Goal: Task Accomplishment & Management: Complete application form

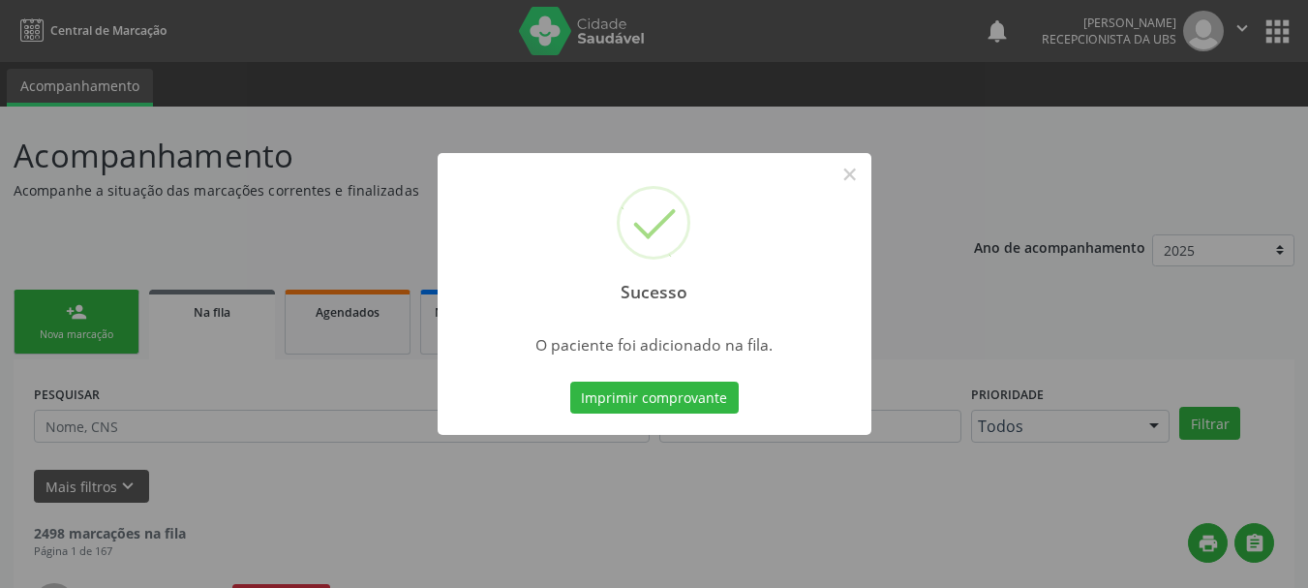
scroll to position [51, 0]
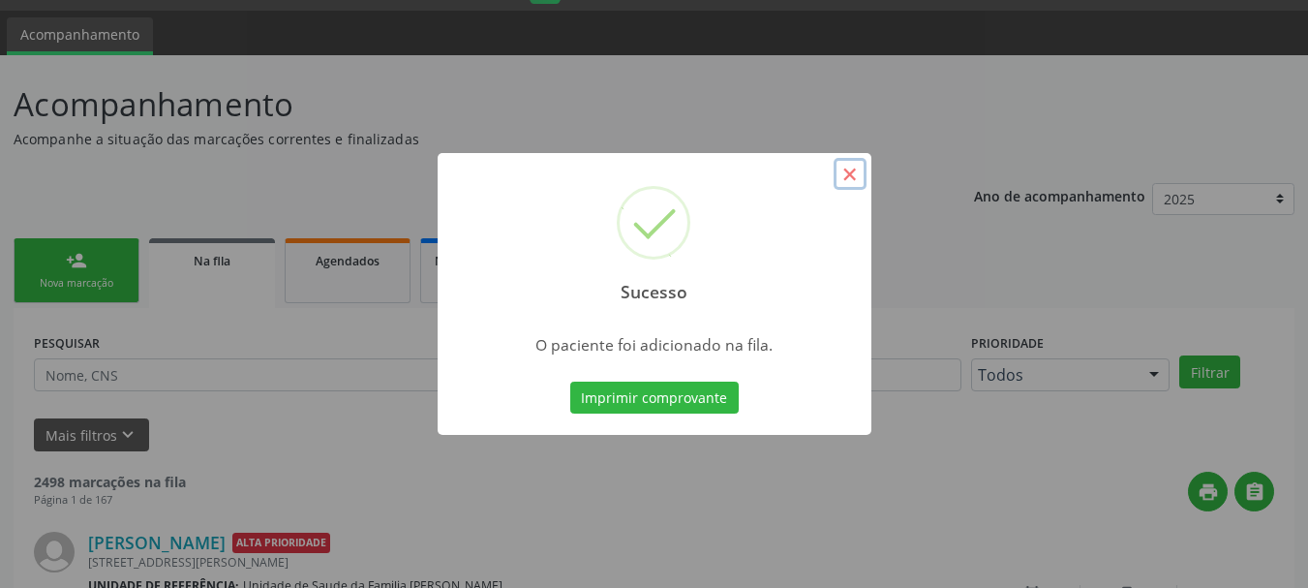
click at [836, 185] on button "×" at bounding box center [850, 174] width 33 height 33
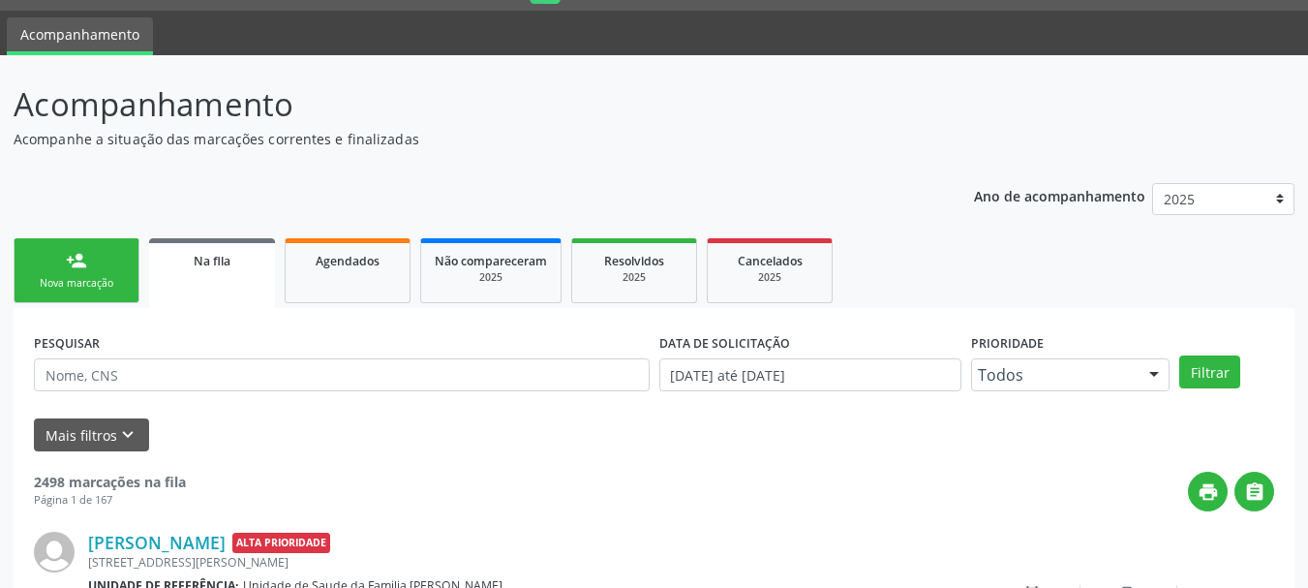
click at [113, 253] on link "person_add Nova marcação" at bounding box center [77, 270] width 126 height 65
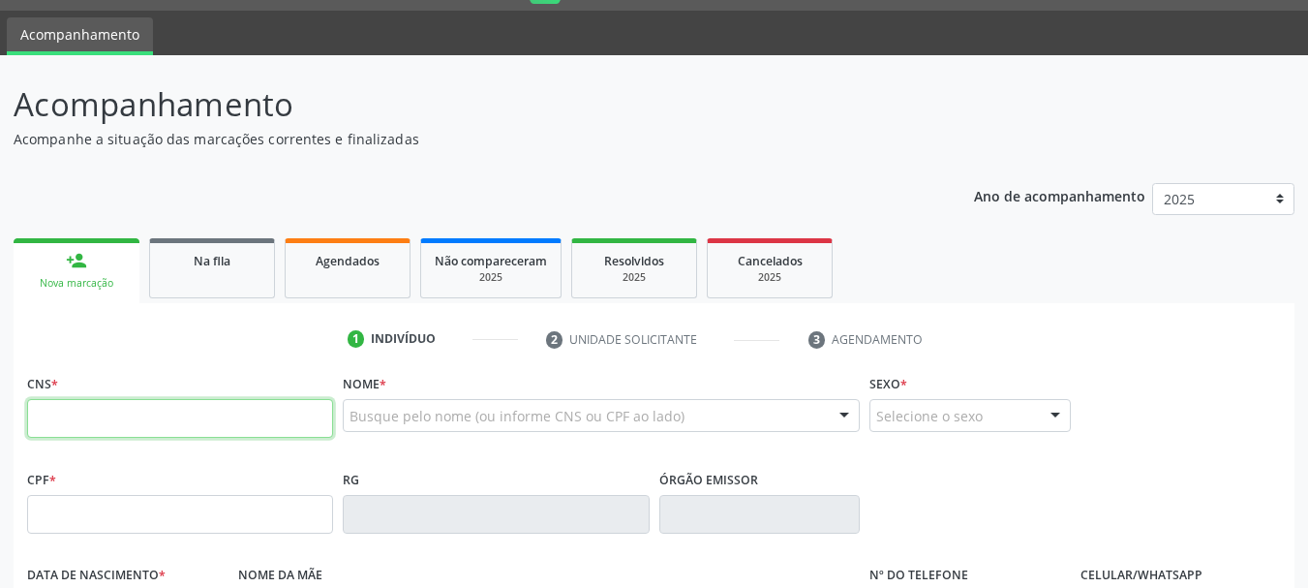
click at [131, 419] on input "text" at bounding box center [180, 418] width 306 height 39
type input "708 6041 0398 0790"
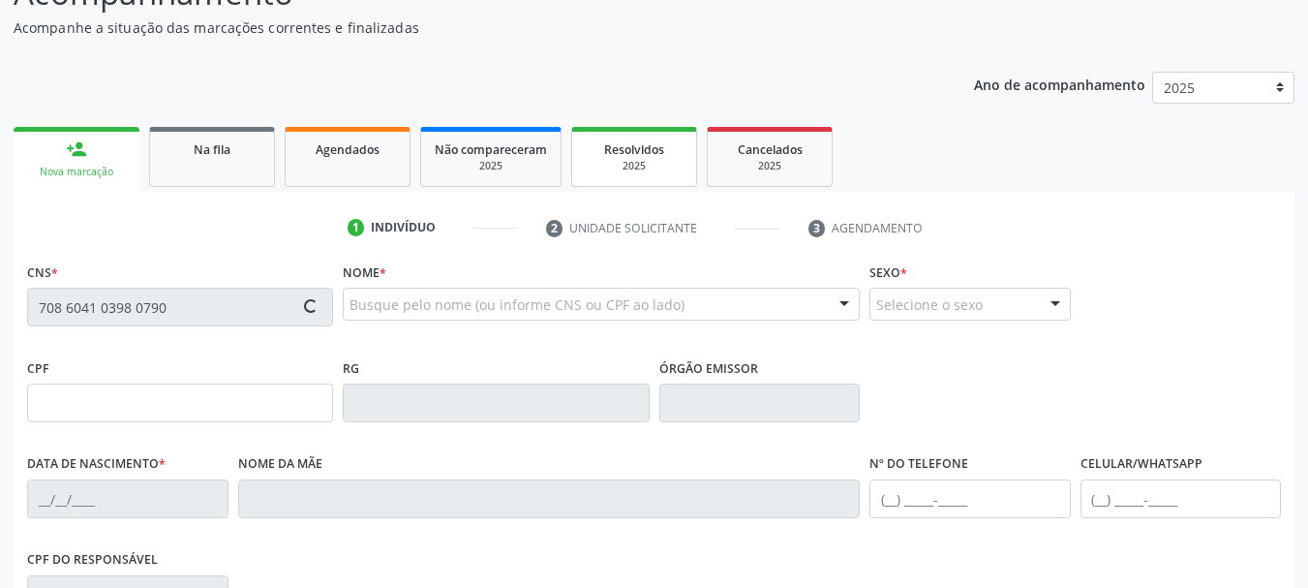
scroll to position [245, 0]
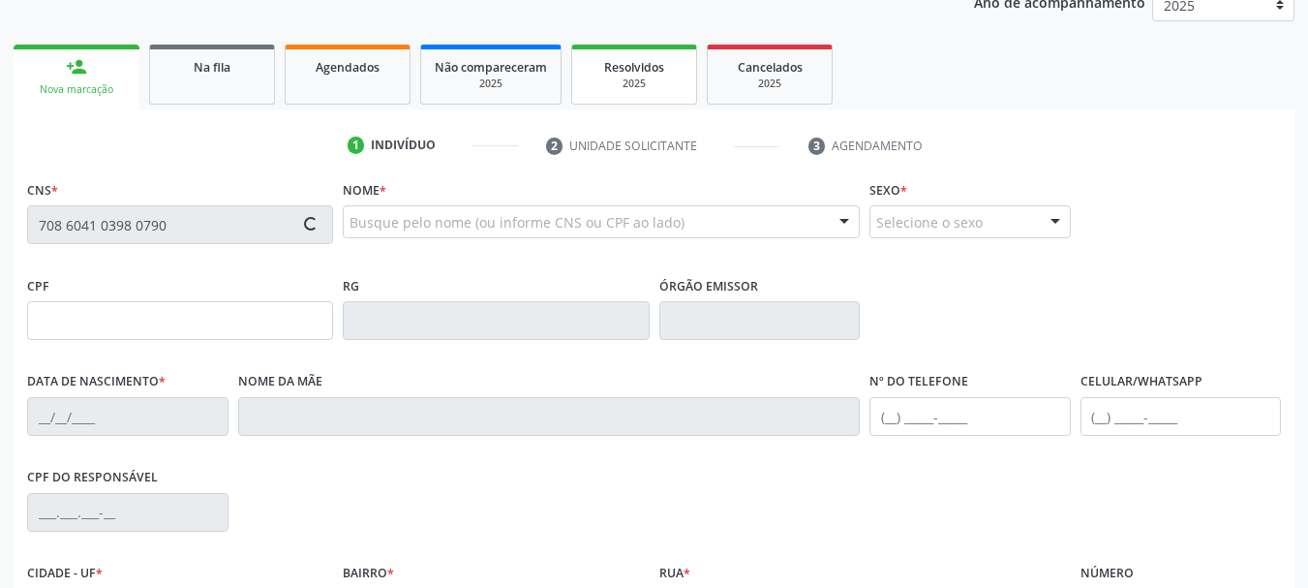
type input "[DATE]"
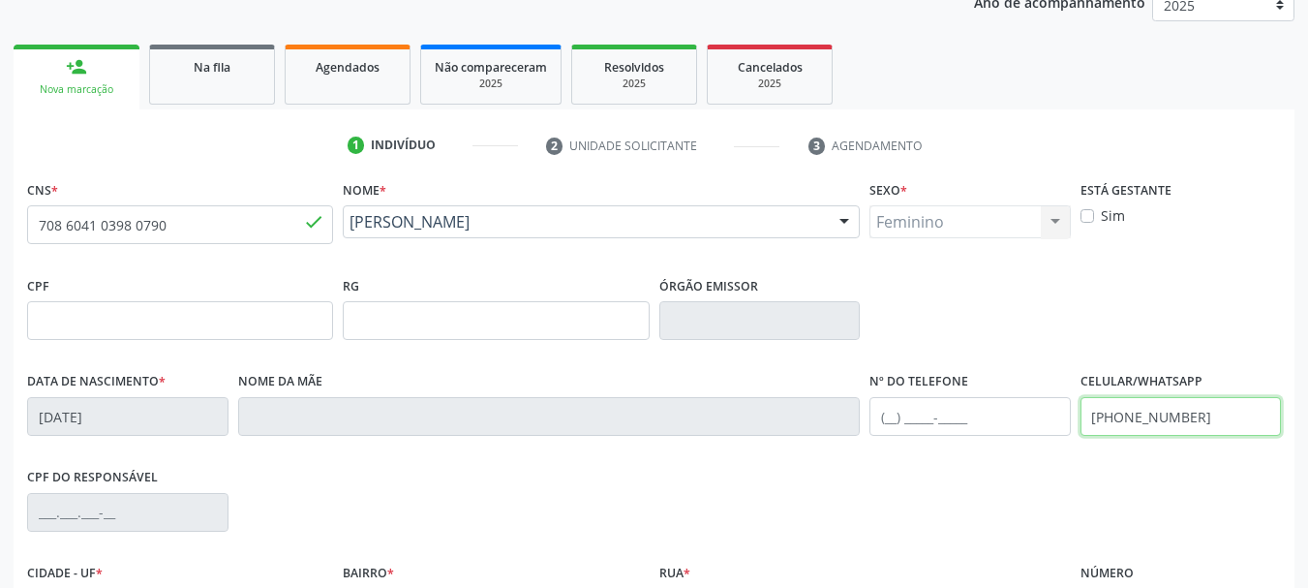
click at [1231, 416] on input "(74) 99923-1025" at bounding box center [1180, 416] width 201 height 39
type input "("
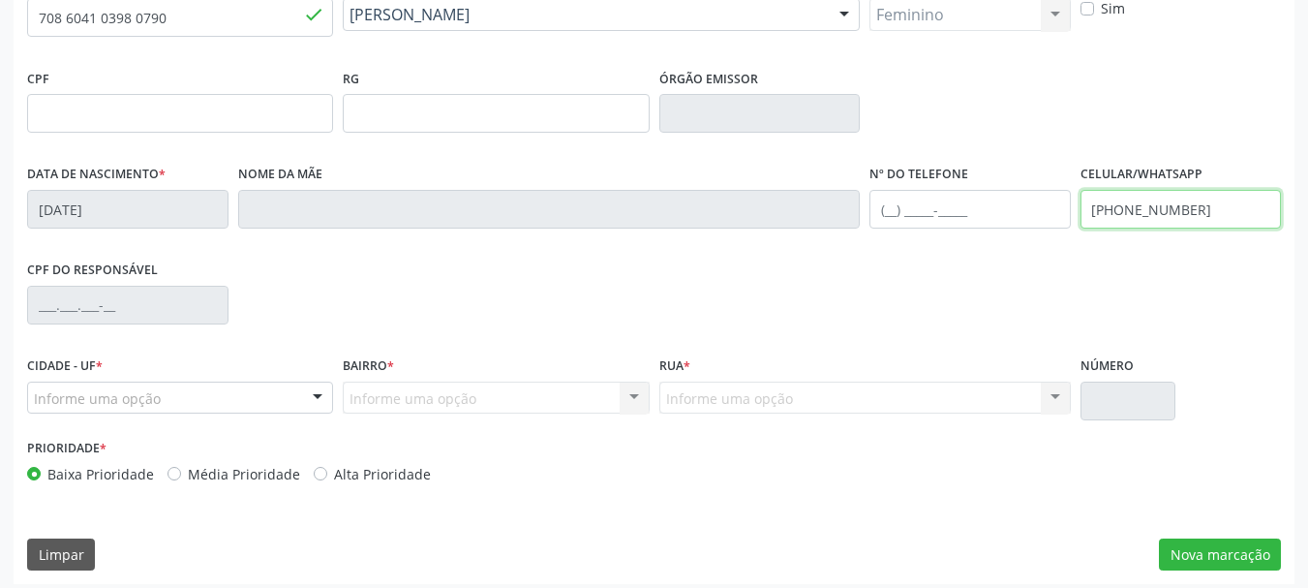
scroll to position [462, 0]
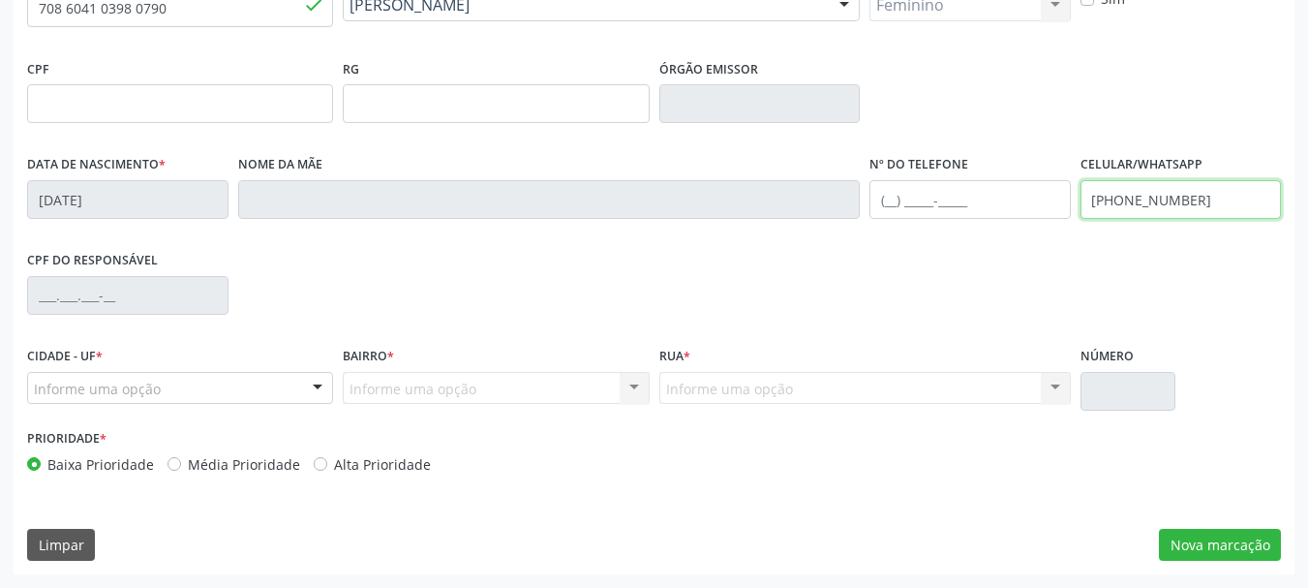
type input "[PHONE_NUMBER]"
click at [362, 472] on label "Alta Prioridade" at bounding box center [382, 464] width 97 height 20
click at [327, 471] on input "Alta Prioridade" at bounding box center [321, 462] width 14 height 17
radio input "true"
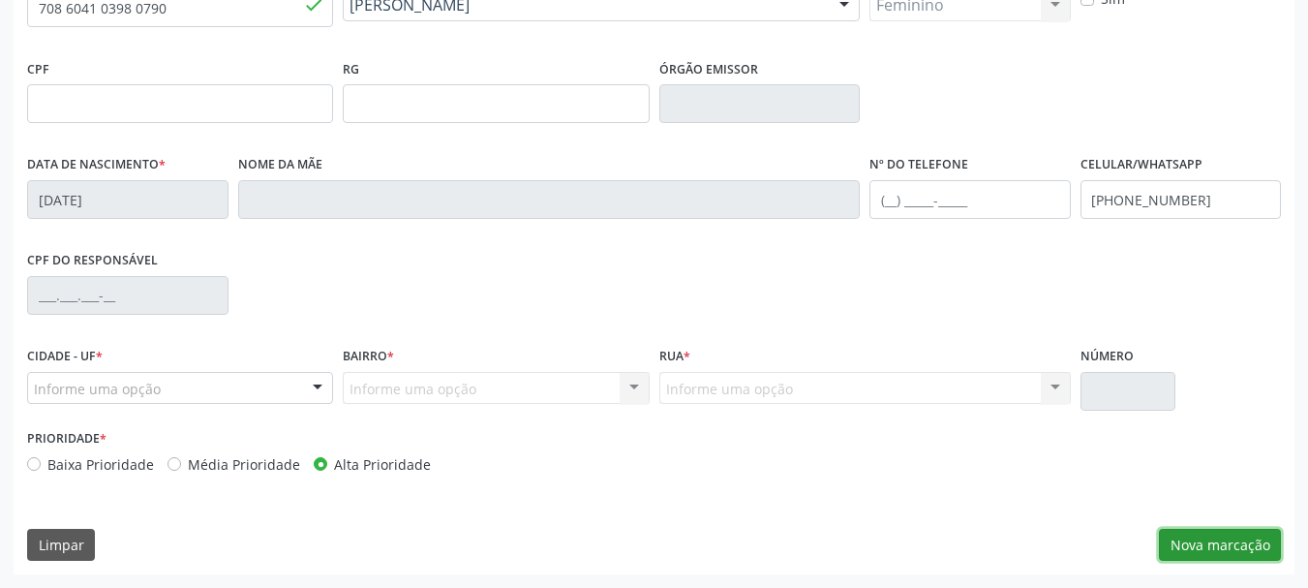
click at [1231, 532] on button "Nova marcação" at bounding box center [1220, 545] width 122 height 33
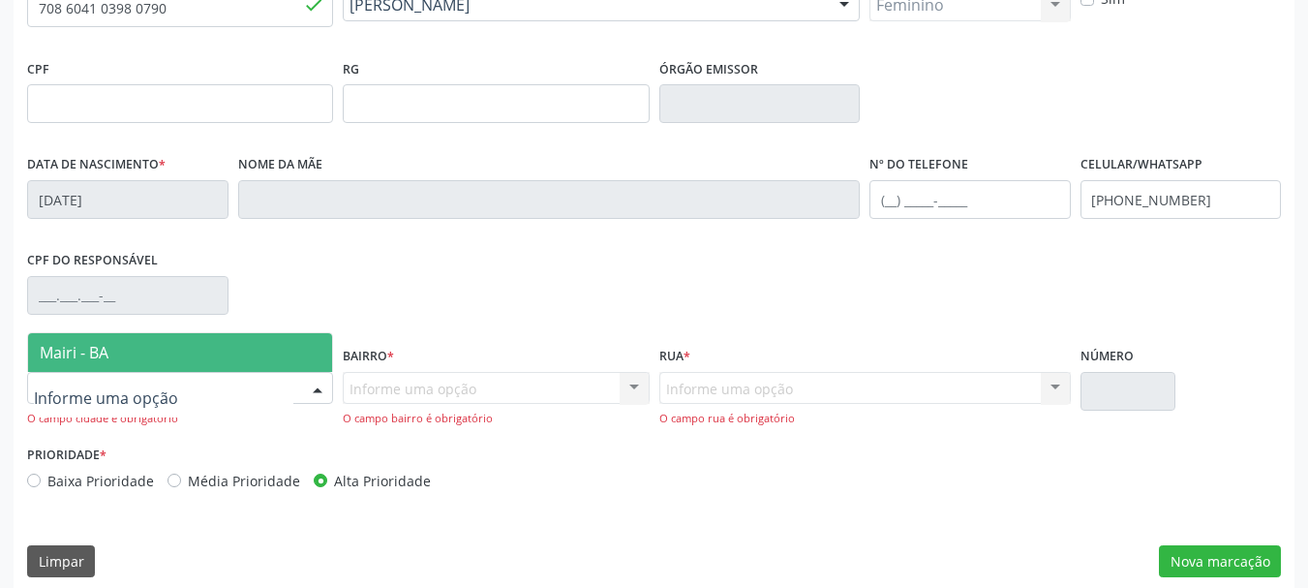
click at [111, 377] on div at bounding box center [180, 388] width 306 height 33
click at [85, 348] on span "Mairi - BA" at bounding box center [74, 352] width 69 height 21
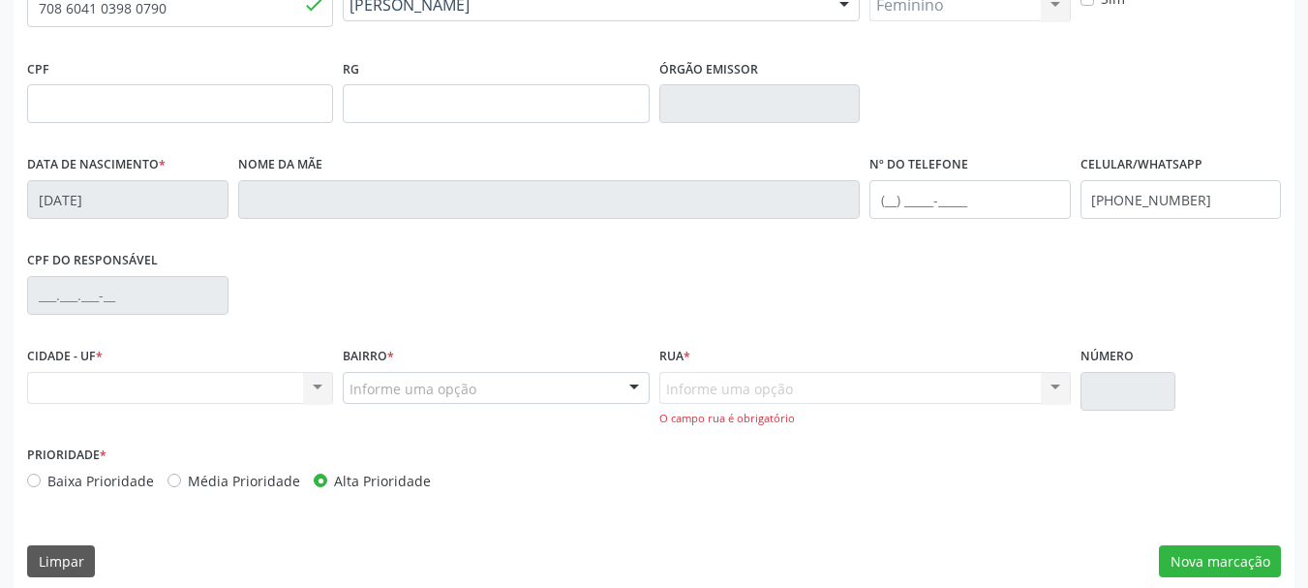
click at [172, 394] on div "Nenhum resultado encontrado para: " " Não há nenhuma opção para ser exibida." at bounding box center [180, 388] width 306 height 33
click at [140, 382] on div "Nenhum resultado encontrado para: " " Não há nenhuma opção para ser exibida." at bounding box center [180, 388] width 306 height 33
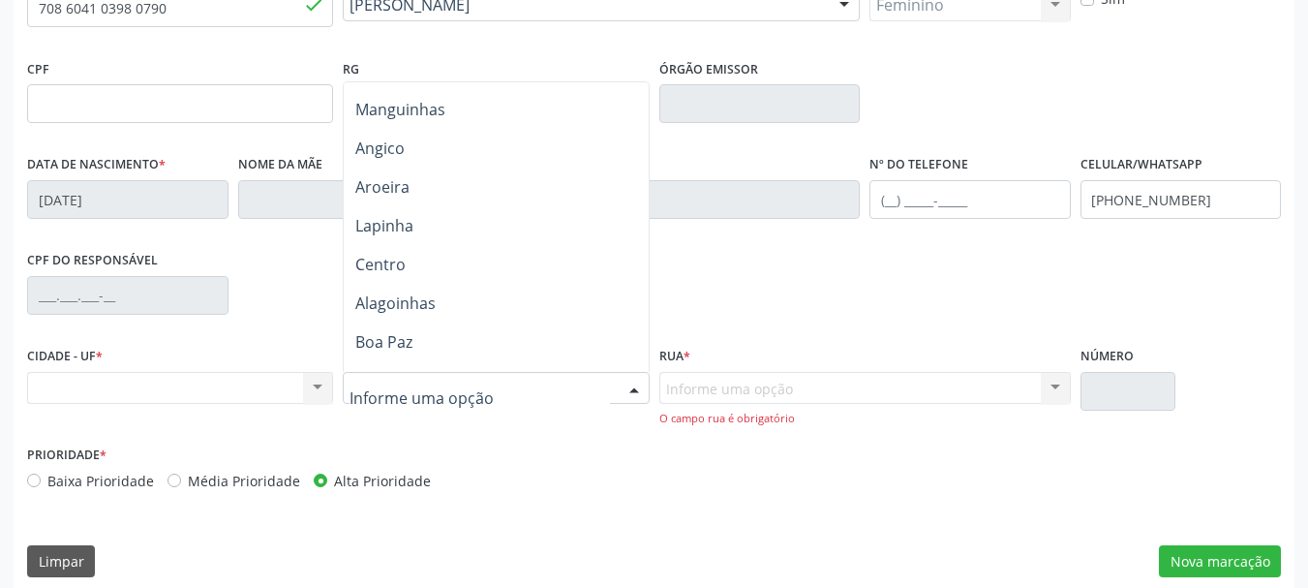
scroll to position [0, 0]
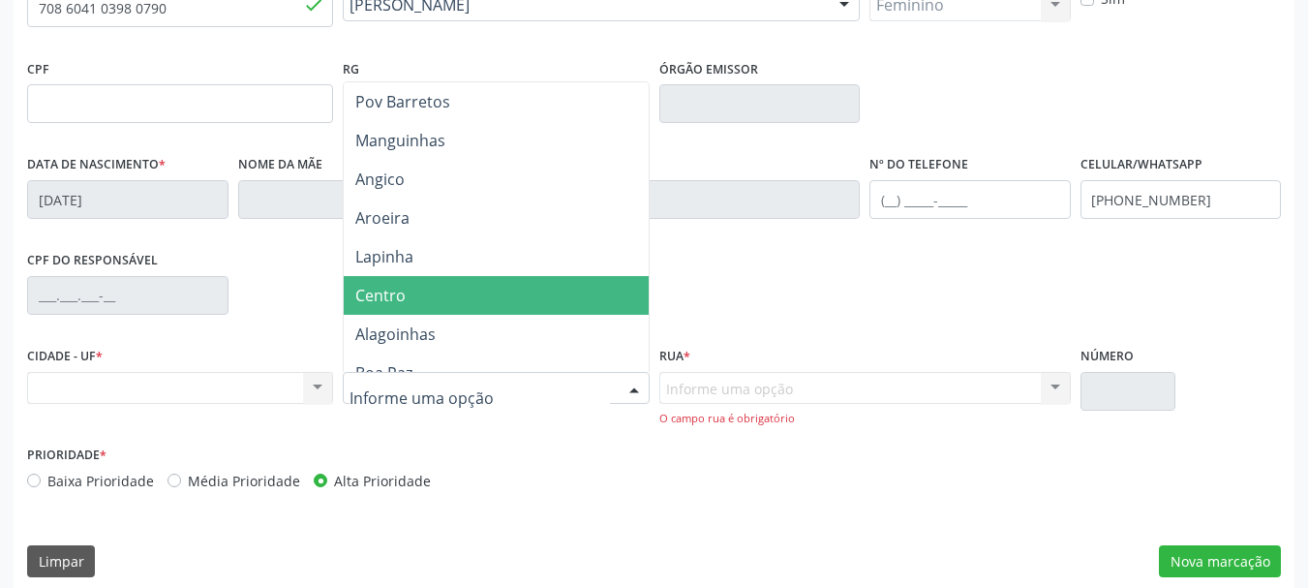
click at [426, 294] on span "Centro" at bounding box center [496, 295] width 304 height 39
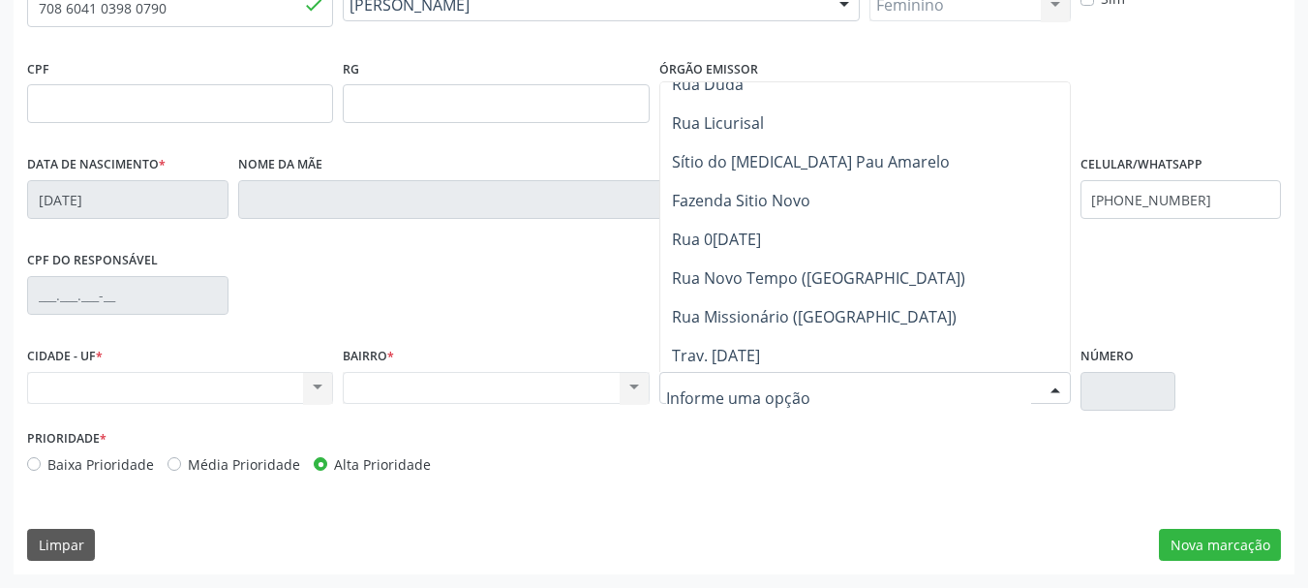
scroll to position [871, 0]
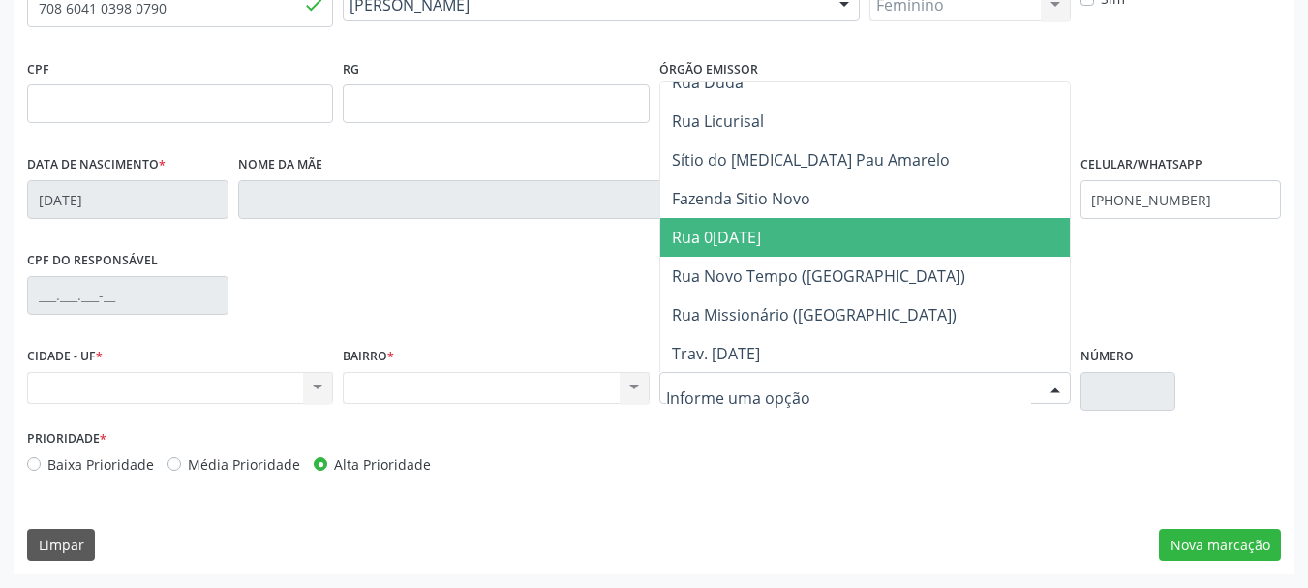
click at [742, 230] on span "Rua [DATE]" at bounding box center [716, 237] width 89 height 21
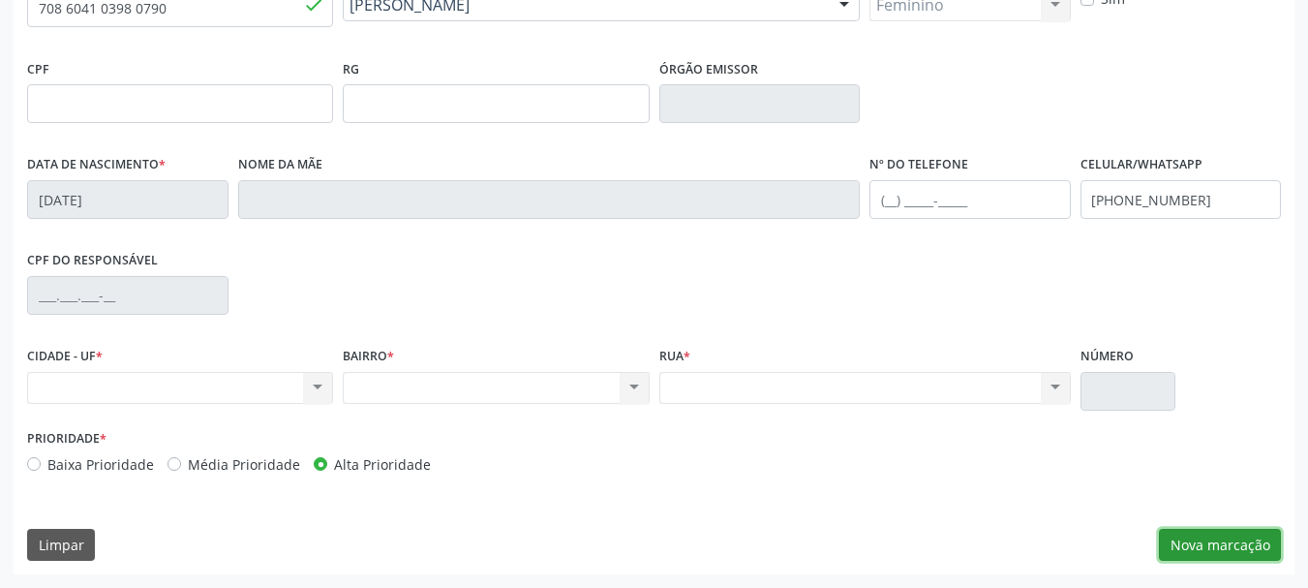
click at [1165, 533] on button "Nova marcação" at bounding box center [1220, 545] width 122 height 33
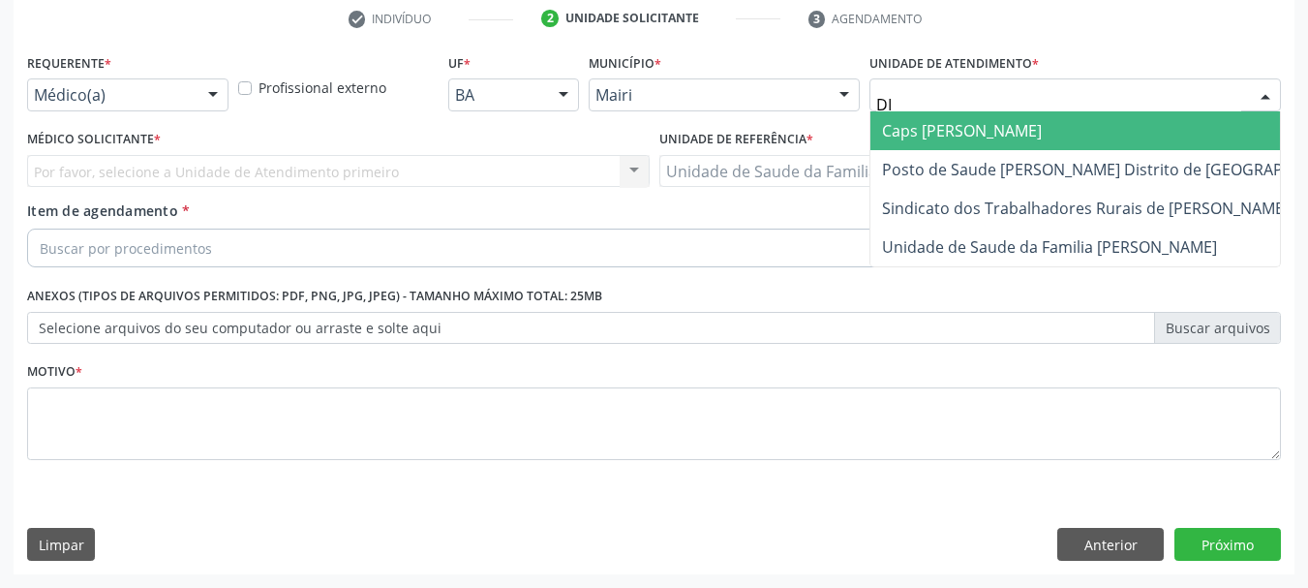
type input "DIL"
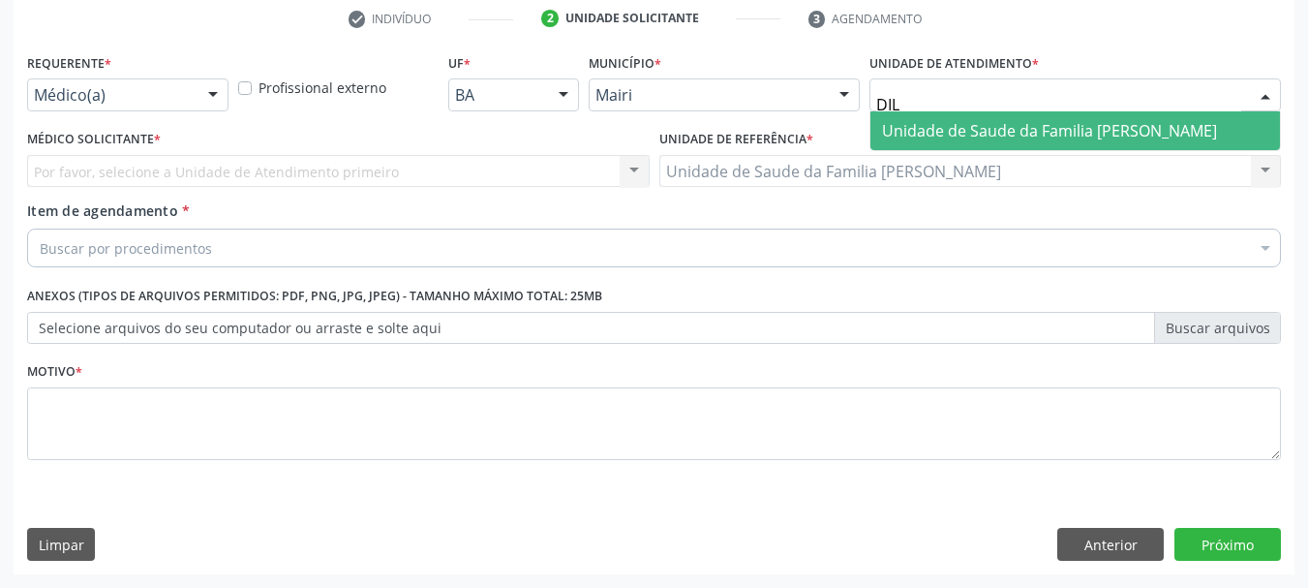
click at [927, 120] on span "Unidade de Saude da Familia [PERSON_NAME]" at bounding box center [1049, 130] width 335 height 21
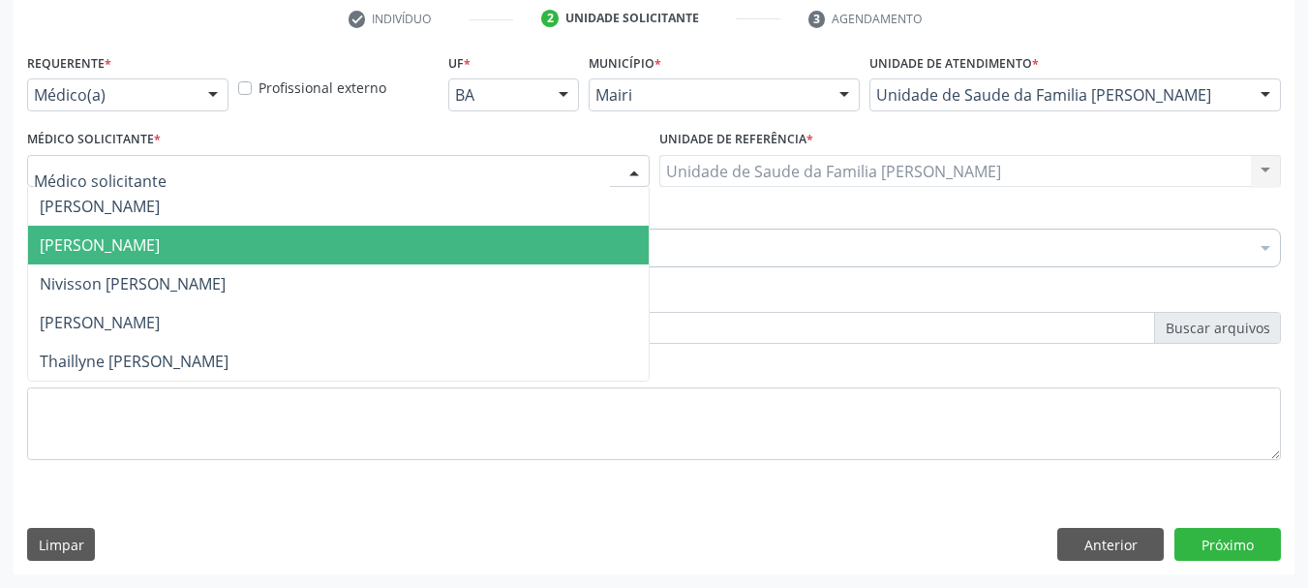
click at [107, 242] on span "[PERSON_NAME]" at bounding box center [100, 244] width 120 height 21
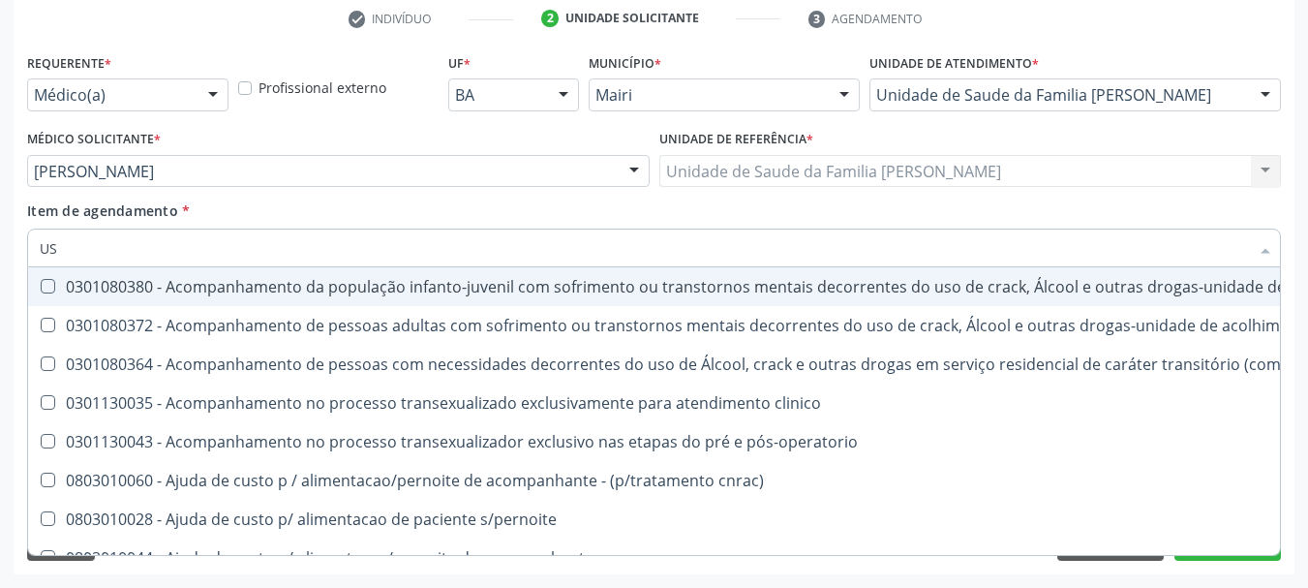
type input "USG"
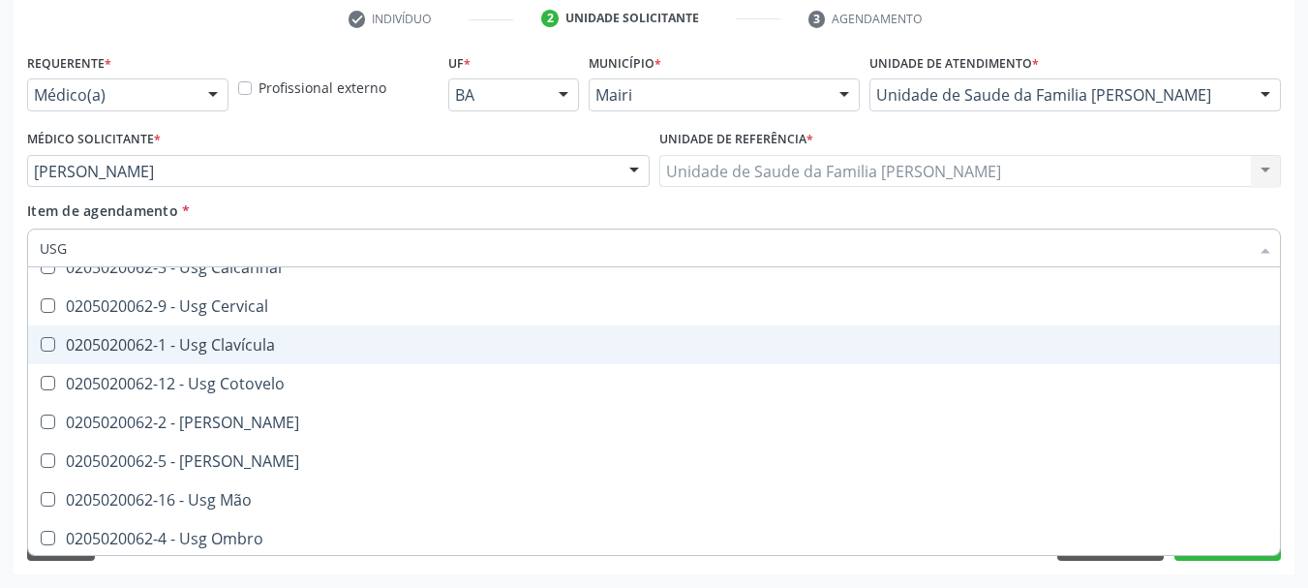
scroll to position [194, 0]
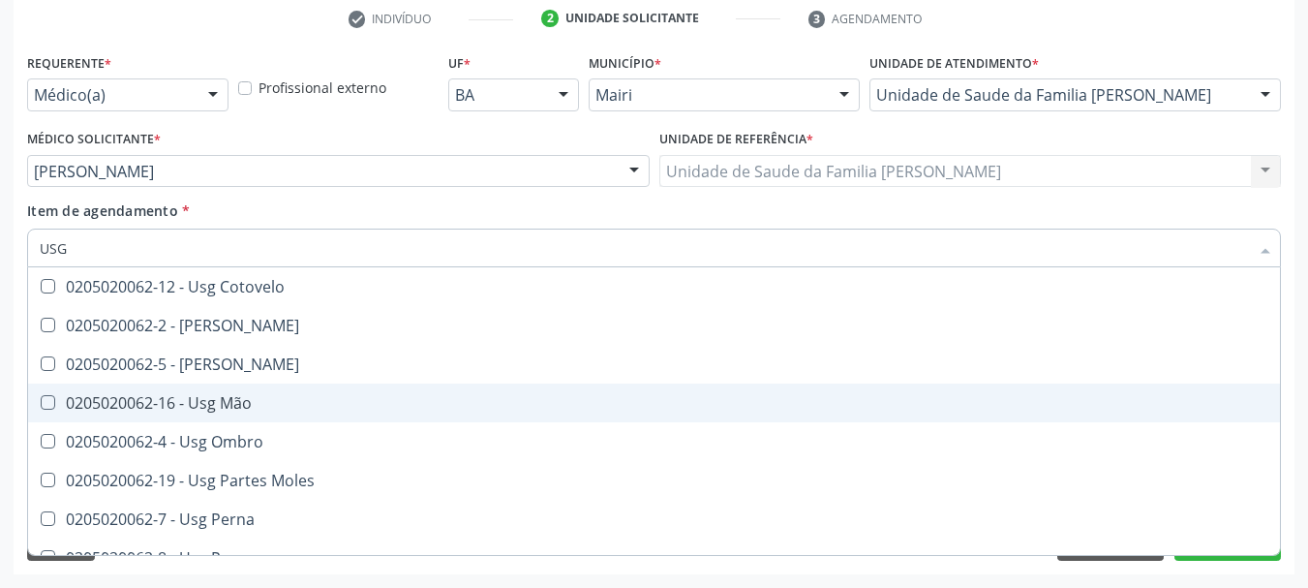
click at [266, 404] on div "0205020062-16 - Usg Mão" at bounding box center [654, 402] width 1229 height 15
checkbox Mão "true"
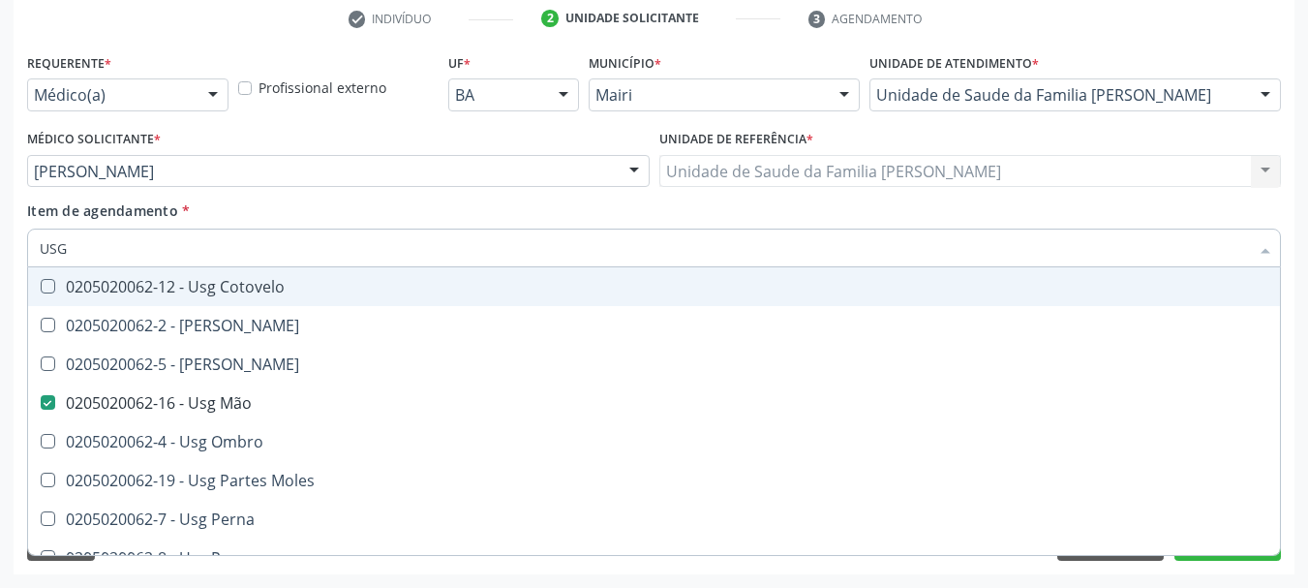
click at [436, 204] on div "Item de agendamento * USG Desfazer seleção 0205020062-14 - Usg Axila 0205020062…" at bounding box center [654, 230] width 1254 height 61
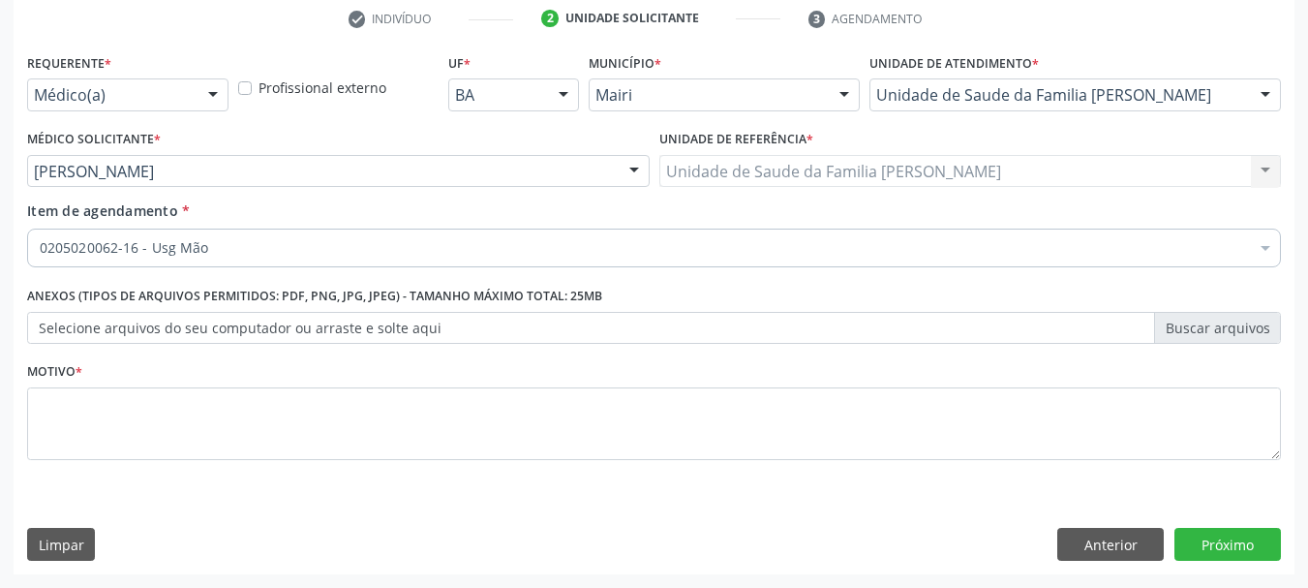
scroll to position [0, 0]
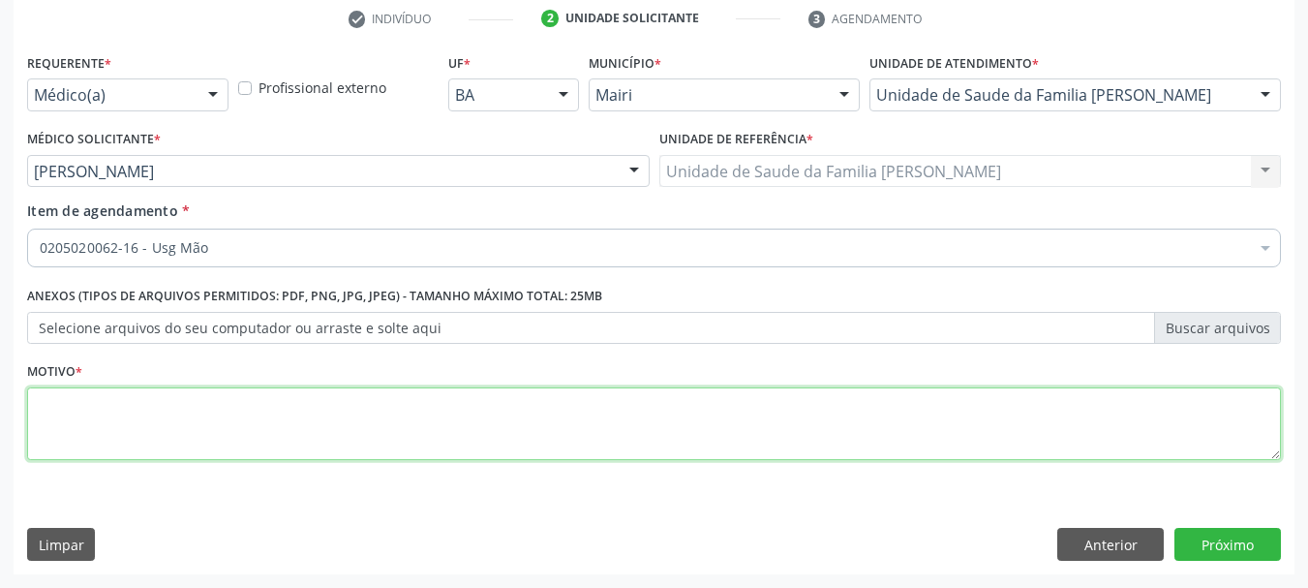
click at [89, 443] on textarea at bounding box center [654, 424] width 1254 height 74
type textarea "DORES"
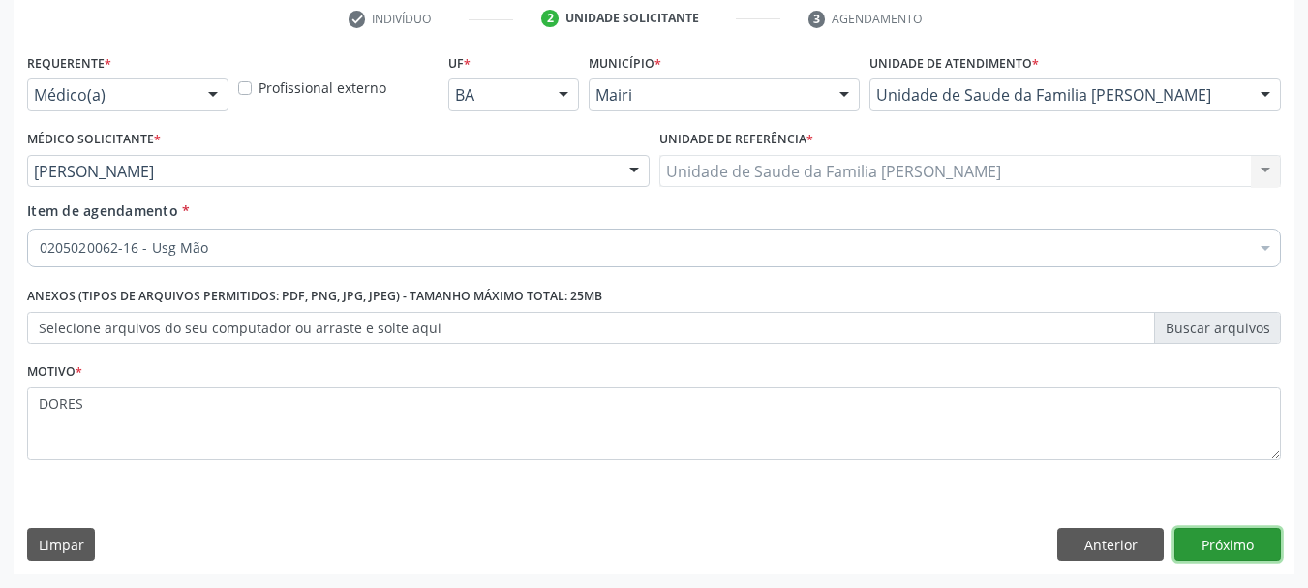
click at [1237, 538] on button "Próximo" at bounding box center [1227, 544] width 106 height 33
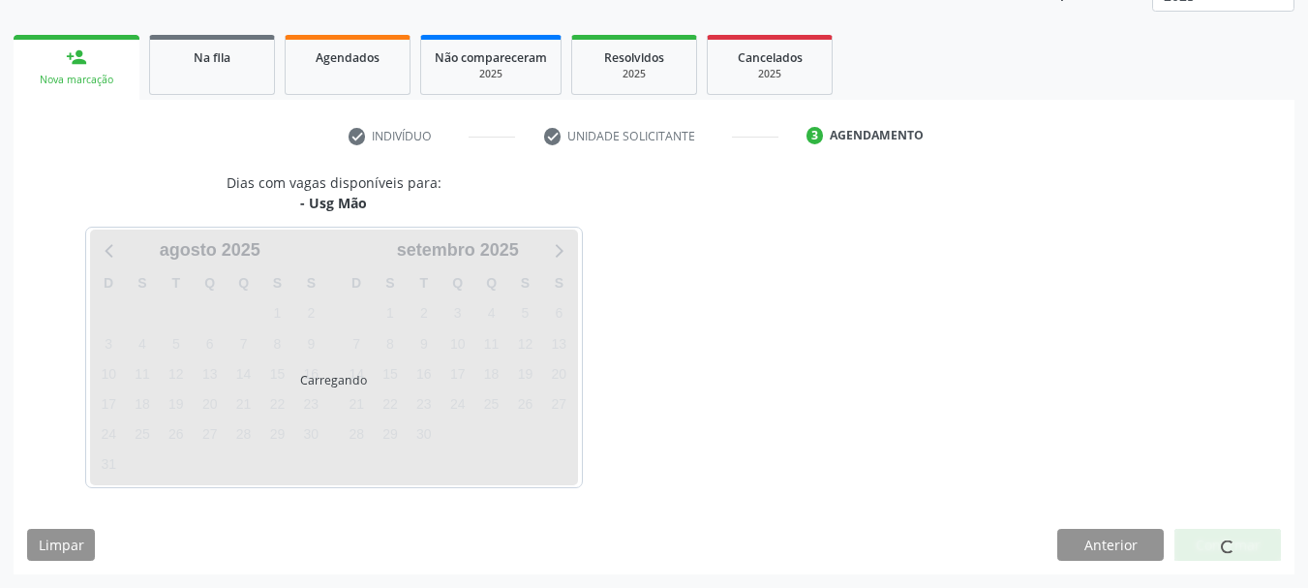
scroll to position [312, 0]
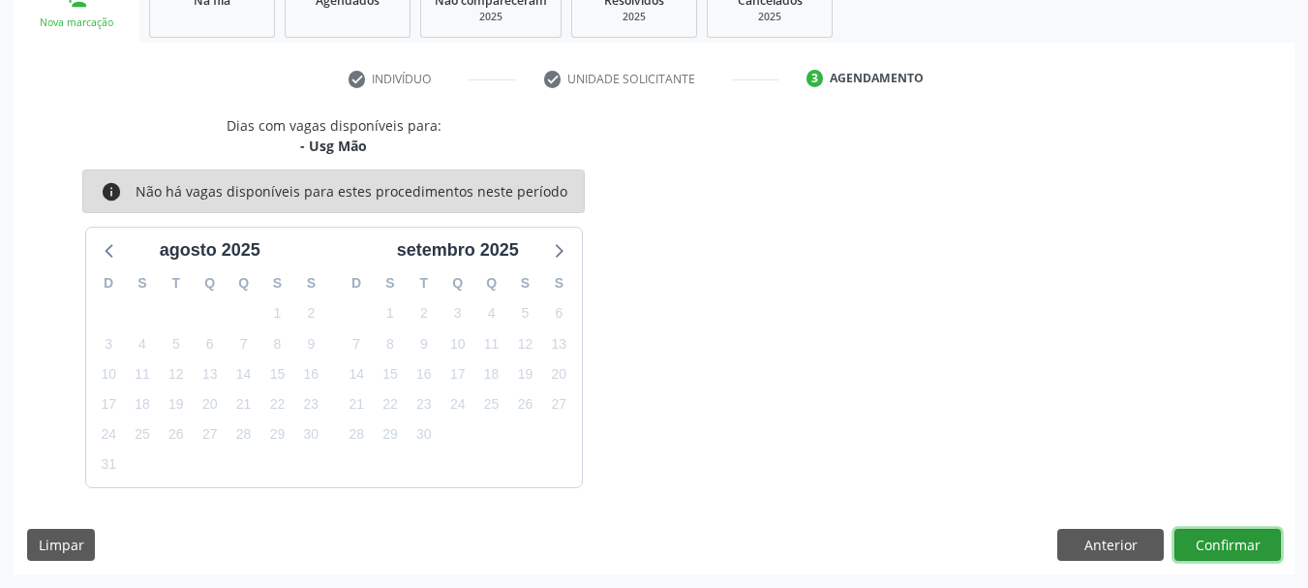
click at [1227, 533] on button "Confirmar" at bounding box center [1227, 545] width 106 height 33
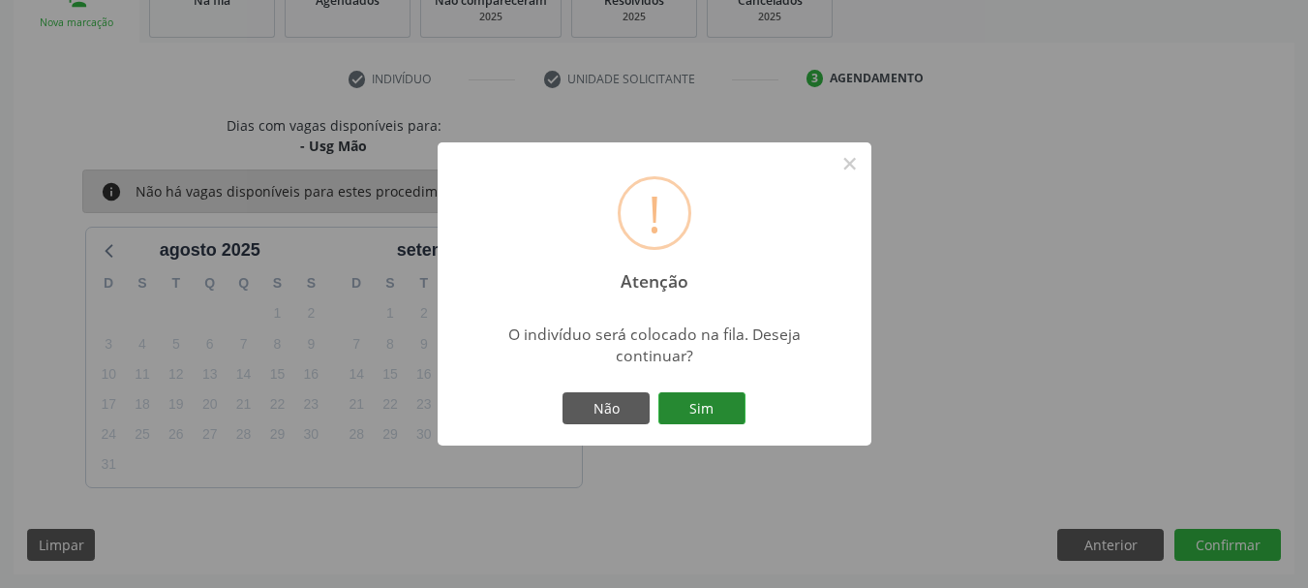
click at [703, 406] on button "Sim" at bounding box center [701, 408] width 87 height 33
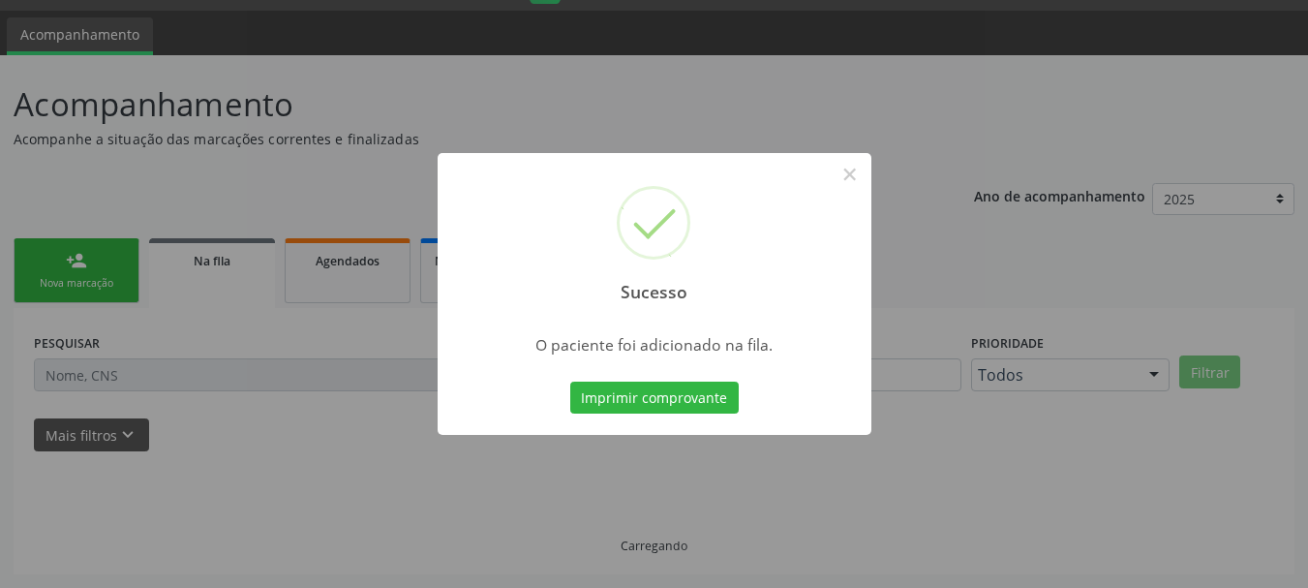
scroll to position [51, 0]
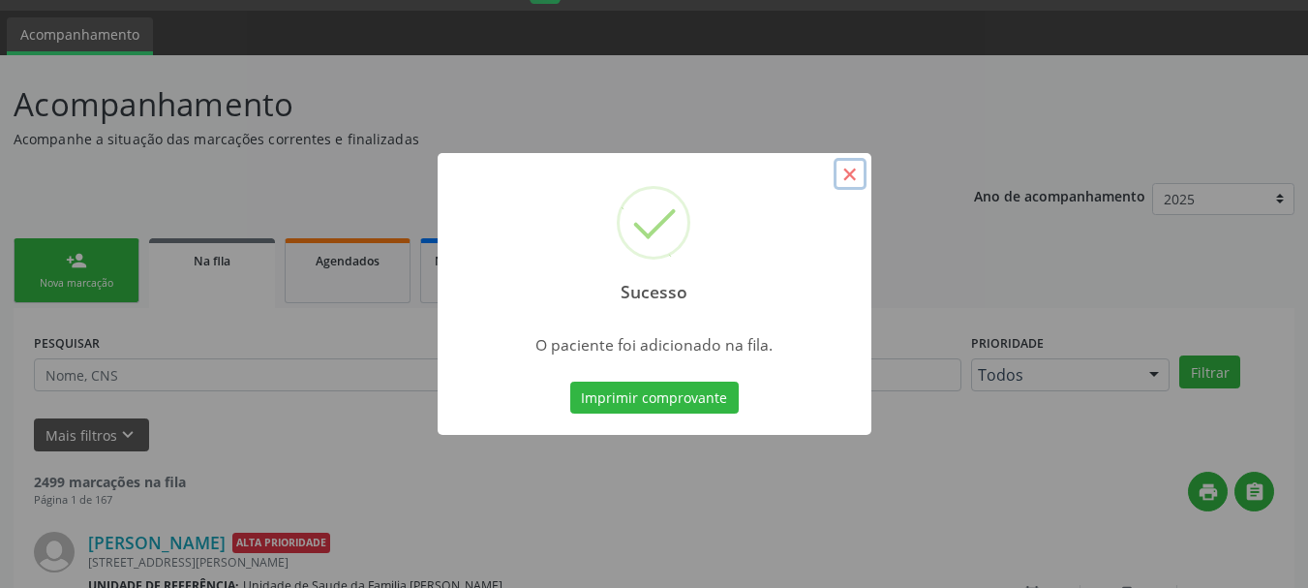
click at [850, 167] on button "×" at bounding box center [850, 174] width 33 height 33
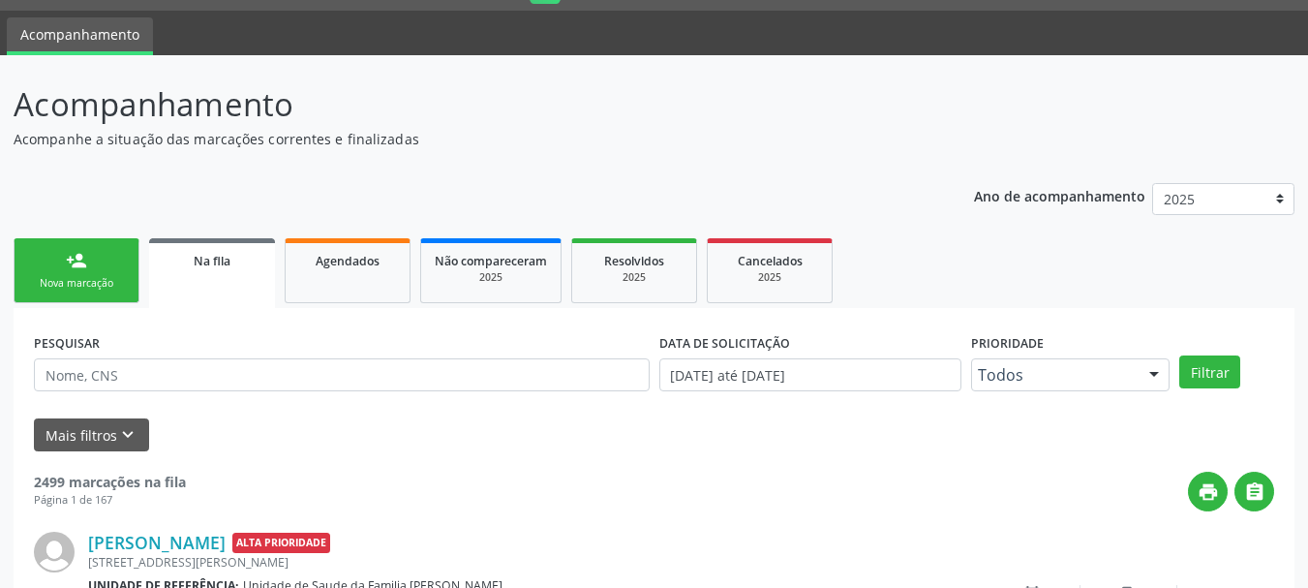
click at [74, 285] on div "Nova marcação" at bounding box center [76, 283] width 97 height 15
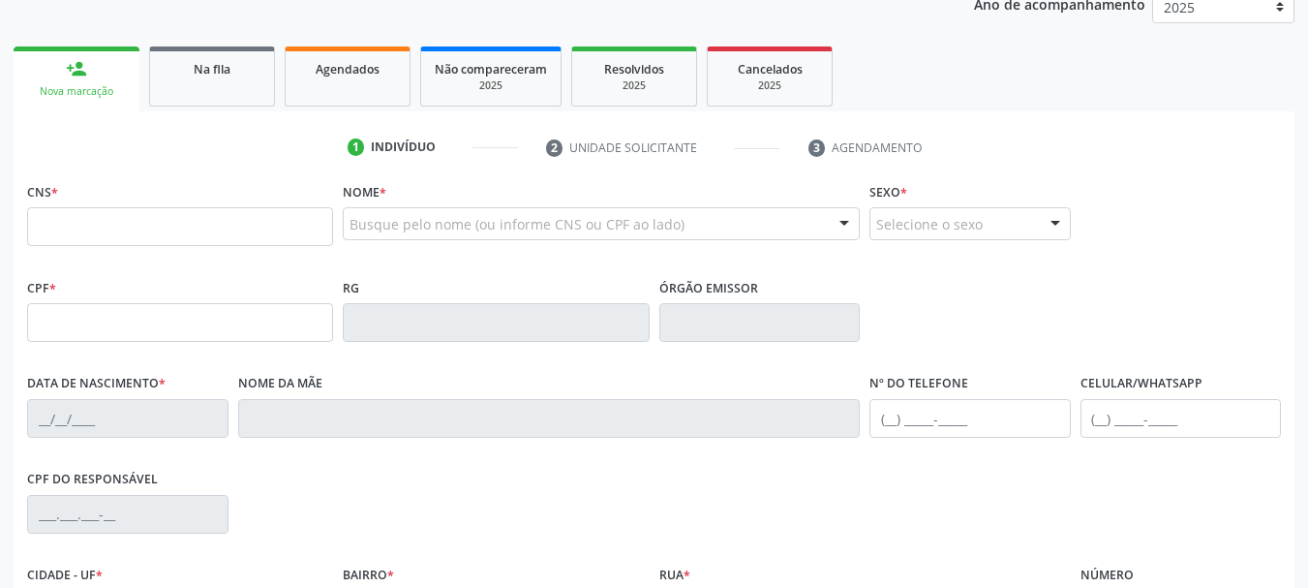
scroll to position [245, 0]
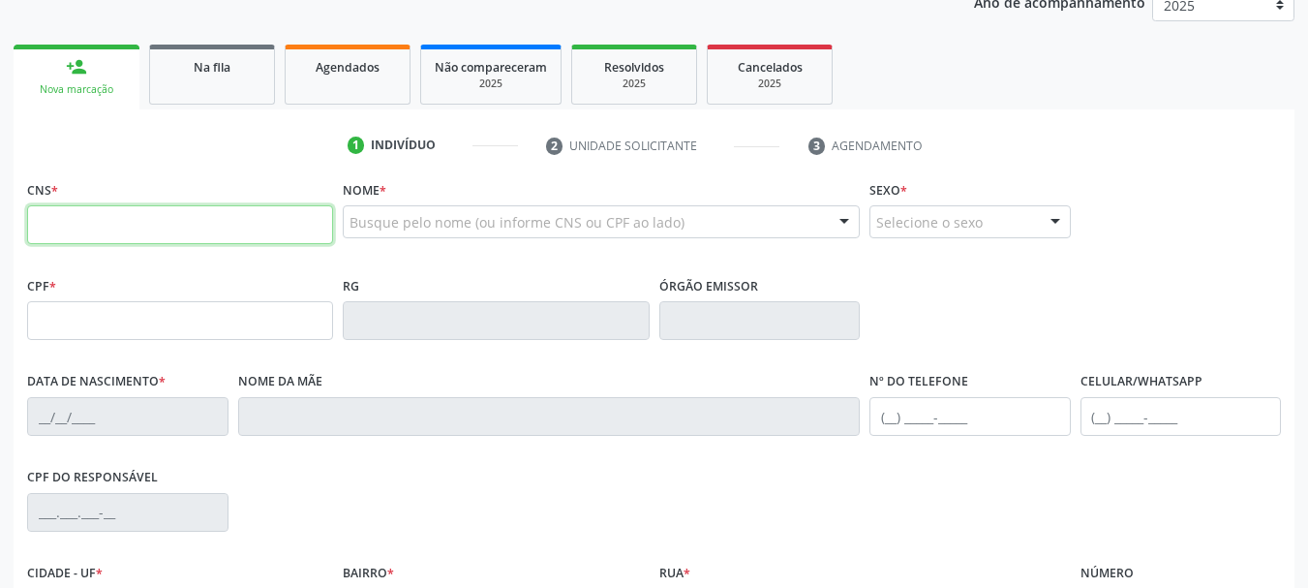
click at [105, 222] on input "text" at bounding box center [180, 224] width 306 height 39
type input "708 6041 0398 0790"
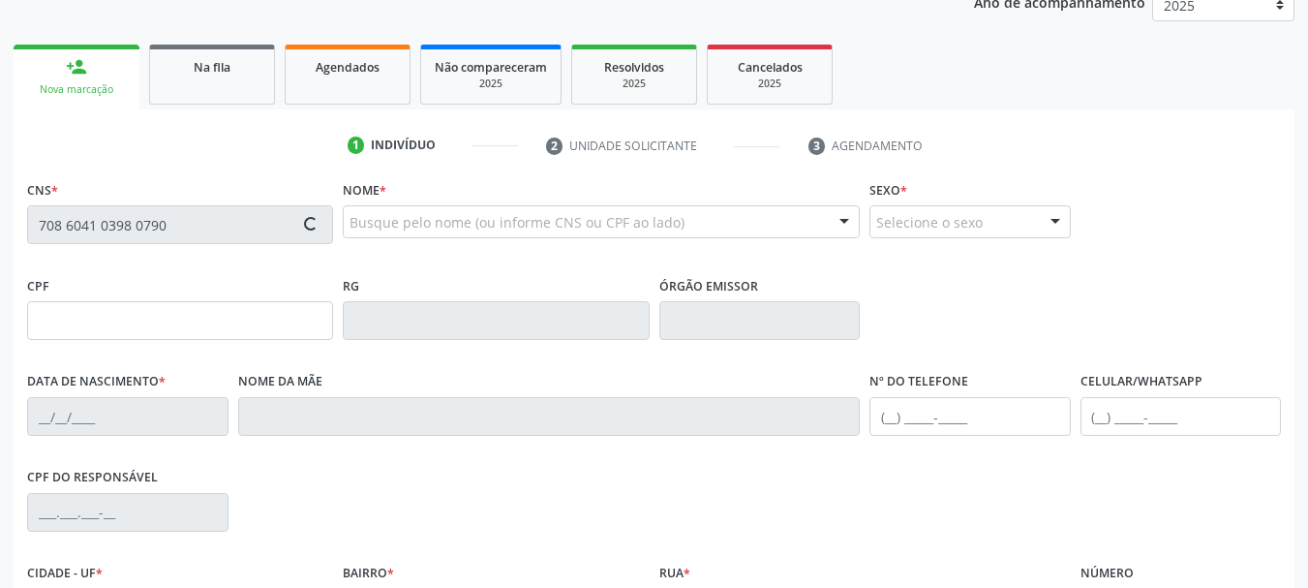
type input "[DATE]"
type input "[PHONE_NUMBER]"
type input "S/N"
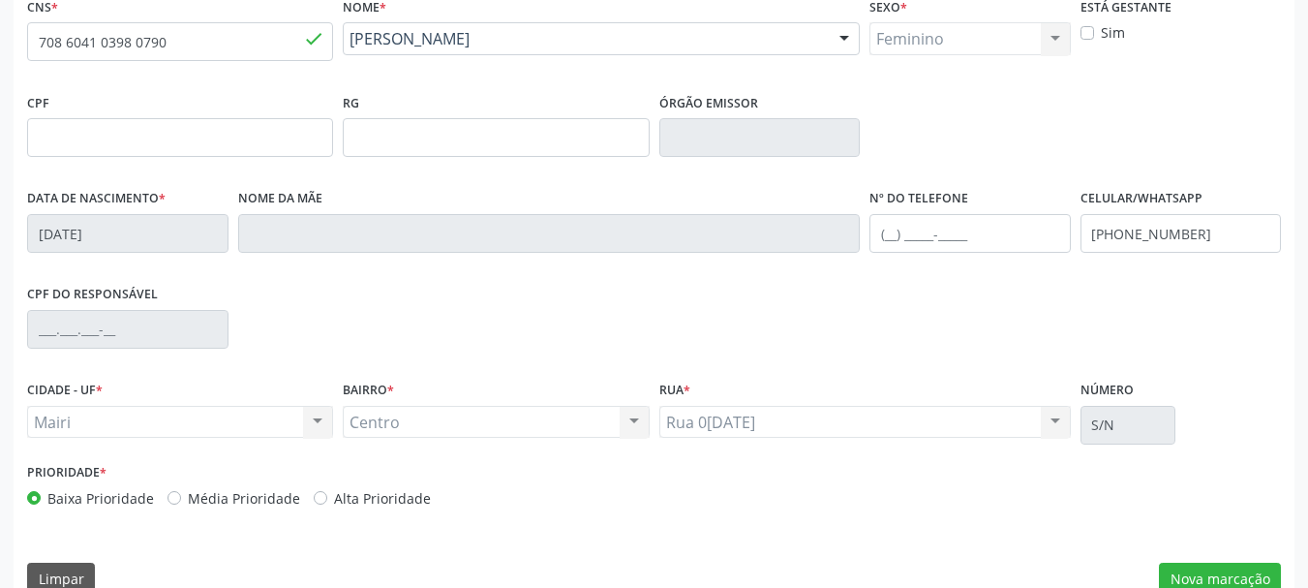
scroll to position [462, 0]
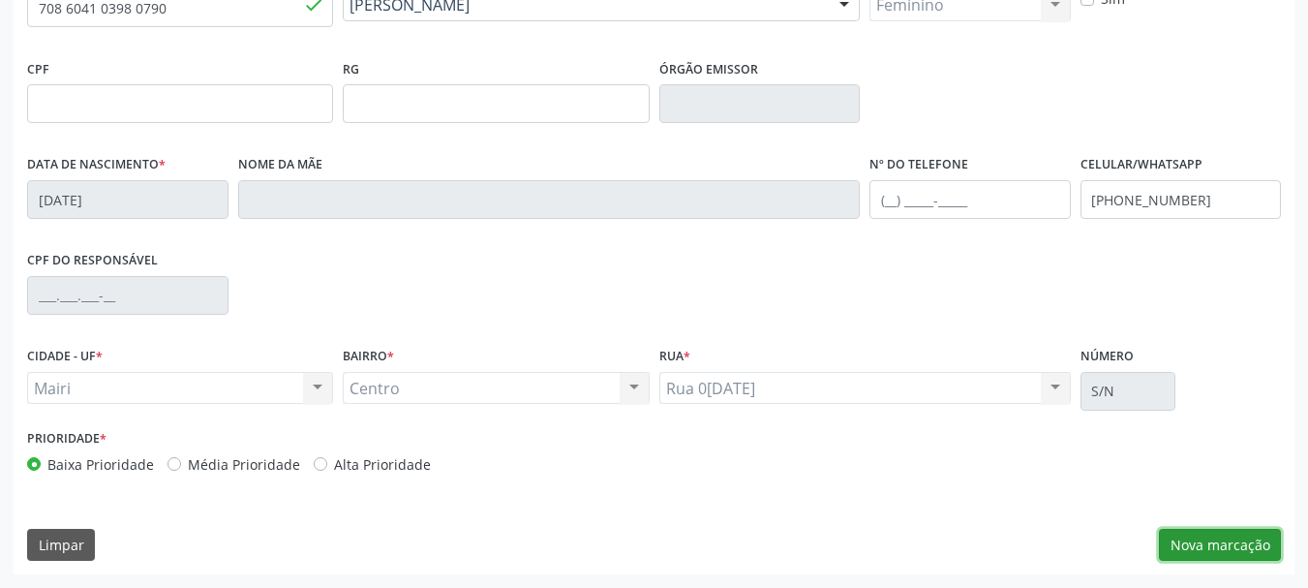
click at [1255, 550] on button "Nova marcação" at bounding box center [1220, 545] width 122 height 33
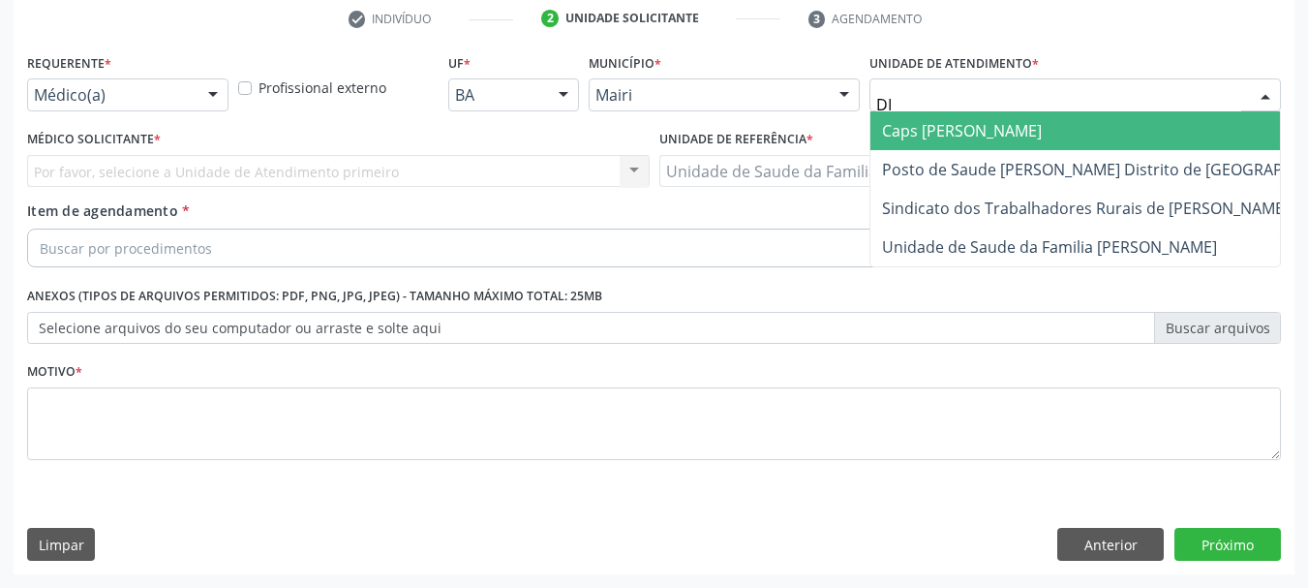
type input "DIL"
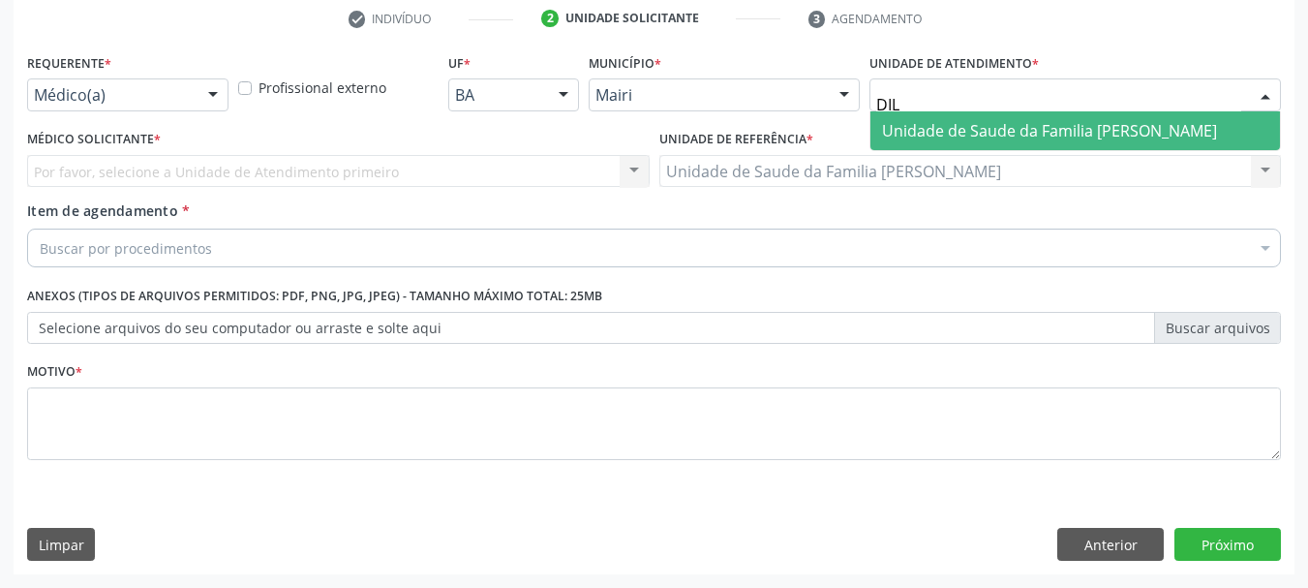
click at [983, 132] on span "Unidade de Saude da Familia [PERSON_NAME]" at bounding box center [1049, 130] width 335 height 21
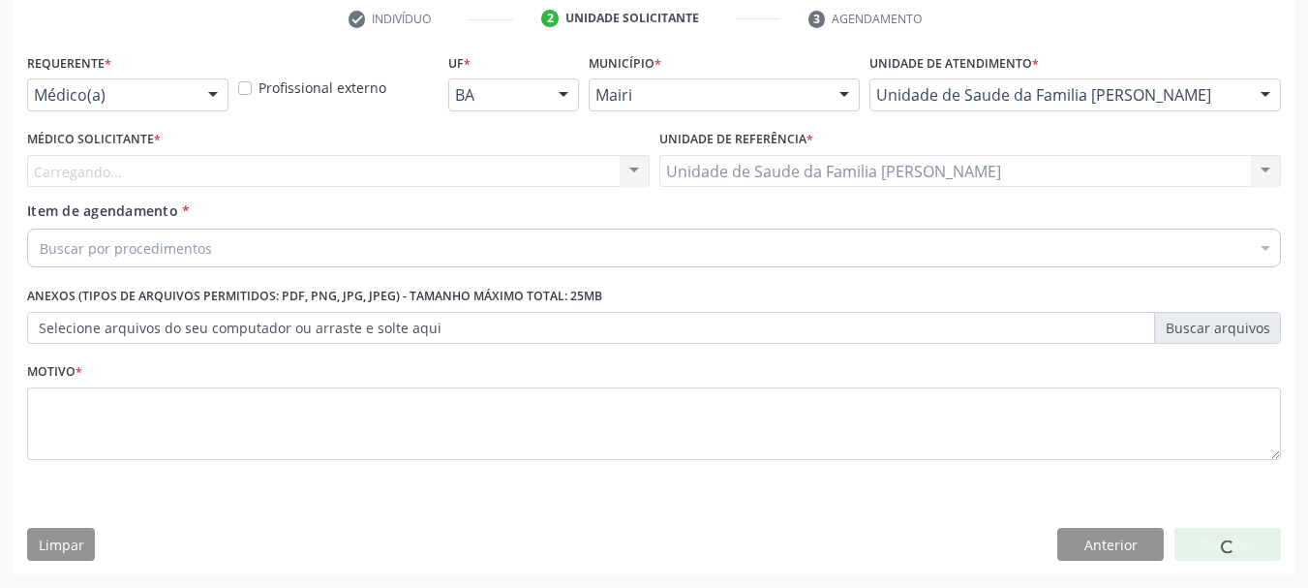
click at [166, 180] on div "Carregando... Nenhum resultado encontrado para: " " Não há nenhuma opção para s…" at bounding box center [338, 171] width 623 height 33
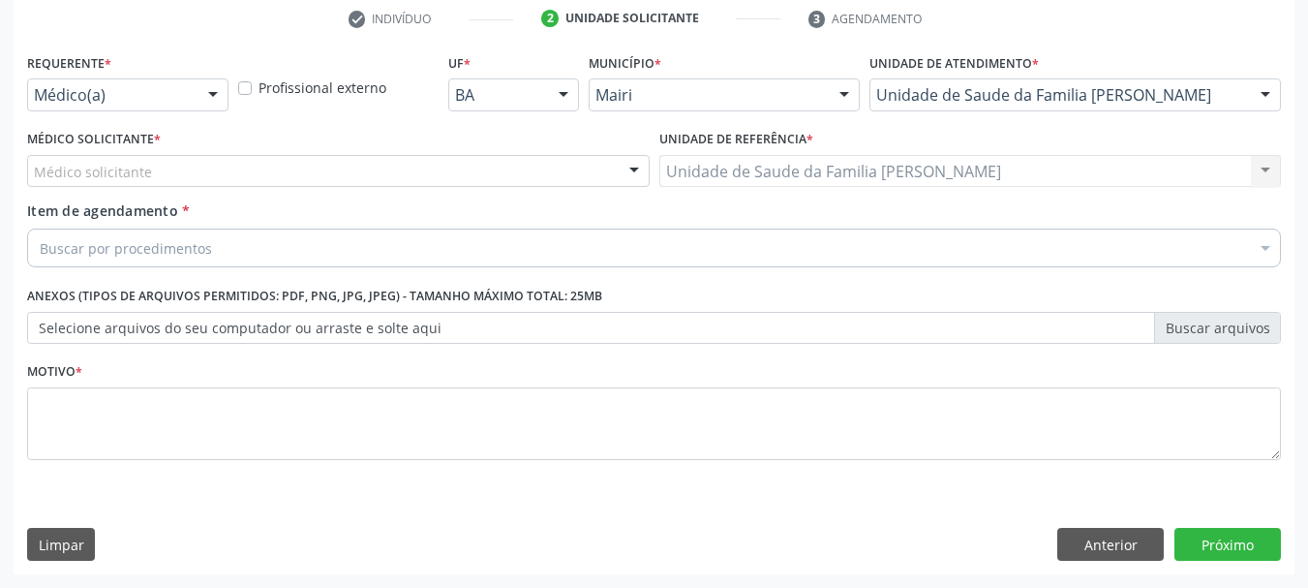
click at [166, 180] on div "Médico solicitante" at bounding box center [338, 171] width 623 height 33
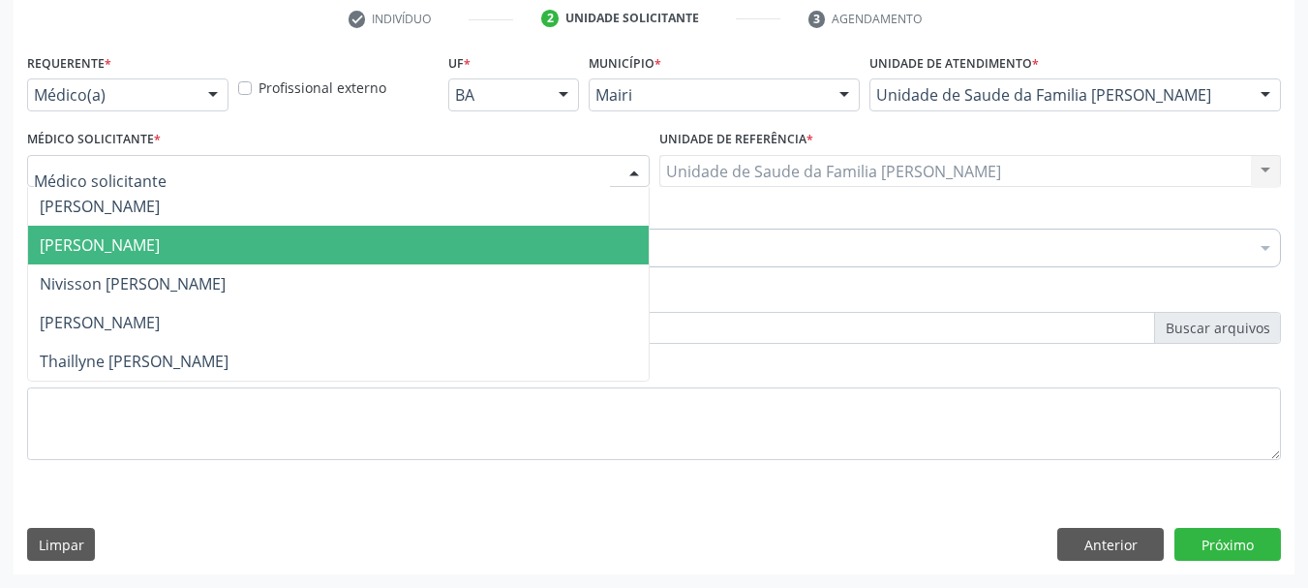
click at [129, 233] on span "[PERSON_NAME]" at bounding box center [338, 245] width 621 height 39
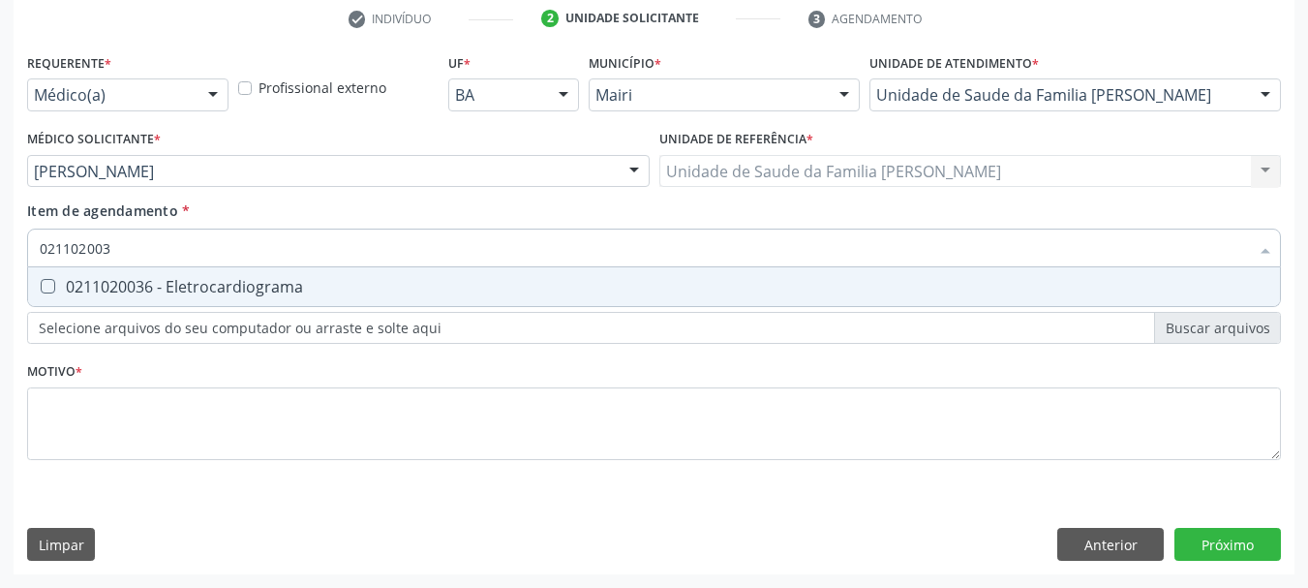
type input "0211020036"
click at [128, 274] on span "0211020036 - Eletrocardiograma" at bounding box center [654, 286] width 1252 height 39
checkbox Eletrocardiograma "true"
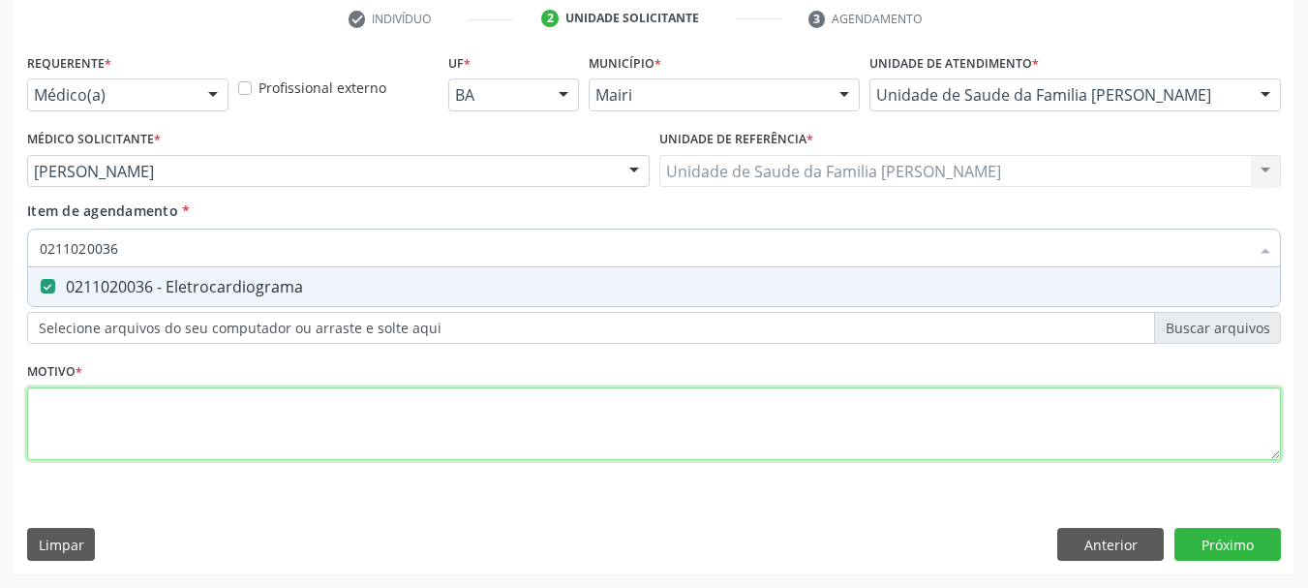
click at [91, 417] on div "Requerente * Médico(a) Médico(a) Enfermeiro(a) Paciente Nenhum resultado encont…" at bounding box center [654, 267] width 1254 height 439
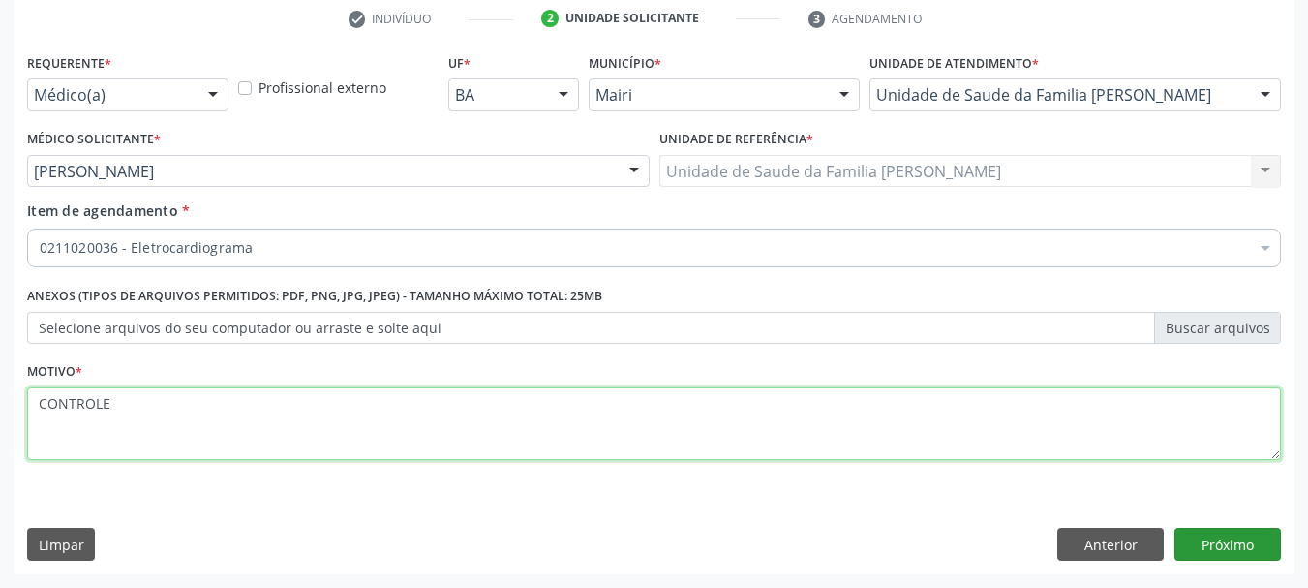
type textarea "CONTROLE"
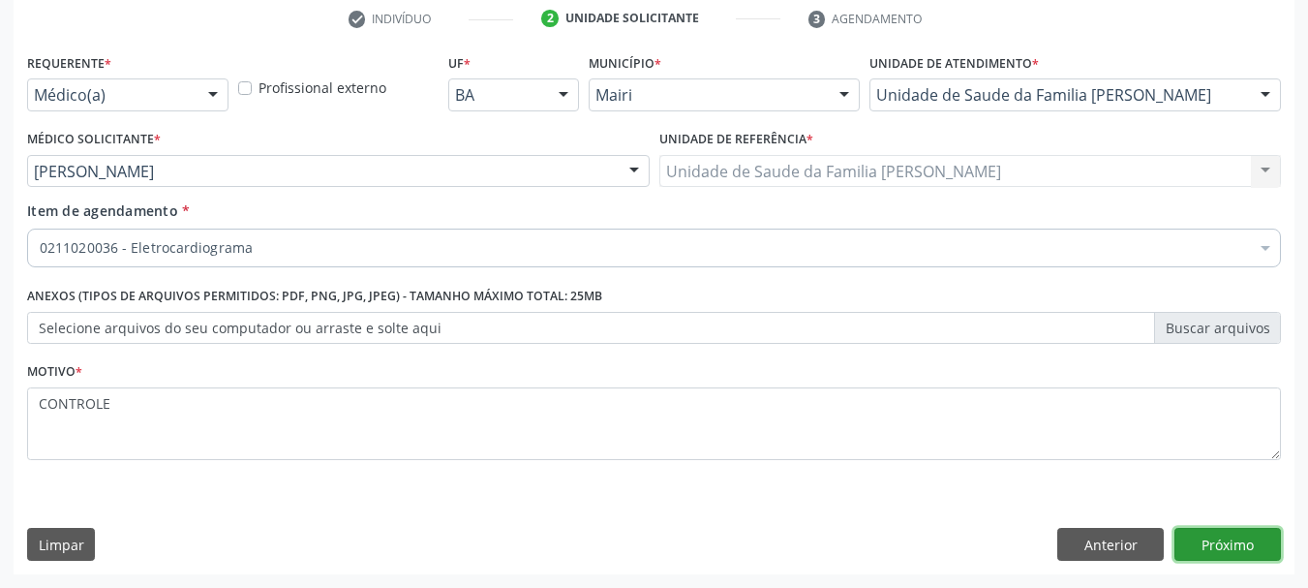
click at [1213, 538] on button "Próximo" at bounding box center [1227, 544] width 106 height 33
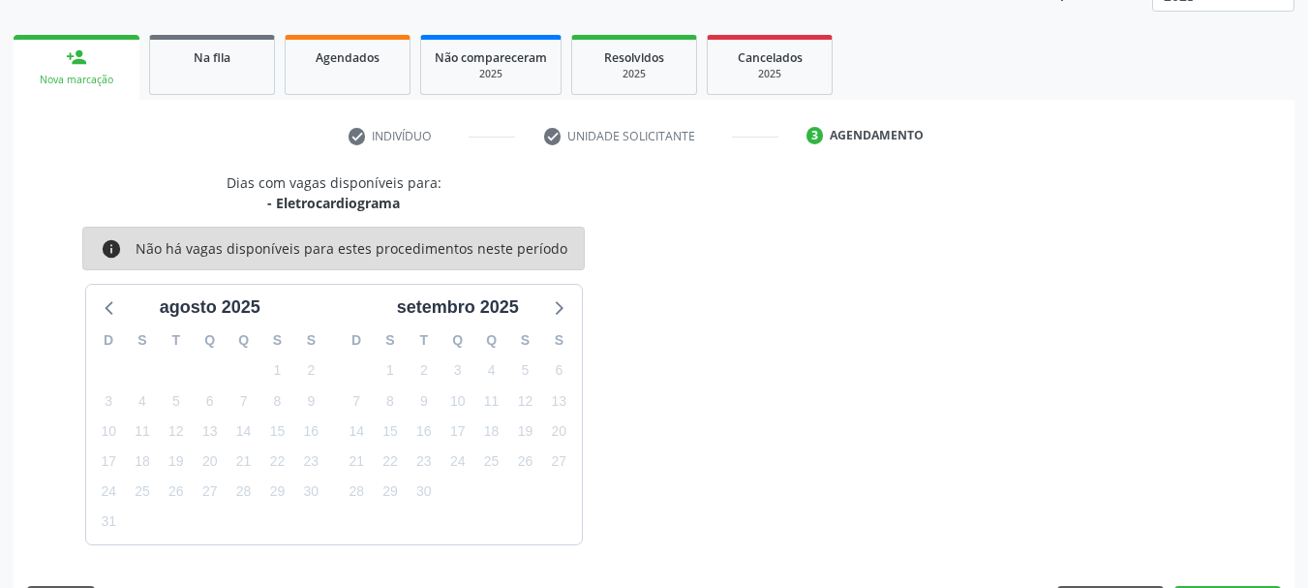
scroll to position [312, 0]
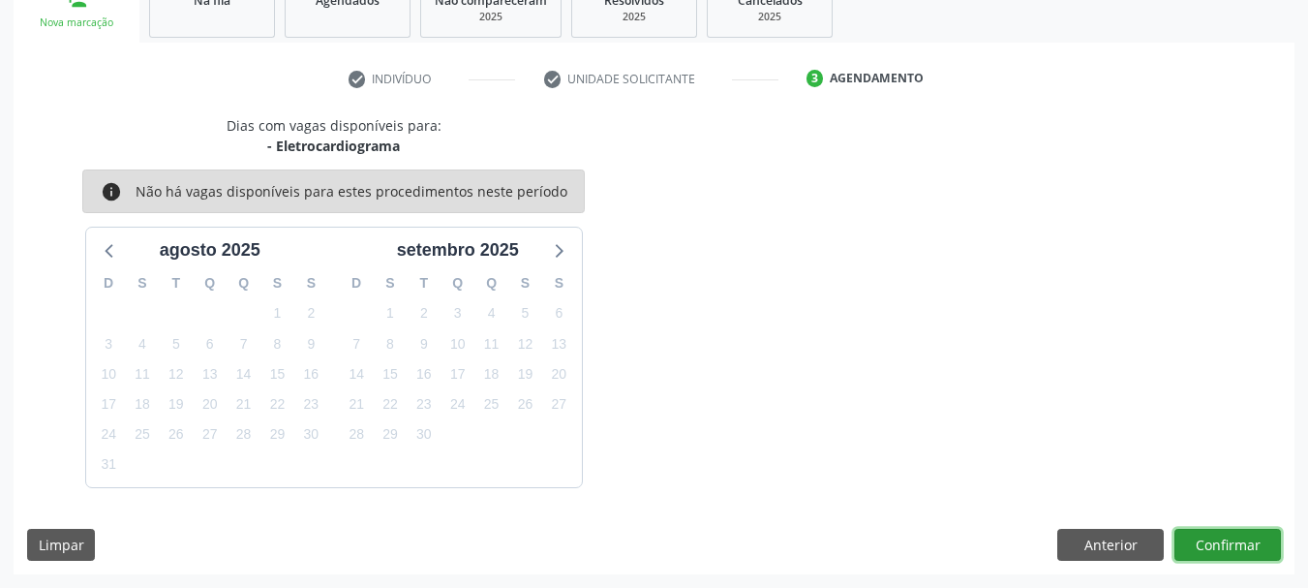
click at [1217, 540] on button "Confirmar" at bounding box center [1227, 545] width 106 height 33
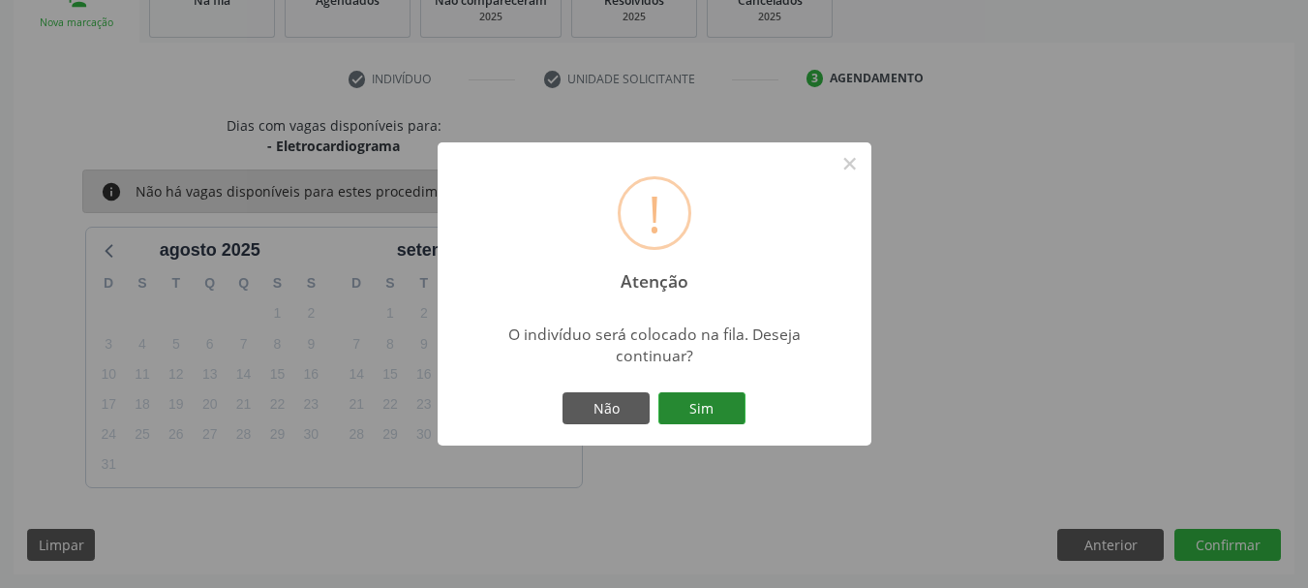
click at [693, 405] on button "Sim" at bounding box center [701, 408] width 87 height 33
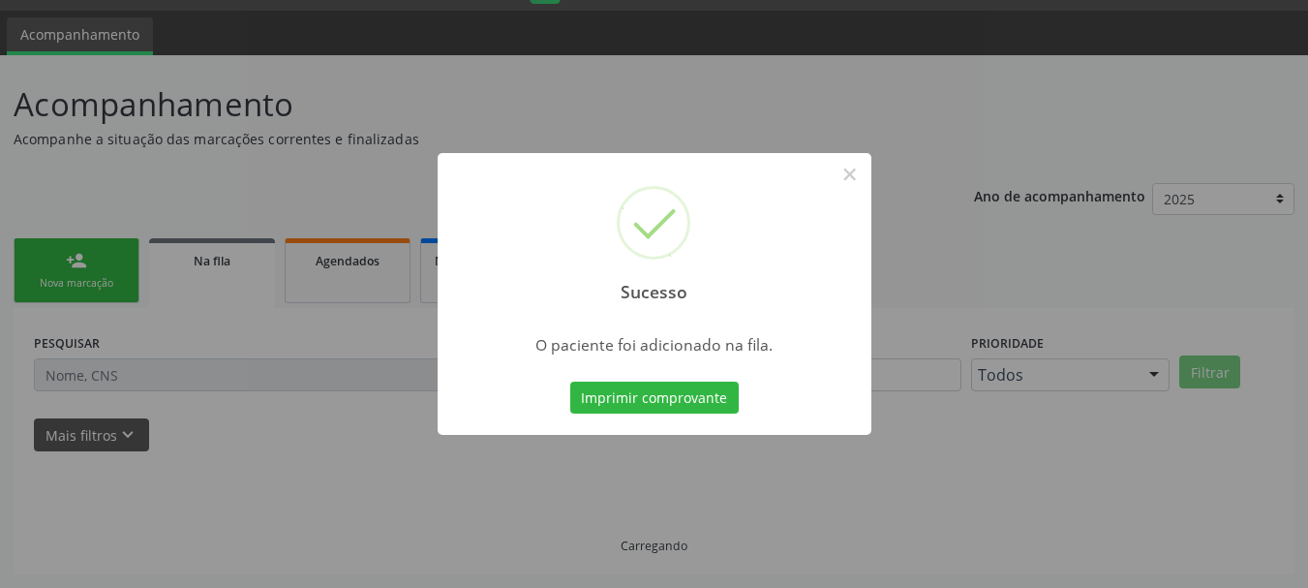
scroll to position [51, 0]
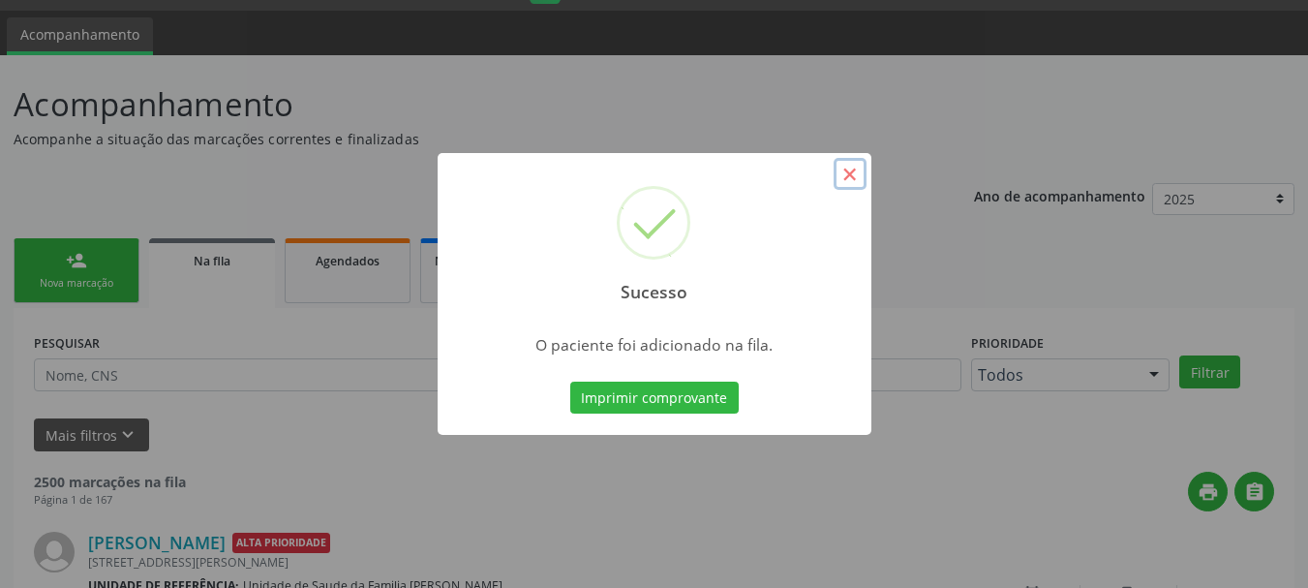
click at [855, 169] on button "×" at bounding box center [850, 174] width 33 height 33
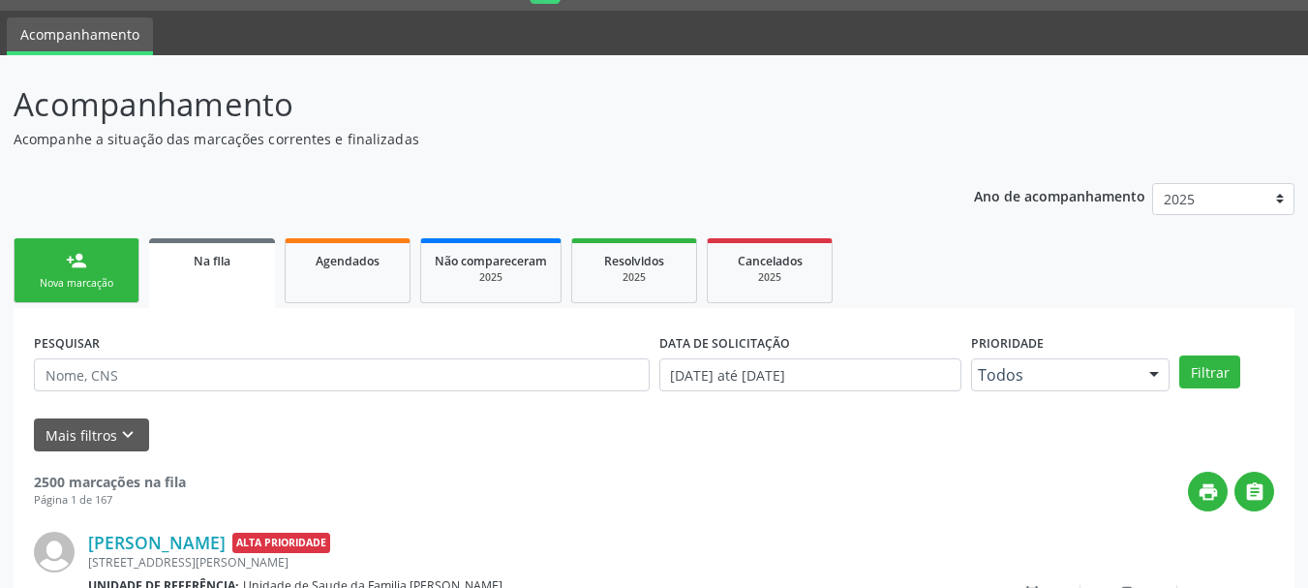
click at [77, 272] on link "person_add Nova marcação" at bounding box center [77, 270] width 126 height 65
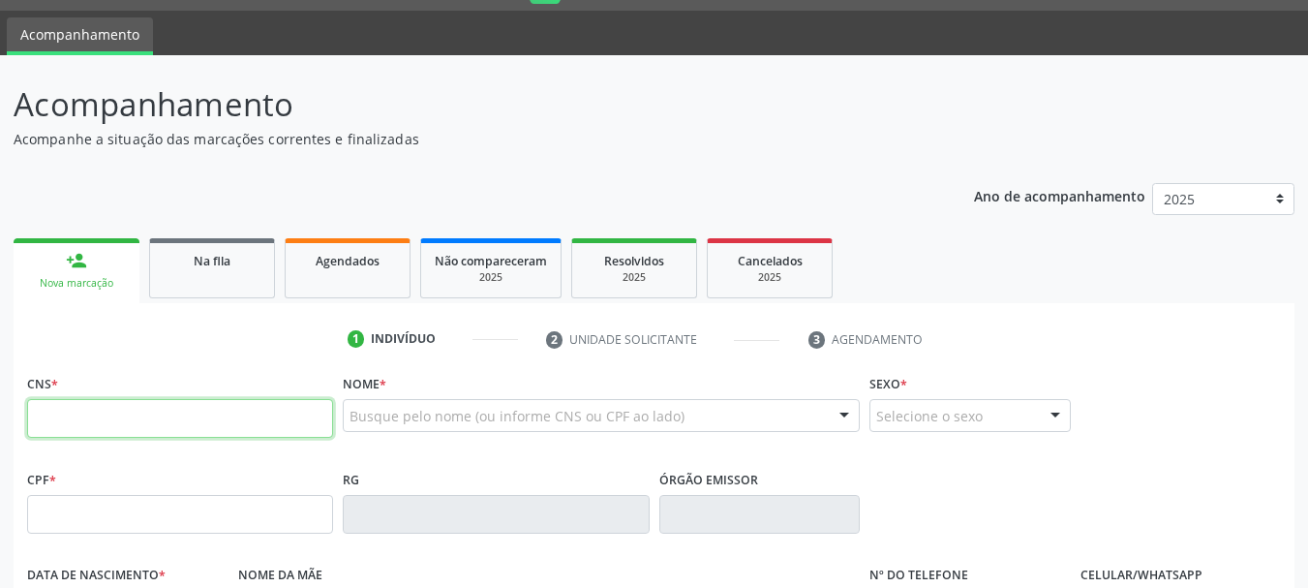
click at [103, 403] on input "text" at bounding box center [180, 418] width 306 height 39
type input "708 6041 0398 0790"
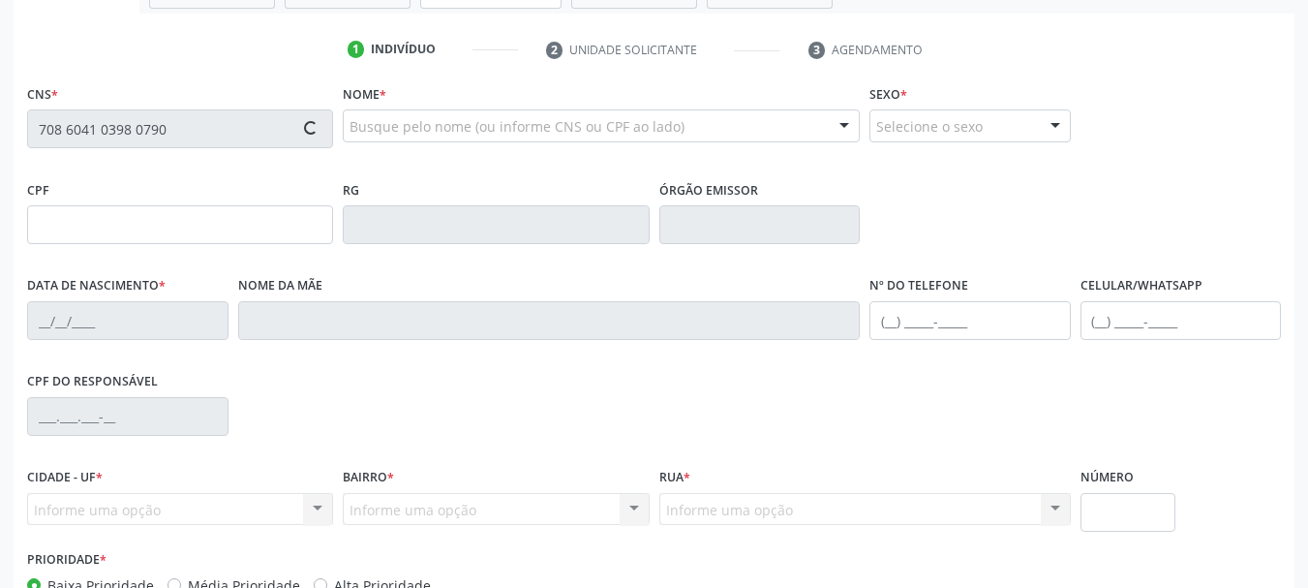
type input "[DATE]"
type input "[PHONE_NUMBER]"
type input "S/N"
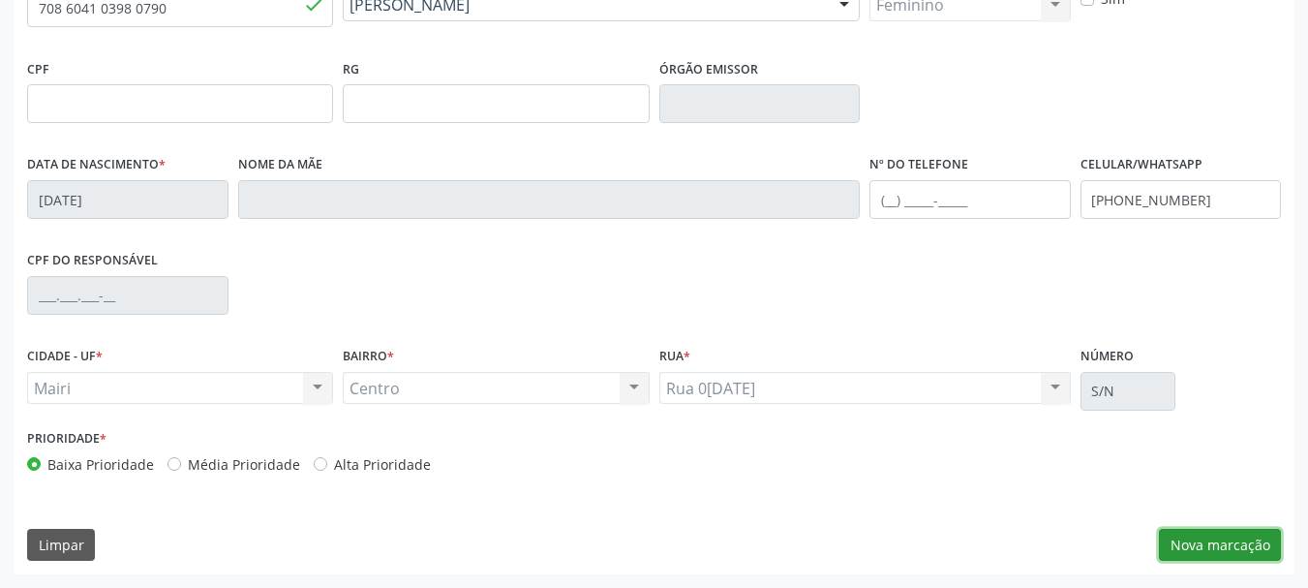
click at [1231, 534] on button "Nova marcação" at bounding box center [1220, 545] width 122 height 33
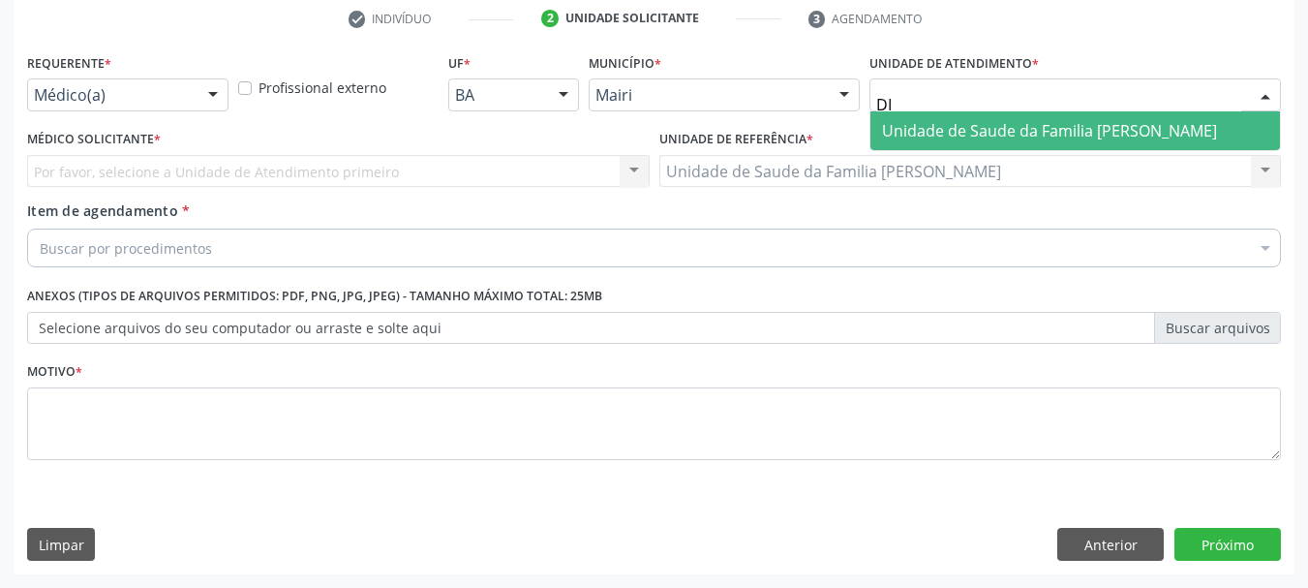
type input "DIL"
click at [979, 123] on span "Unidade de Saude da Familia [PERSON_NAME]" at bounding box center [1049, 130] width 335 height 21
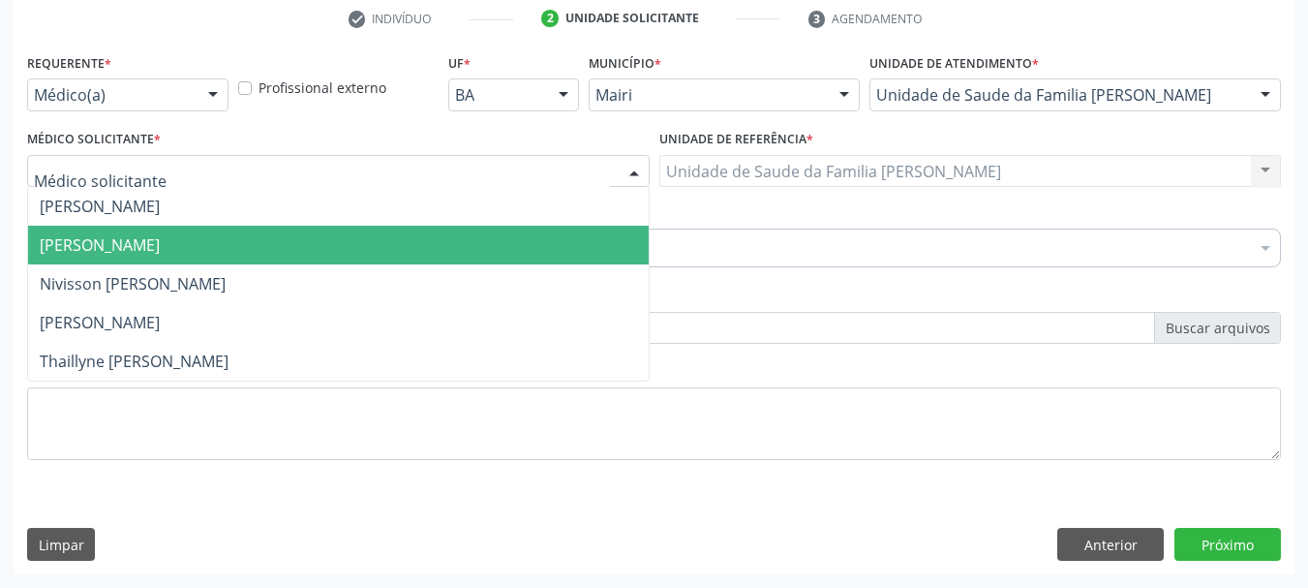
click at [97, 237] on span "[PERSON_NAME]" at bounding box center [100, 244] width 120 height 21
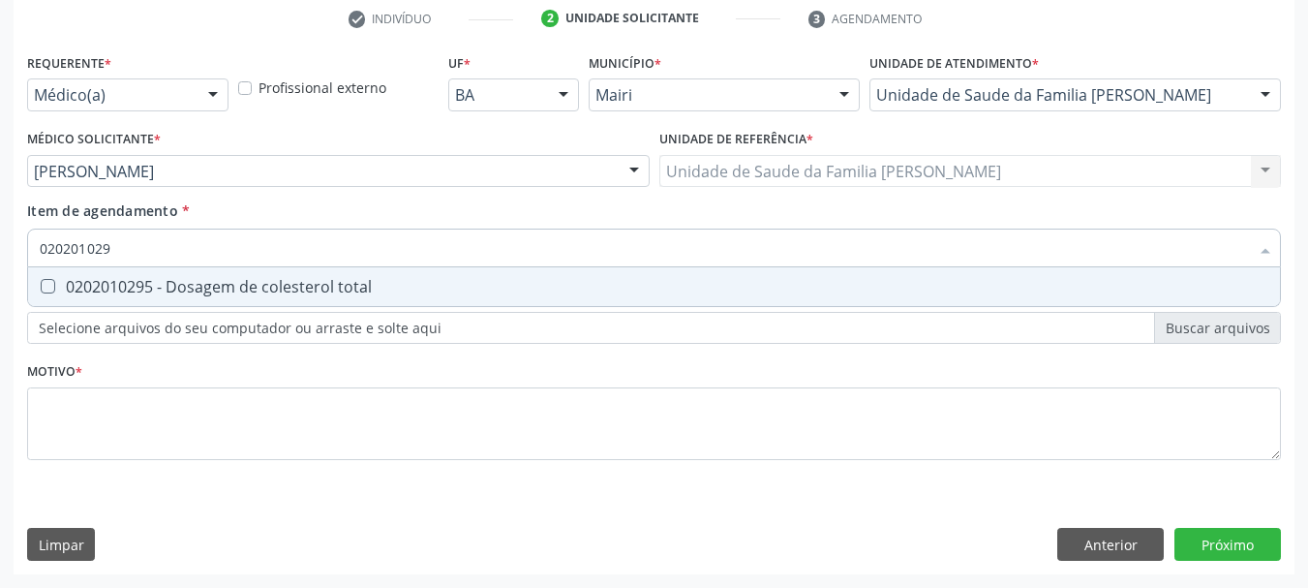
type input "0202010295"
click at [452, 267] on span "0202010295 - Dosagem de colesterol total" at bounding box center [654, 286] width 1252 height 39
checkbox total "true"
type input "02020102"
checkbox total "false"
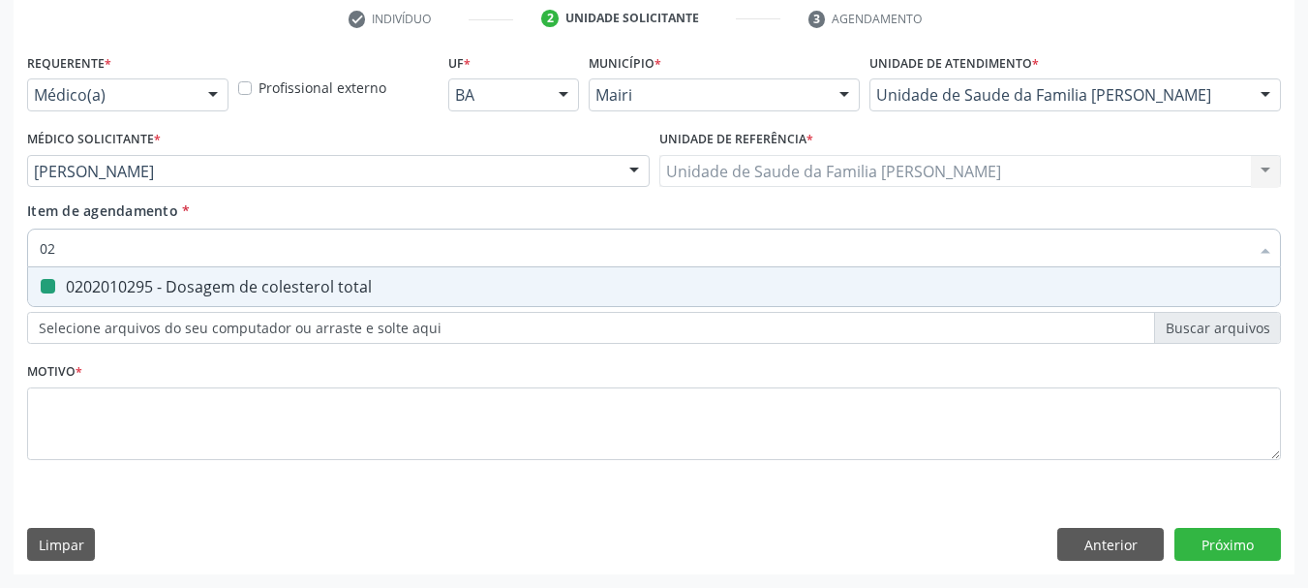
type input "0"
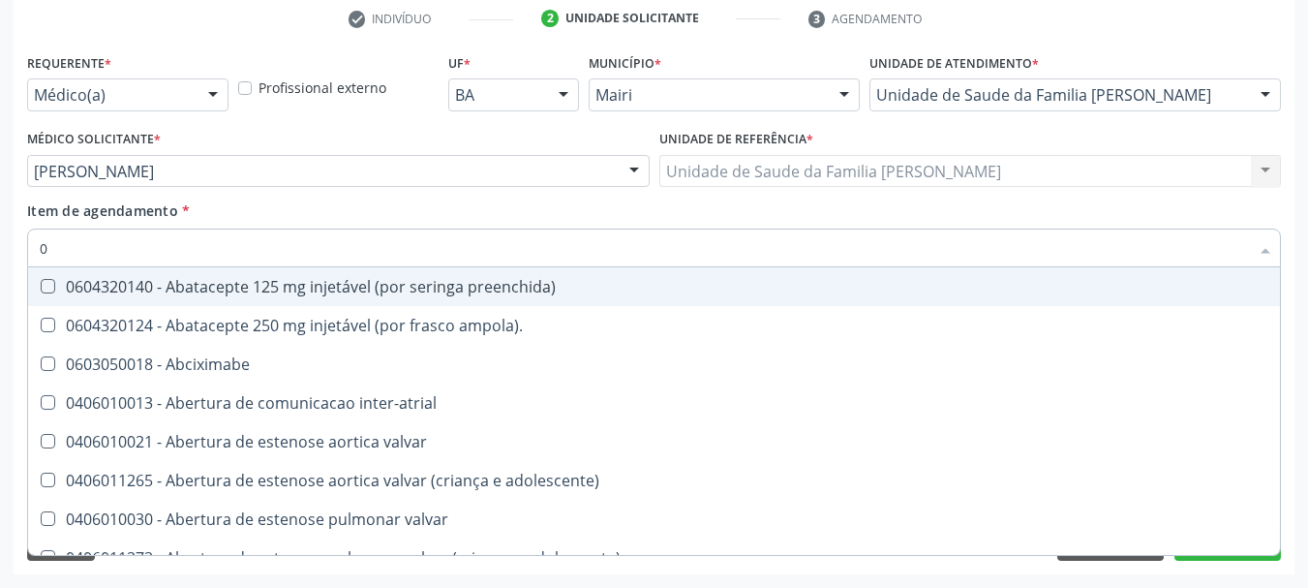
type input "02"
checkbox estimulo "true"
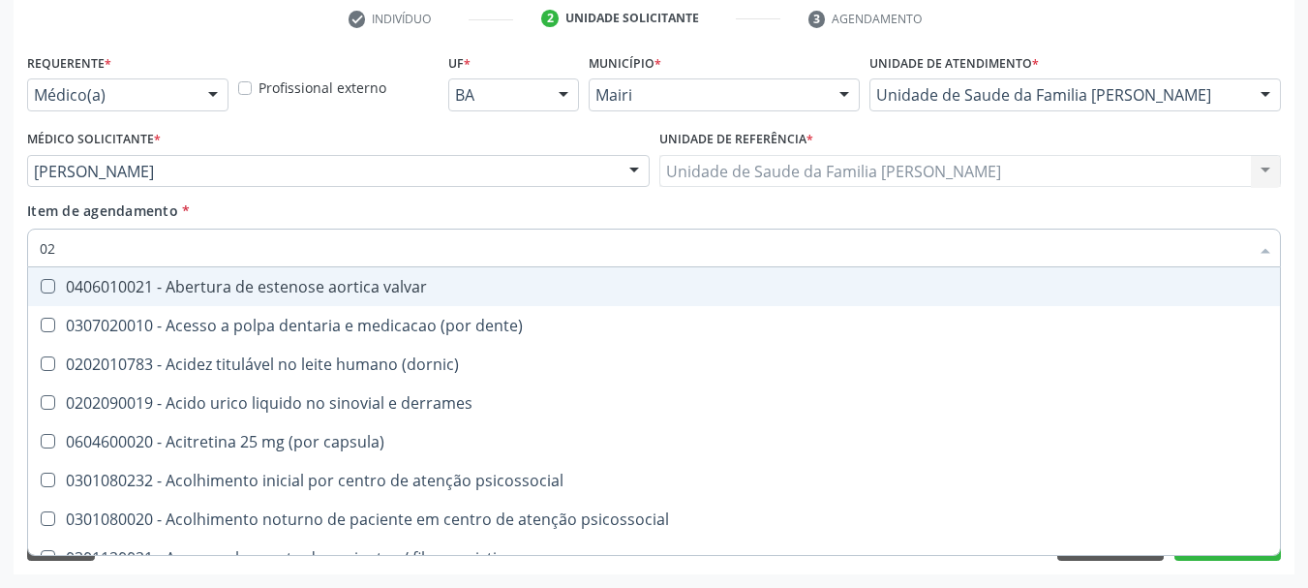
type input "020"
checkbox alimentos "true"
checkbox total "false"
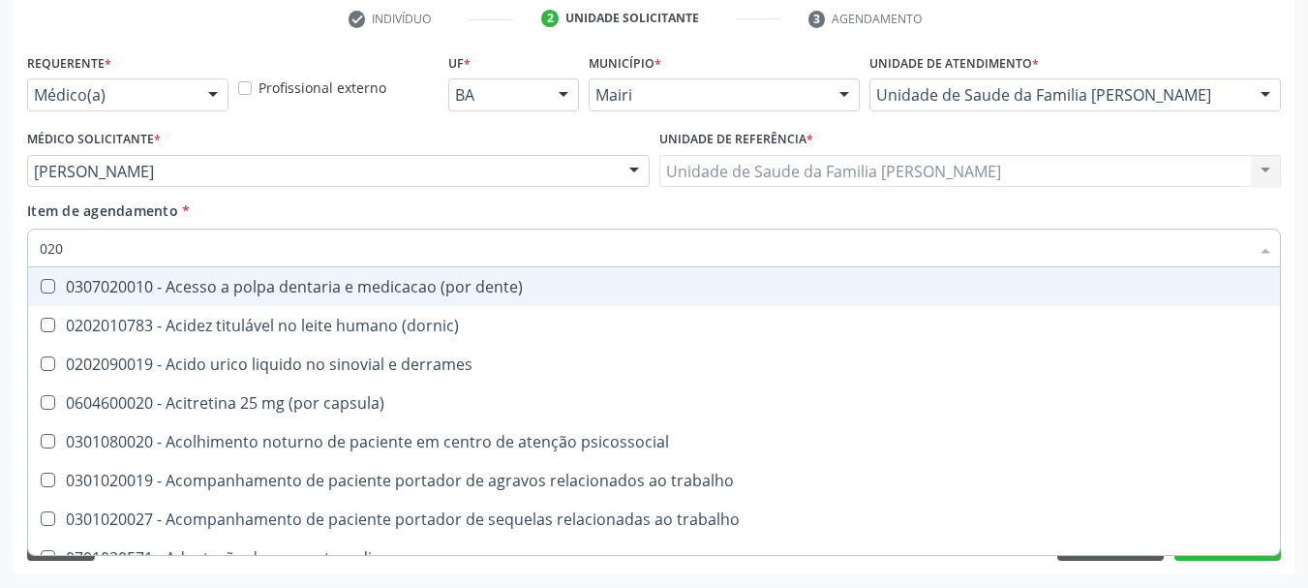
type input "0202"
checkbox ocular "true"
checkbox total "false"
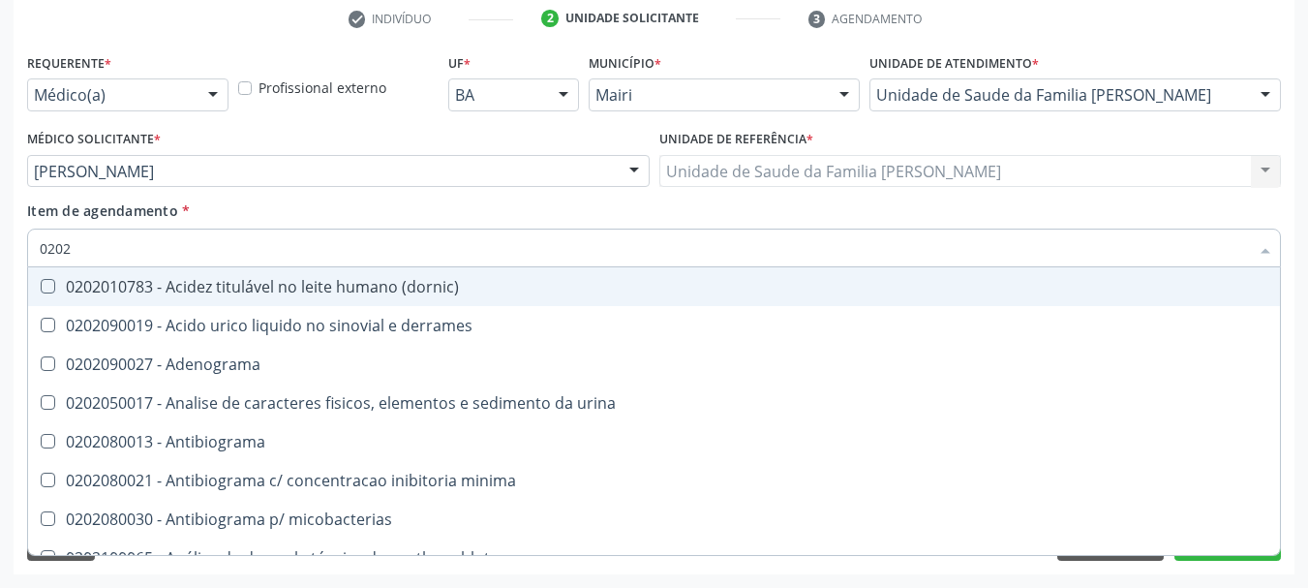
type input "02020"
checkbox ionizavel "true"
checkbox total "false"
type input "020201"
checkbox htlv-1 "true"
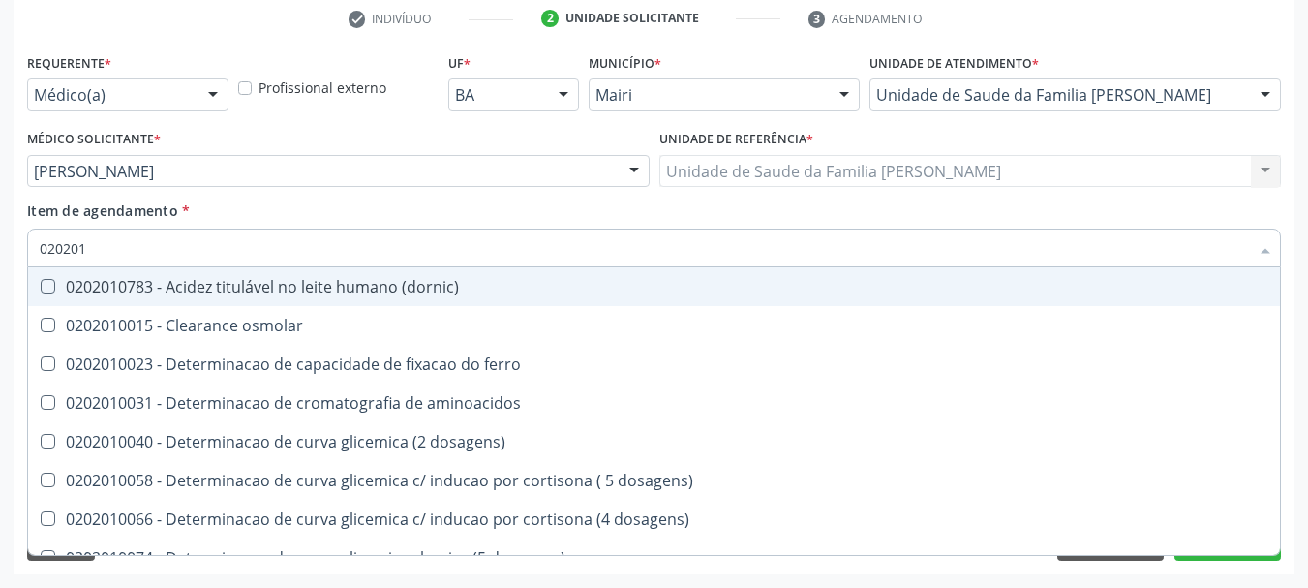
type input "0202010"
checkbox ionizavel "true"
checkbox total "false"
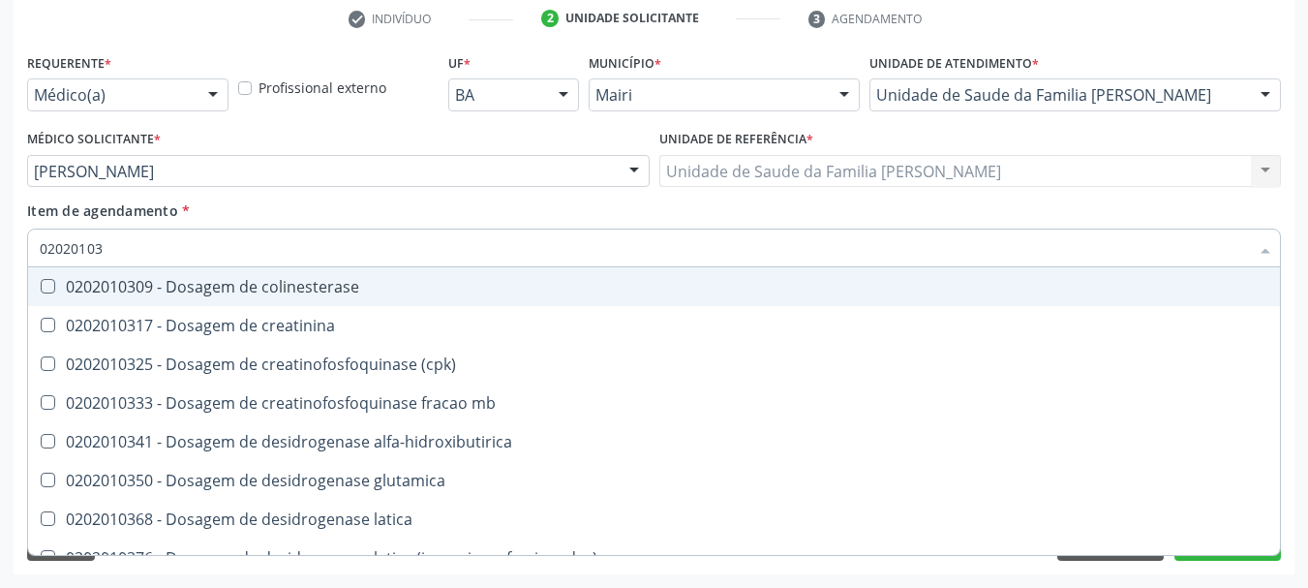
type input "020201031"
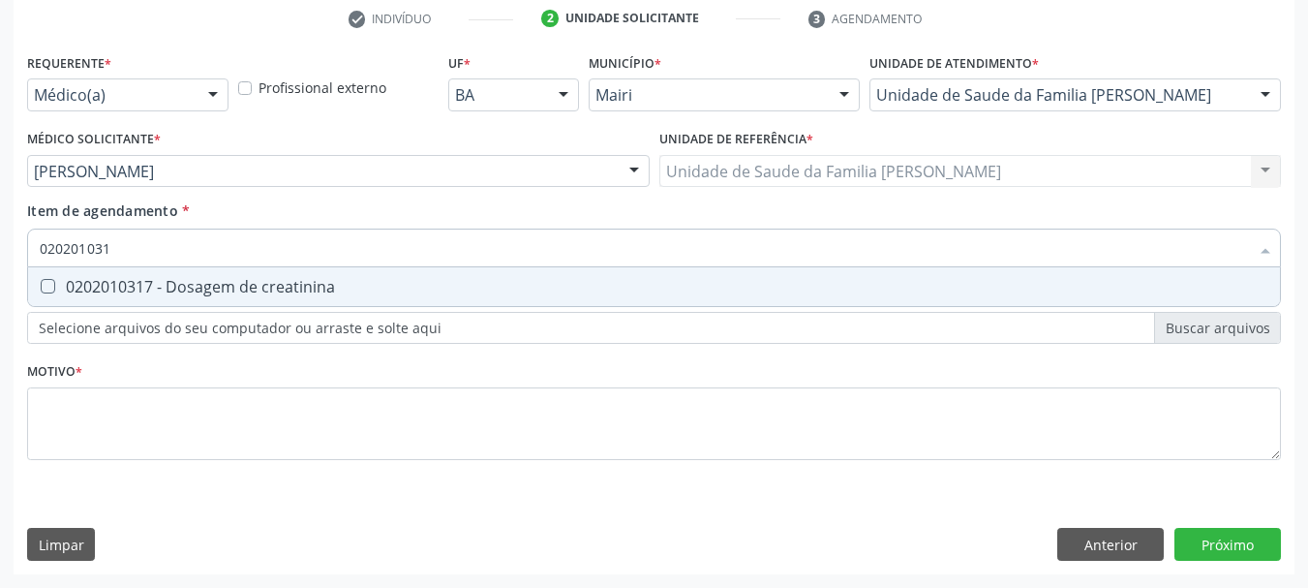
click at [419, 275] on span "0202010317 - Dosagem de creatinina" at bounding box center [654, 286] width 1252 height 39
checkbox creatinina "true"
type input "02020103"
checkbox creatinina "false"
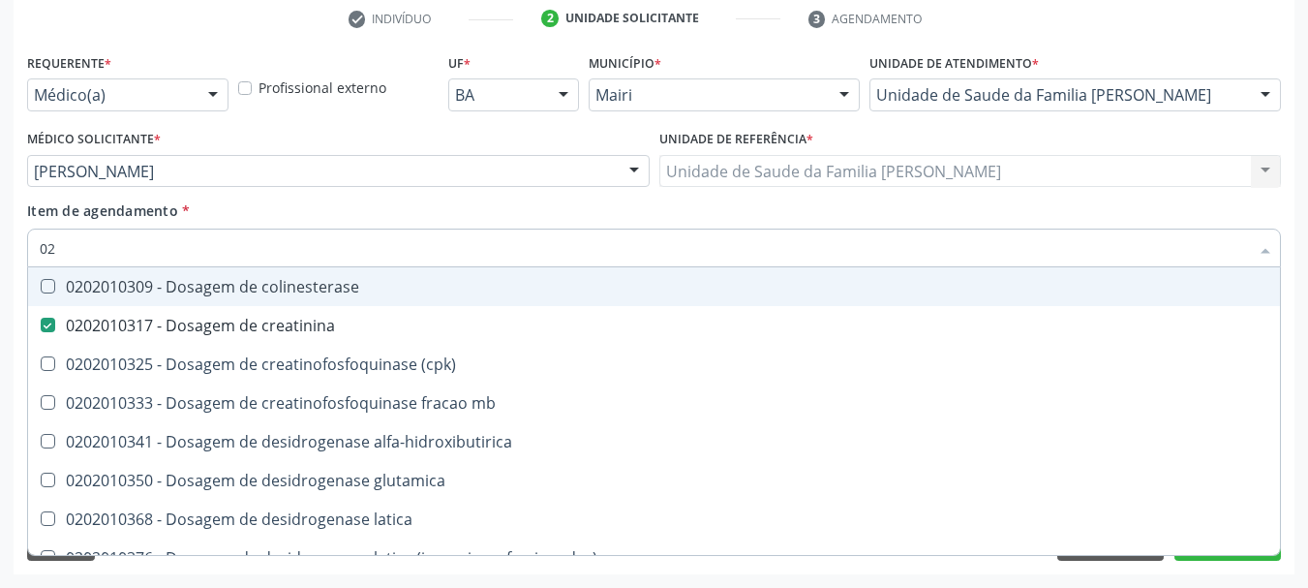
type input "0"
checkbox creatinina "false"
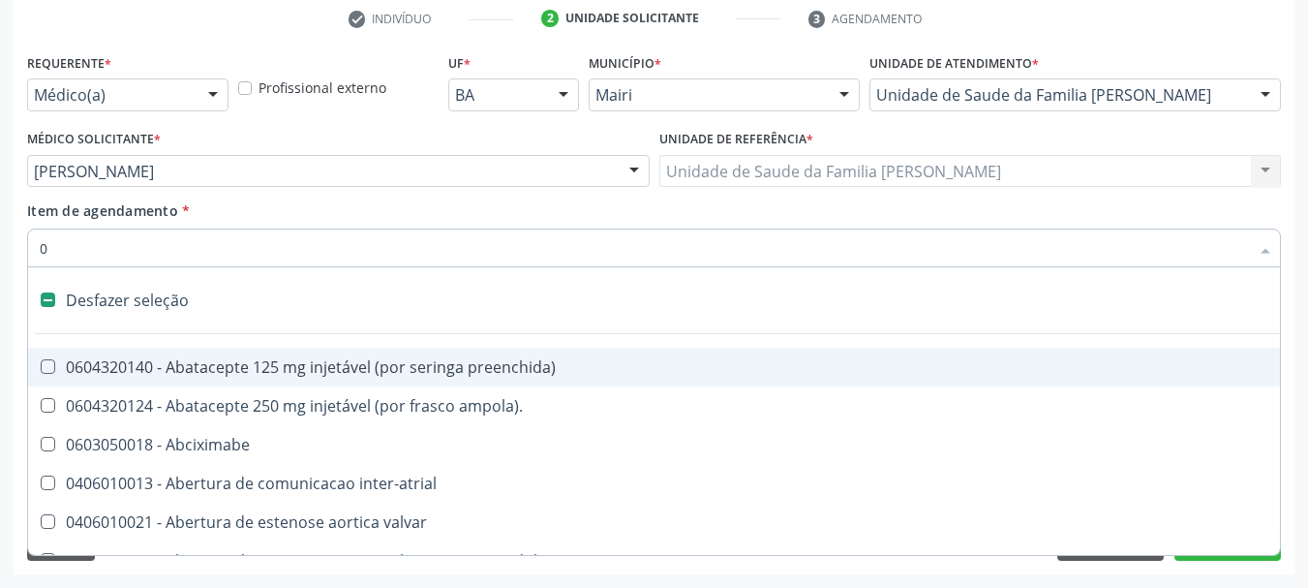
type input "02"
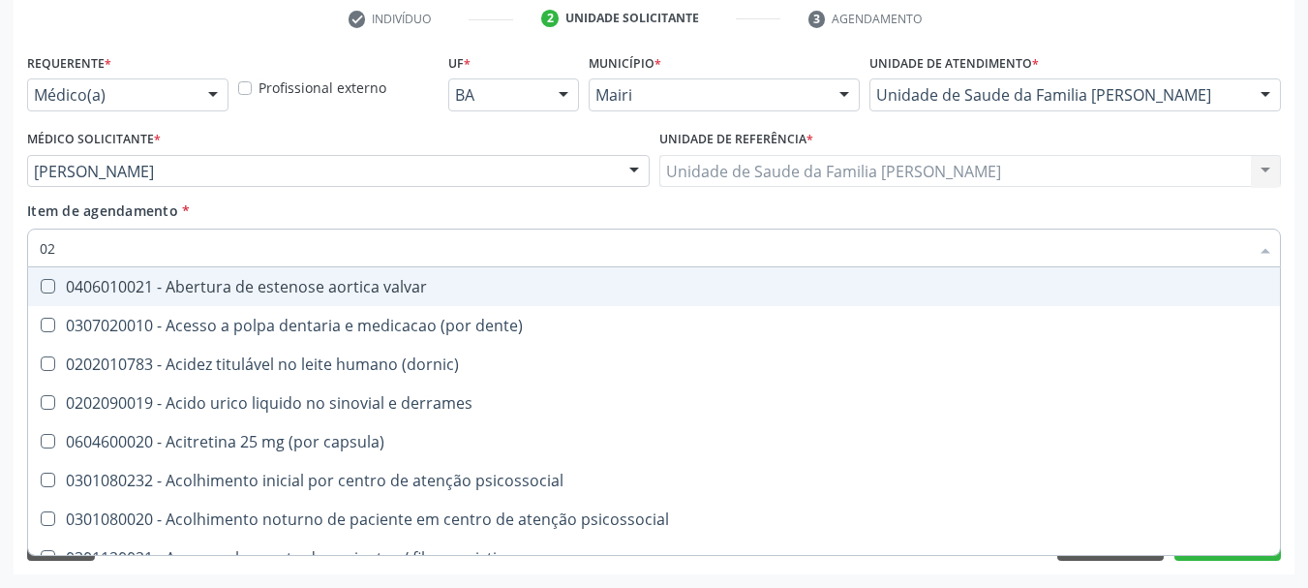
checkbox total "true"
checkbox creatinina "true"
type input "020"
checkbox alimentos "true"
checkbox debridamento "true"
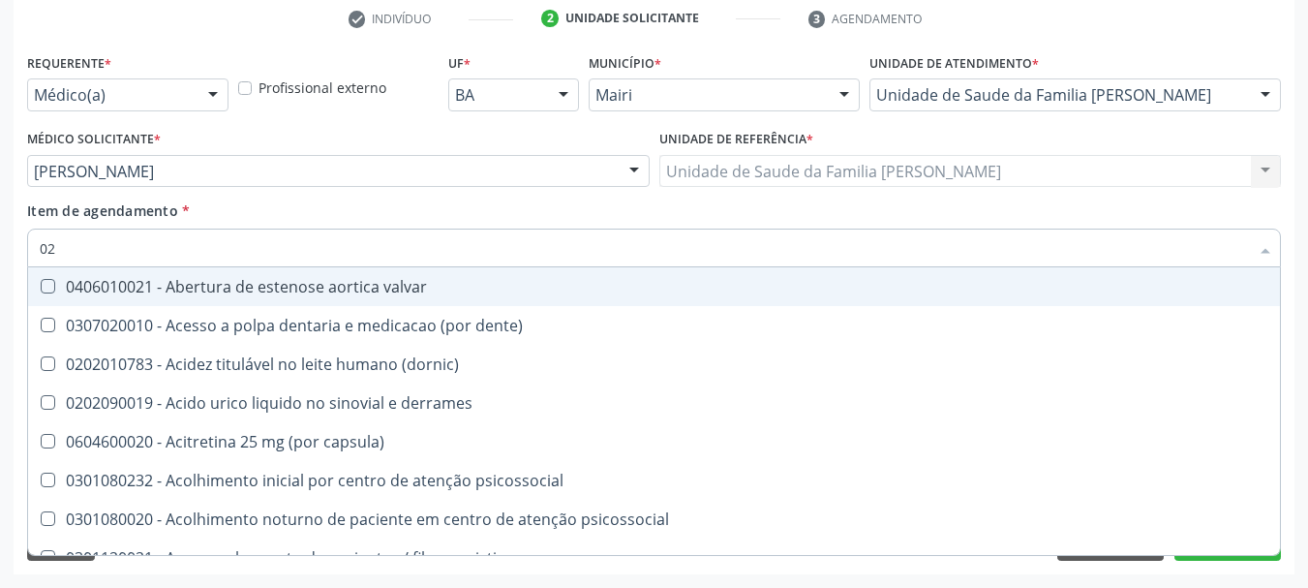
checkbox total "false"
checkbox creatinina "false"
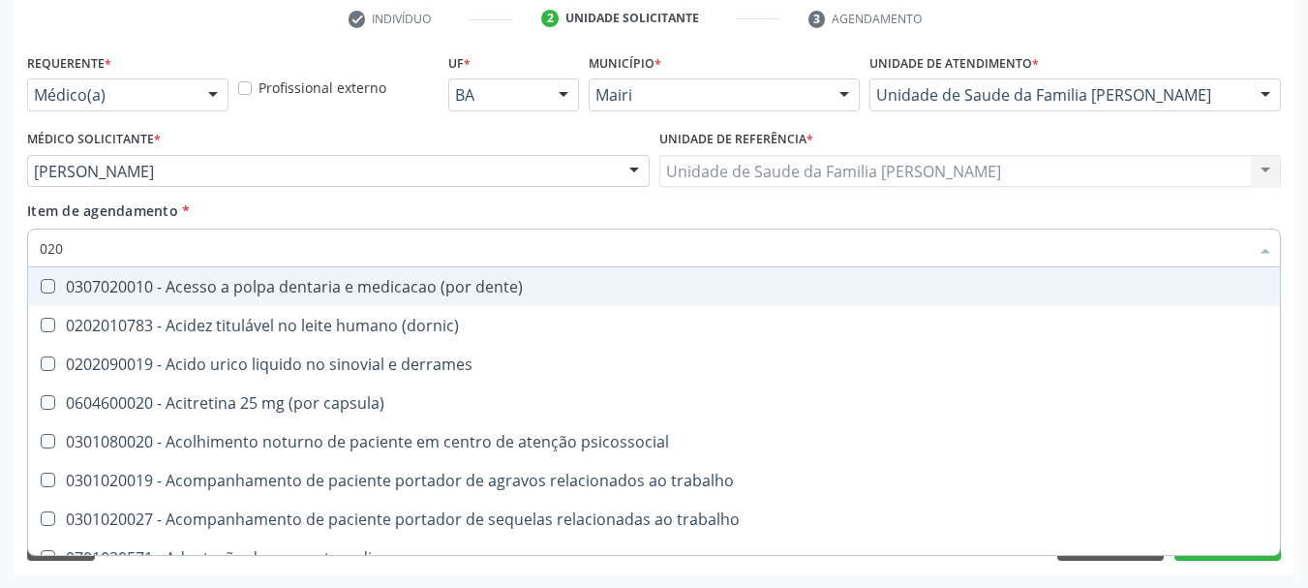
type input "0202"
checkbox ocular "true"
checkbox nervo "true"
checkbox total "false"
checkbox creatinina "false"
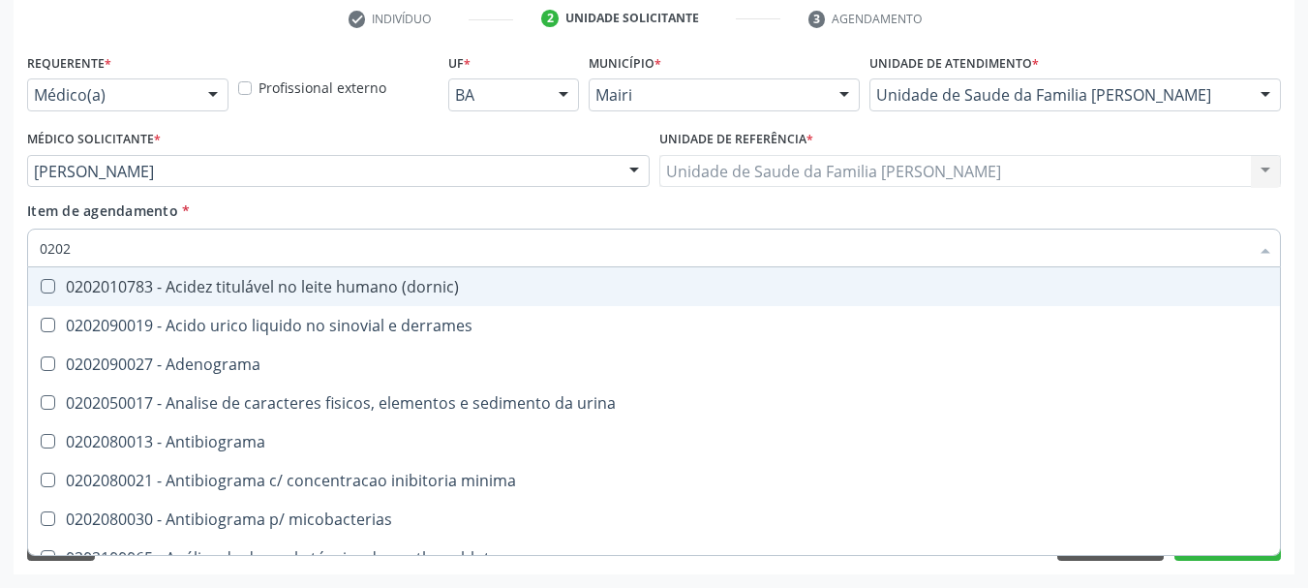
type input "02020"
checkbox ionizavel "true"
checkbox catecolaminas "true"
checkbox total "false"
checkbox creatinina "false"
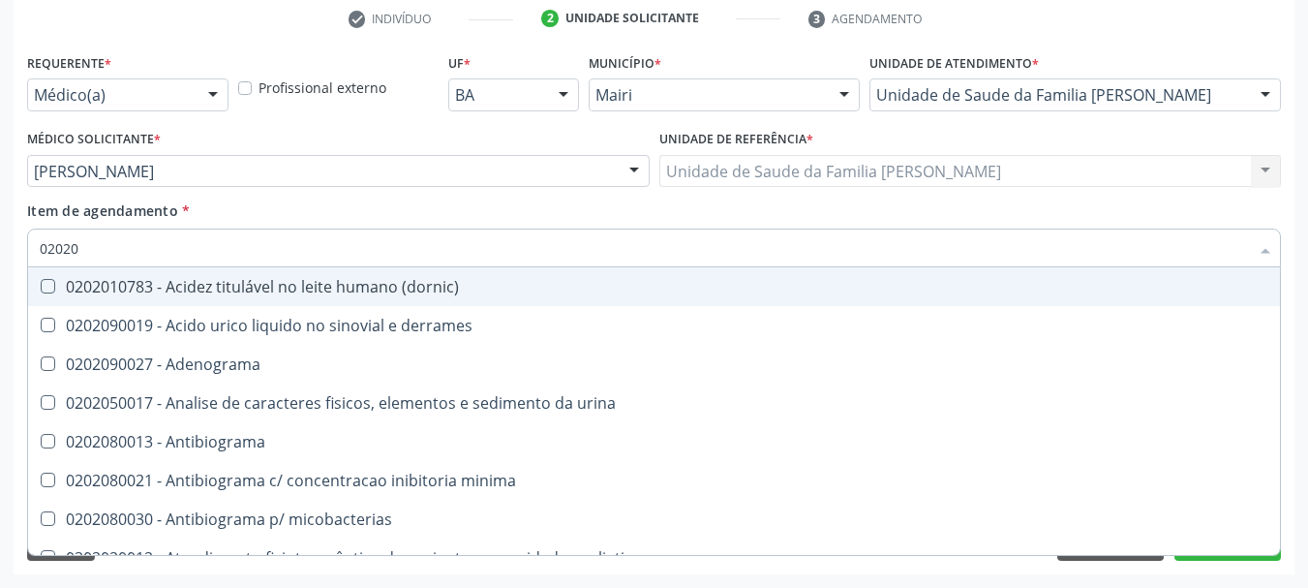
type input "020201"
checkbox htlv-1 "true"
checkbox \(ch50\) "true"
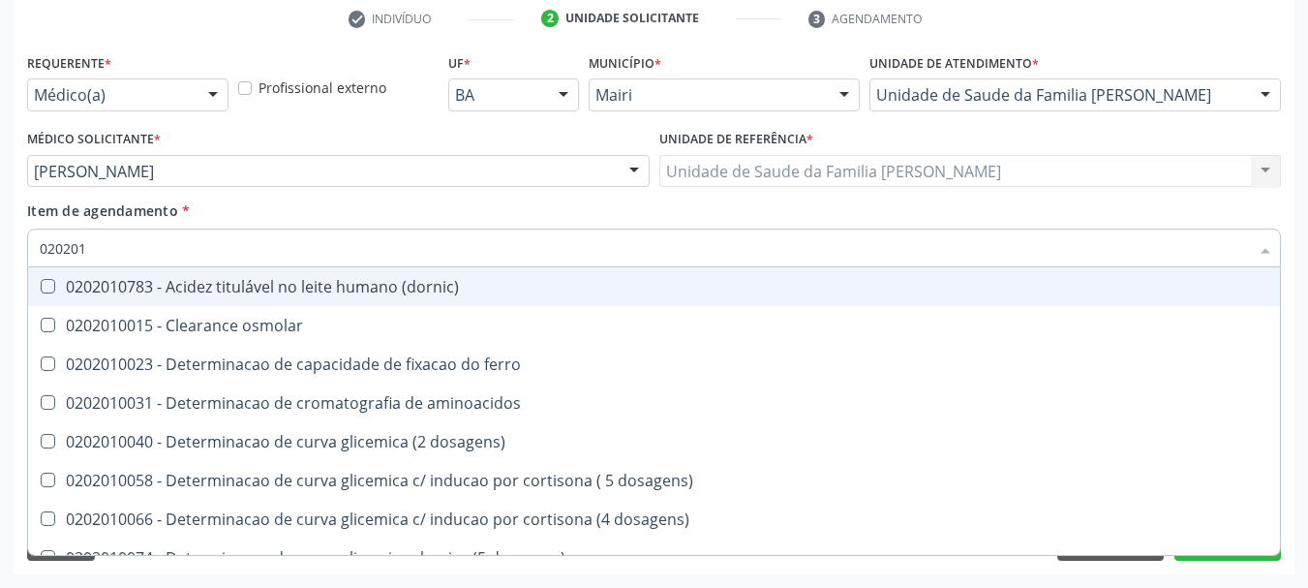
type input "0202010"
checkbox ionizavel "true"
checkbox catecolaminas "true"
checkbox total "false"
checkbox creatinina "false"
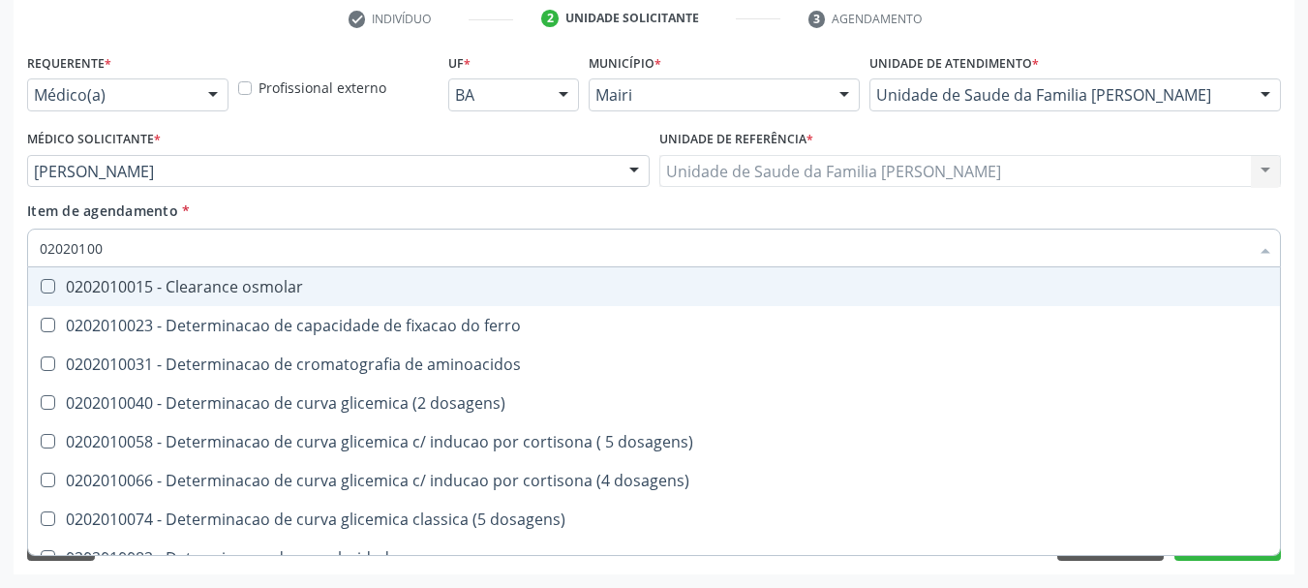
type input "020201004"
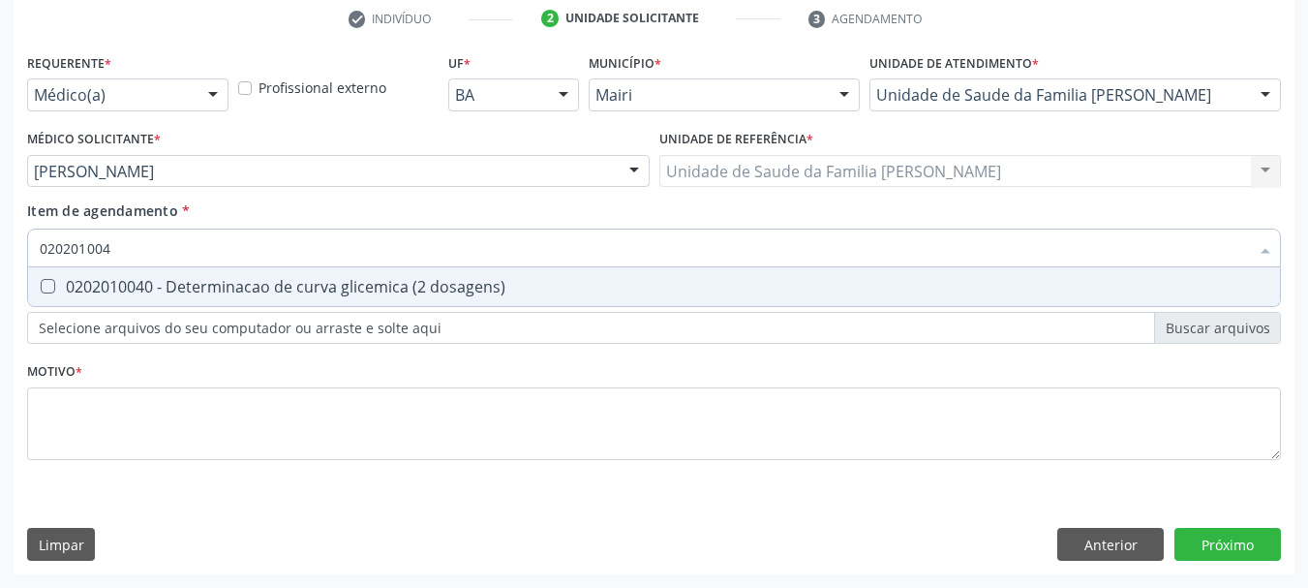
click at [419, 275] on span "0202010040 - Determinacao de curva glicemica (2 dosagens)" at bounding box center [654, 286] width 1252 height 39
checkbox dosagens\) "true"
type input "02020100"
checkbox dosagens\) "false"
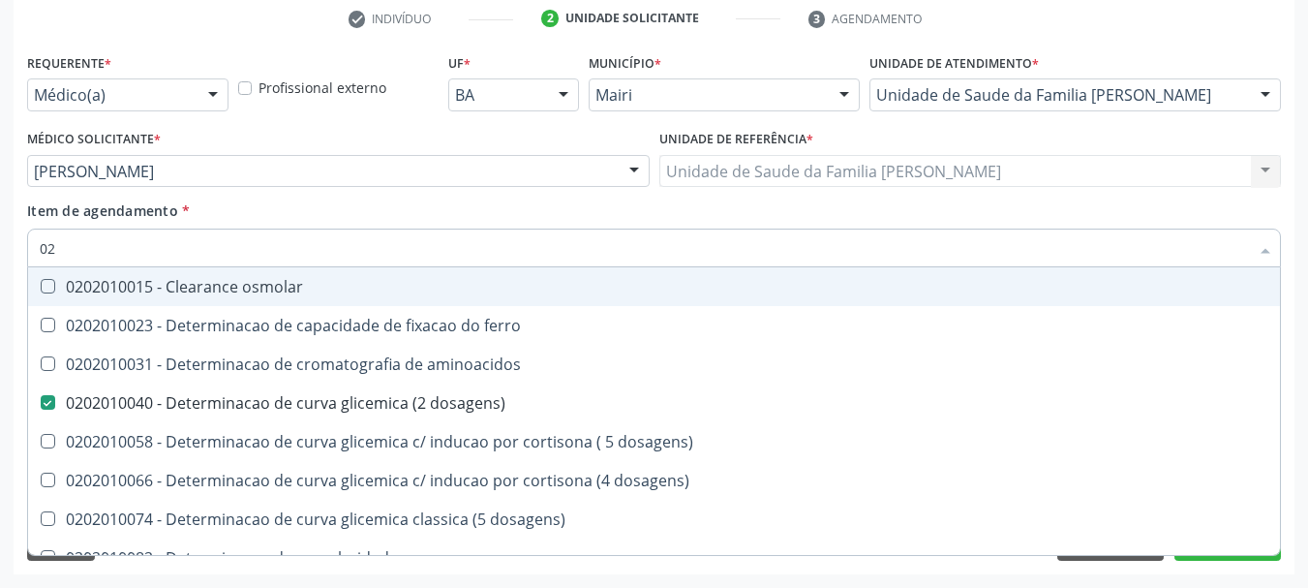
type input "0"
checkbox dosagens\) "false"
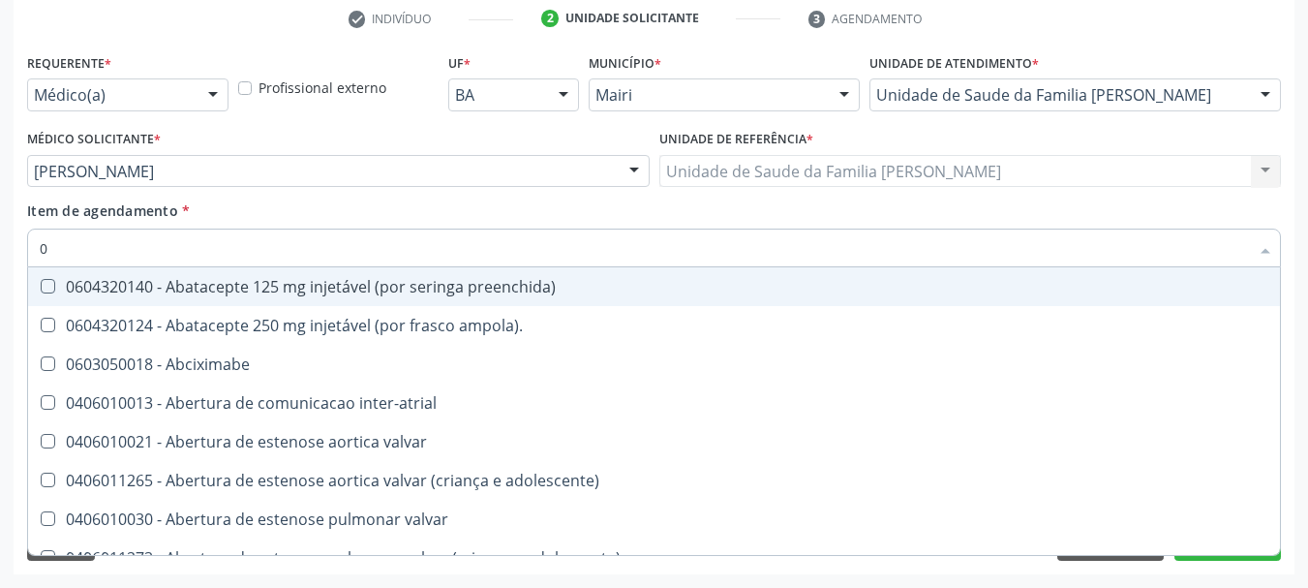
type input "02"
checkbox alimentação "true"
checkbox estimulo "true"
checkbox meckel "true"
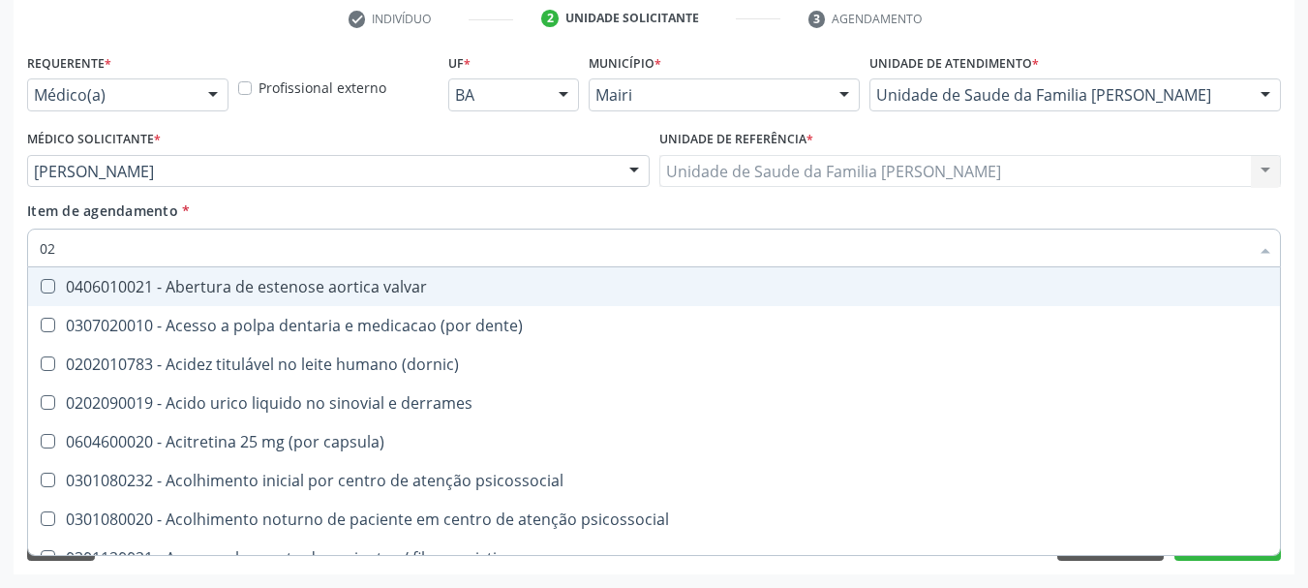
type input "020"
checkbox comprimido\) "true"
checkbox alimentos "true"
checkbox debridamento "true"
checkbox dosagens\) "false"
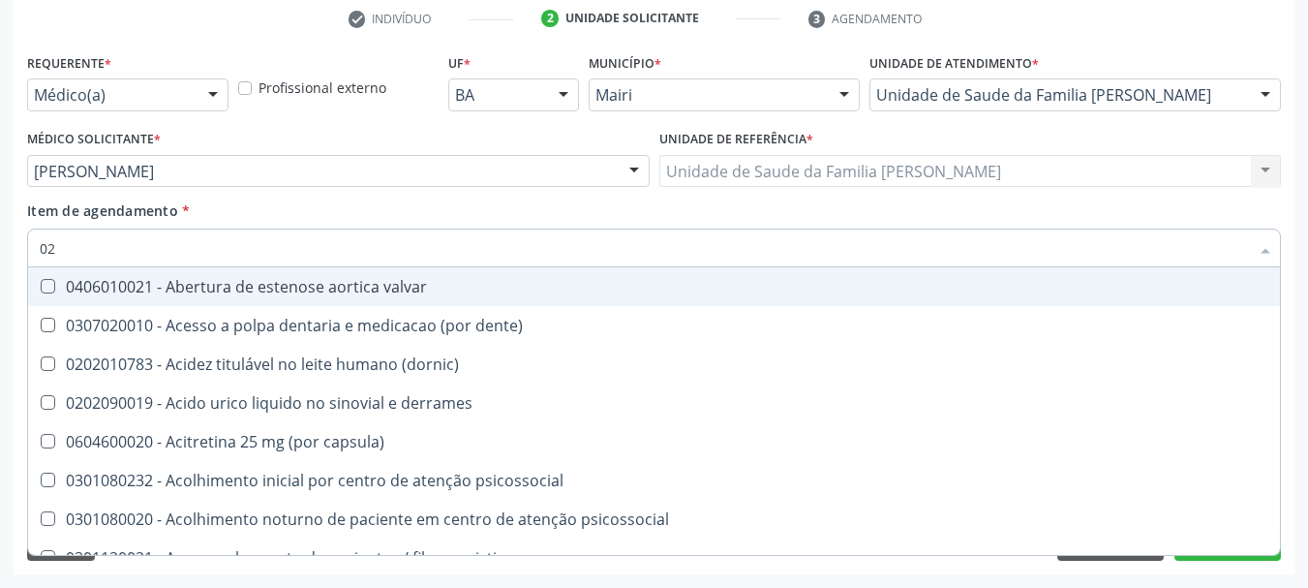
checkbox total "false"
checkbox creatinina "false"
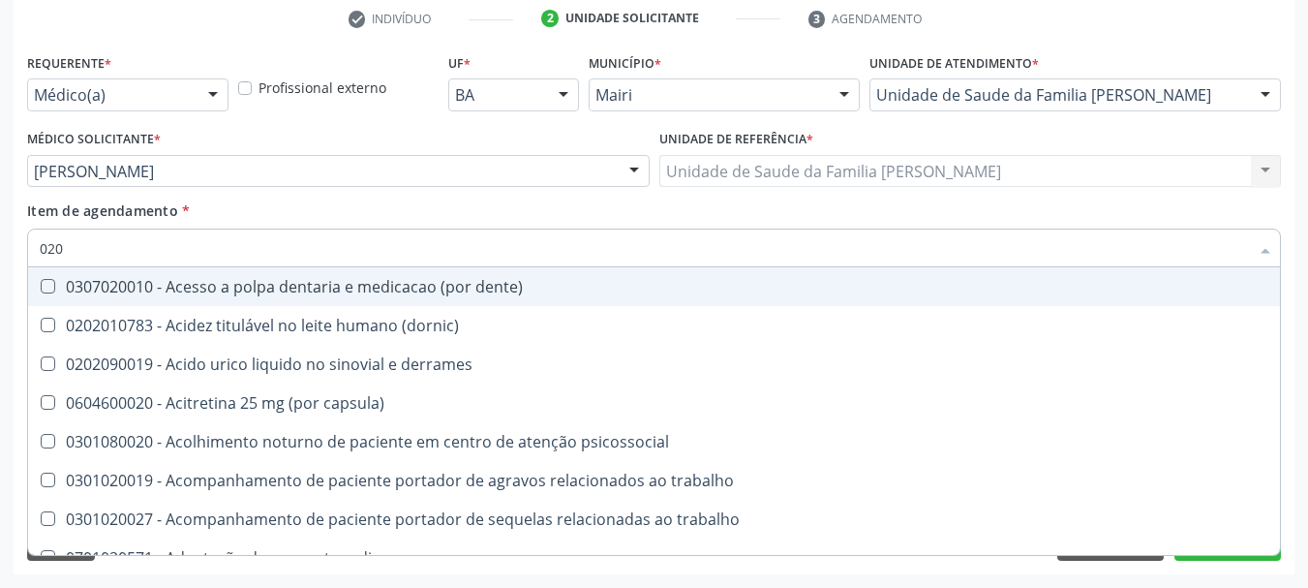
type input "0202"
checkbox lisa "true"
checkbox ocular "true"
checkbox nervo "true"
checkbox dosagens\) "false"
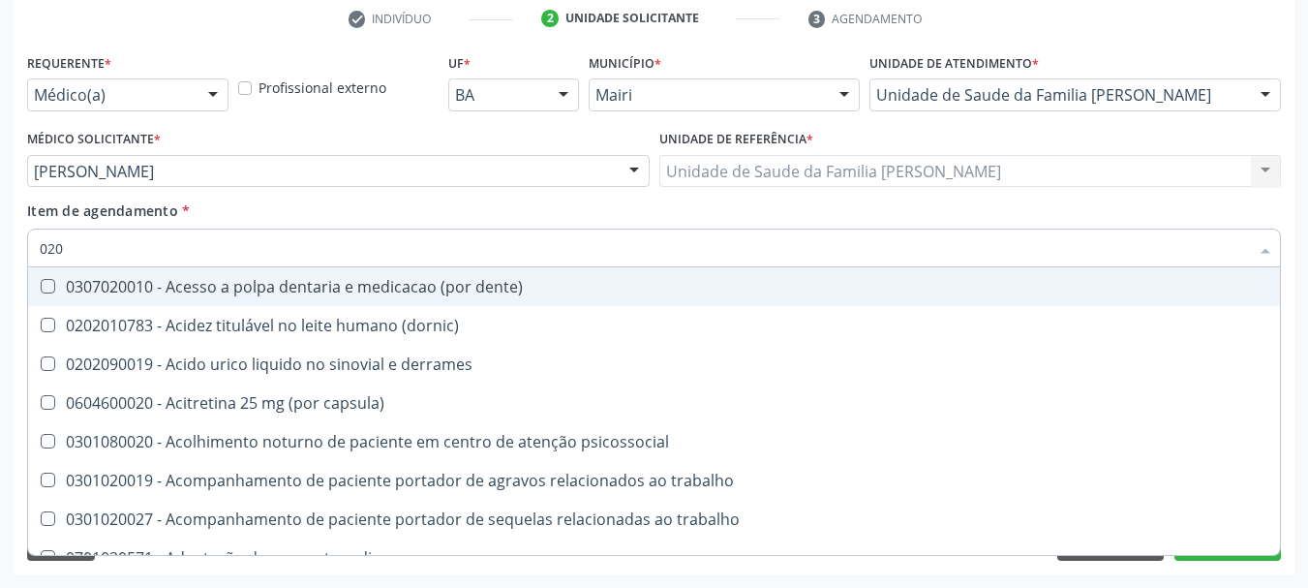
checkbox total "false"
checkbox creatinina "false"
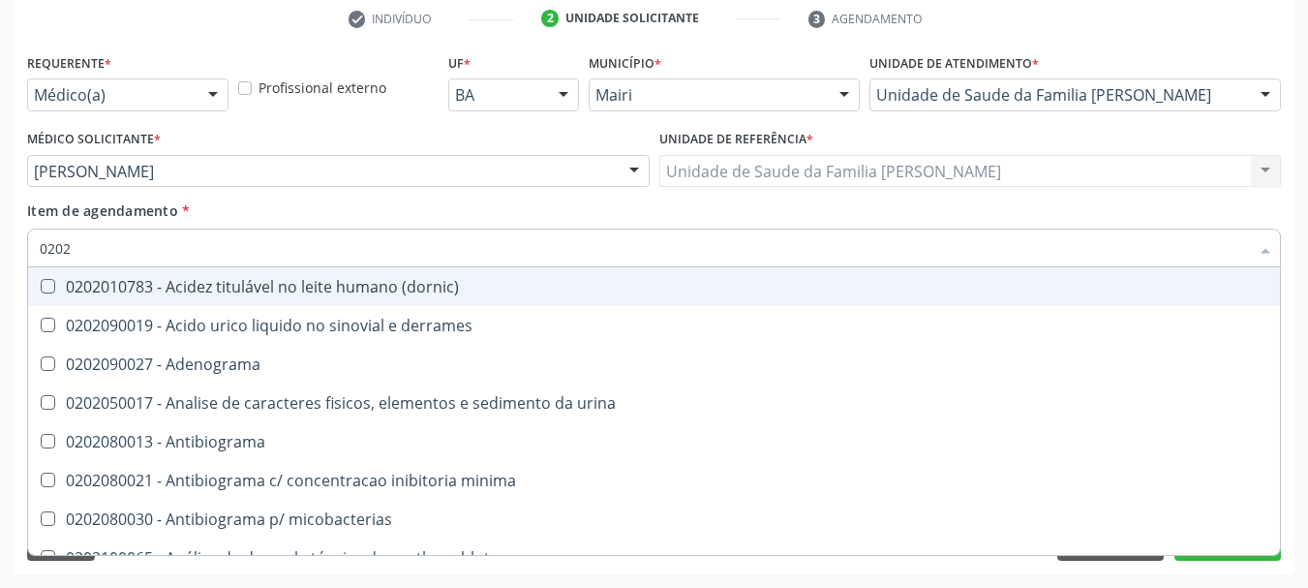
type input "02020"
checkbox htlv-1 "true"
checkbox dosagens\) "false"
checkbox ionizavel "true"
checkbox catecolaminas "true"
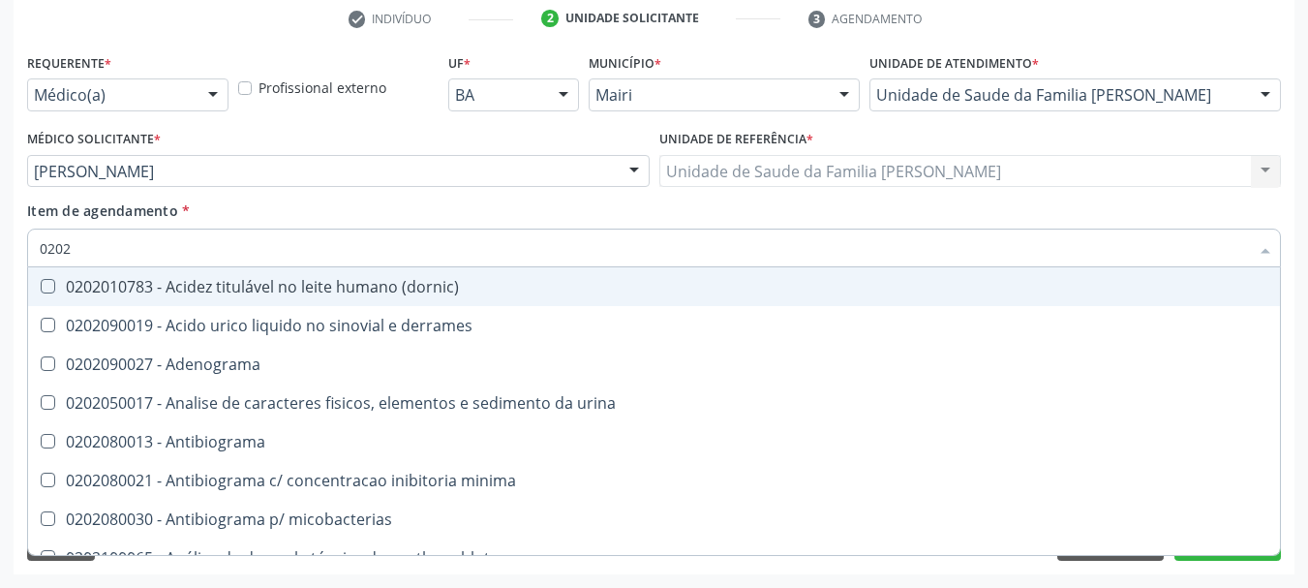
checkbox total "false"
checkbox creatinina "false"
type input "020201"
checkbox Antibiograma "true"
checkbox htlv-1 "true"
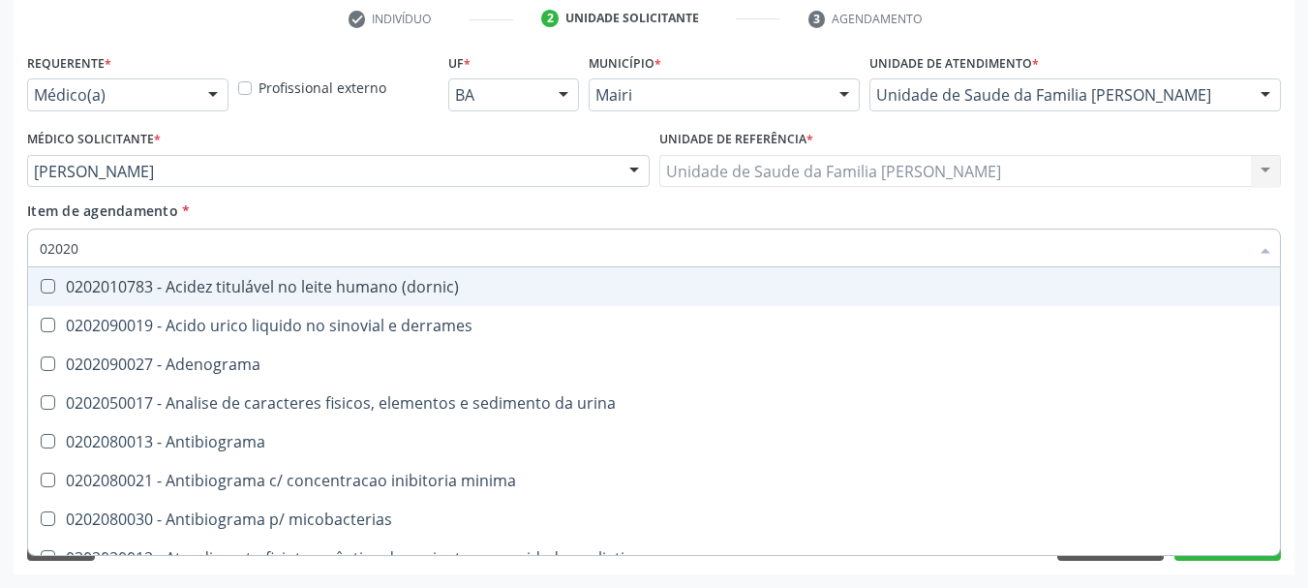
checkbox \(ch50\) "true"
checkbox dosagens\) "false"
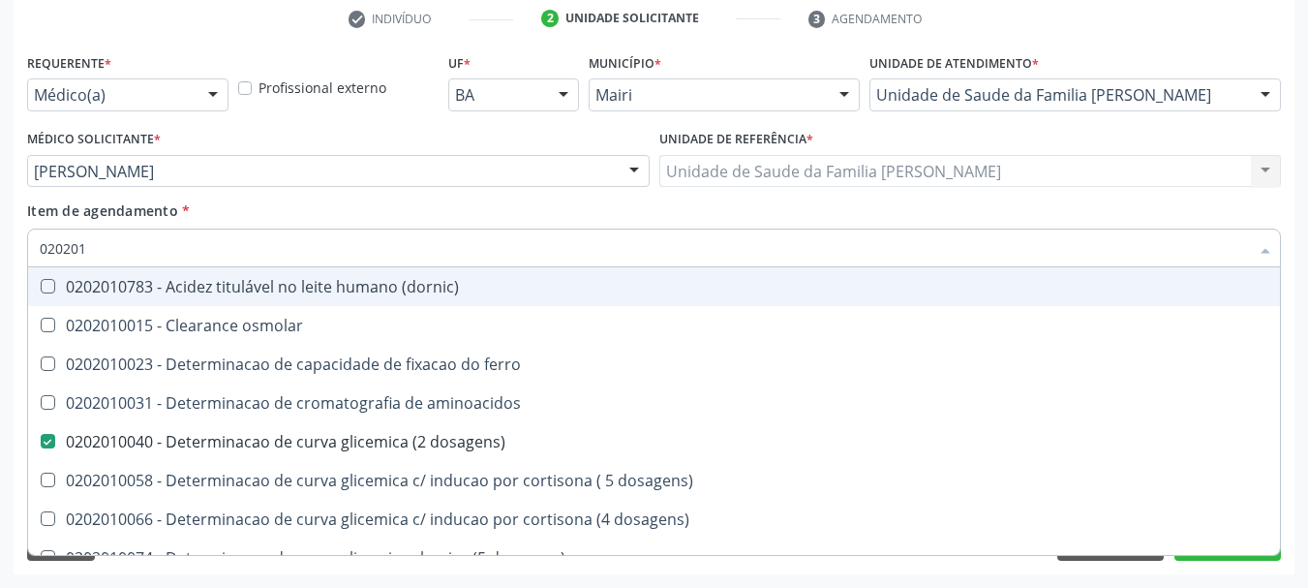
type input "0202010"
checkbox ionizavel "true"
checkbox catecolaminas "true"
checkbox total "false"
checkbox creatinina "false"
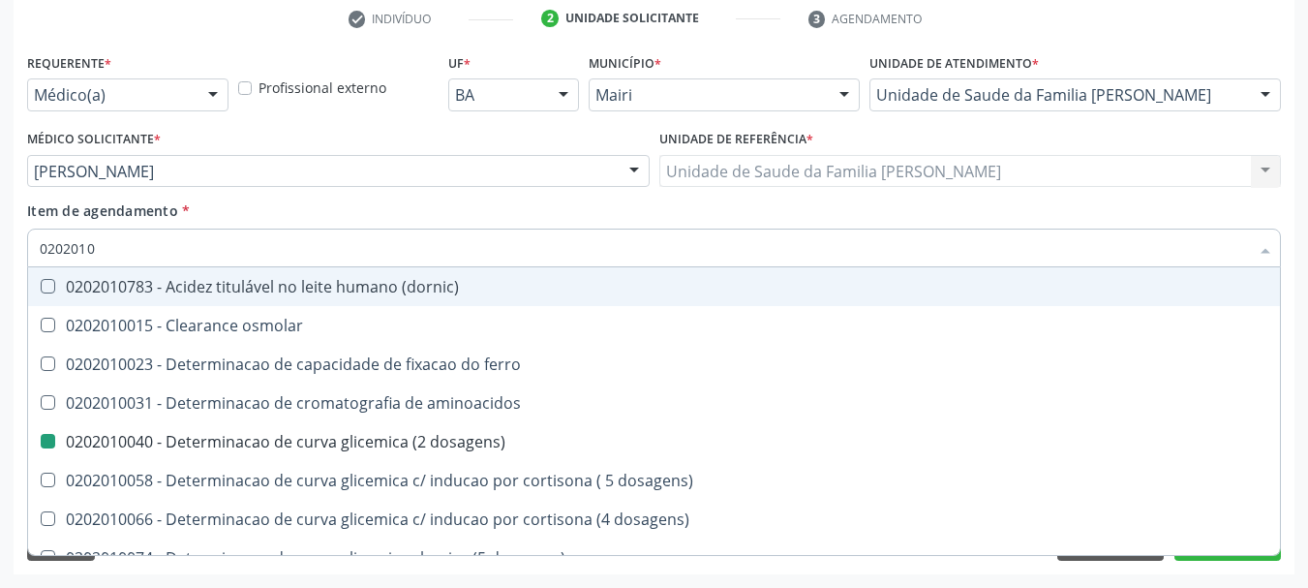
type input "02020100"
checkbox aminoacidos "true"
checkbox dosagens\) "false"
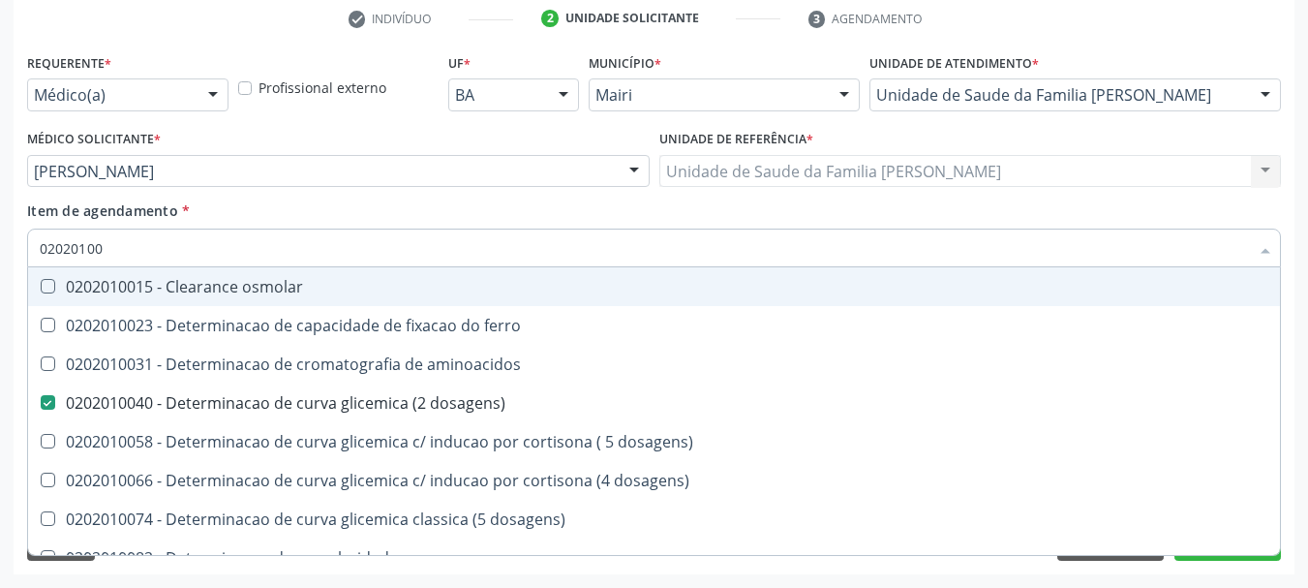
type input "0202010"
checkbox dosagens\) "false"
checkbox dosagens\) "true"
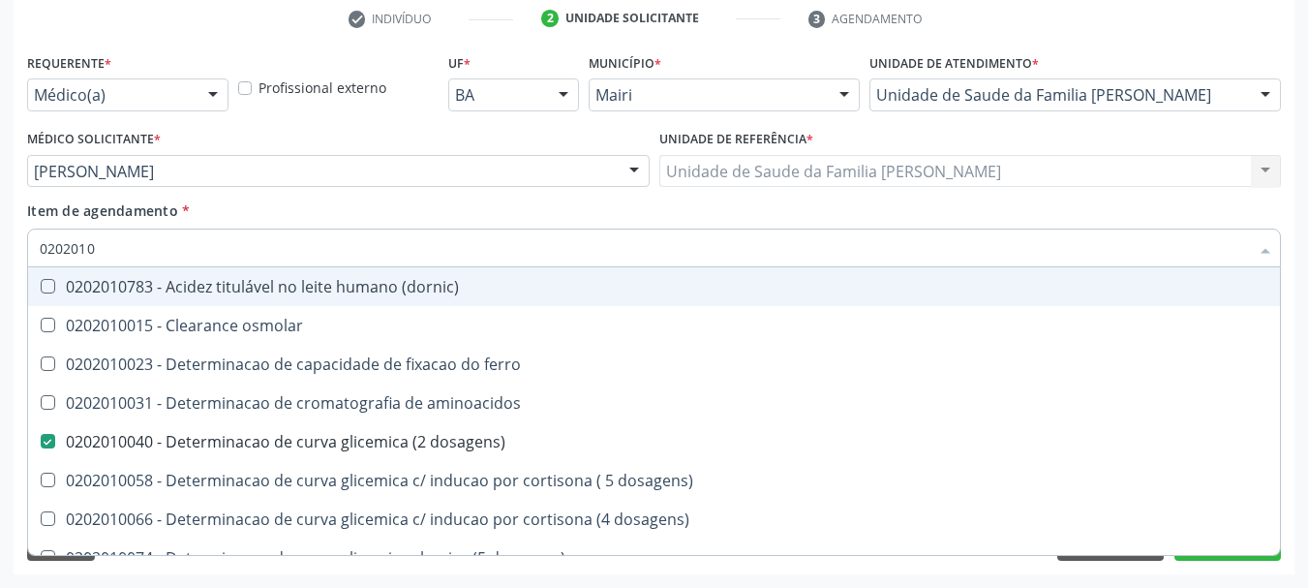
type input "02020106"
checkbox dosagens\) "false"
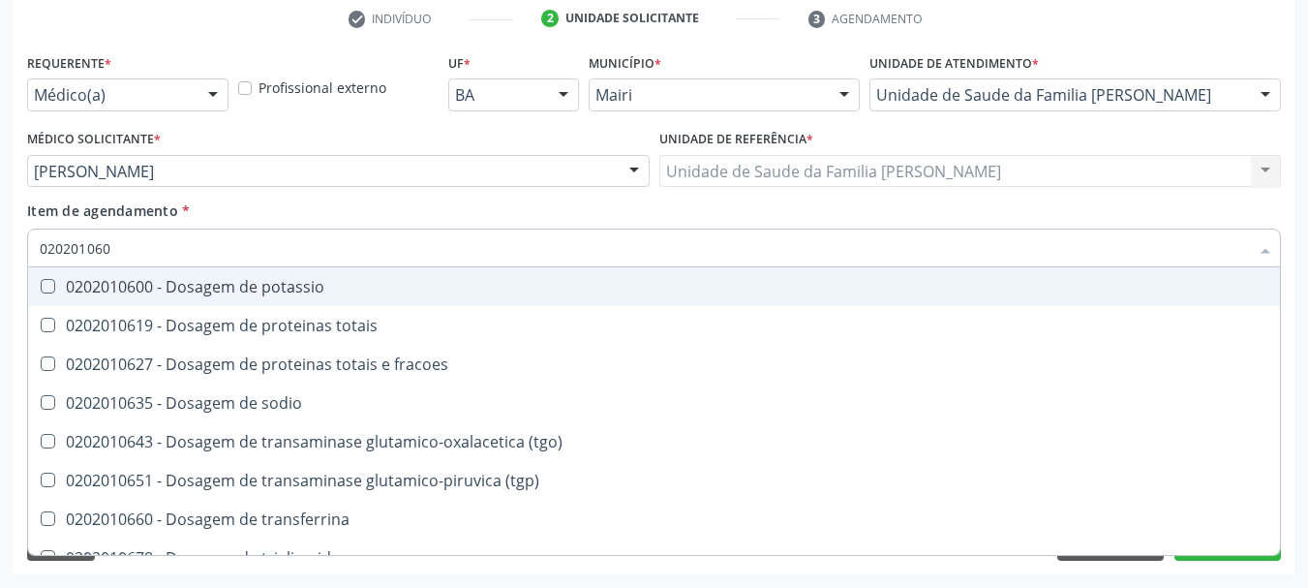
type input "0202010600"
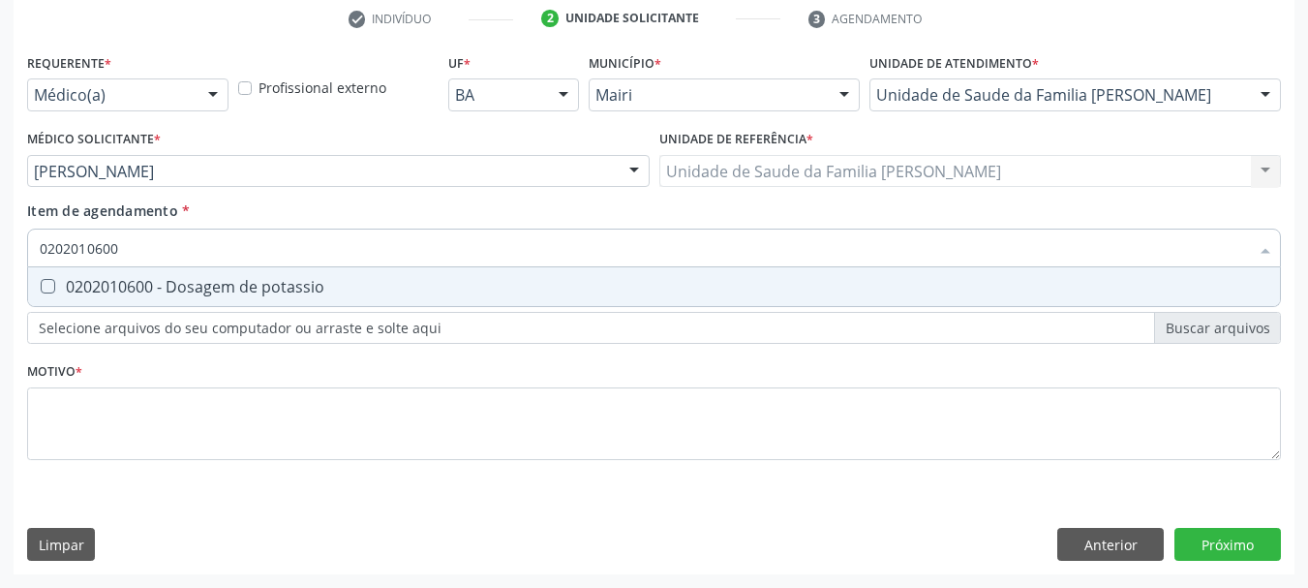
click at [419, 275] on span "0202010600 - Dosagem de potassio" at bounding box center [654, 286] width 1252 height 39
checkbox potassio "true"
type input "0"
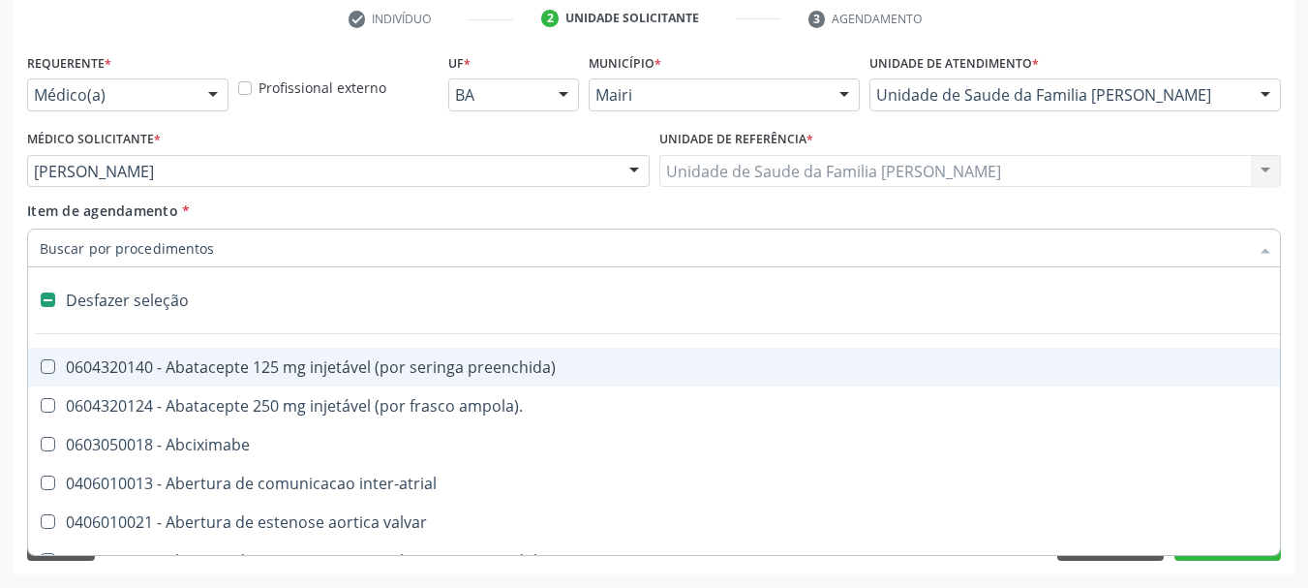
checkbox preenchida\) "false"
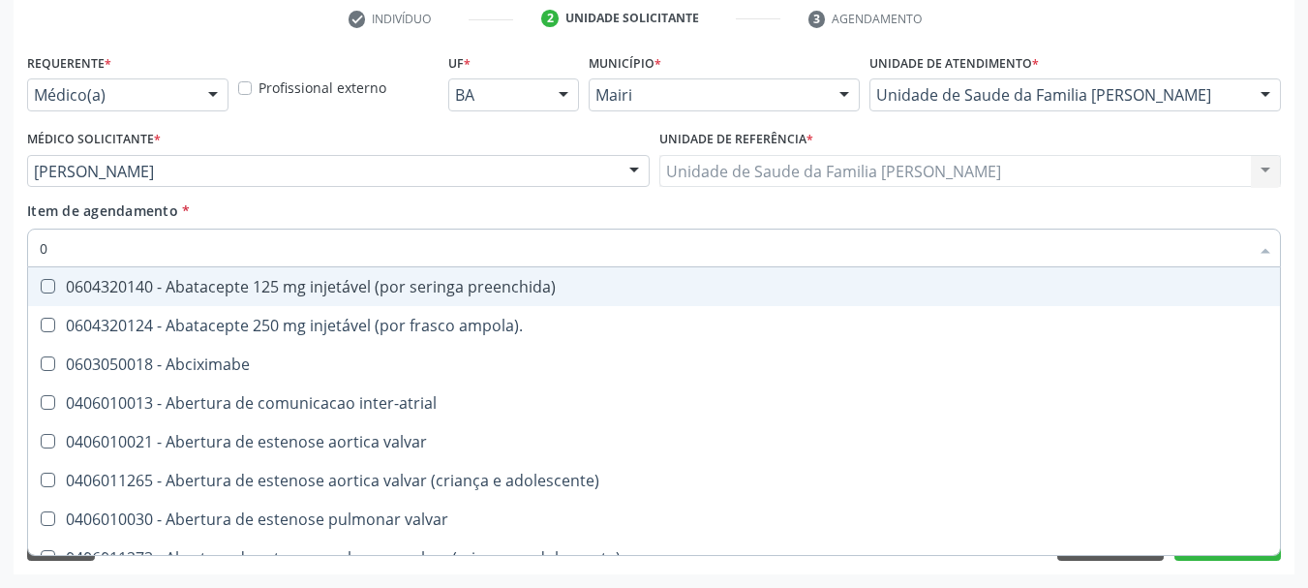
type input "02"
checkbox alimentação "true"
checkbox estimulo "true"
checkbox meckel "true"
checkbox redome\) "true"
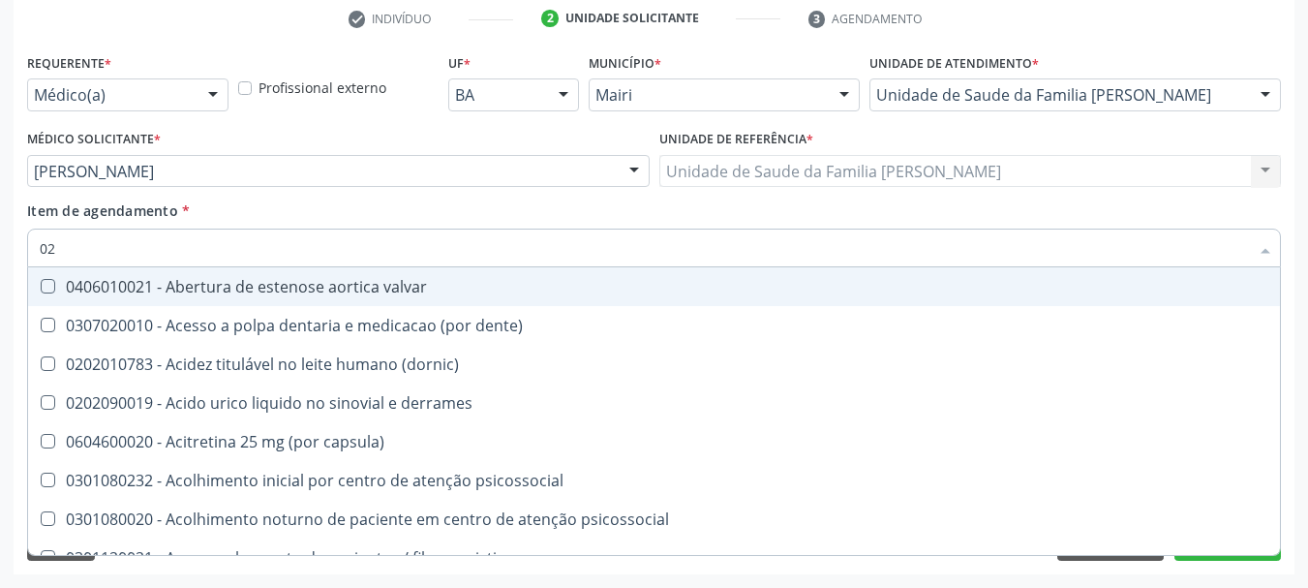
type input "020"
checkbox comprimido\) "true"
checkbox alimentos "true"
checkbox debridamento "true"
checkbox dosagens\) "false"
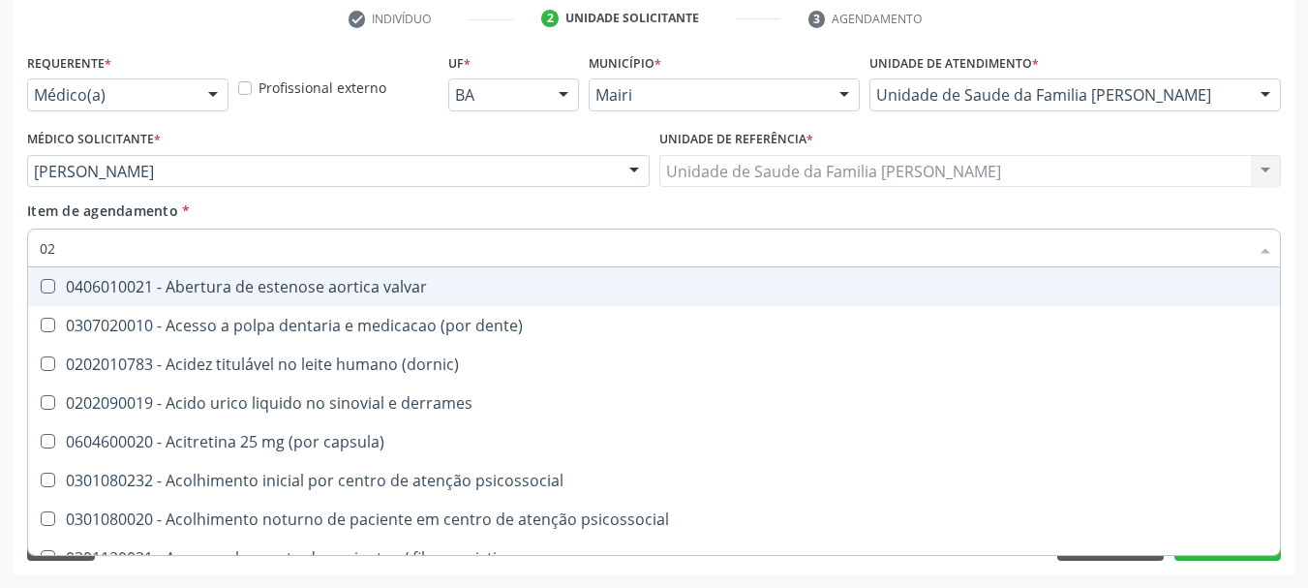
checkbox lumen "true"
checkbox total "false"
checkbox creatinina "false"
checkbox potassio "false"
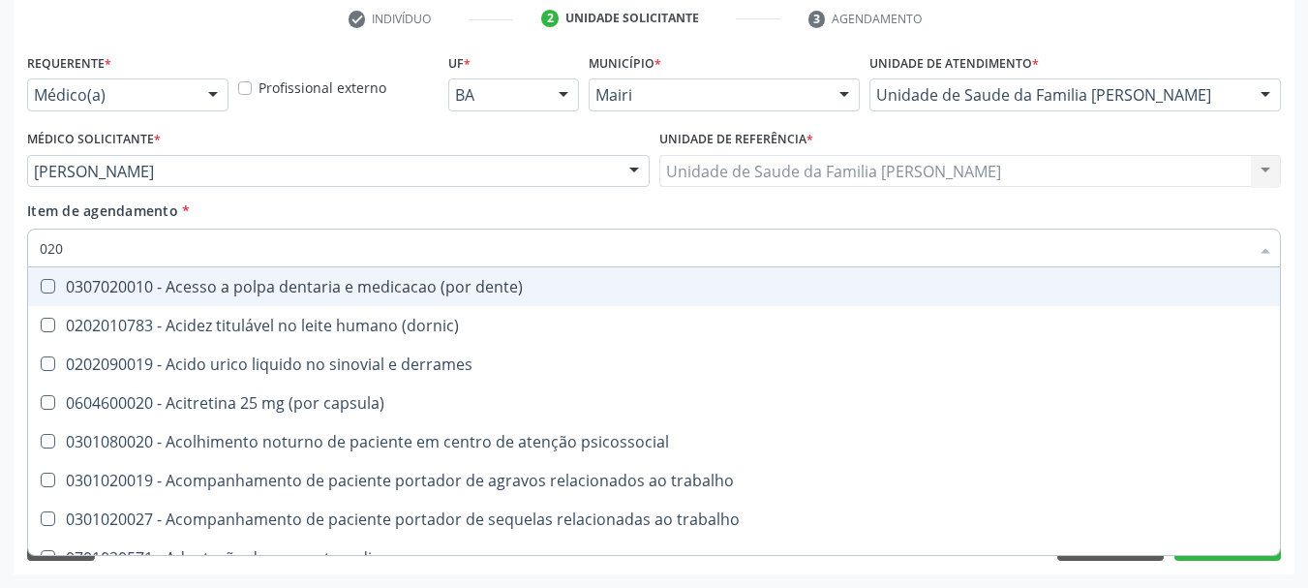
type input "0202"
checkbox lisa "true"
checkbox ocular "true"
checkbox nervo "true"
checkbox neoplasias "true"
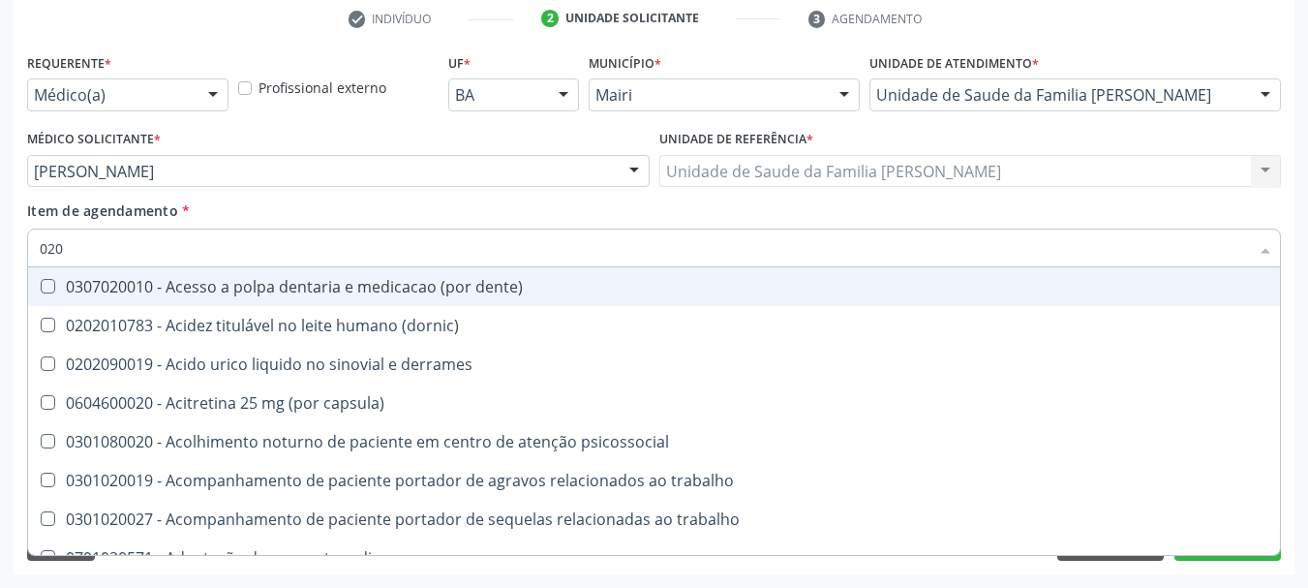
checkbox dosagens\) "false"
checkbox total "false"
checkbox creatinina "false"
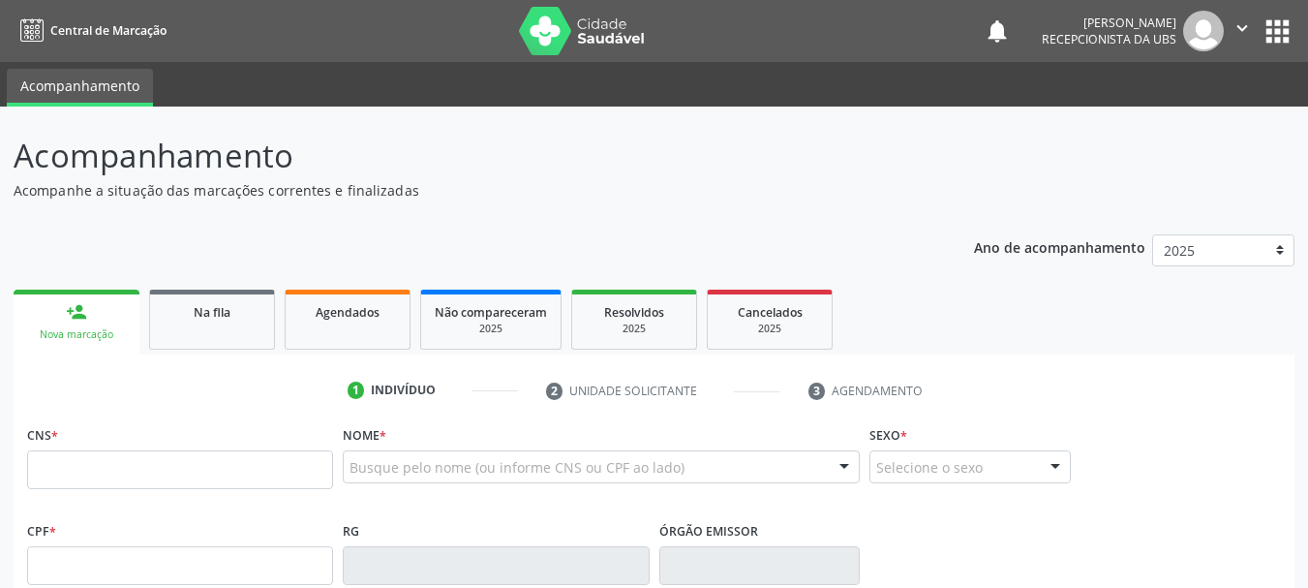
scroll to position [51, 0]
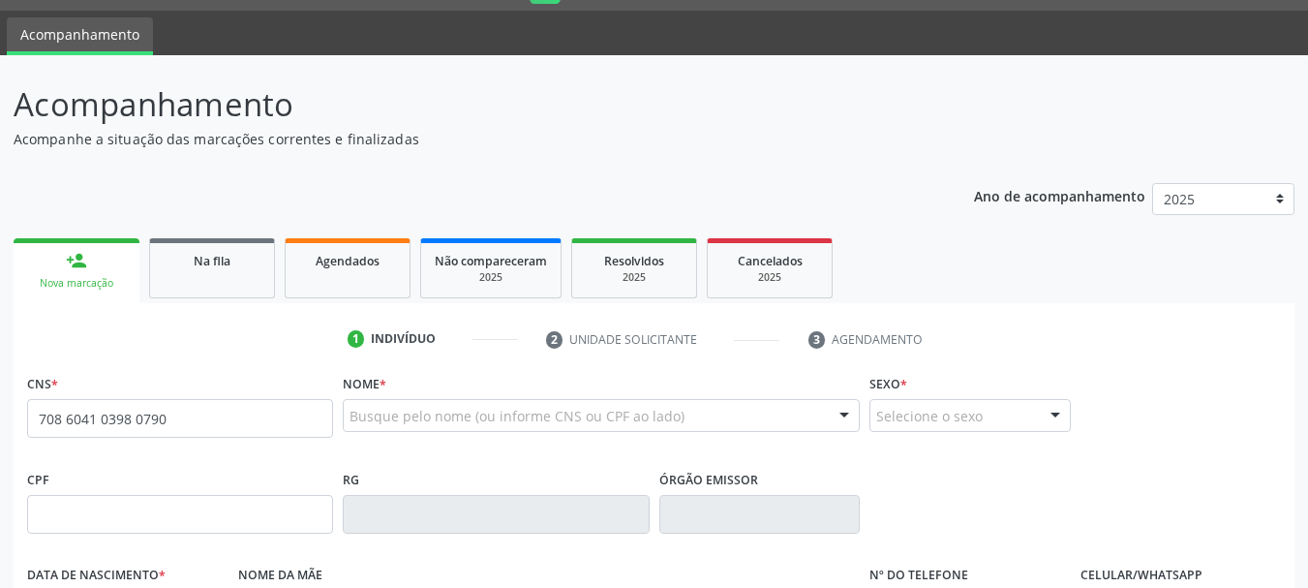
type input "708 6041 0398 0790"
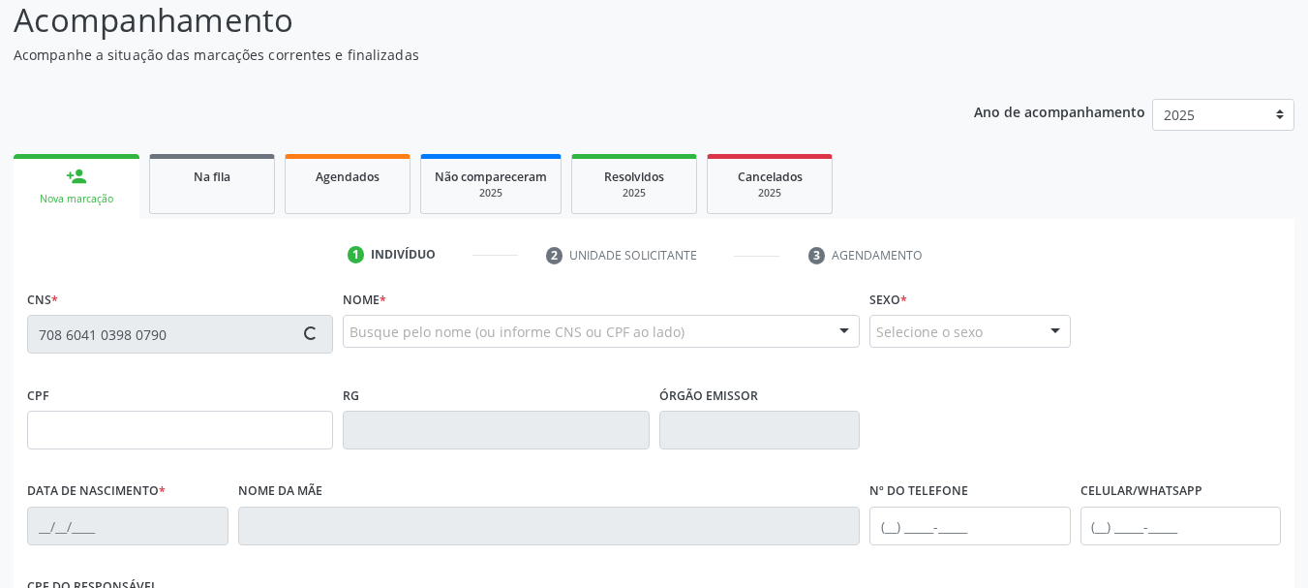
type input "[DATE]"
type input "[PHONE_NUMBER]"
type input "S/N"
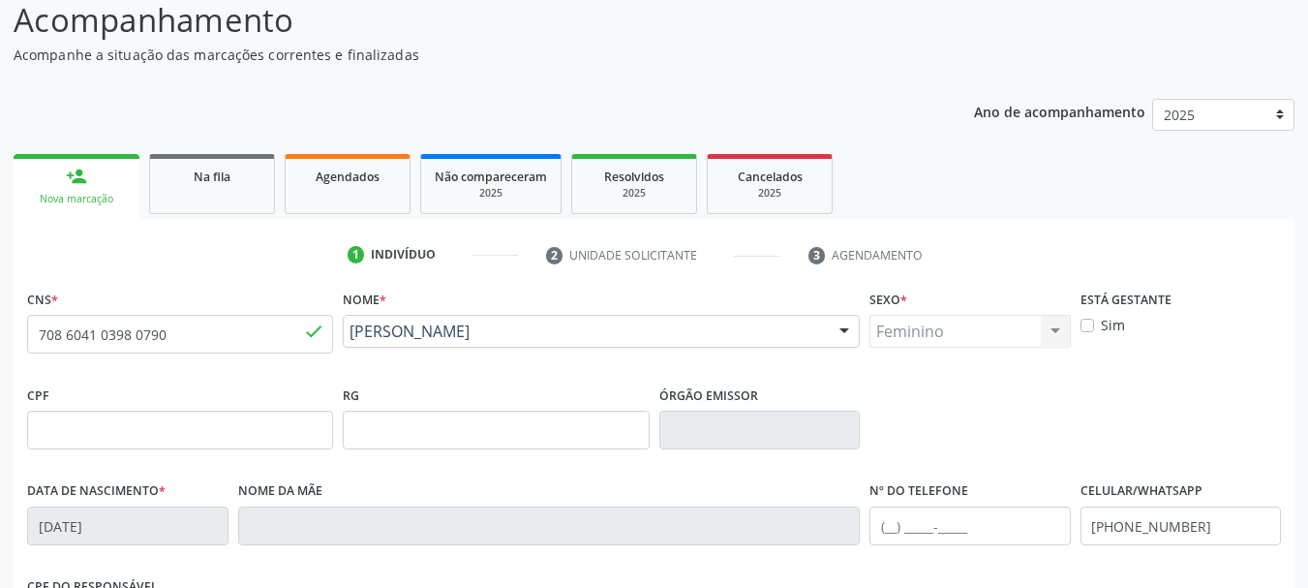
scroll to position [342, 0]
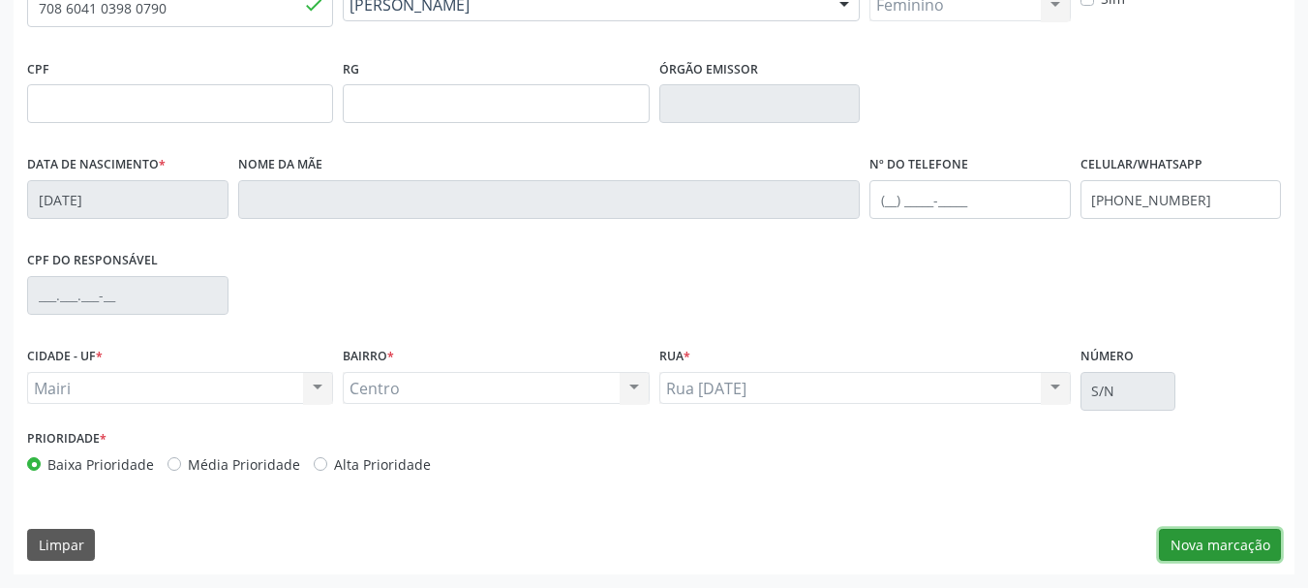
click at [1257, 544] on button "Nova marcação" at bounding box center [1220, 545] width 122 height 33
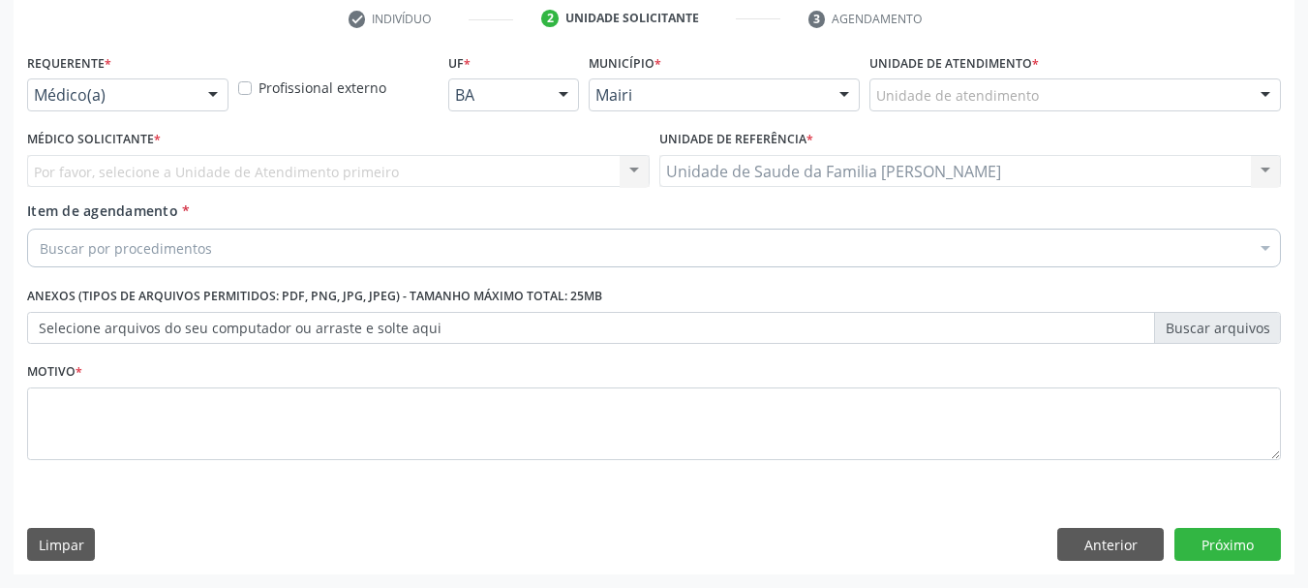
scroll to position [372, 0]
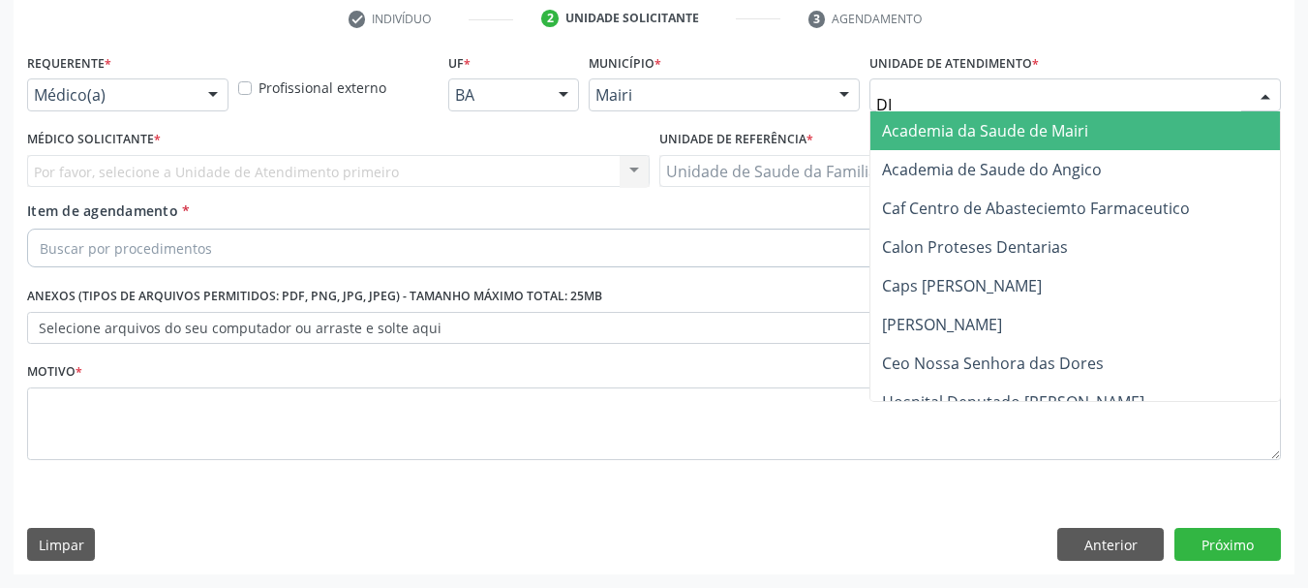
type input "DIL"
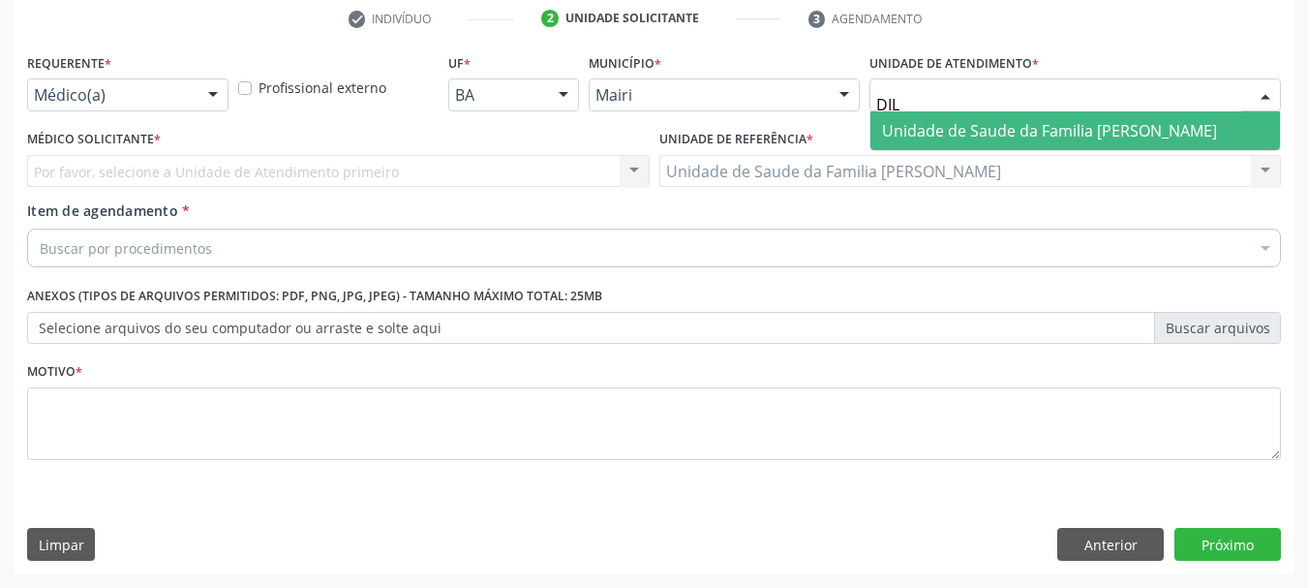
click at [983, 132] on span "Unidade de Saude da Familia [PERSON_NAME]" at bounding box center [1049, 130] width 335 height 21
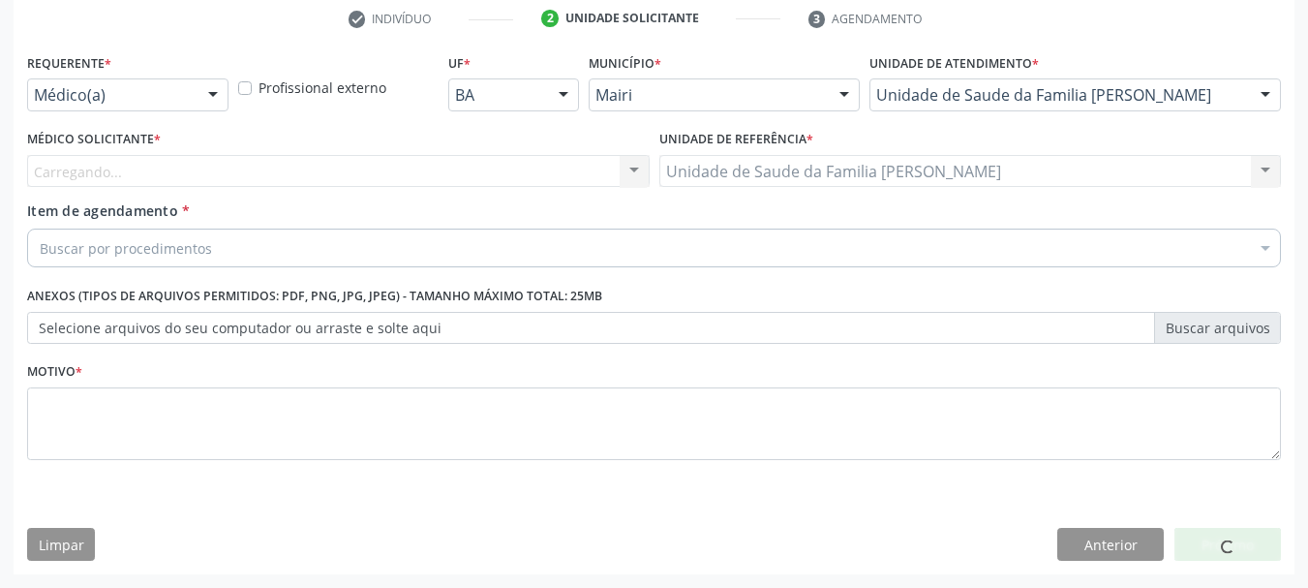
click at [99, 182] on div "Carregando... Nenhum resultado encontrado para: " " Não há nenhuma opção para s…" at bounding box center [338, 171] width 623 height 33
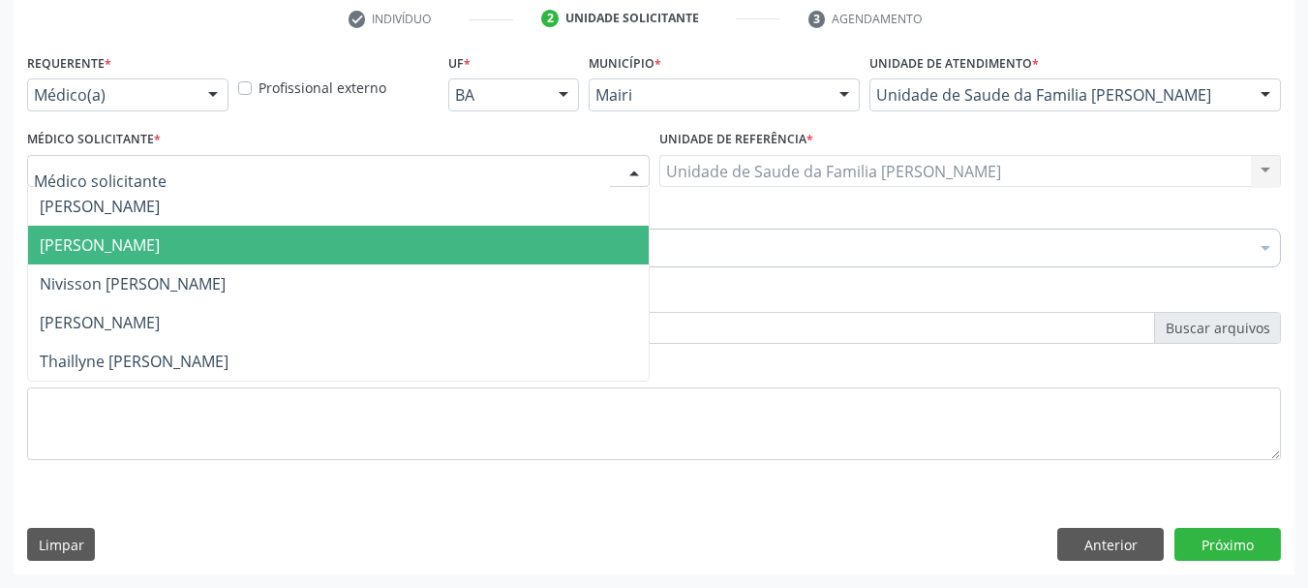
click at [90, 247] on span "[PERSON_NAME]" at bounding box center [100, 244] width 120 height 21
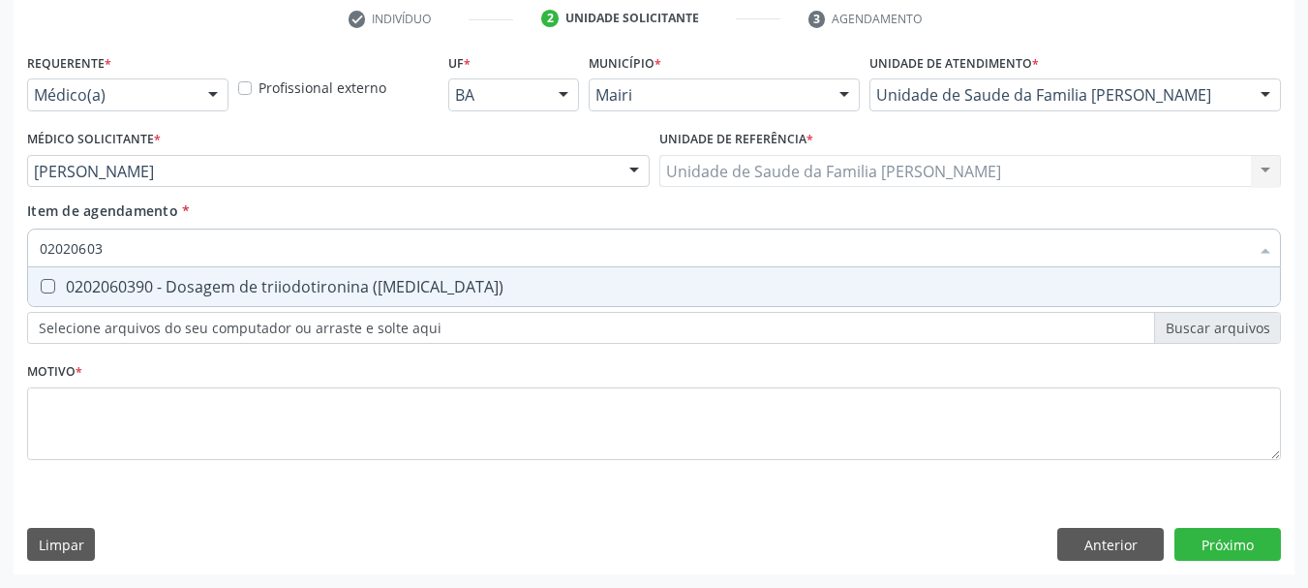
type input "020206039"
click at [137, 274] on span "0202060390 - Dosagem de triiodotironina ([MEDICAL_DATA])" at bounding box center [654, 286] width 1252 height 39
checkbox \(t3\) "true"
type input "02020603"
checkbox \(t3\) "false"
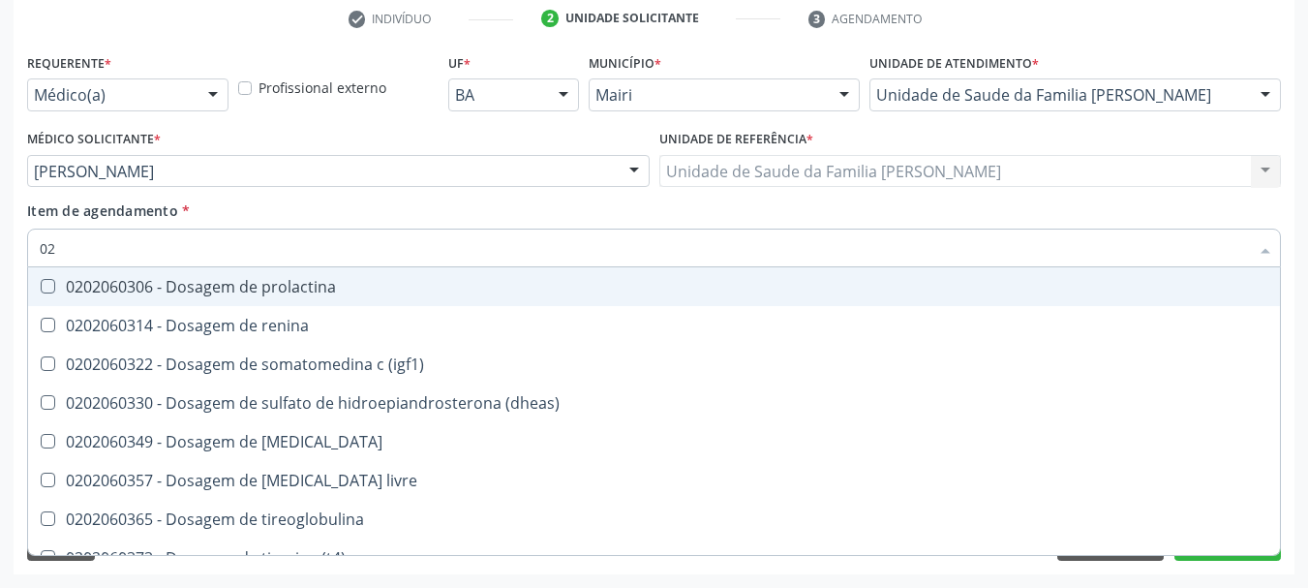
type input "0"
checkbox \(t3\) "false"
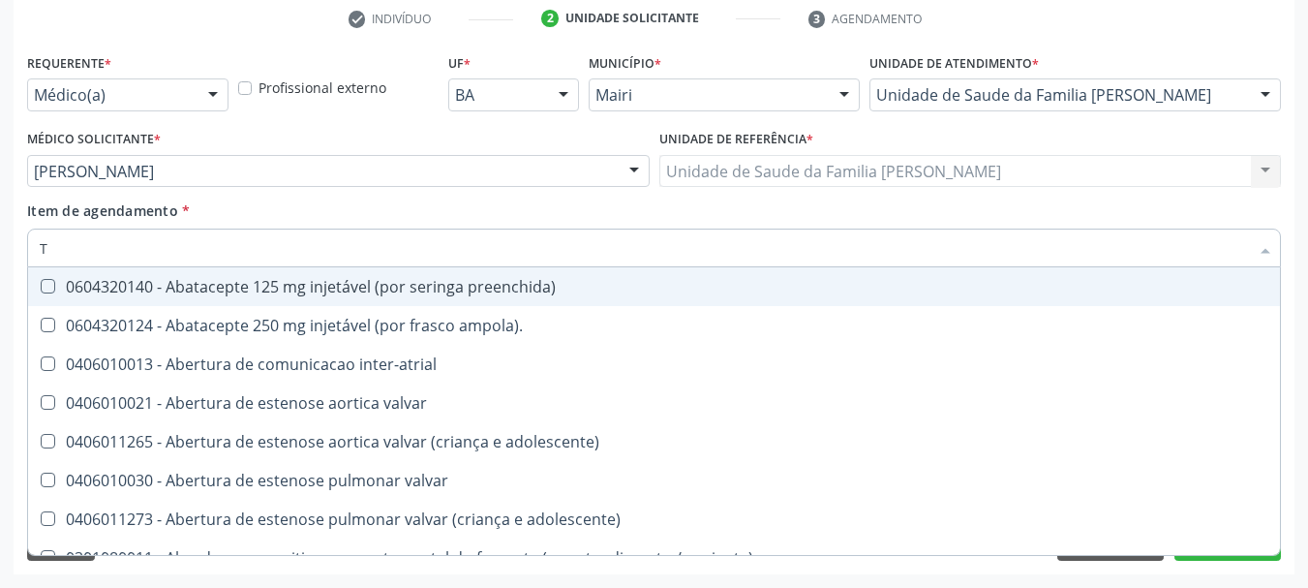
type input "T4"
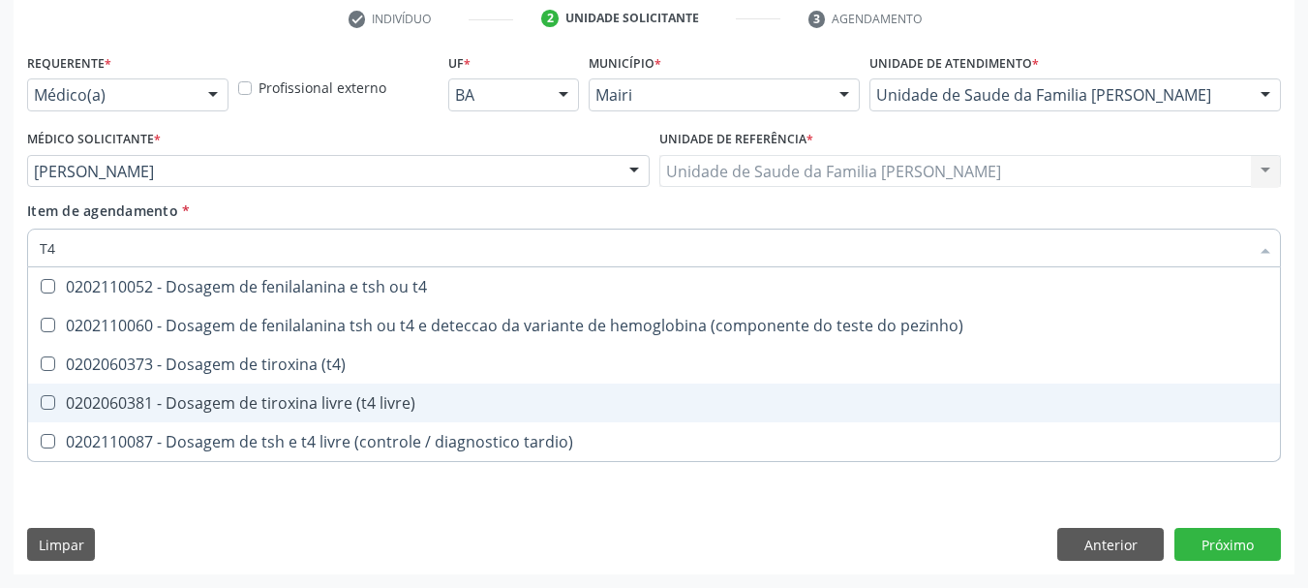
click at [351, 414] on span "0202060381 - Dosagem de tiroxina livre (t4 livre)" at bounding box center [654, 402] width 1252 height 39
checkbox livre\) "true"
type input "T"
checkbox livre\) "false"
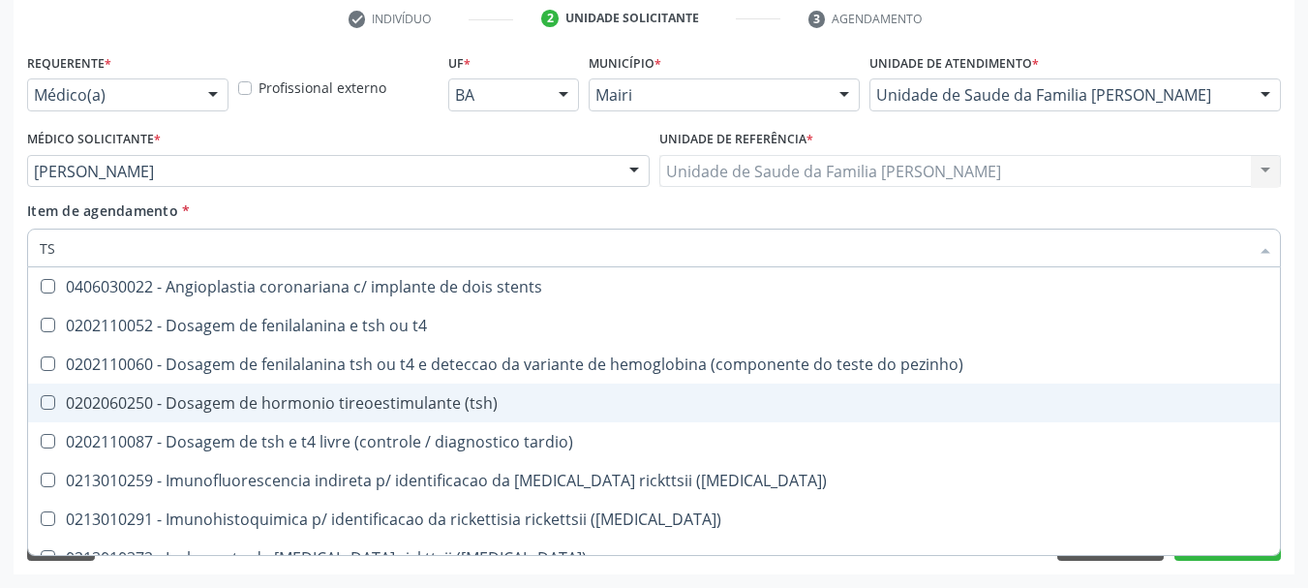
type input "T"
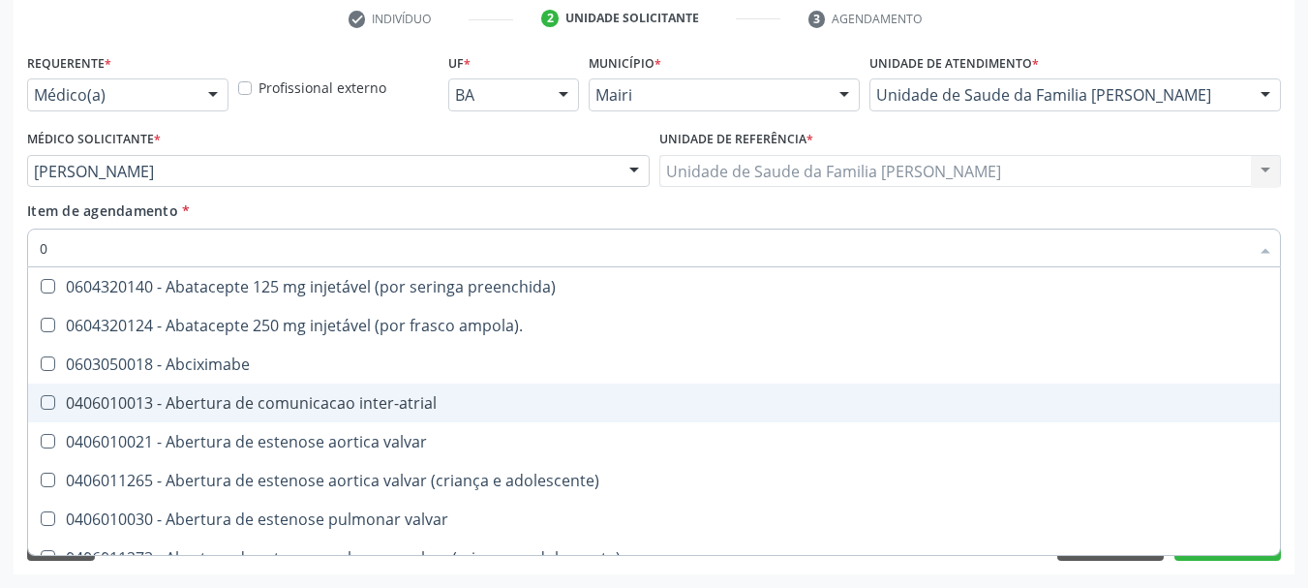
type input "02"
checkbox Colostomia "true"
checkbox posterior "true"
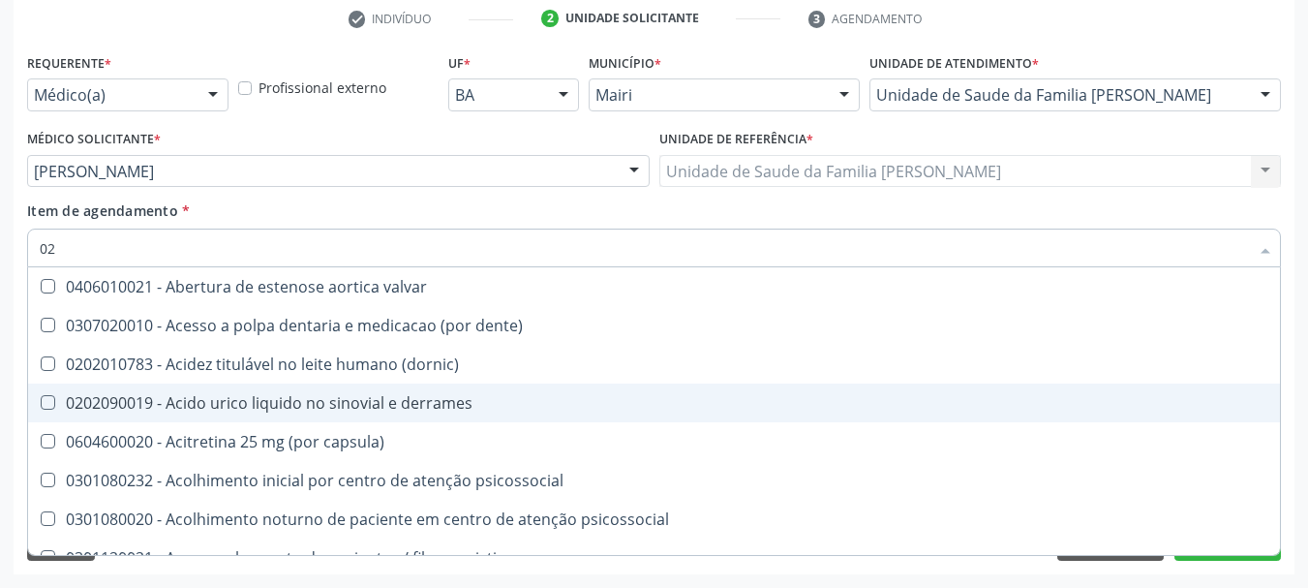
type input "020"
checkbox totais "true"
checkbox \(serotonina\) "true"
checkbox livre\) "false"
checkbox \(t3\) "false"
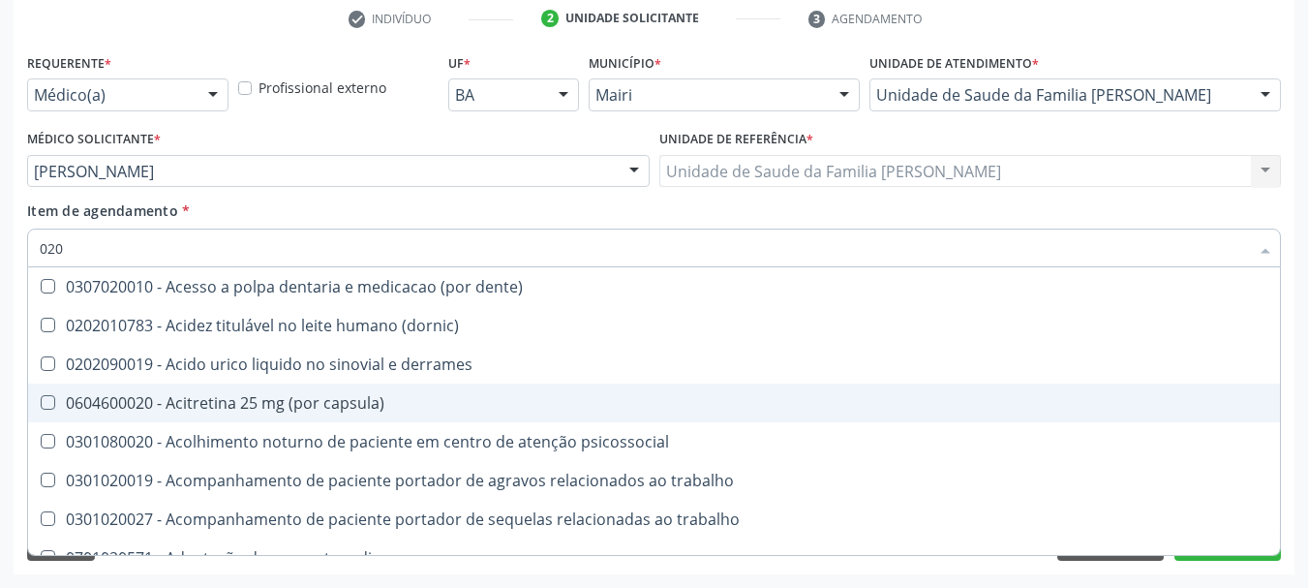
type input "0202"
checkbox captacao "true"
checkbox gastrico "true"
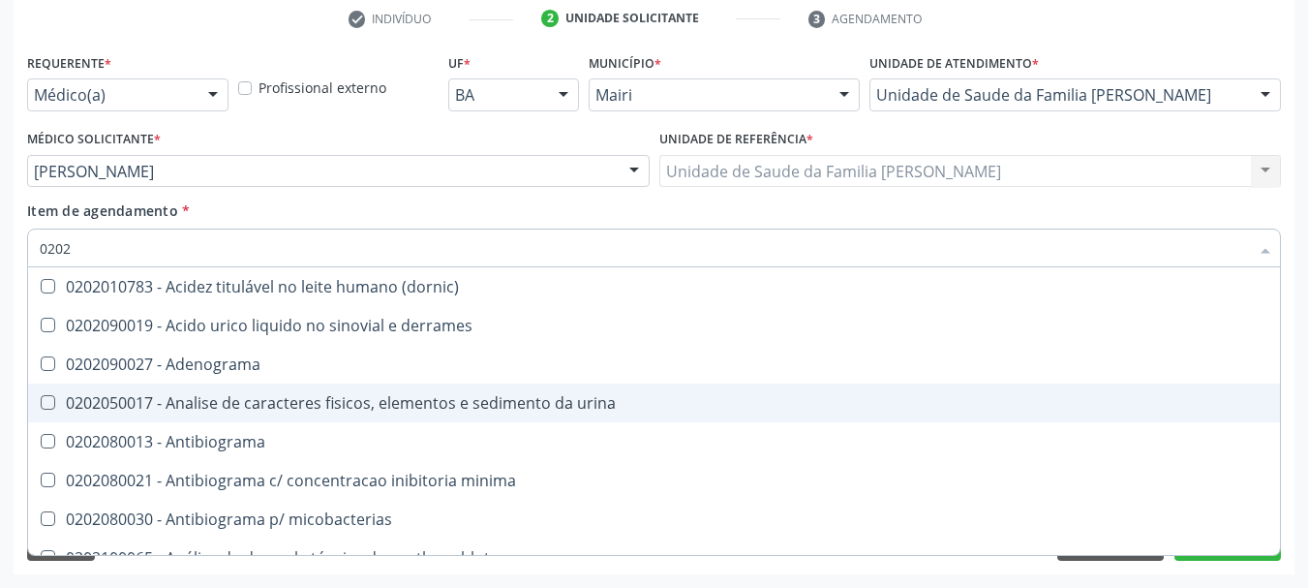
type input "02020"
checkbox horas\) "true"
checkbox renina "true"
checkbox livre\) "false"
checkbox \(t3\) "false"
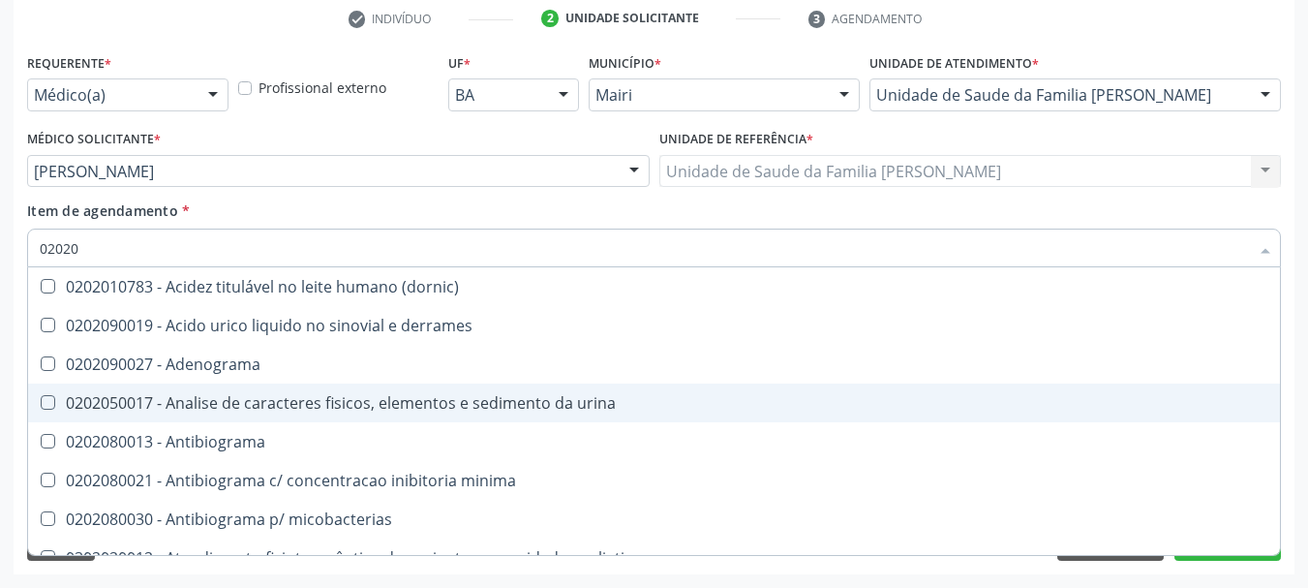
type input "020206"
checkbox \(qualitativo\) "true"
checkbox molecular "true"
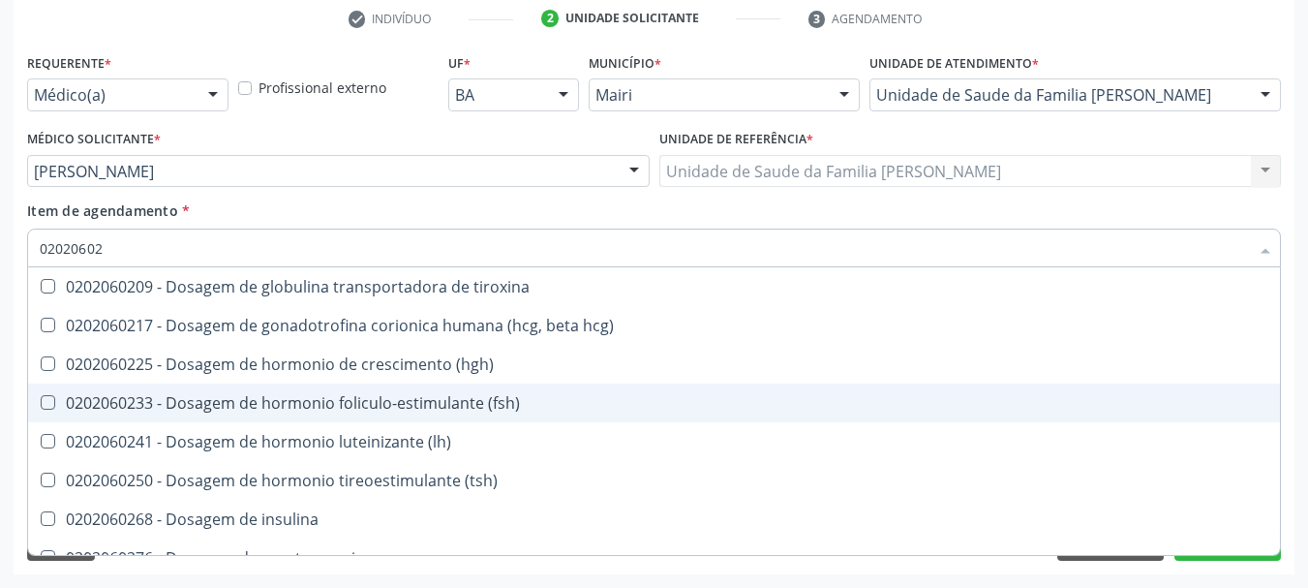
type input "020206025"
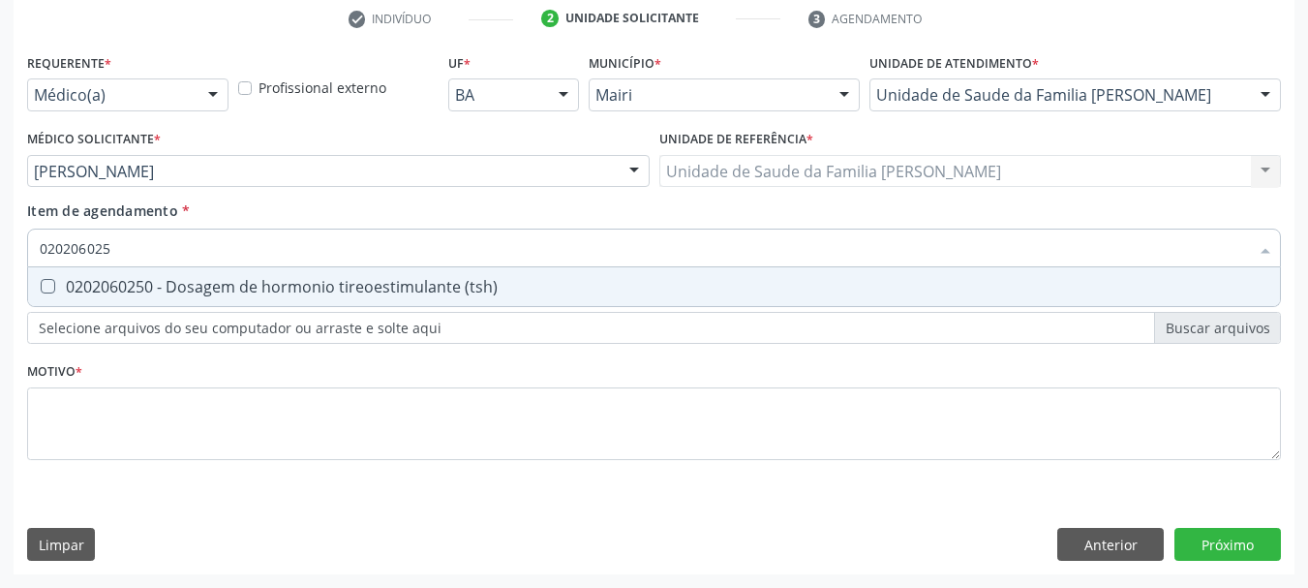
click at [329, 293] on div "0202060250 - Dosagem de hormonio tireoestimulante (tsh)" at bounding box center [654, 286] width 1229 height 15
checkbox \(tsh\) "true"
type input "02020602"
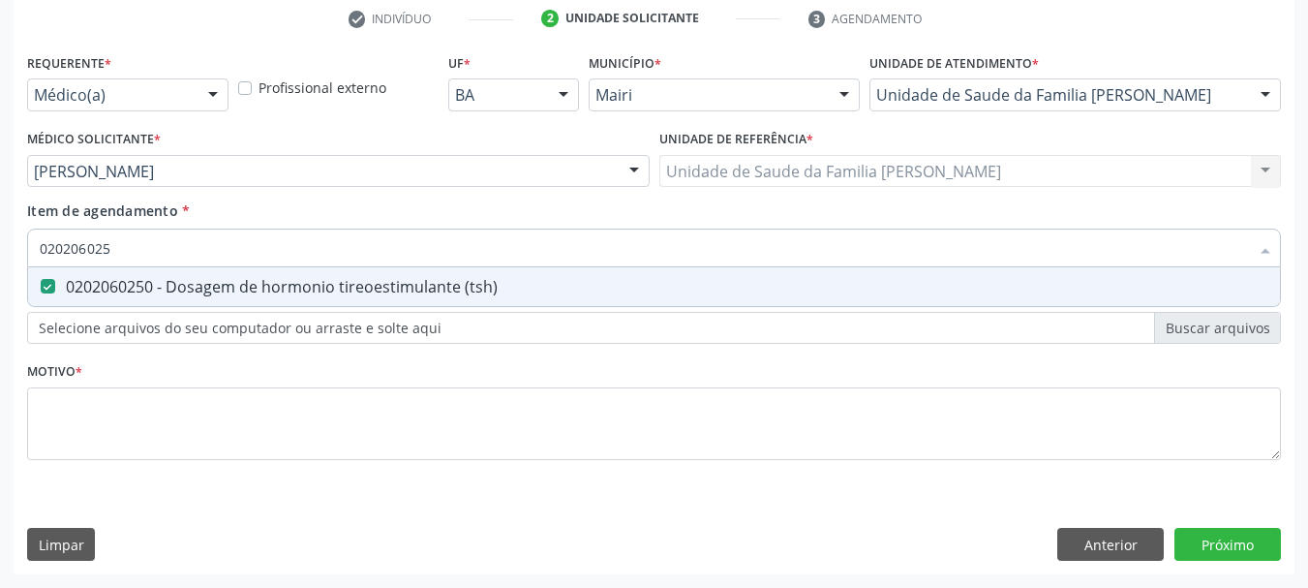
checkbox \(tsh\) "false"
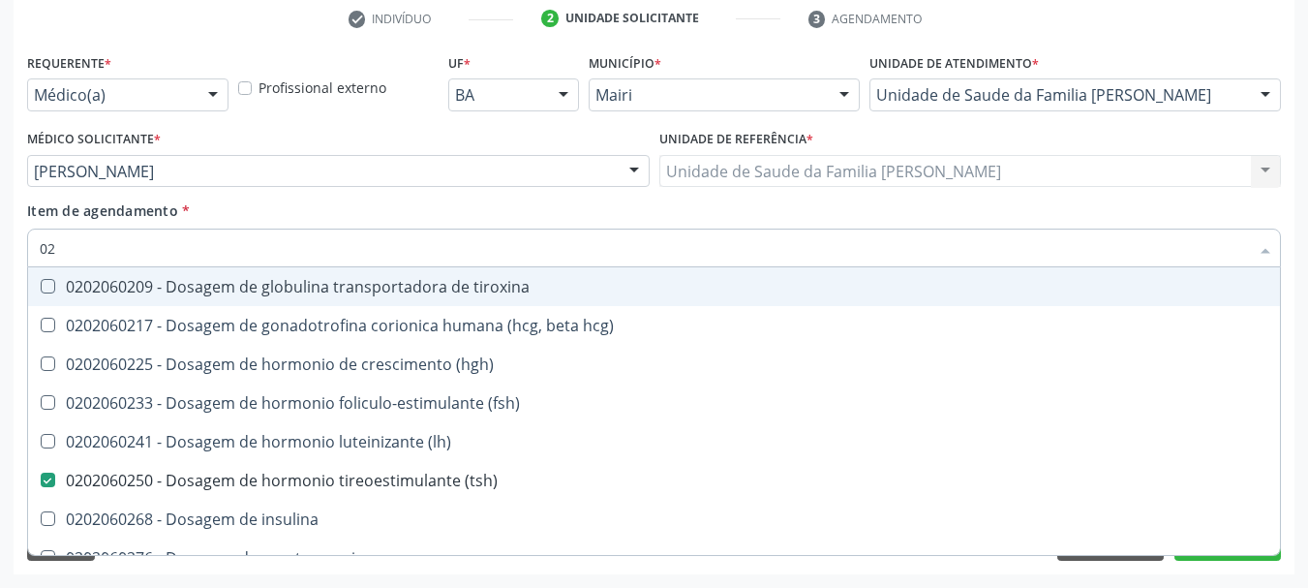
type input "0"
checkbox \(tsh\) "false"
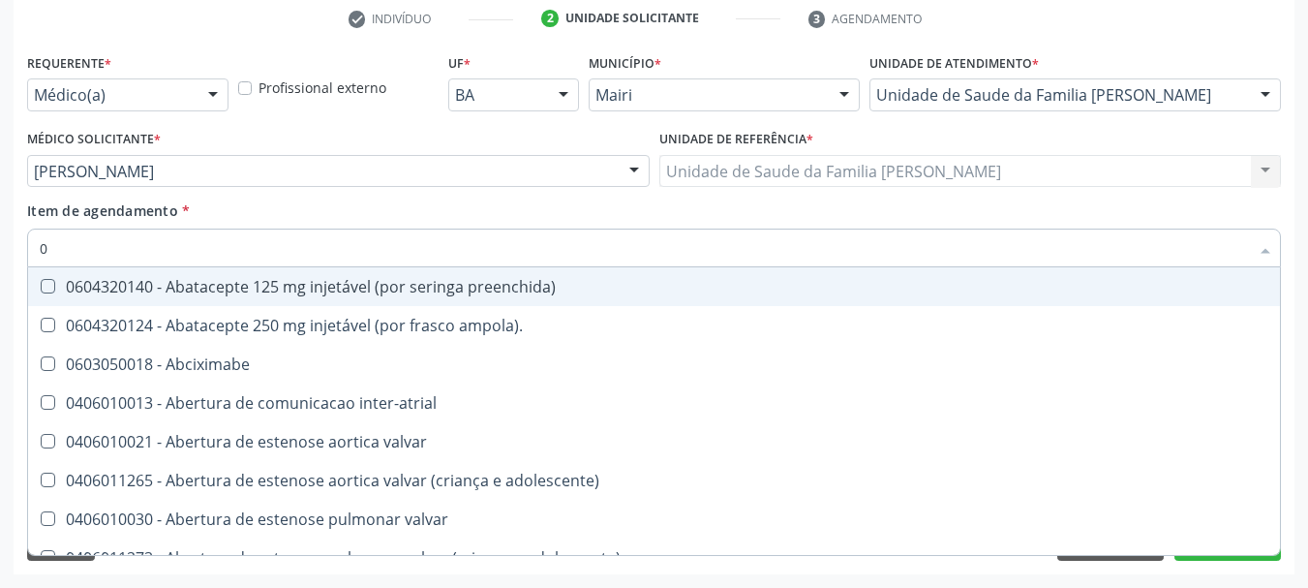
type input "02"
checkbox comprimido\) "true"
checkbox Colostomia "true"
checkbox posterior "true"
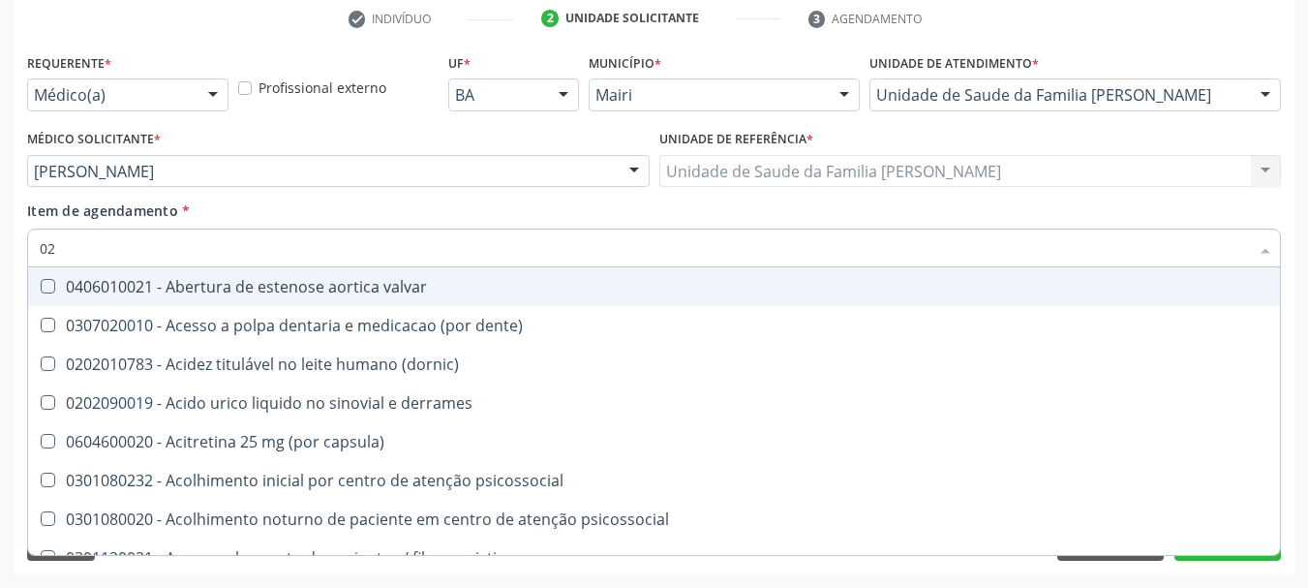
type input "020"
checkbox ativada\) "true"
checkbox totais "true"
checkbox \(serotonina\) "true"
checkbox \(tsh\) "false"
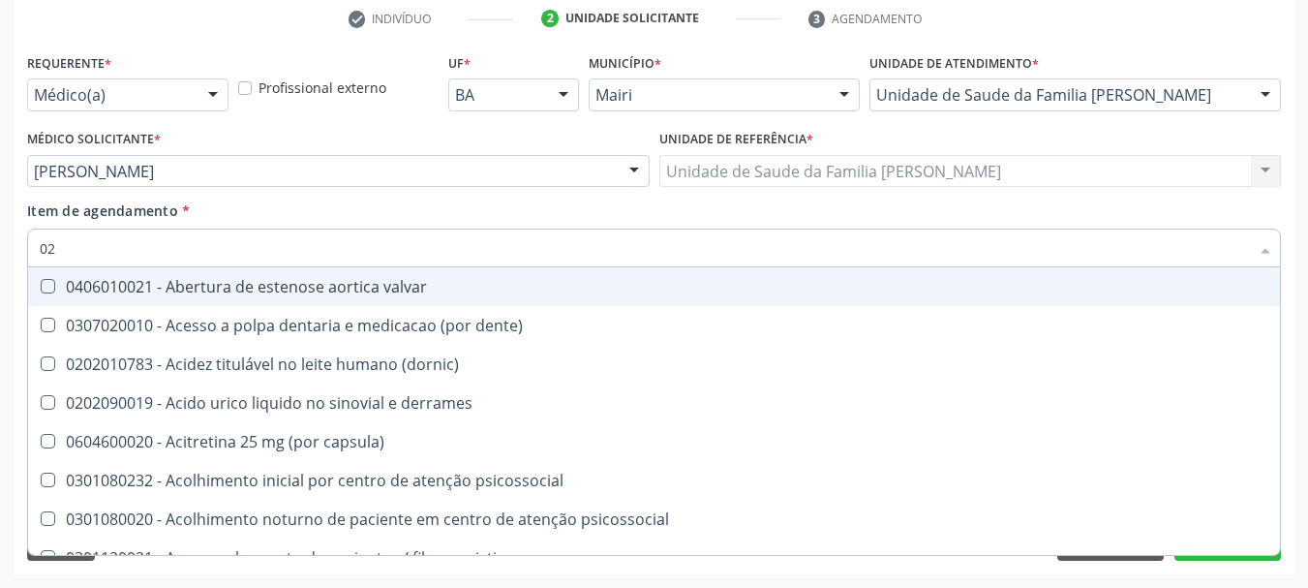
checkbox livre\) "false"
checkbox \(t3\) "false"
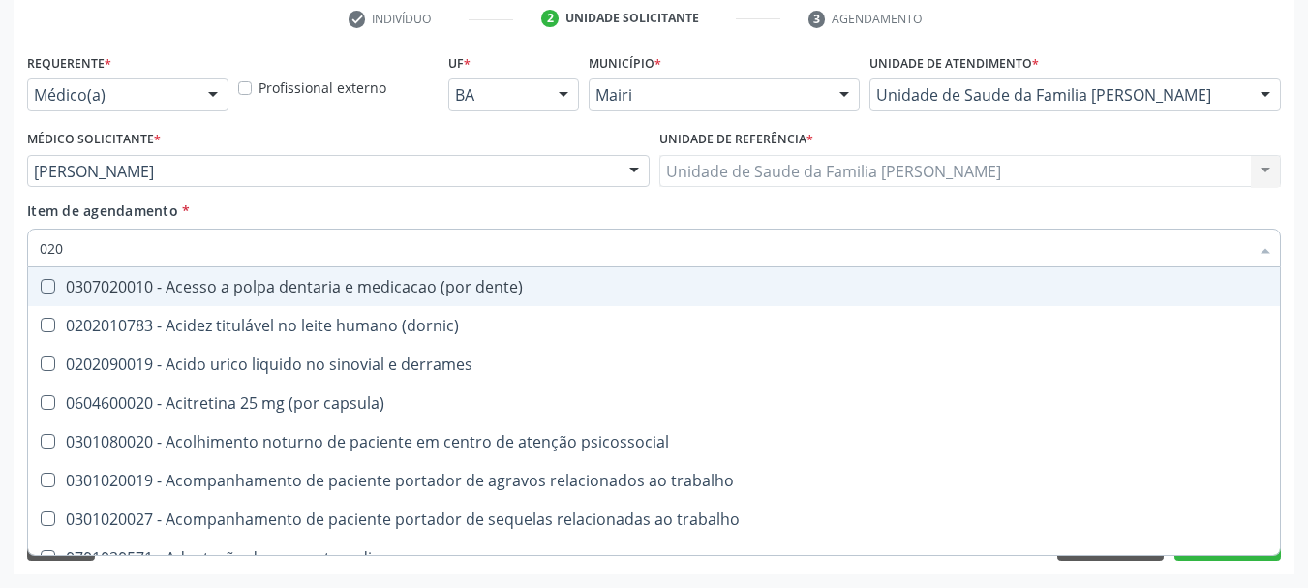
type input "0202"
checkbox j "true"
checkbox captacao "true"
checkbox gastrico "true"
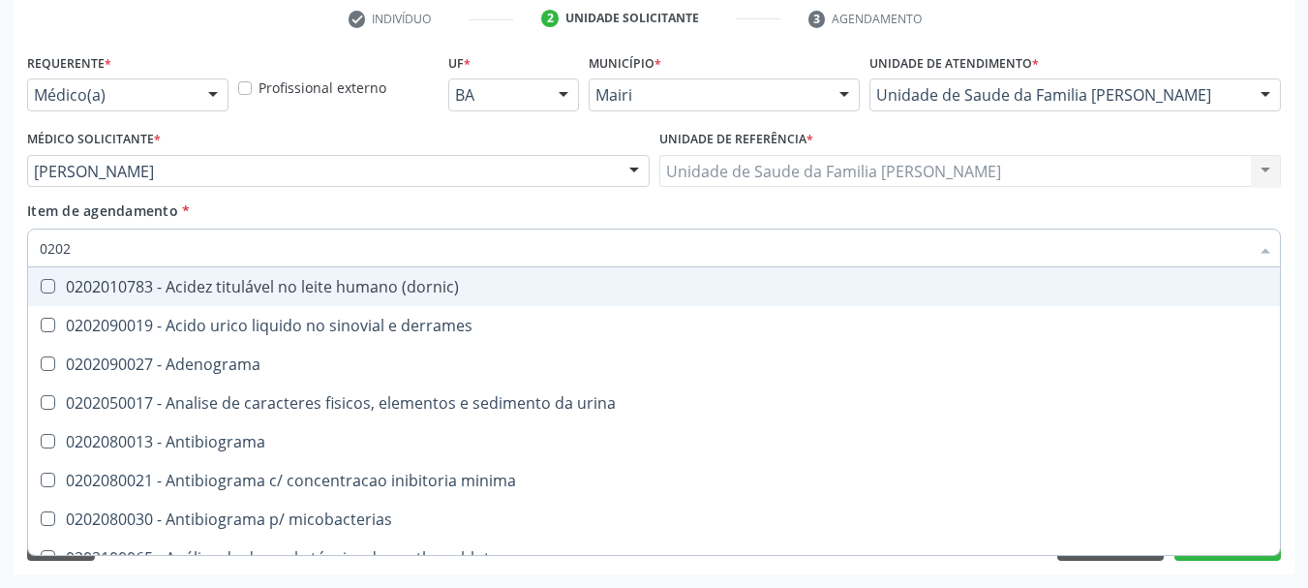
type input "02020"
checkbox gt\) "true"
checkbox \(tsh\) "false"
checkbox horas\) "true"
checkbox renina "true"
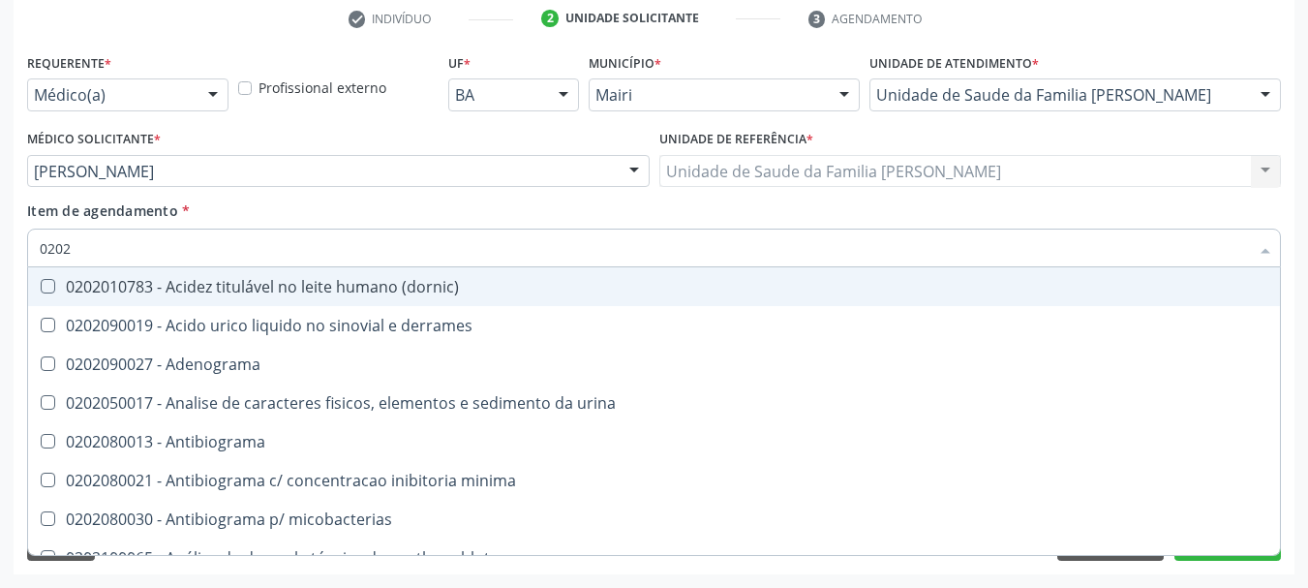
checkbox livre\) "false"
checkbox \(t3\) "false"
type input "020206"
checkbox cd4\/cd8 "true"
checkbox \(qualitativo\) "true"
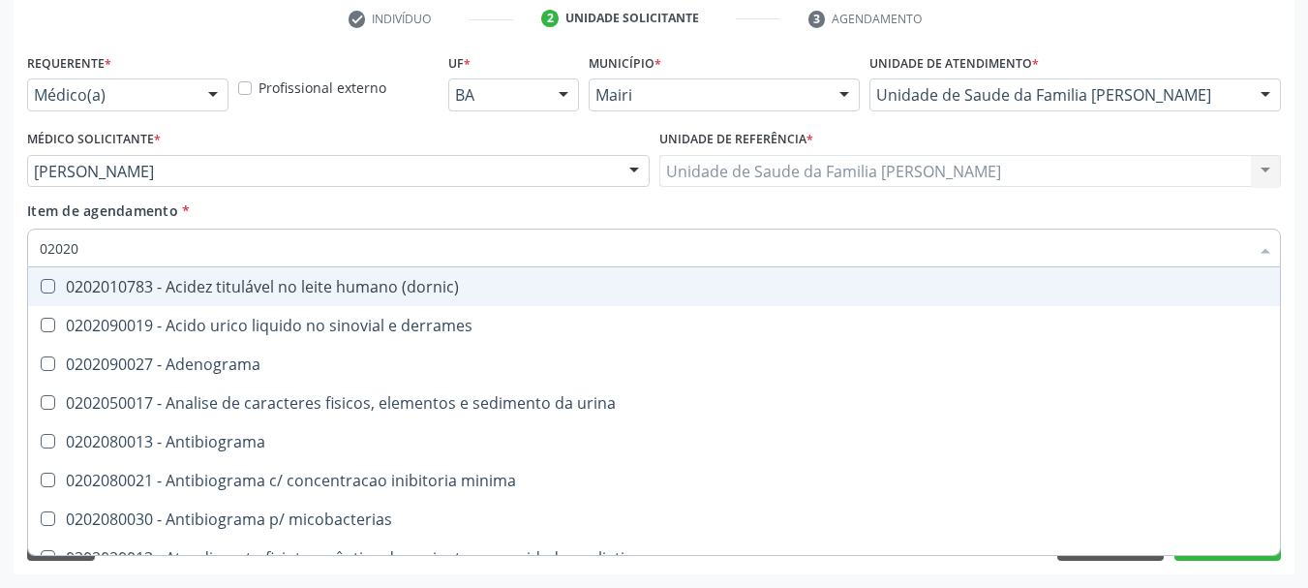
checkbox molecular "true"
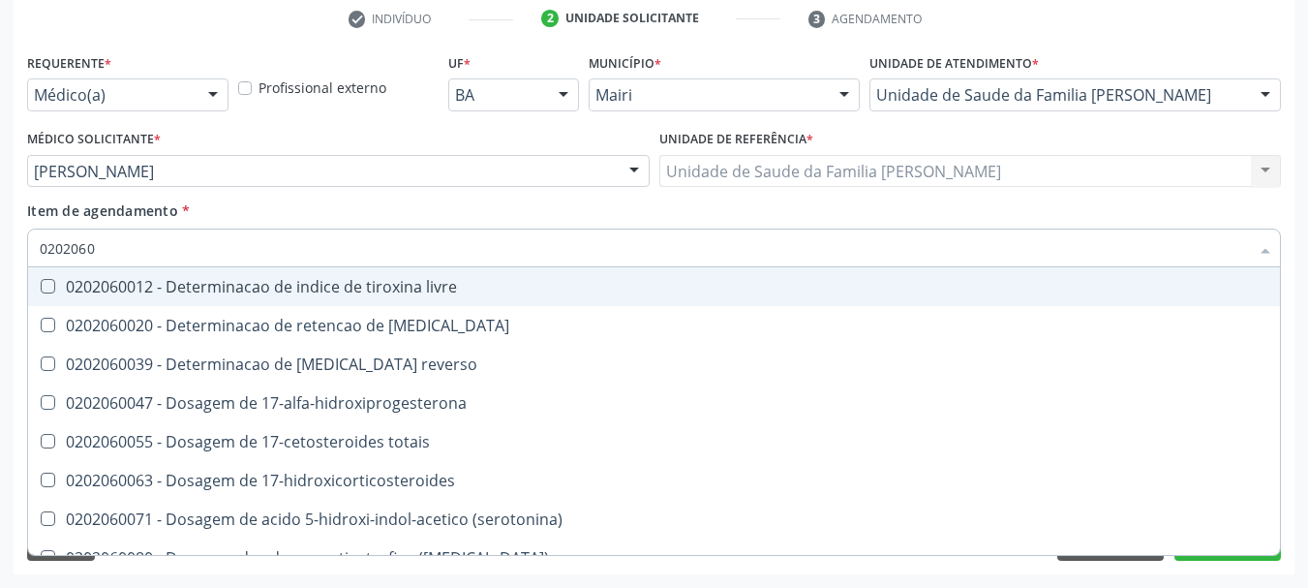
type input "02020602"
checkbox 17-hidroxicorticosteroides "true"
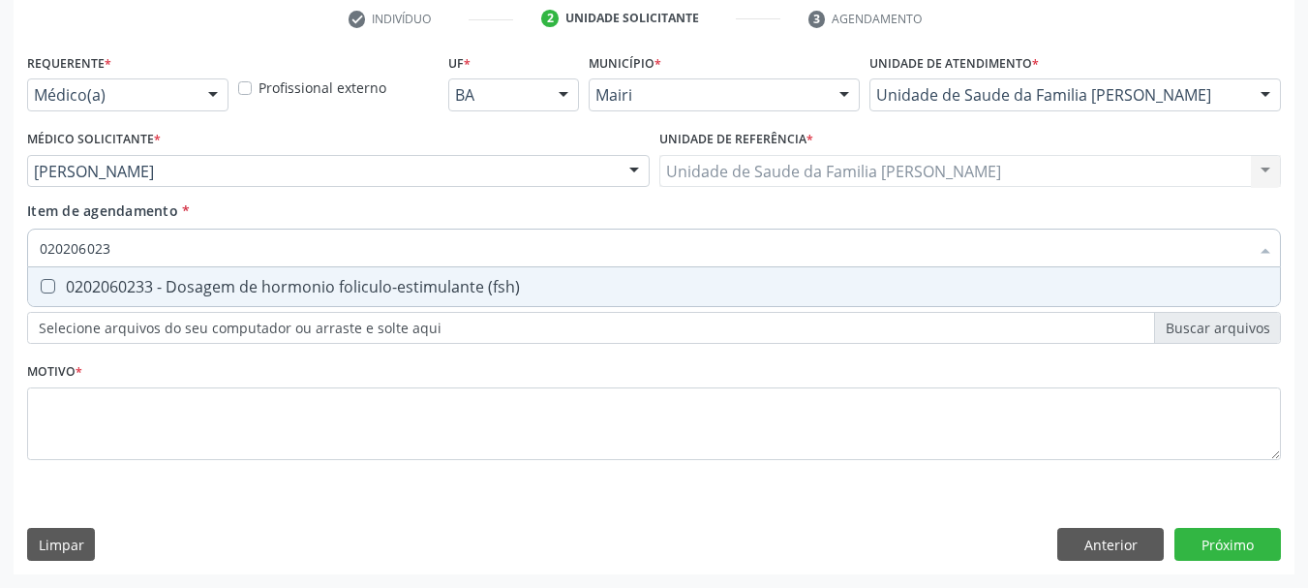
type input "0202060233"
click at [329, 293] on div "0202060233 - Dosagem de hormonio foliculo-estimulante (fsh)" at bounding box center [654, 286] width 1229 height 15
checkbox \(fsh\) "true"
type input "0"
checkbox \(fsh\) "false"
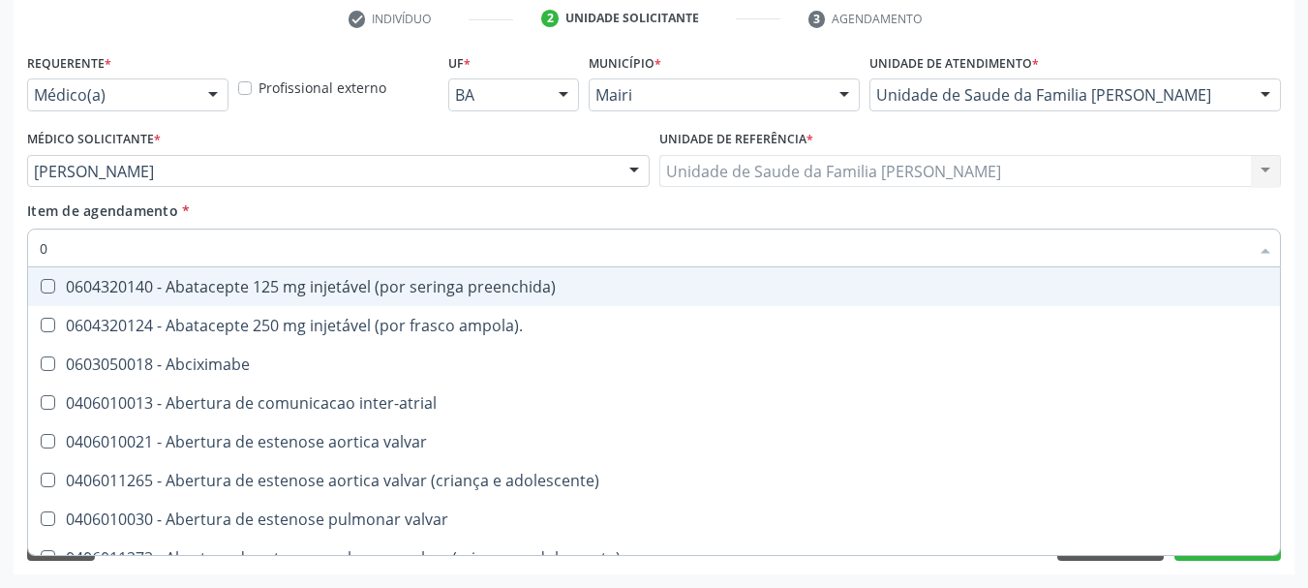
type input "02"
checkbox campo\) "true"
checkbox comprimido\) "true"
checkbox Colostomia "true"
checkbox posterior "true"
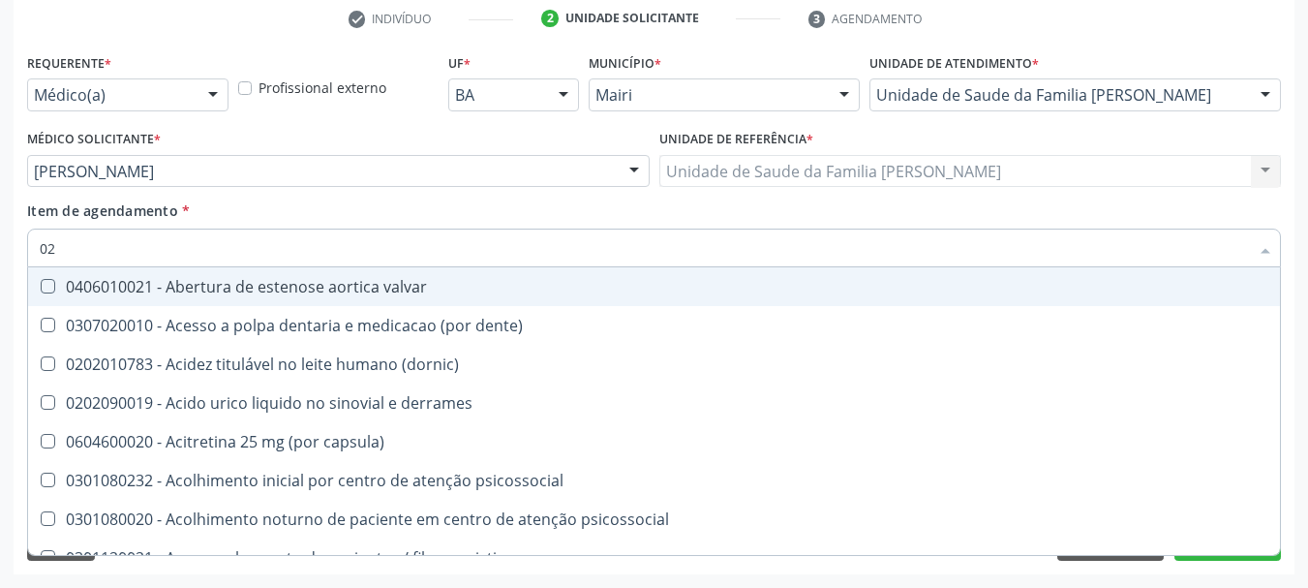
type input "020"
checkbox hemacias "true"
checkbox ativada\) "true"
checkbox totais "true"
checkbox \(serotonina\) "true"
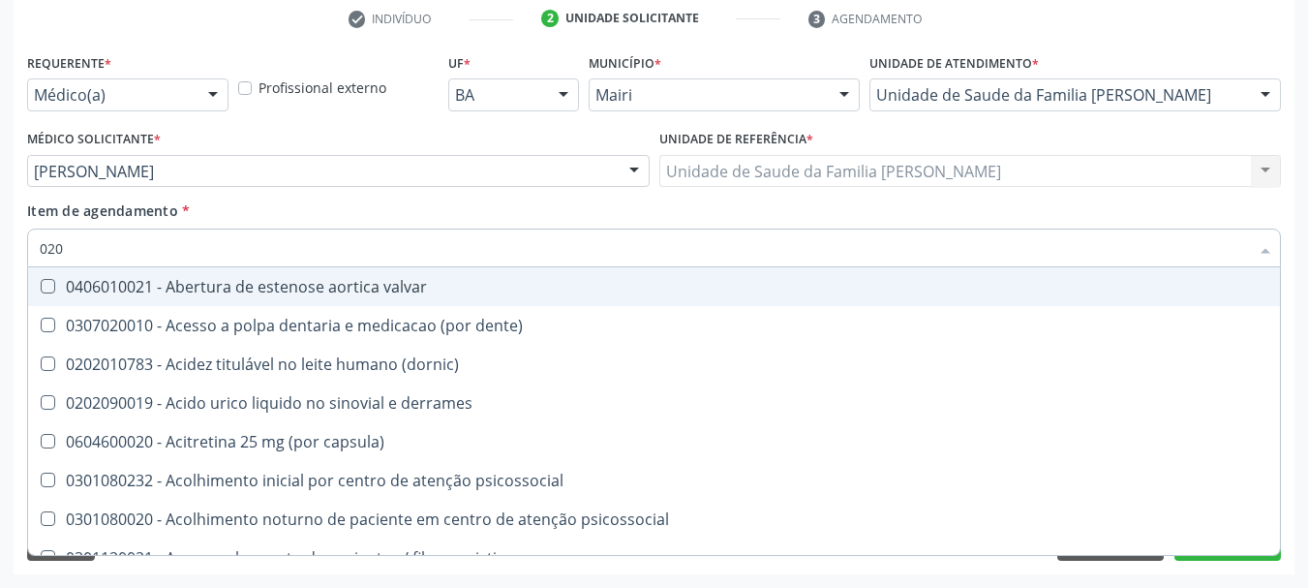
checkbox \(fsh\) "false"
checkbox \(tsh\) "false"
checkbox livre\) "false"
checkbox \(t3\) "false"
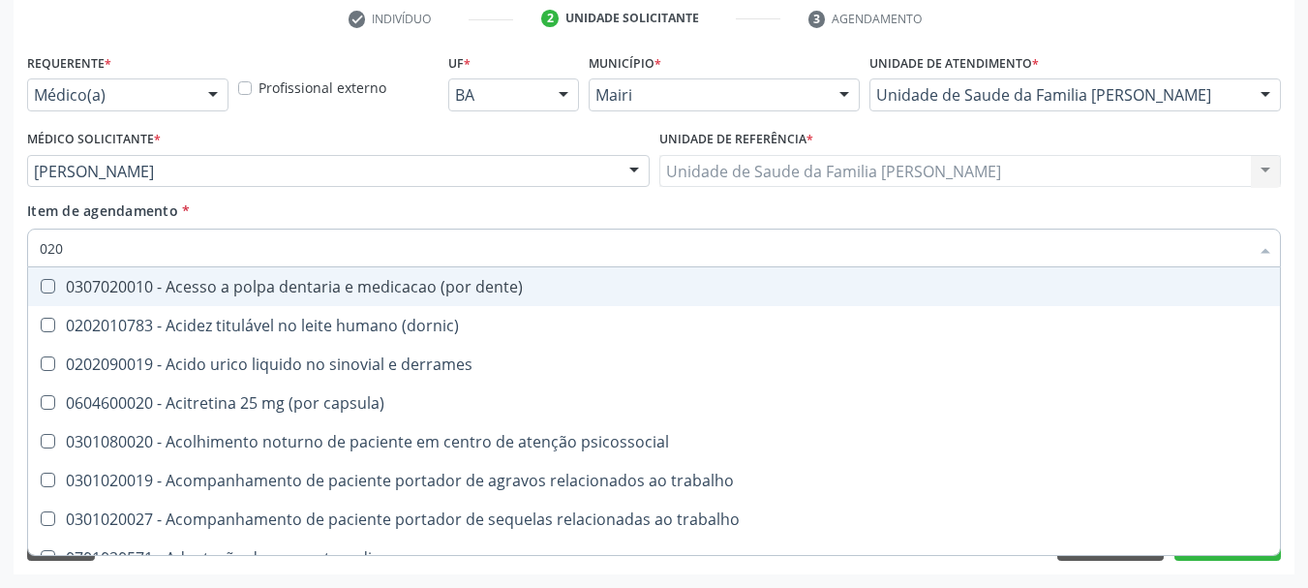
type input "0202"
checkbox continua "true"
checkbox j "true"
checkbox captacao "true"
checkbox gastrico "true"
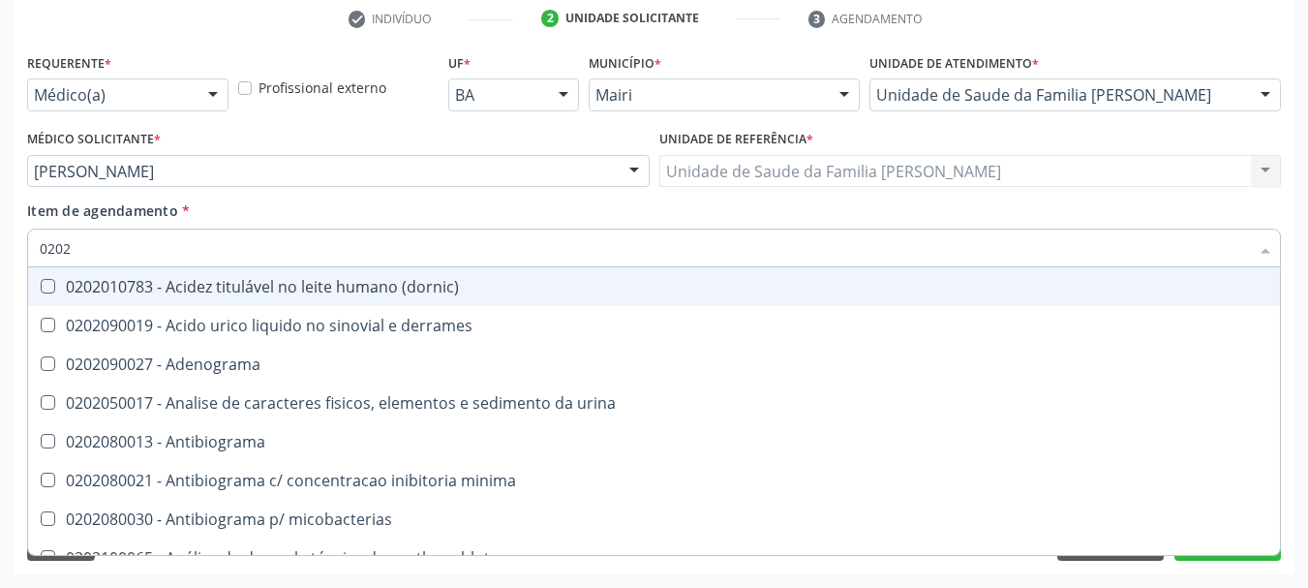
type input "02020"
checkbox esperma "true"
checkbox gt\) "true"
checkbox \(fsh\) "false"
checkbox \(tsh\) "false"
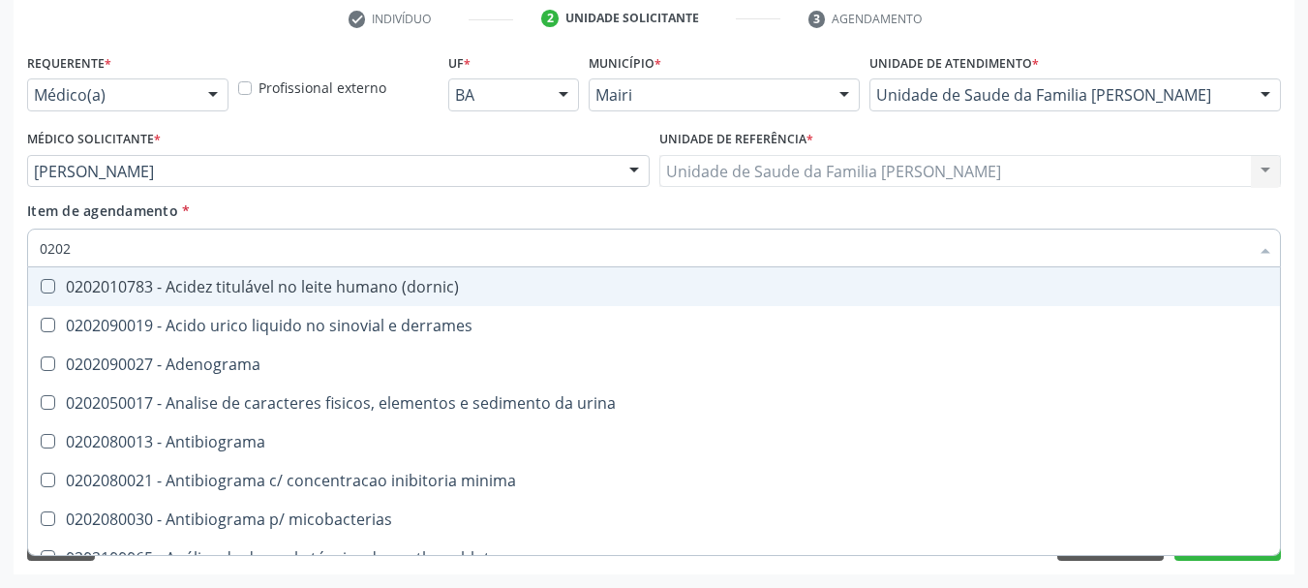
checkbox horas\) "true"
checkbox renina "true"
checkbox livre\) "false"
checkbox \(t3\) "false"
type input "020206"
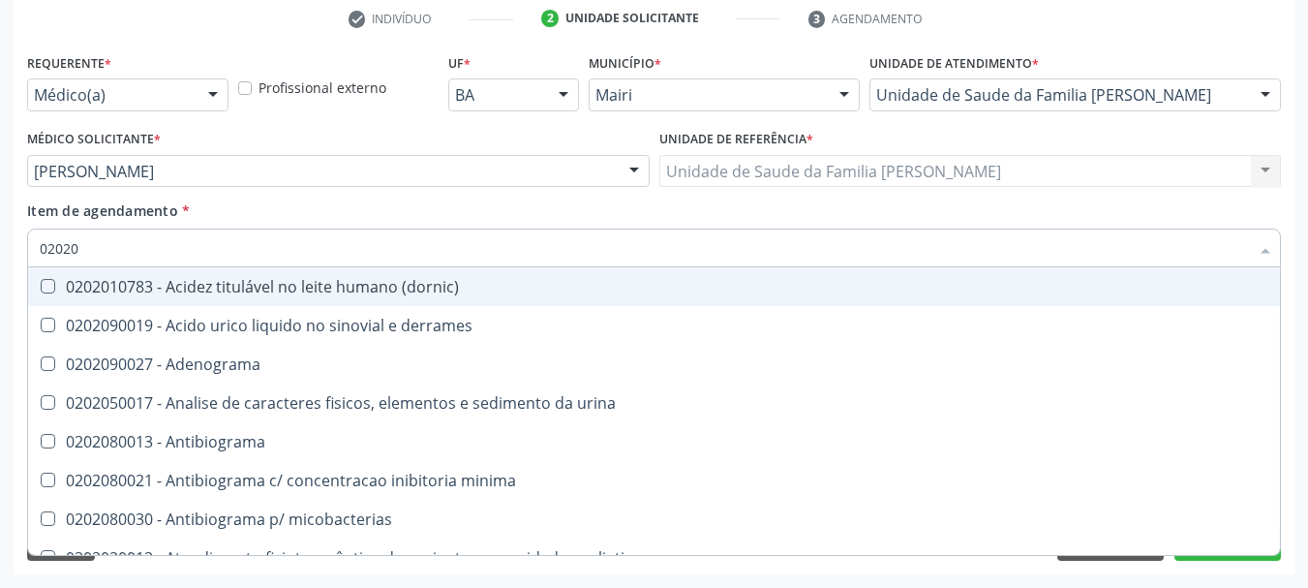
checkbox addis "true"
checkbox cd4\/cd8 "true"
checkbox \(qualitativo\) "true"
checkbox molecular "true"
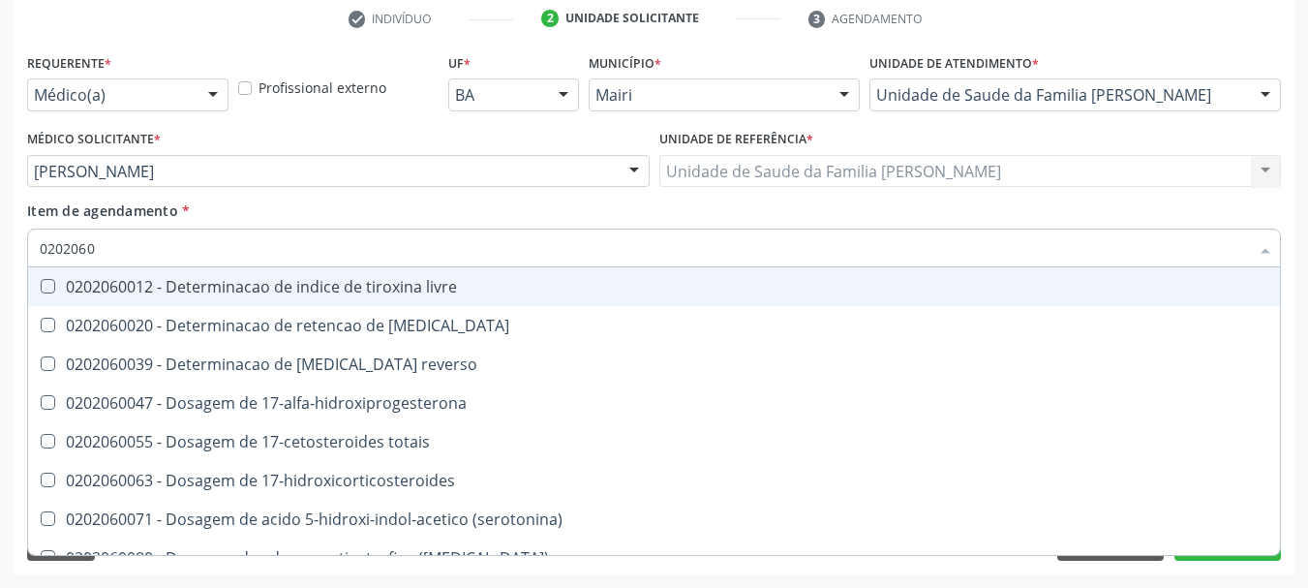
type input "02020602"
checkbox 17-alfa-hidroxiprogesterona "true"
checkbox 17-hidroxicorticosteroides "true"
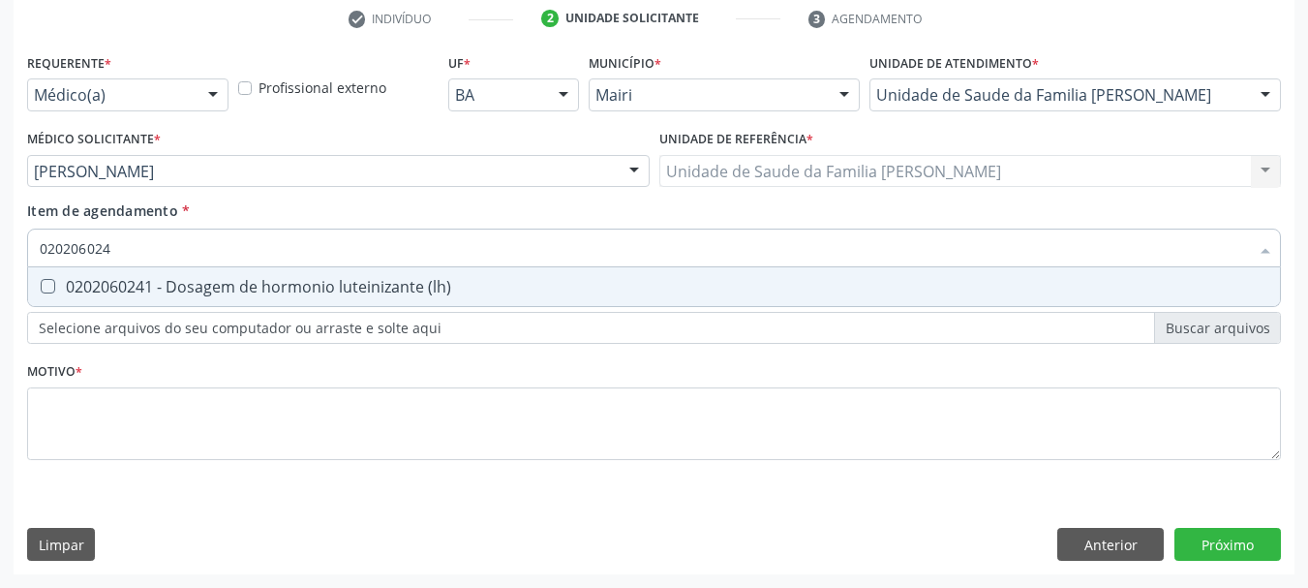
type input "0202060241"
click at [329, 293] on div "0202060241 - Dosagem de hormonio luteinizante (lh)" at bounding box center [654, 286] width 1229 height 15
checkbox \(lh\) "true"
type input "0"
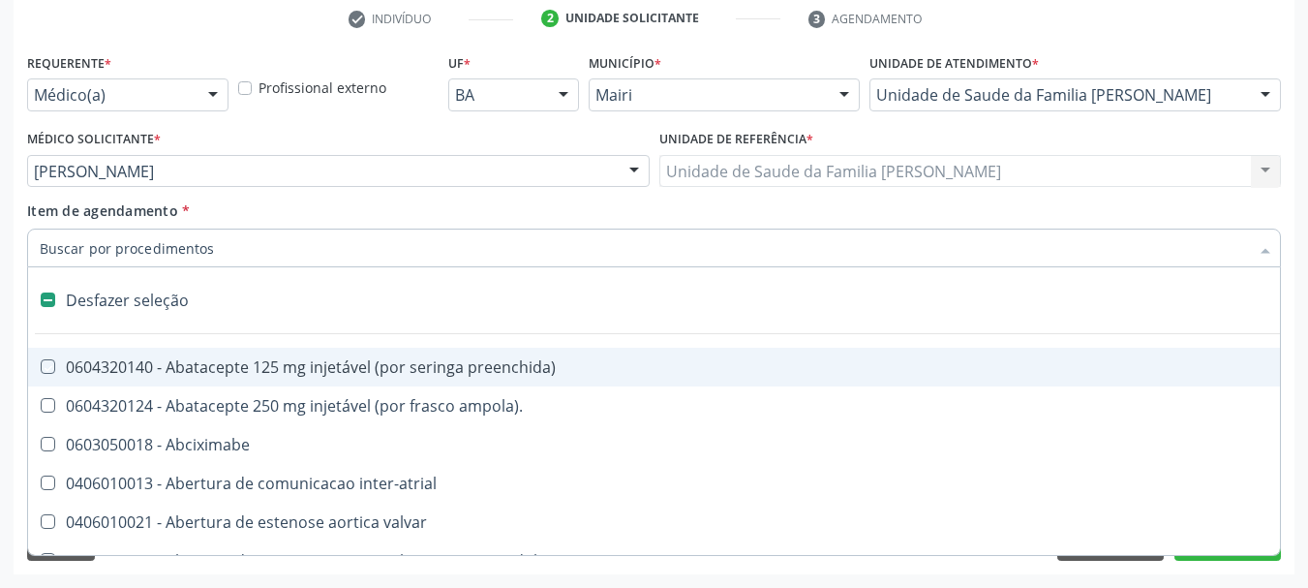
checkbox preenchida\) "false"
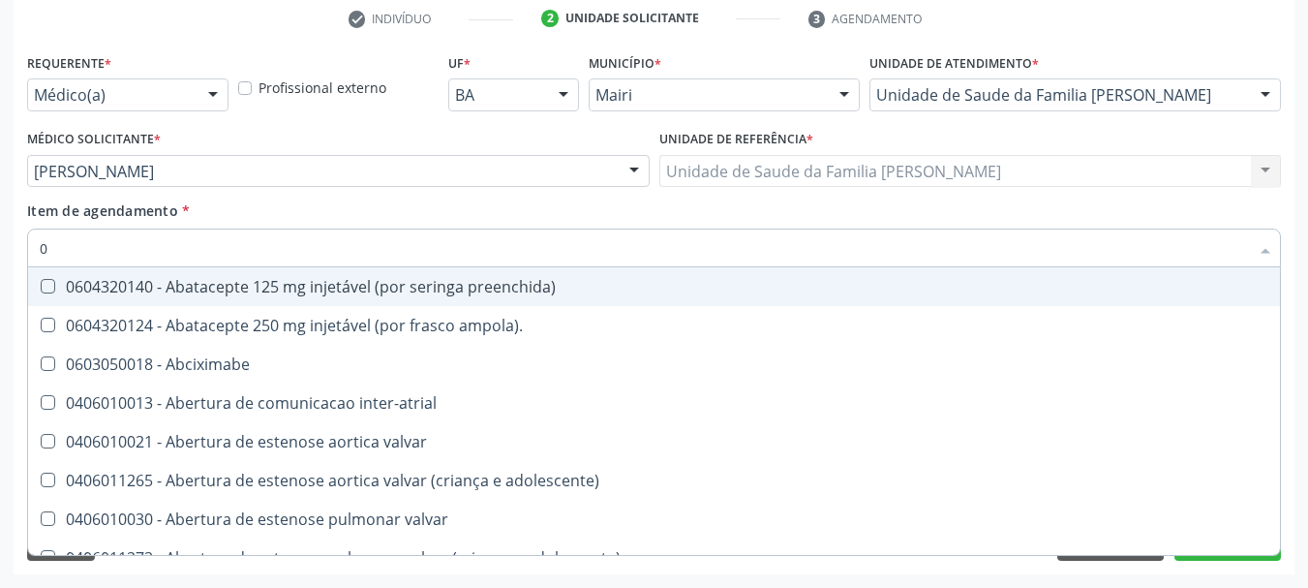
type input "02"
checkbox campo\) "true"
checkbox ml\) "true"
checkbox comprimido\) "true"
checkbox Colostomia "true"
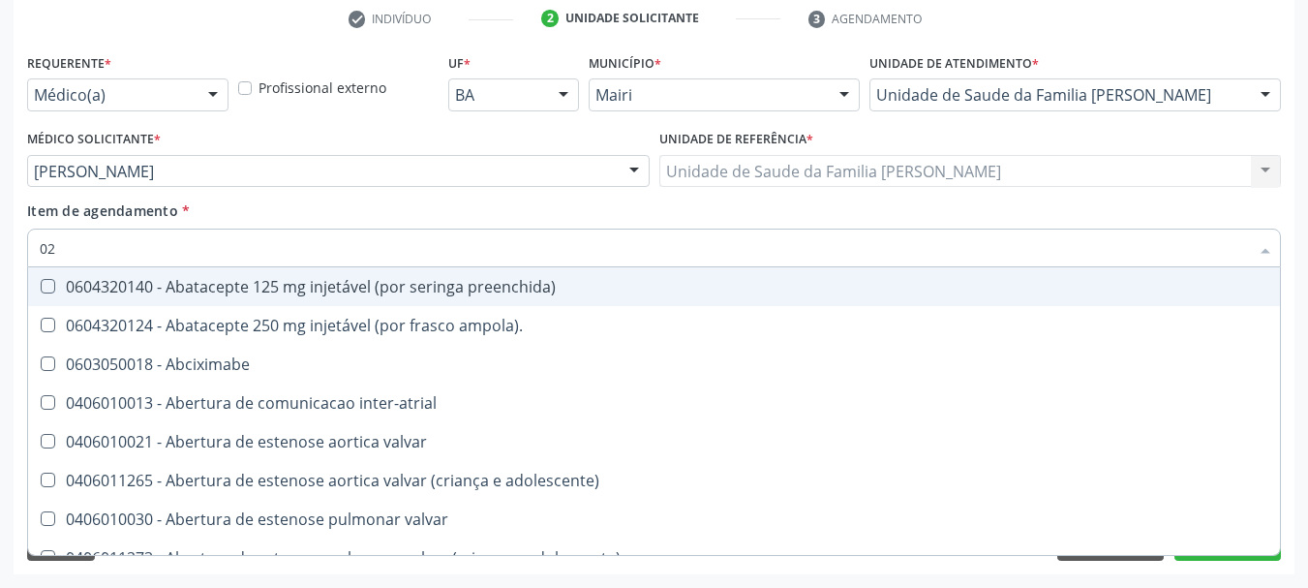
checkbox posterior "true"
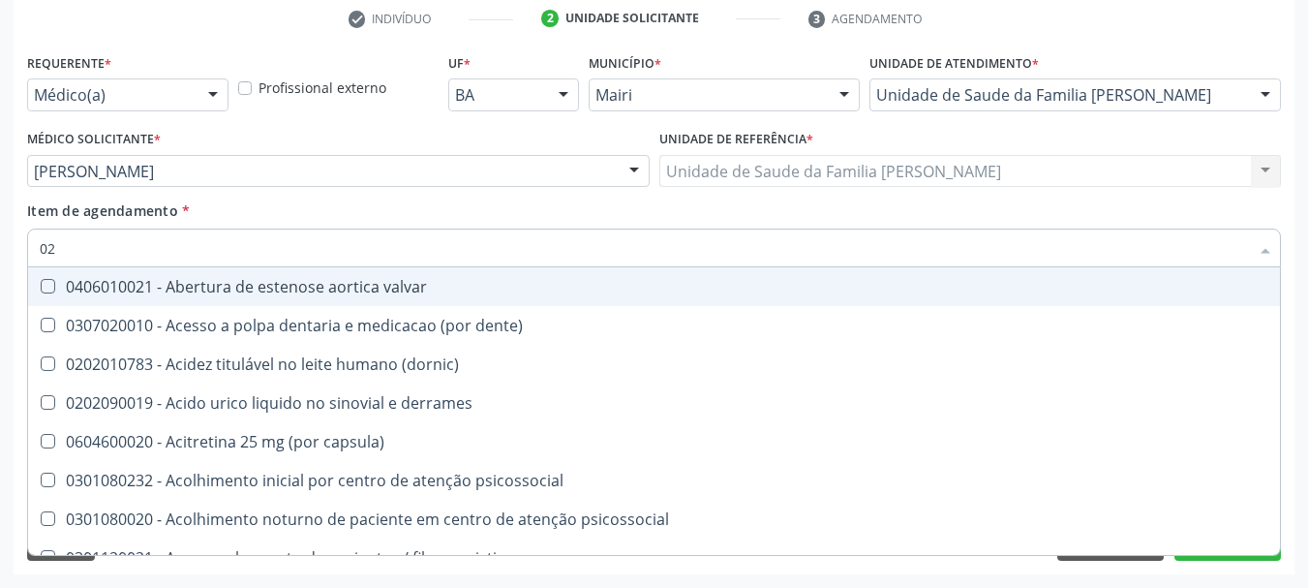
type input "020"
checkbox hemacias "true"
checkbox trombina "true"
checkbox ativada\) "true"
checkbox totais "true"
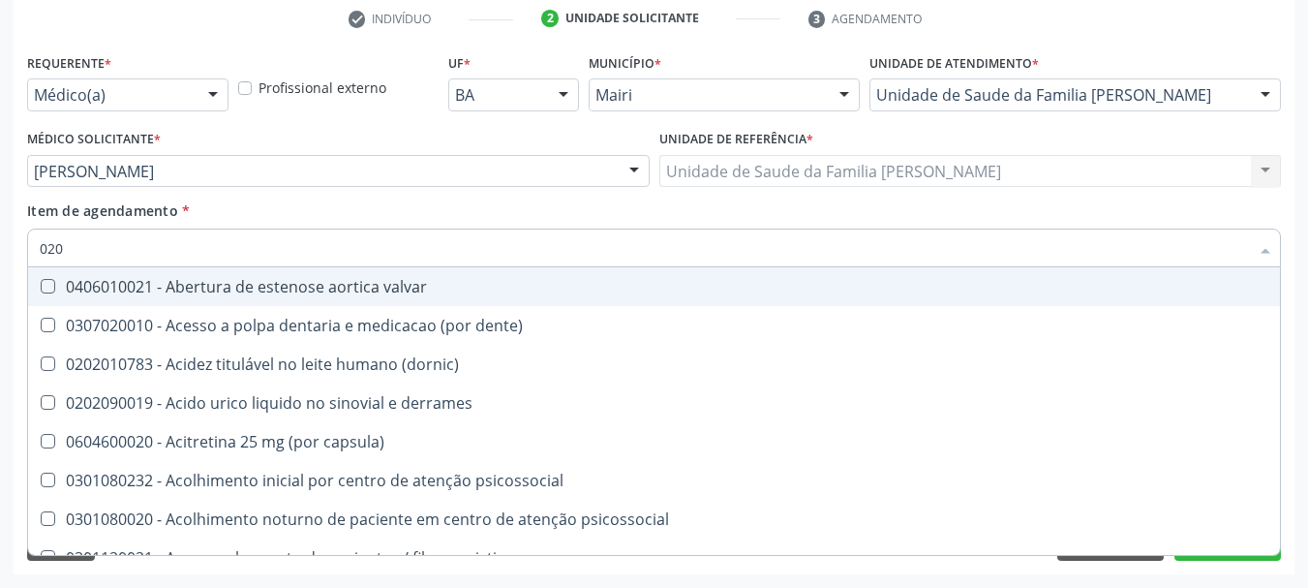
checkbox \(serotonina\) "true"
checkbox \(fsh\) "false"
checkbox \(lh\) "false"
checkbox \(tsh\) "false"
checkbox livre\) "false"
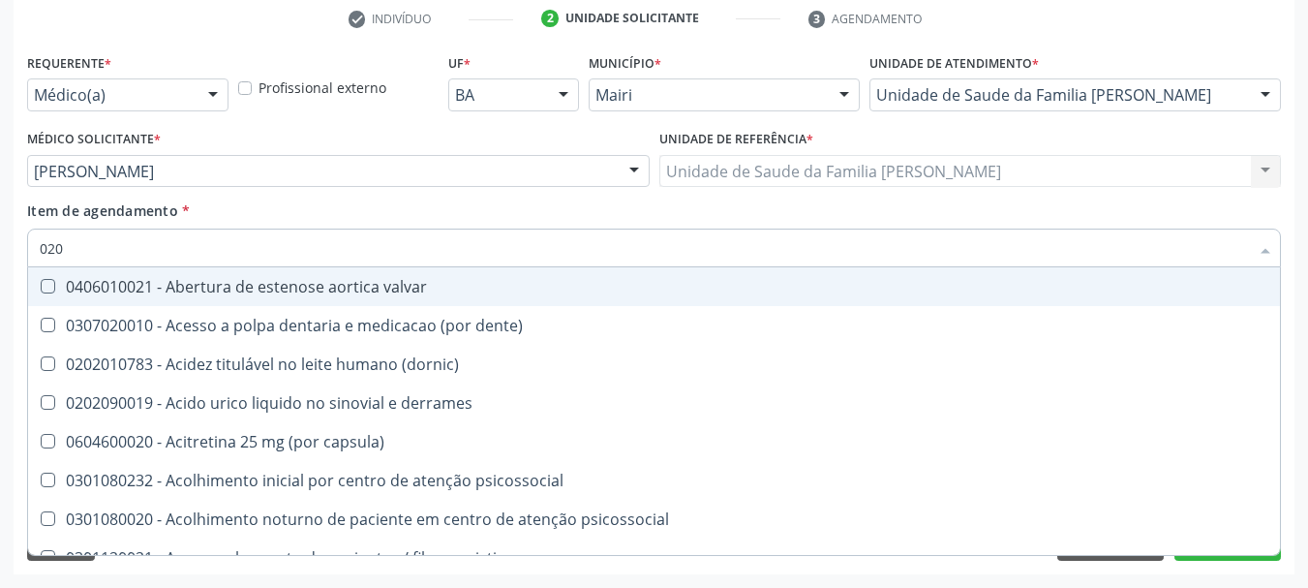
checkbox \(t3\) "false"
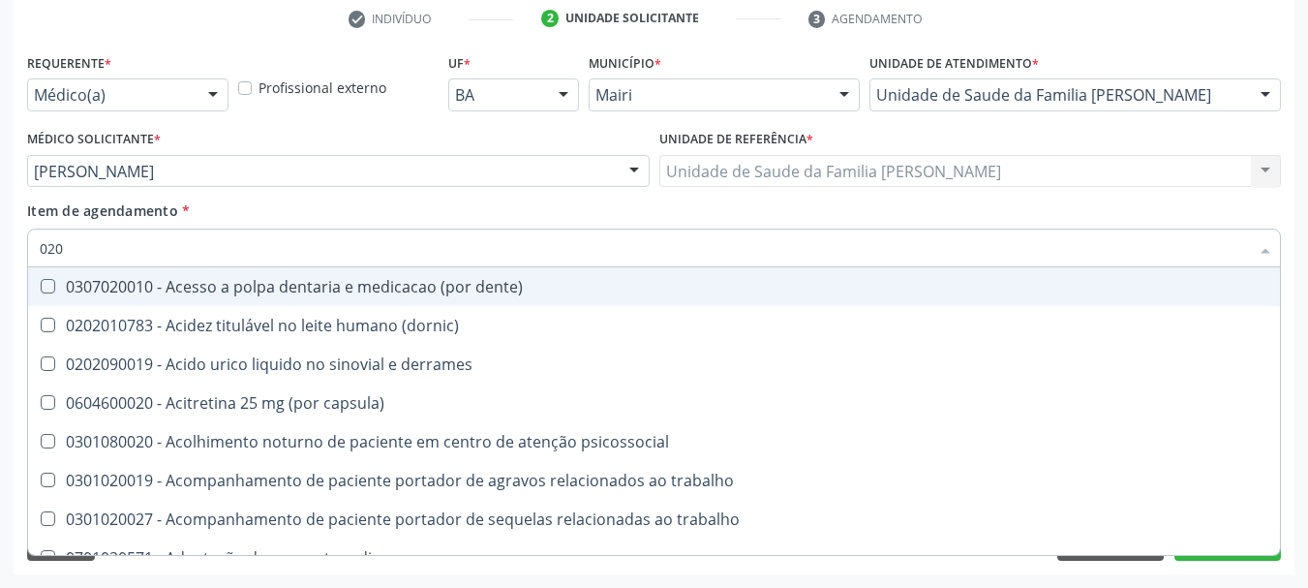
type input "0202"
checkbox continua "true"
checkbox percutanea "true"
checkbox j "true"
checkbox captacao "true"
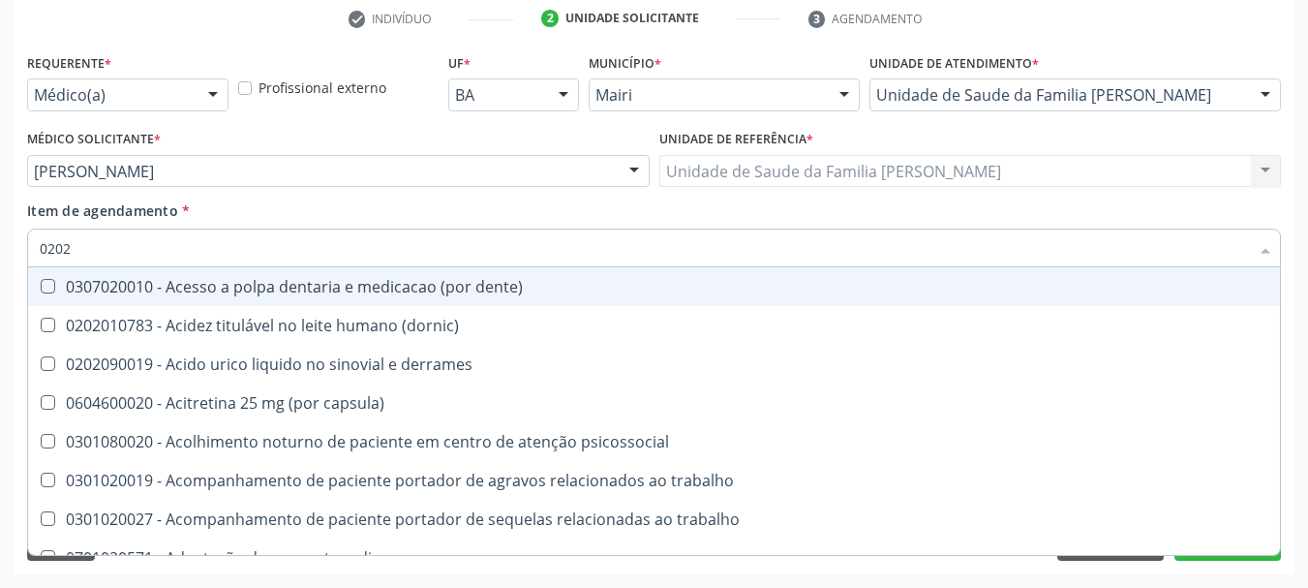
checkbox gastrico "true"
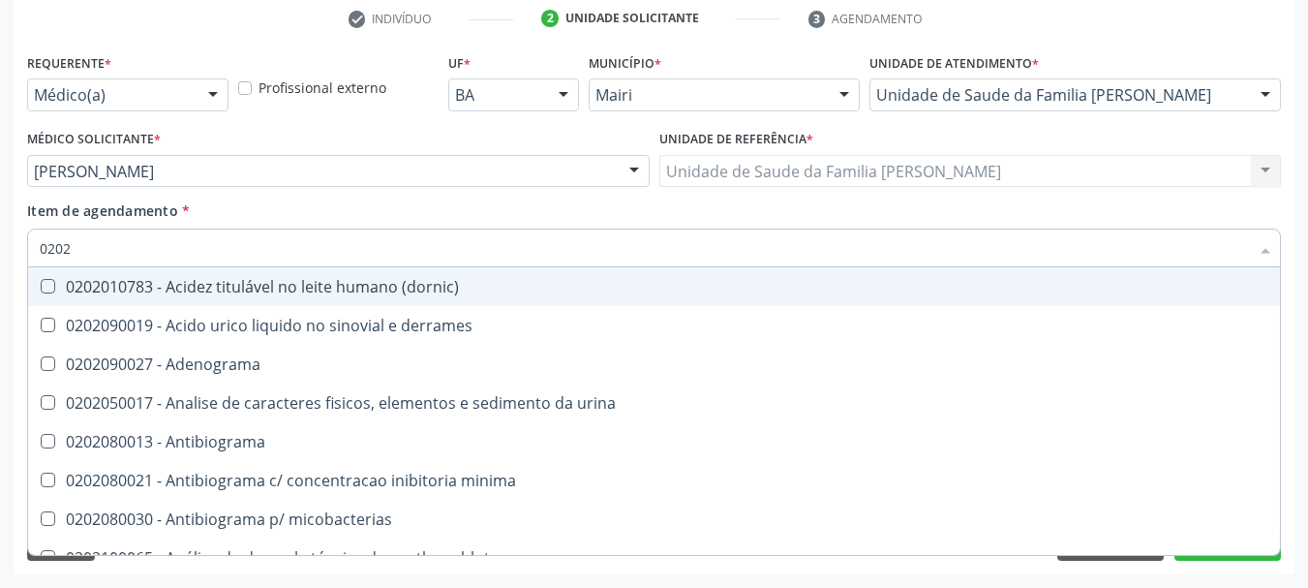
type input "02020"
checkbox esperma "true"
checkbox galactose "true"
checkbox gt\) "true"
checkbox \(fsh\) "false"
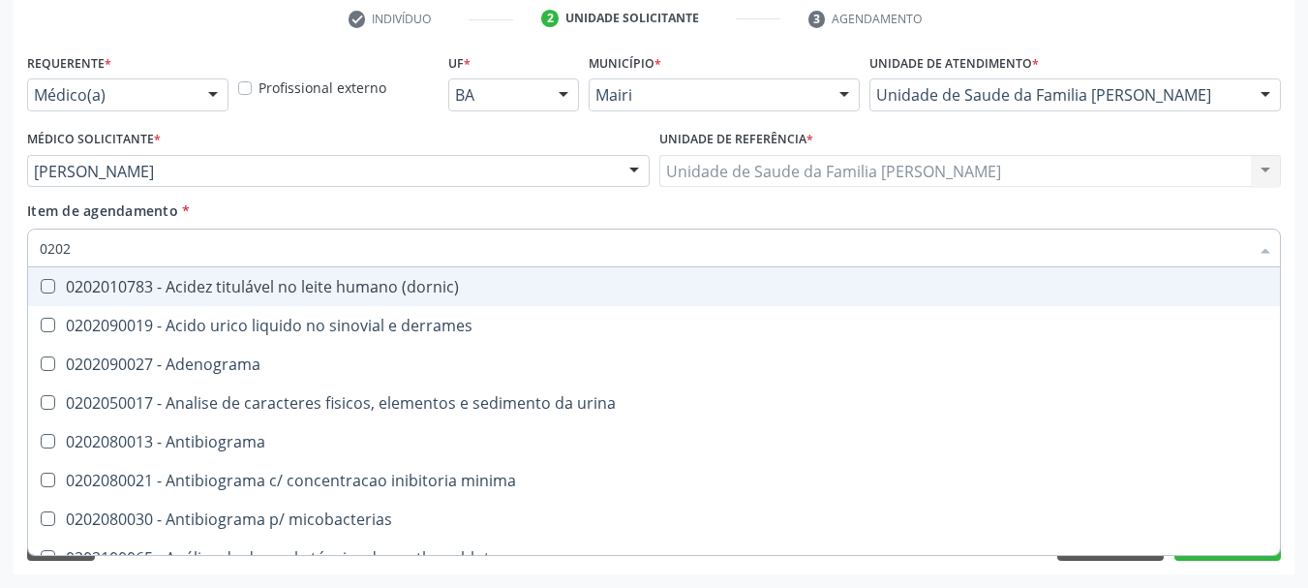
checkbox \(lh\) "false"
checkbox \(tsh\) "false"
checkbox horas\) "true"
checkbox renina "true"
checkbox livre\) "false"
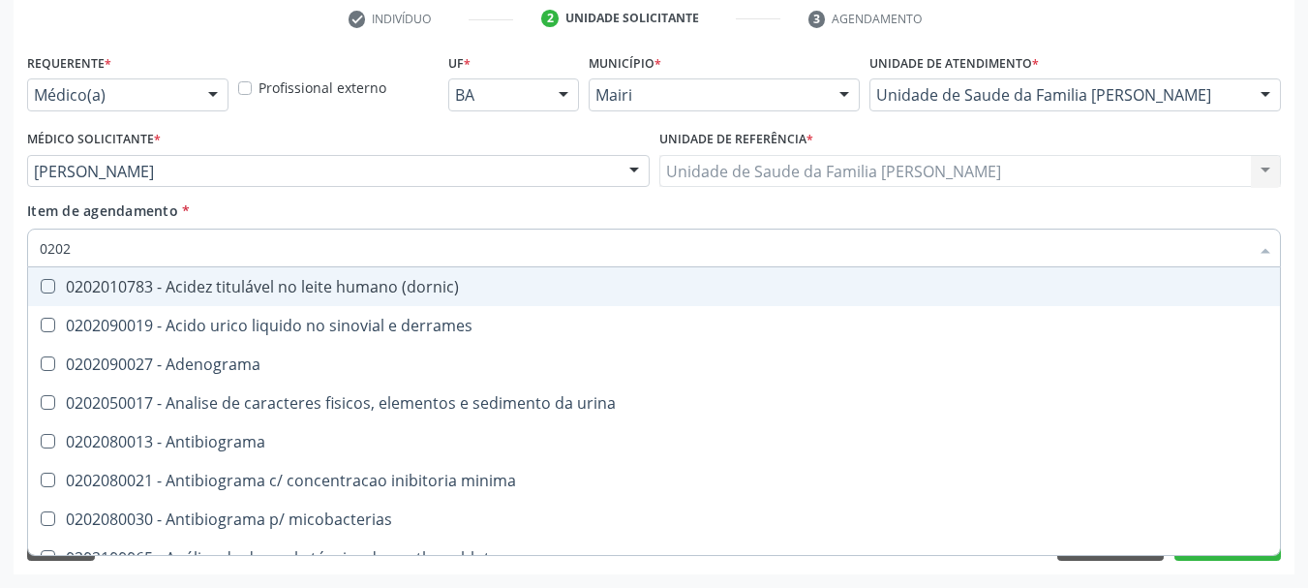
checkbox \(t3\) "false"
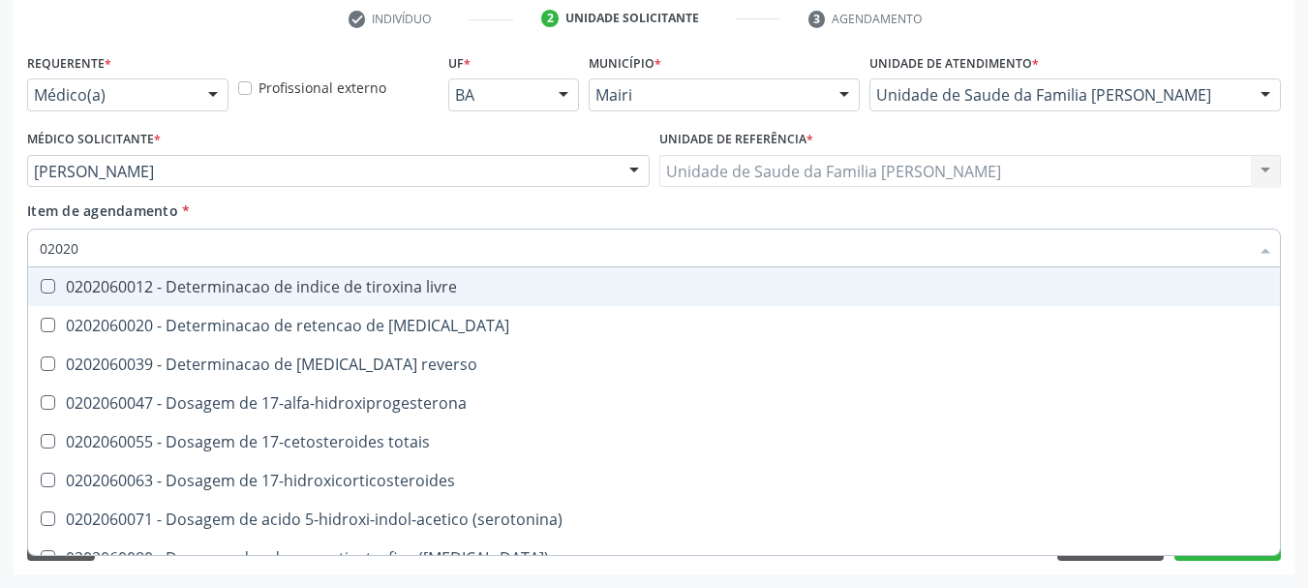
type input "020206"
checkbox \(fsh\) "true"
checkbox \(lh\) "true"
checkbox \(tsh\) "true"
checkbox livre\) "true"
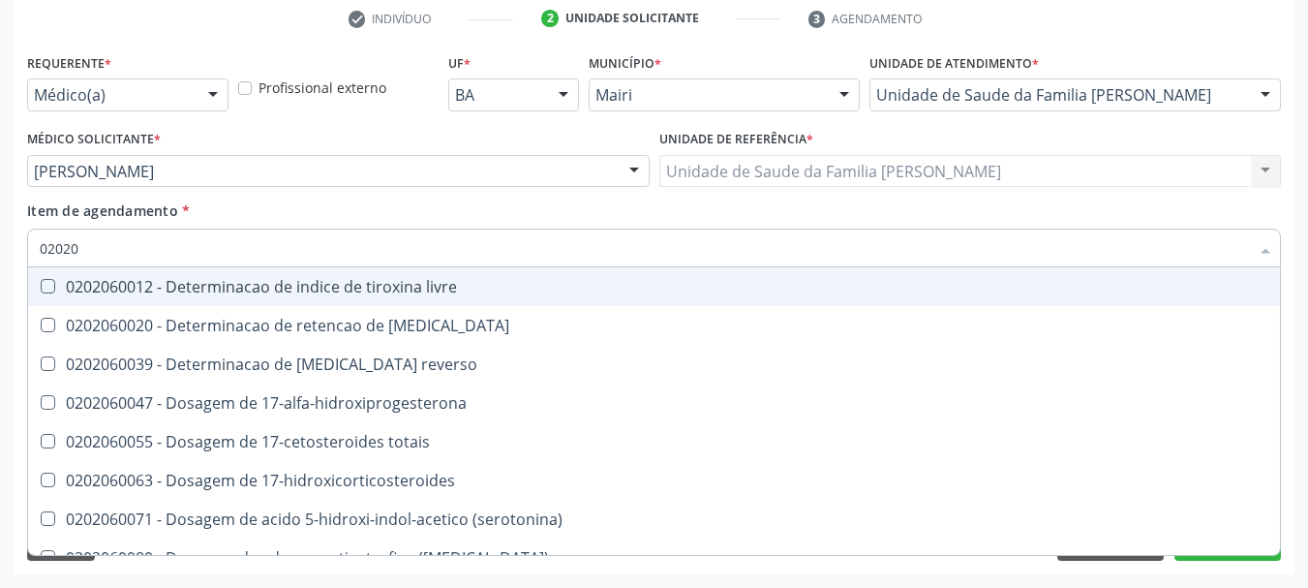
checkbox \(t3\) "true"
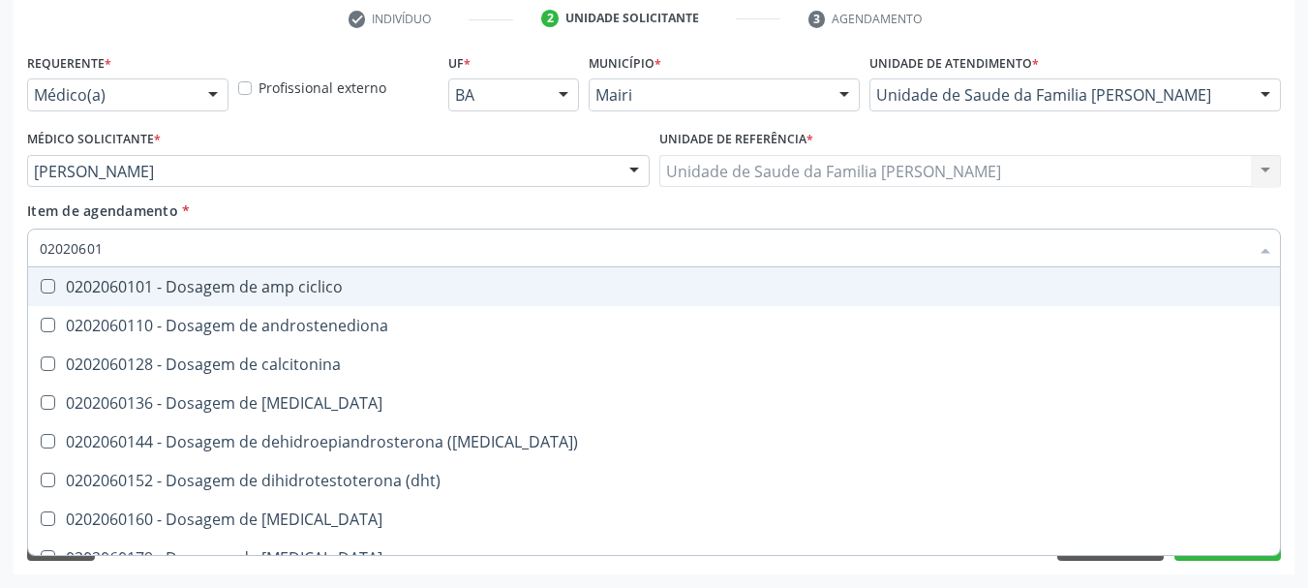
type input "020206018"
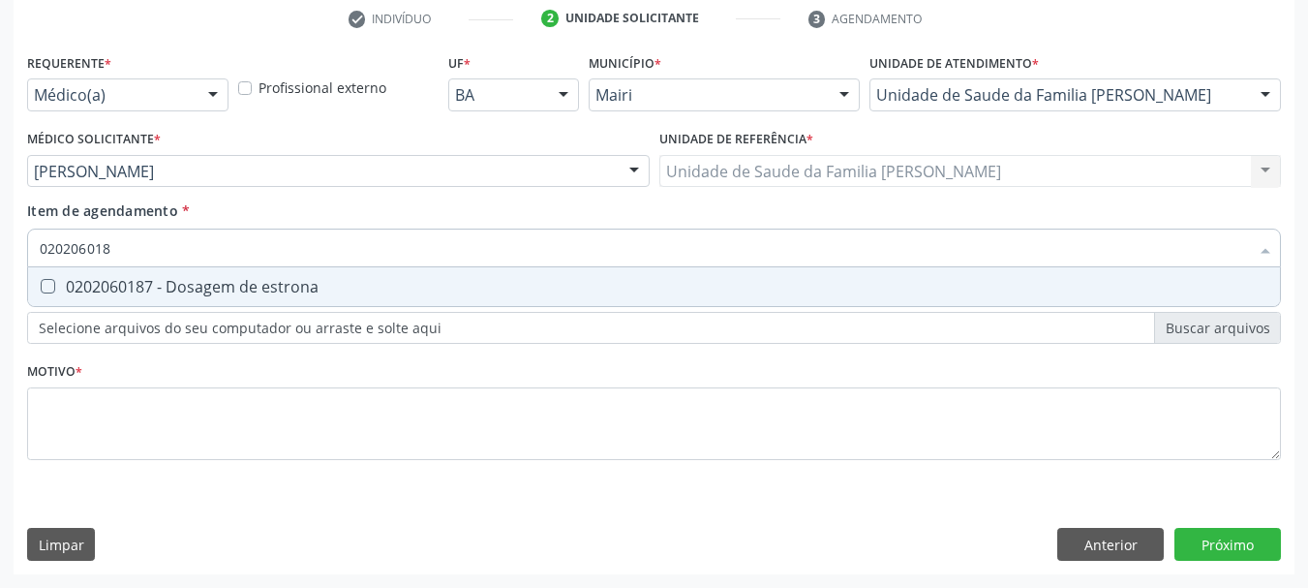
click at [329, 293] on div "0202060187 - Dosagem de estrona" at bounding box center [654, 286] width 1229 height 15
checkbox estrona "true"
type input "02020601"
checkbox estrona "false"
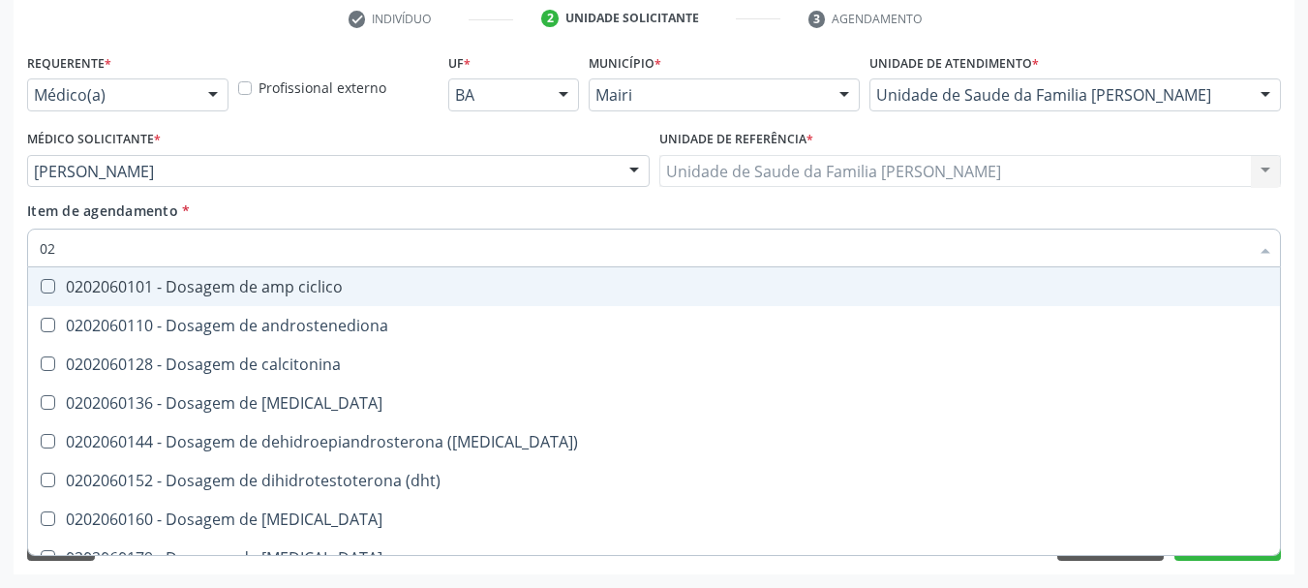
type input "0"
checkbox estrona "false"
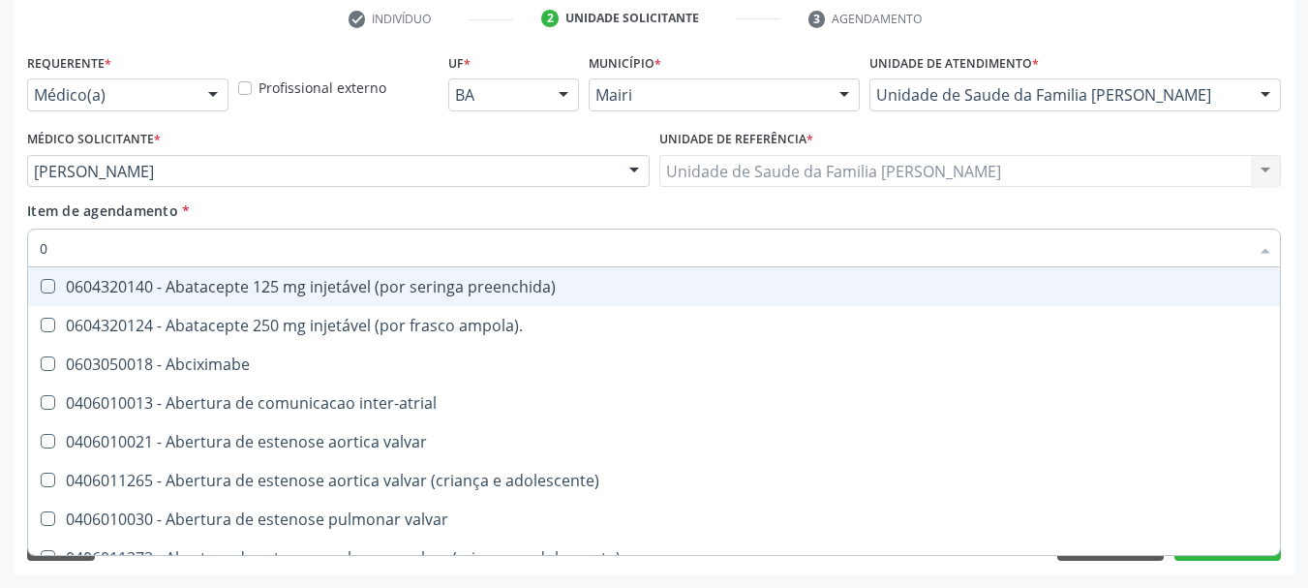
type input "02"
checkbox bilateral "true"
checkbox campo\) "true"
checkbox ml\) "true"
checkbox comprimido\) "true"
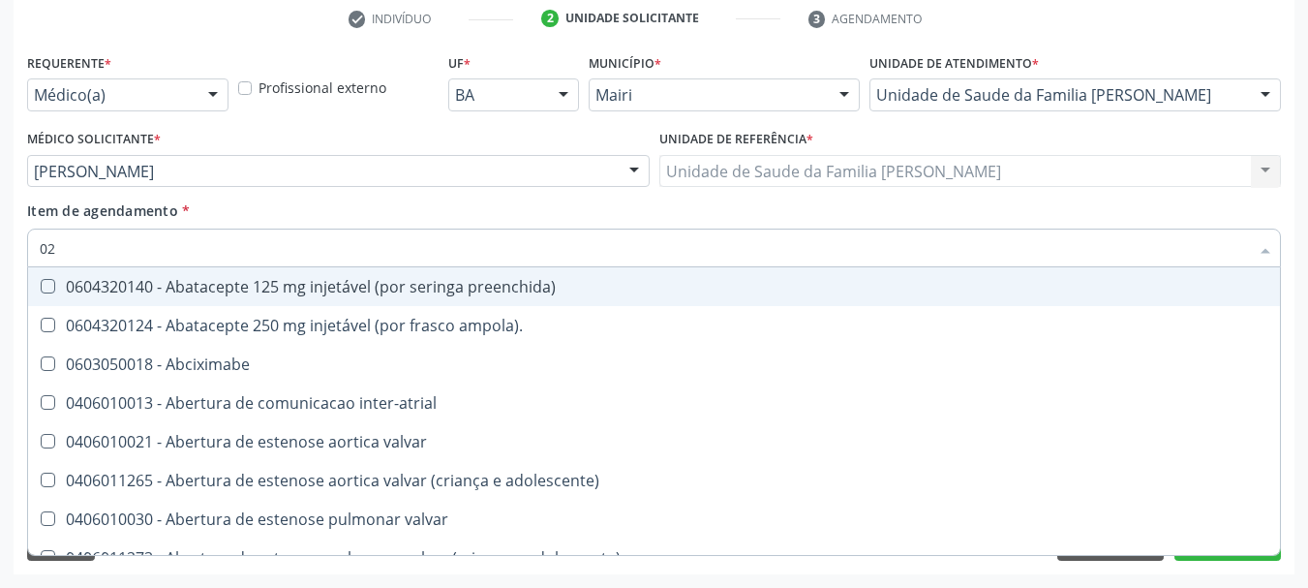
checkbox Colostomia "true"
checkbox posterior "true"
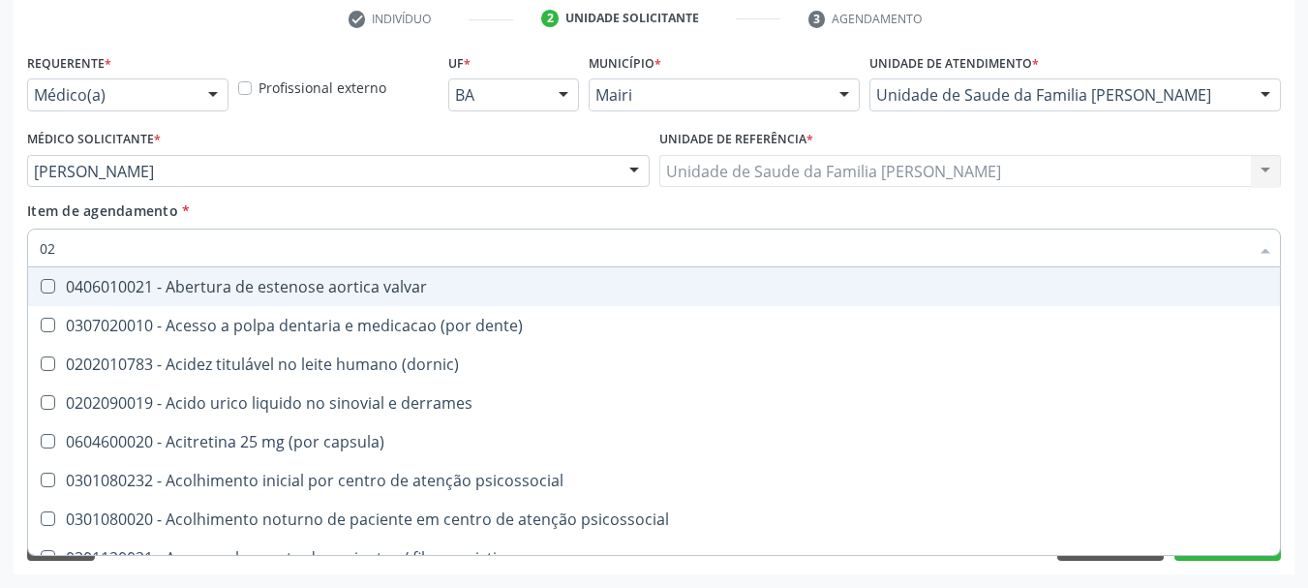
type input "020"
checkbox femur\) "true"
checkbox hemacias "true"
checkbox trombina "true"
checkbox ativada\) "true"
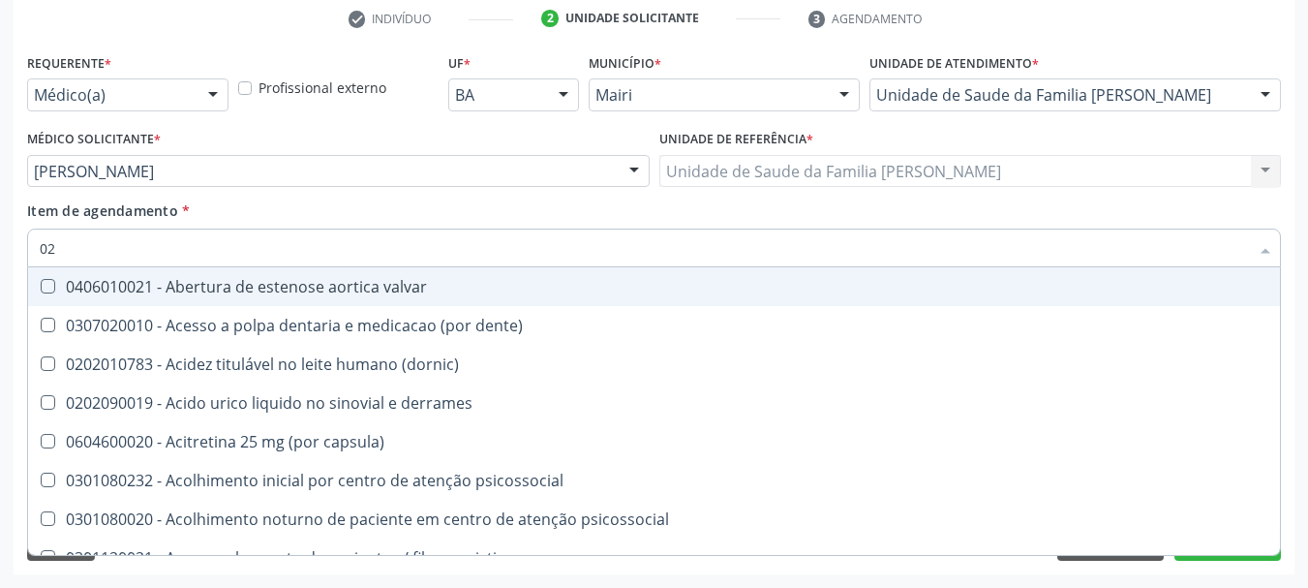
checkbox totais "true"
checkbox \(serotonina\) "true"
checkbox estrona "false"
checkbox \(fsh\) "false"
checkbox \(lh\) "false"
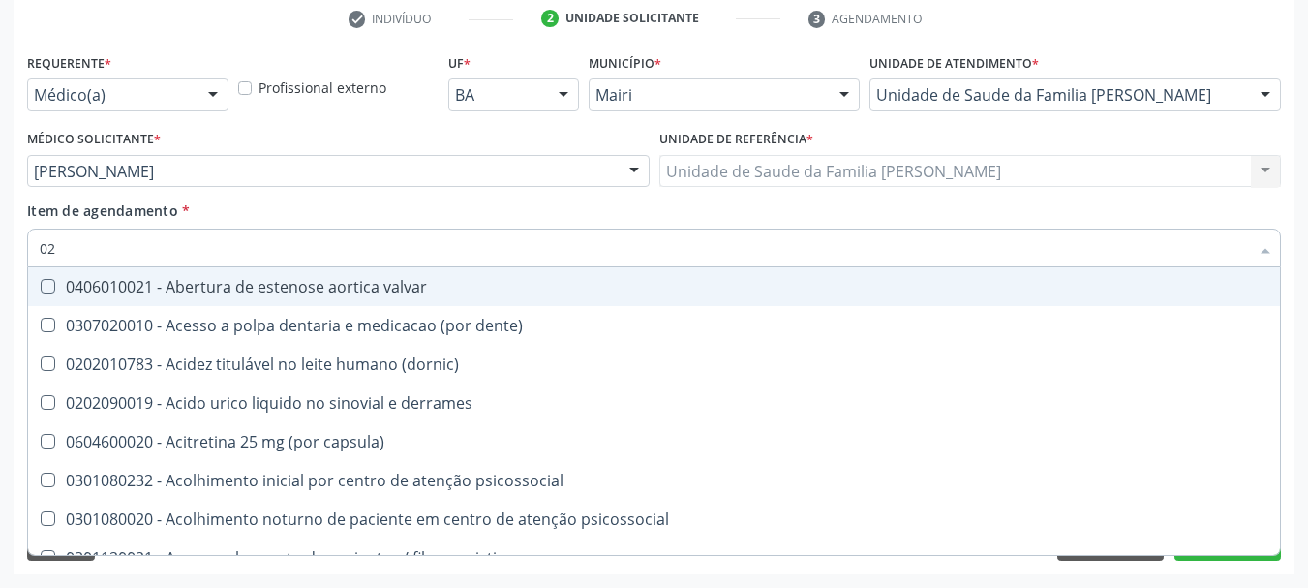
checkbox \(tsh\) "false"
checkbox livre\) "false"
checkbox \(t3\) "false"
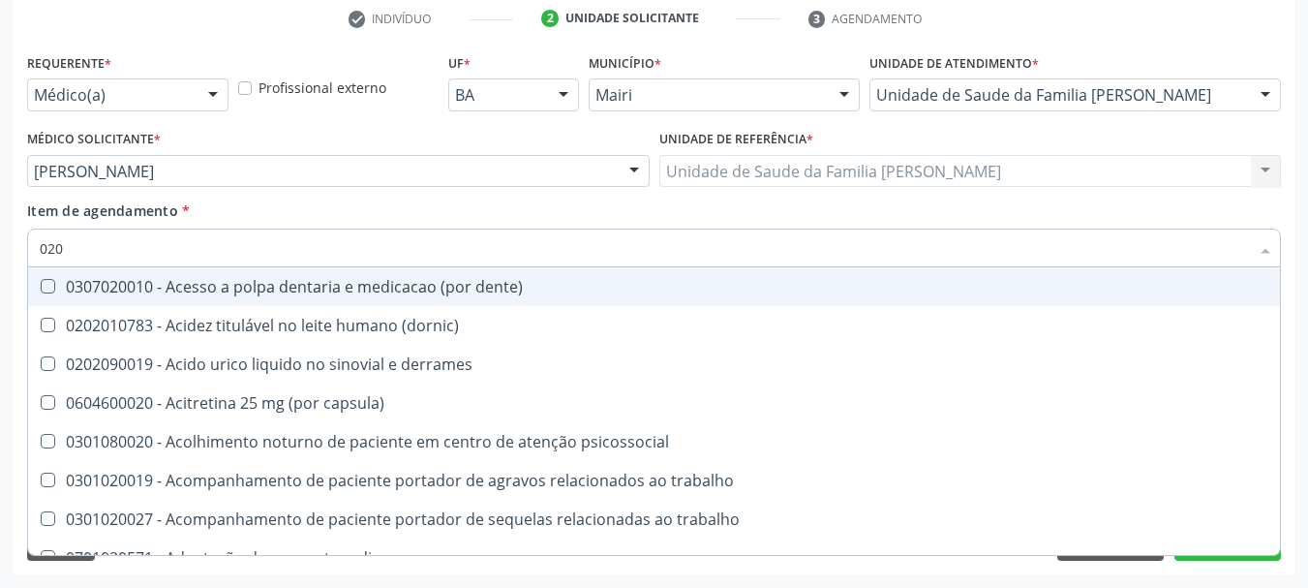
type input "0202"
checkbox sinovia "true"
checkbox continua "true"
checkbox percutanea "true"
checkbox j "true"
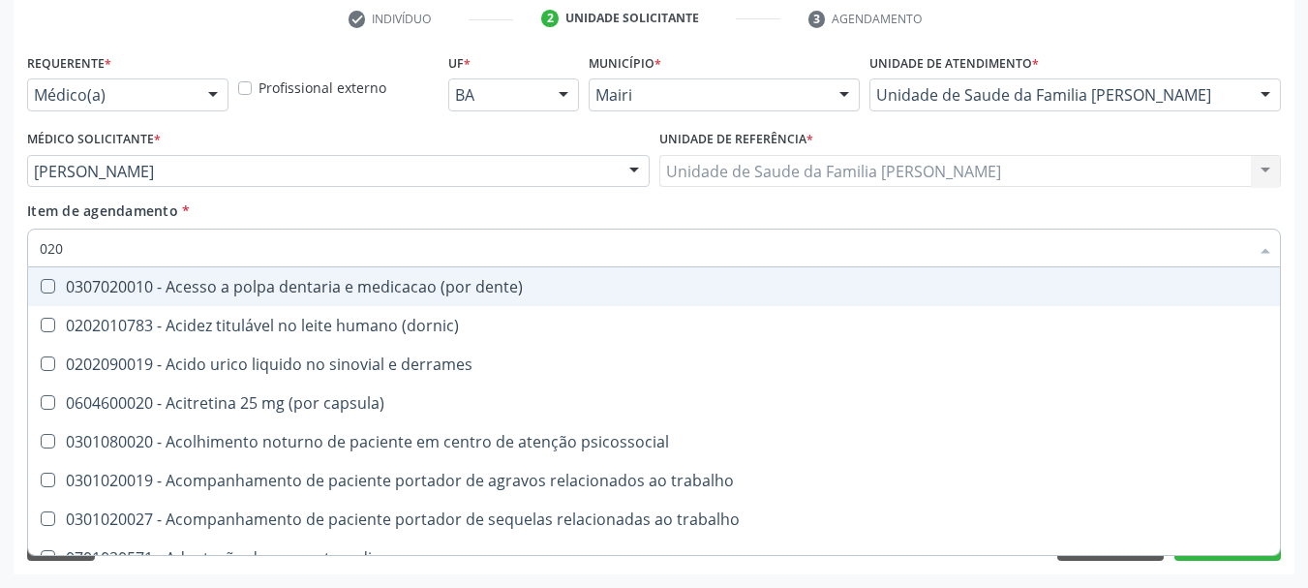
checkbox captacao "true"
checkbox gastrico "true"
checkbox estrona "false"
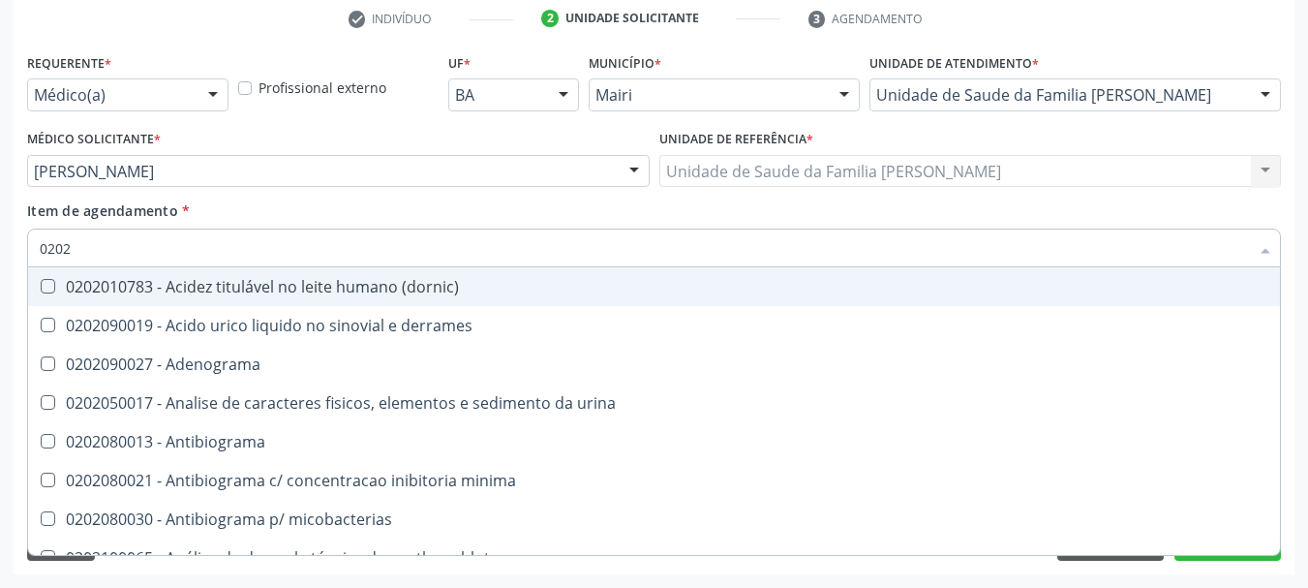
type input "02020"
checkbox creatinina "true"
checkbox estrona "false"
checkbox esperma "true"
checkbox galactose "true"
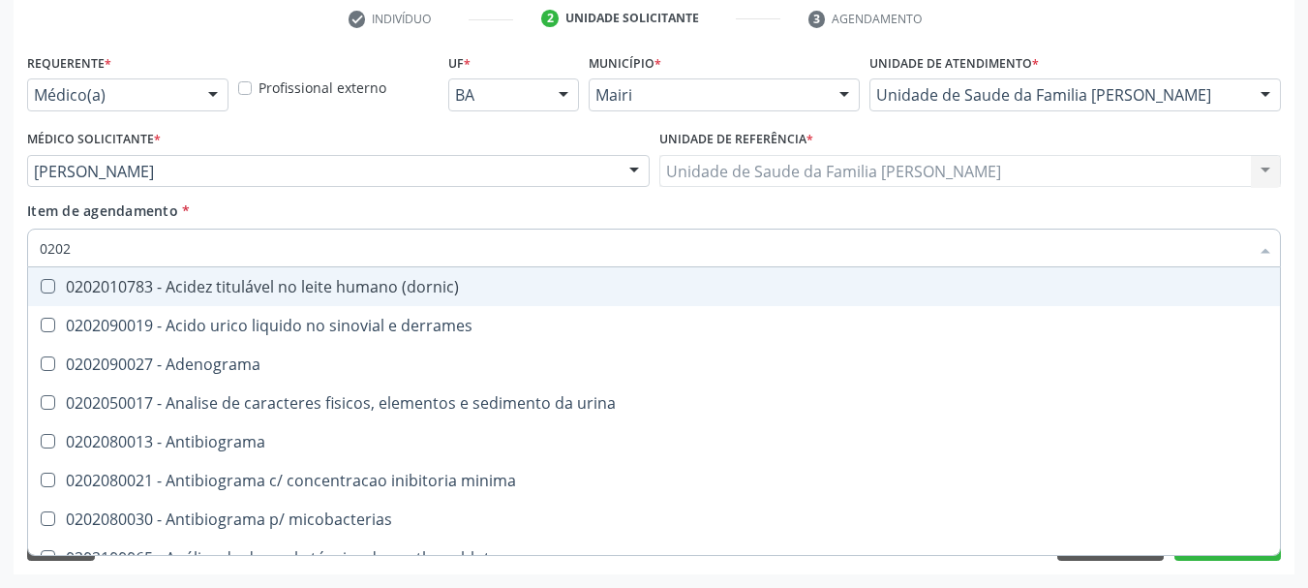
checkbox gt\) "true"
checkbox \(fsh\) "false"
checkbox \(lh\) "false"
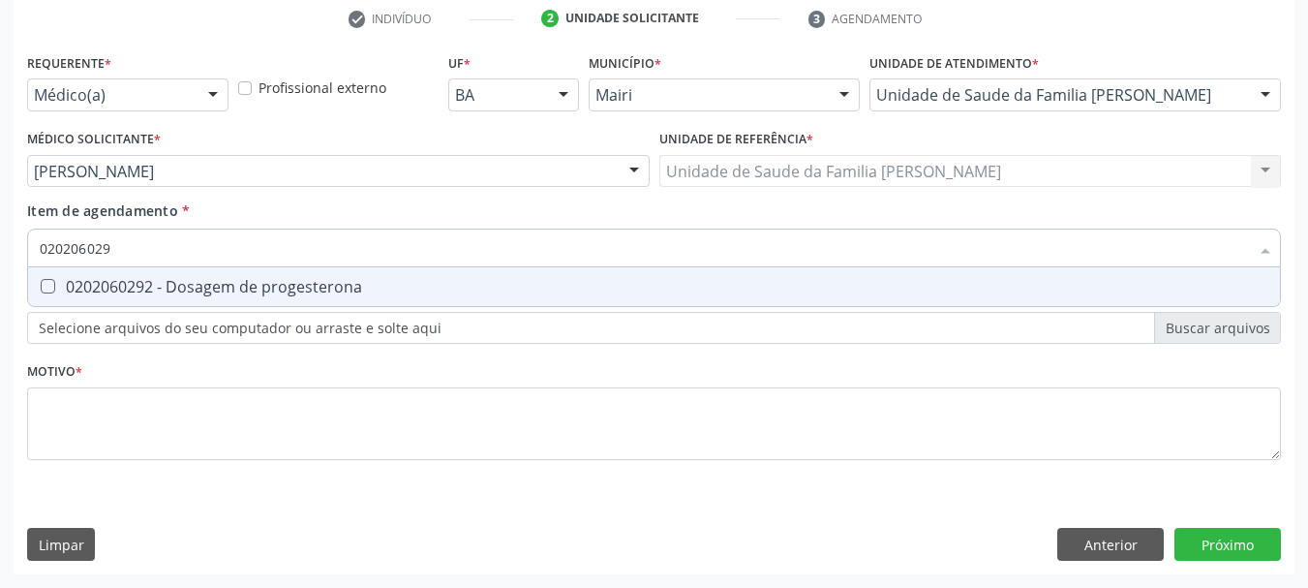
click at [329, 293] on div "0202060292 - Dosagem de progesterona" at bounding box center [654, 286] width 1229 height 15
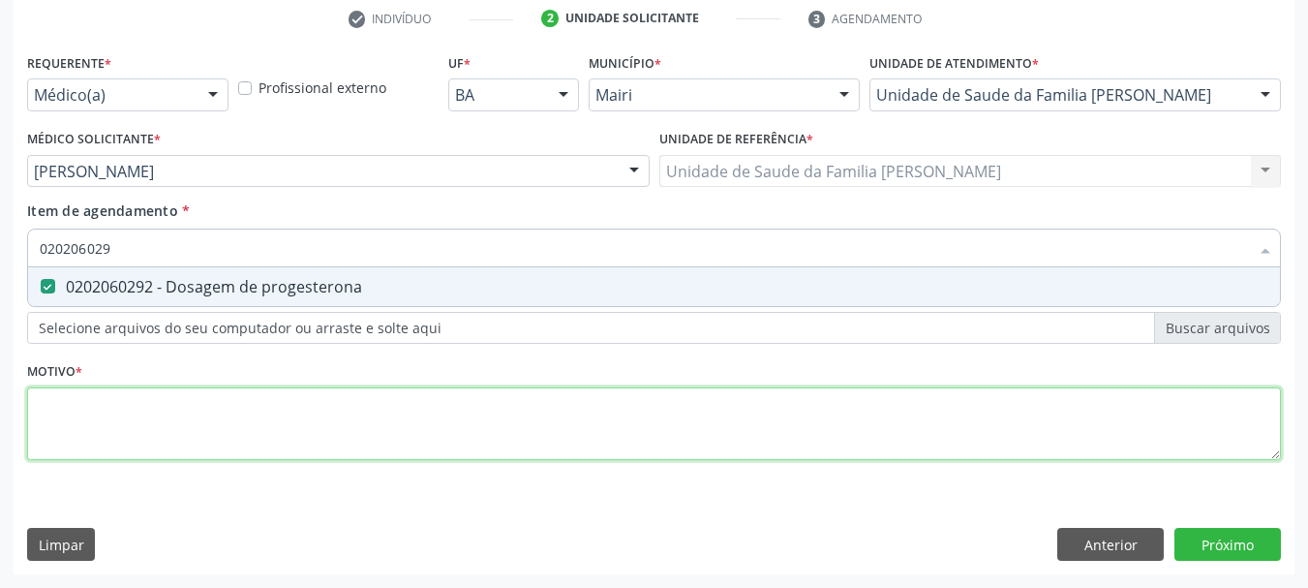
click at [96, 420] on div "Requerente * Médico(a) Médico(a) Enfermeiro(a) Paciente Nenhum resultado encont…" at bounding box center [654, 267] width 1254 height 439
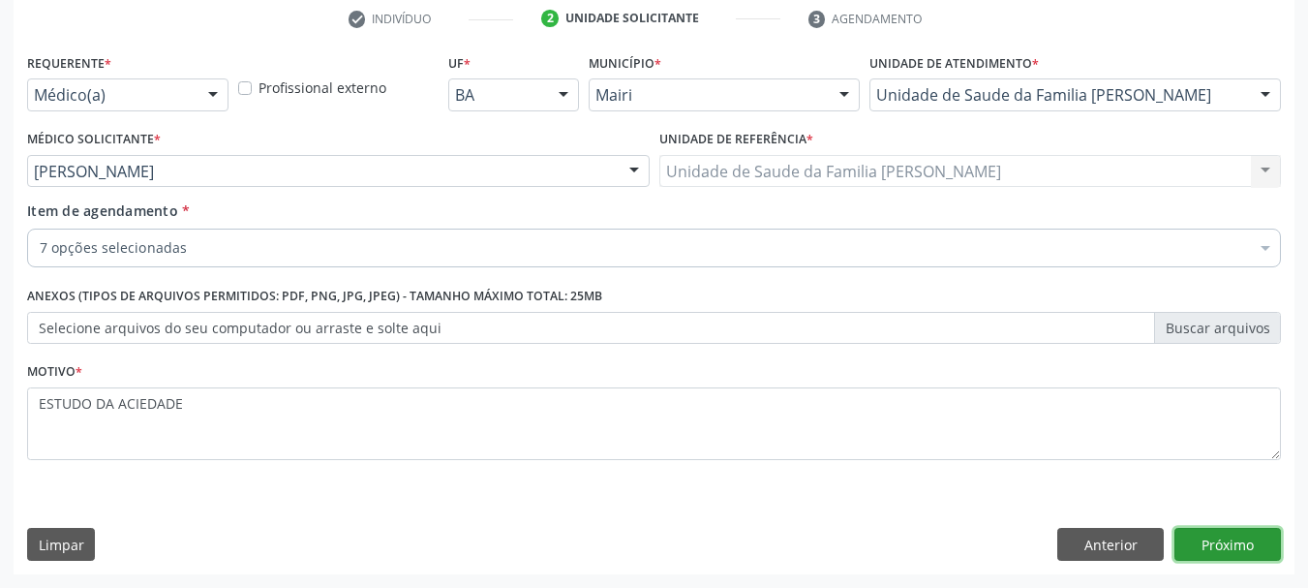
click at [1231, 550] on button "Próximo" at bounding box center [1227, 544] width 106 height 33
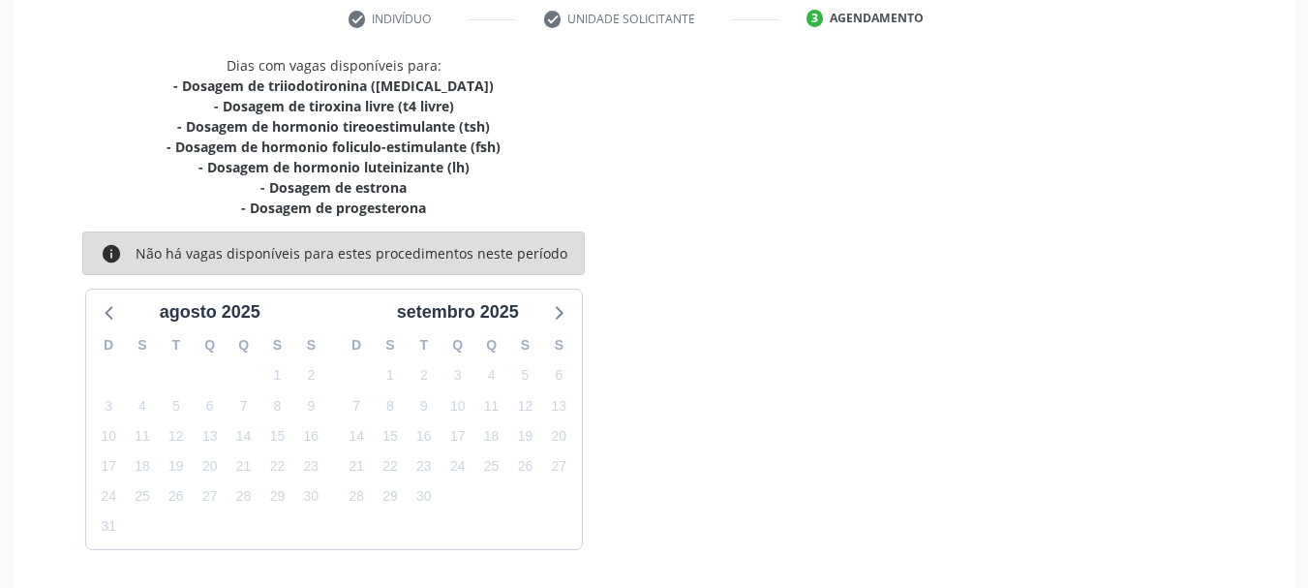
scroll to position [434, 0]
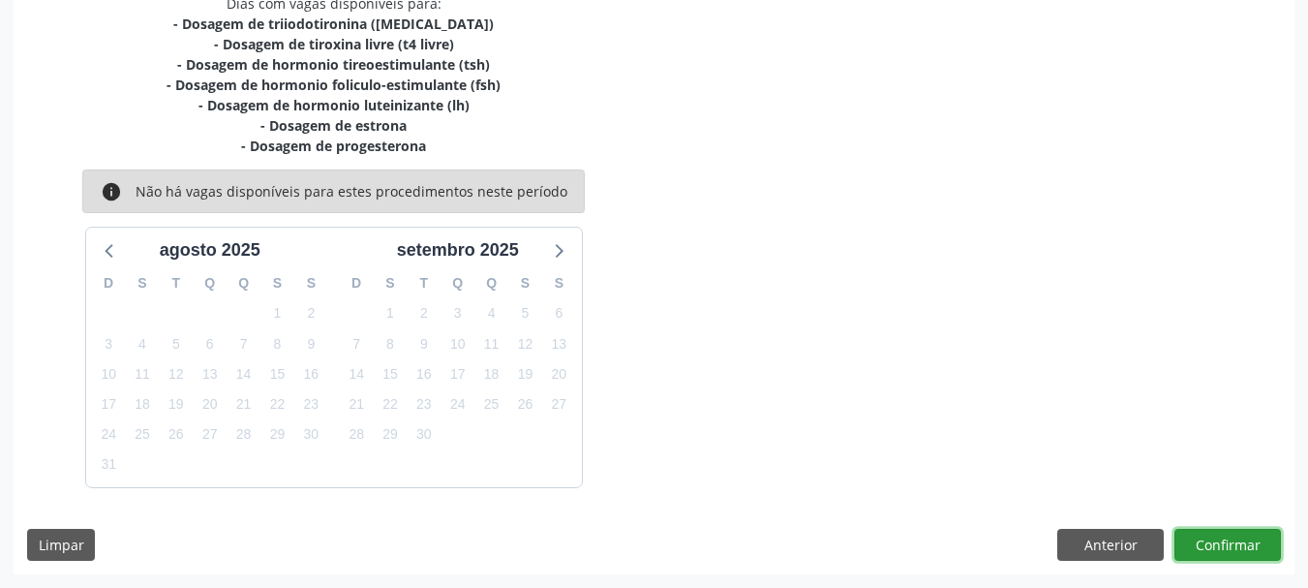
click at [1227, 535] on button "Confirmar" at bounding box center [1227, 545] width 106 height 33
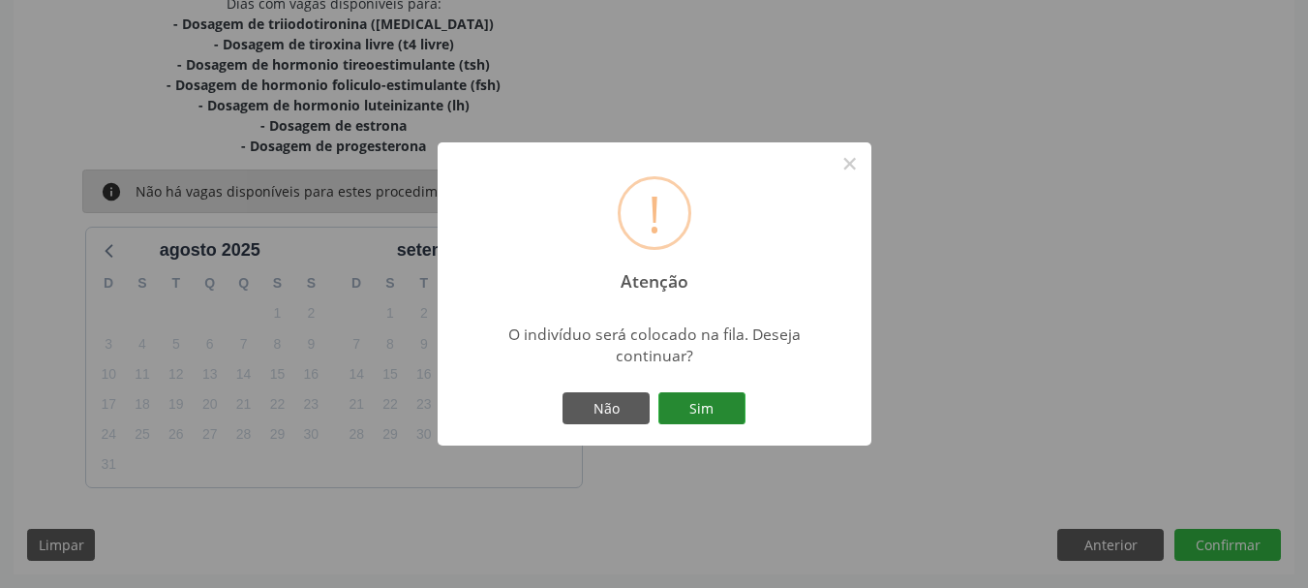
click at [686, 397] on button "Sim" at bounding box center [701, 408] width 87 height 33
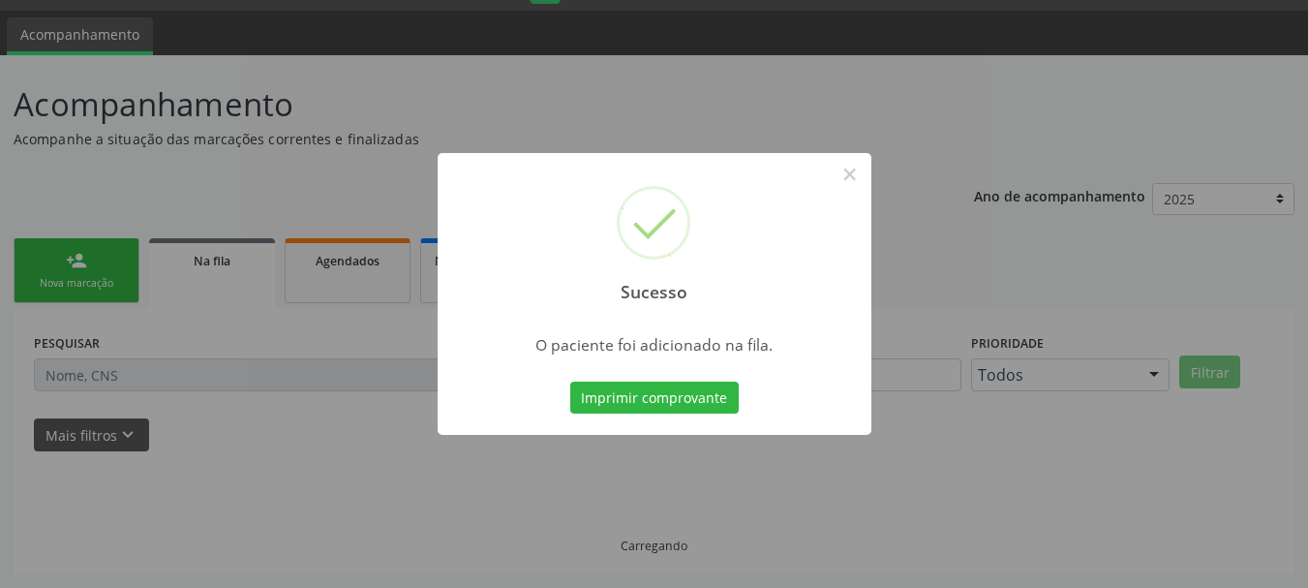
scroll to position [51, 0]
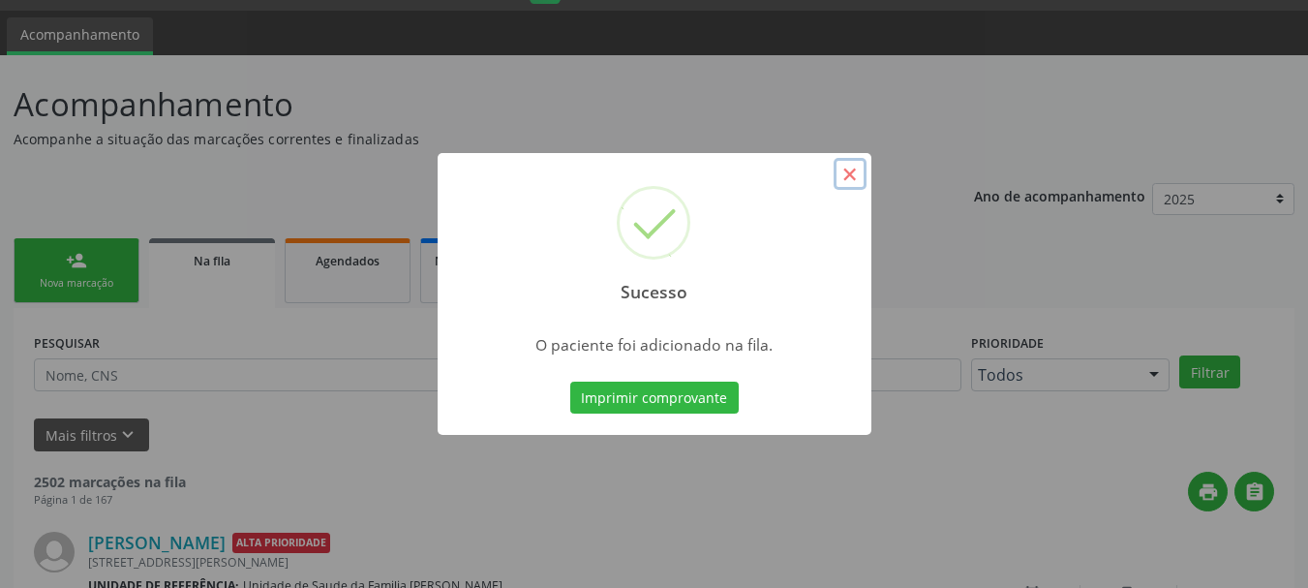
click at [839, 168] on button "×" at bounding box center [850, 174] width 33 height 33
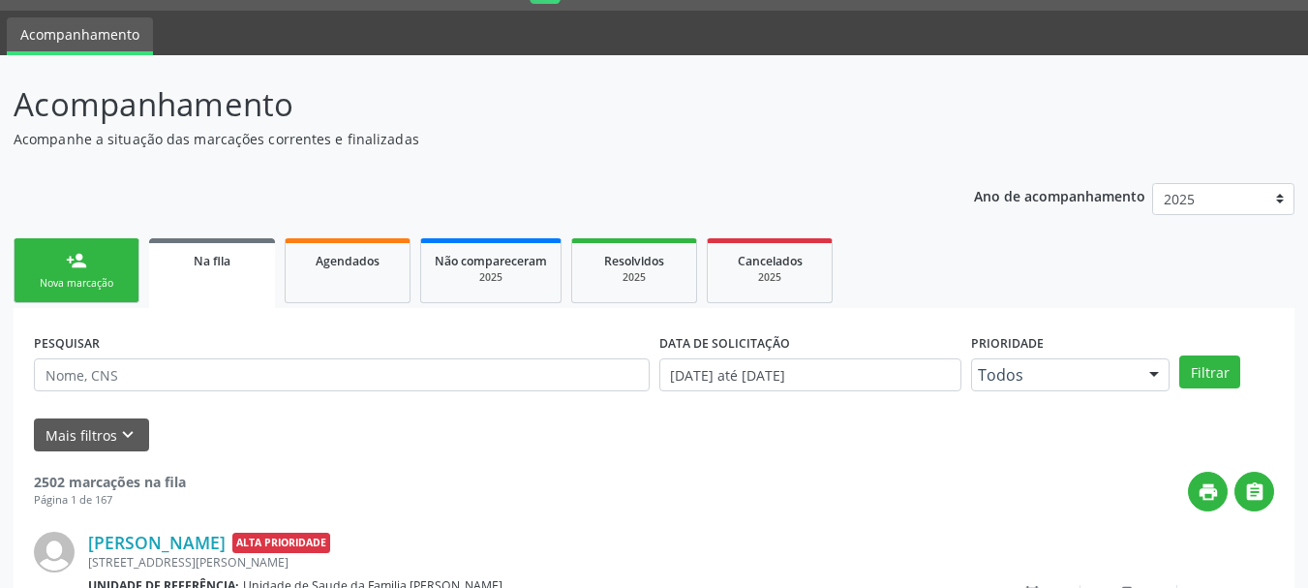
click at [78, 270] on div "person_add" at bounding box center [76, 260] width 21 height 21
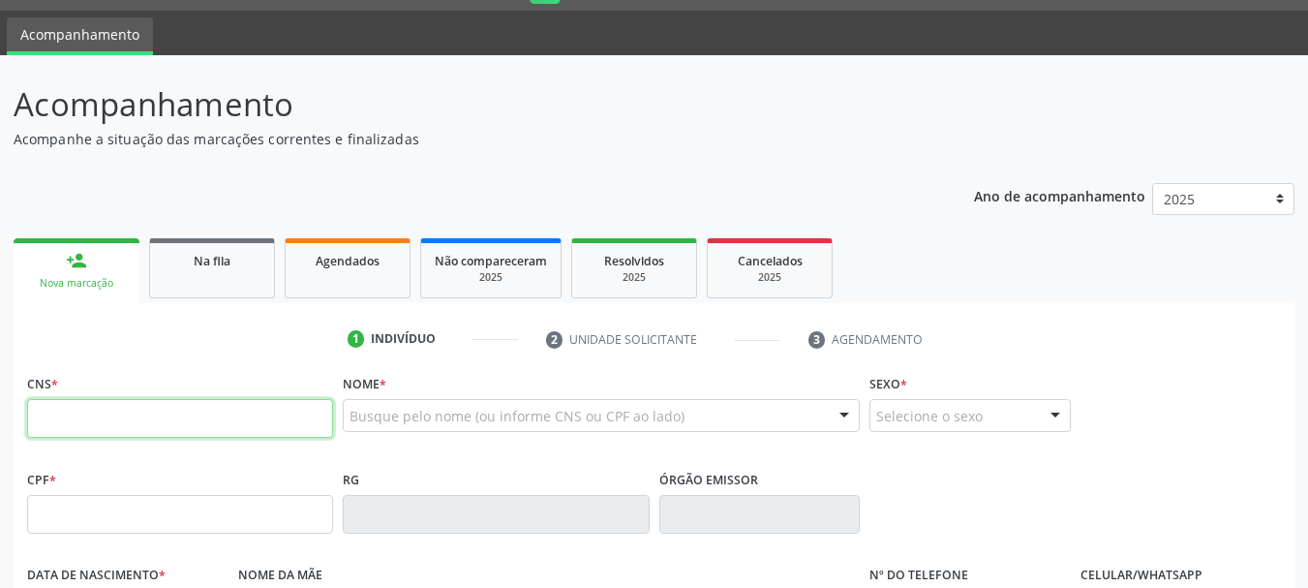
click at [95, 420] on input "text" at bounding box center [180, 418] width 306 height 39
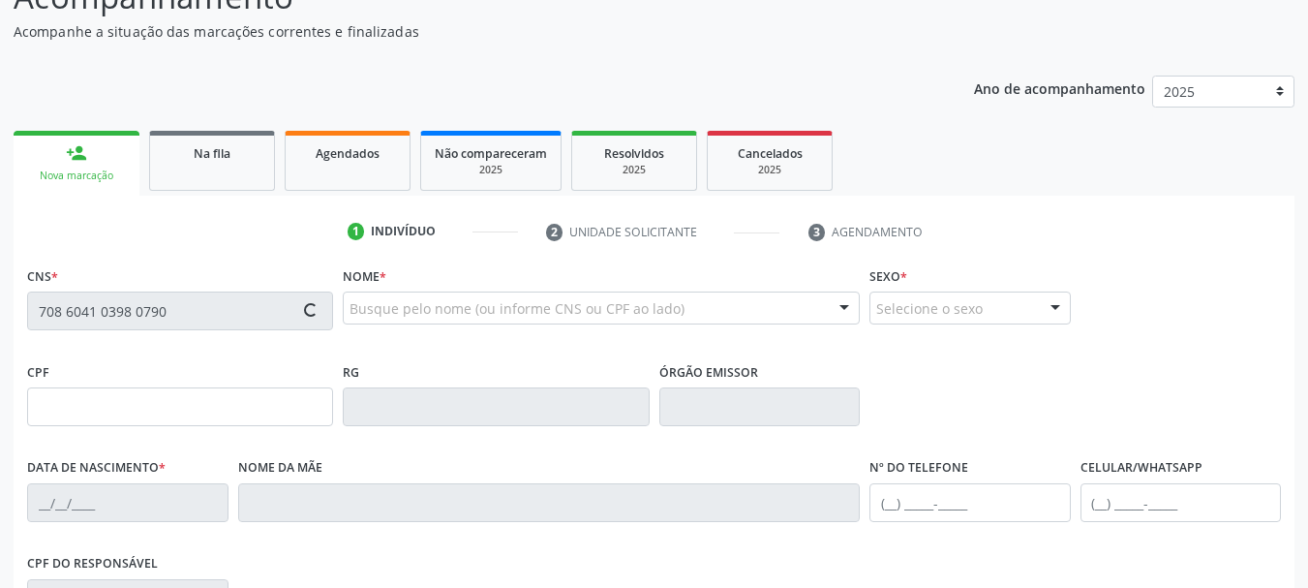
scroll to position [439, 0]
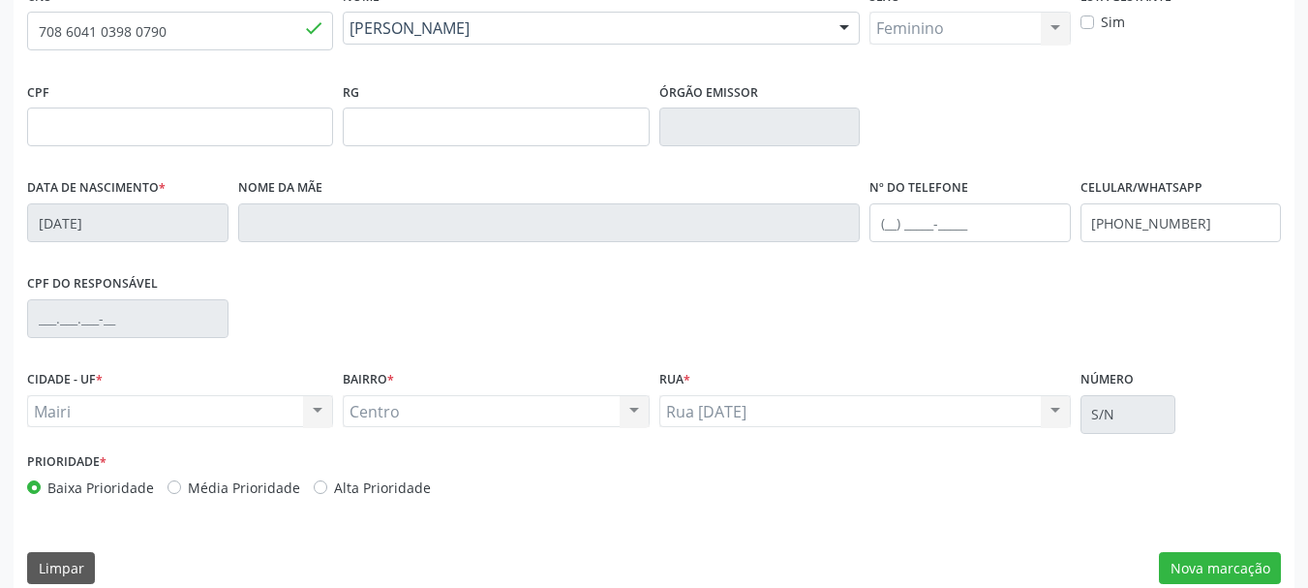
click at [389, 495] on label "Alta Prioridade" at bounding box center [382, 487] width 97 height 20
click at [327, 495] on input "Alta Prioridade" at bounding box center [321, 485] width 14 height 17
click at [1186, 565] on button "Nova marcação" at bounding box center [1220, 568] width 122 height 33
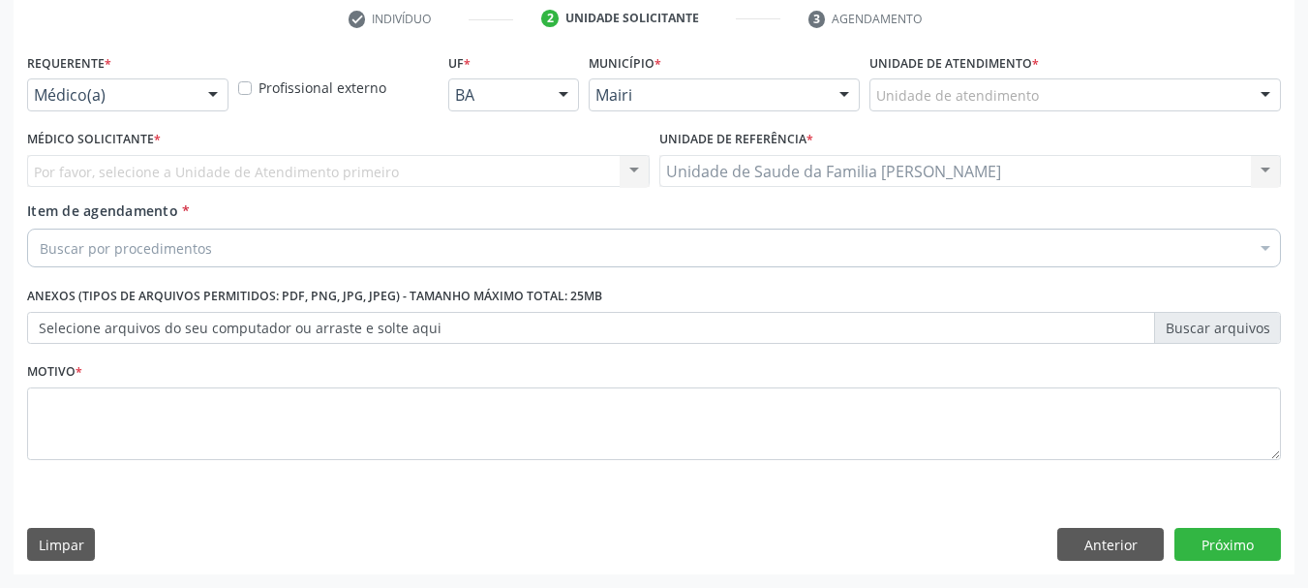
scroll to position [372, 0]
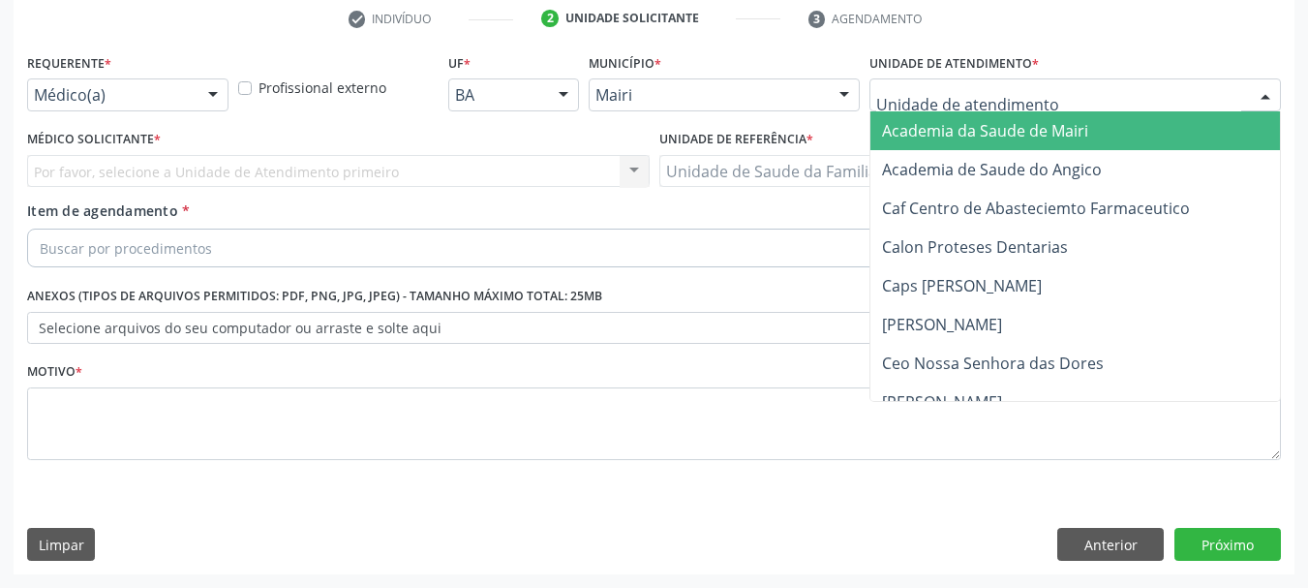
click at [911, 106] on div at bounding box center [1074, 94] width 411 height 33
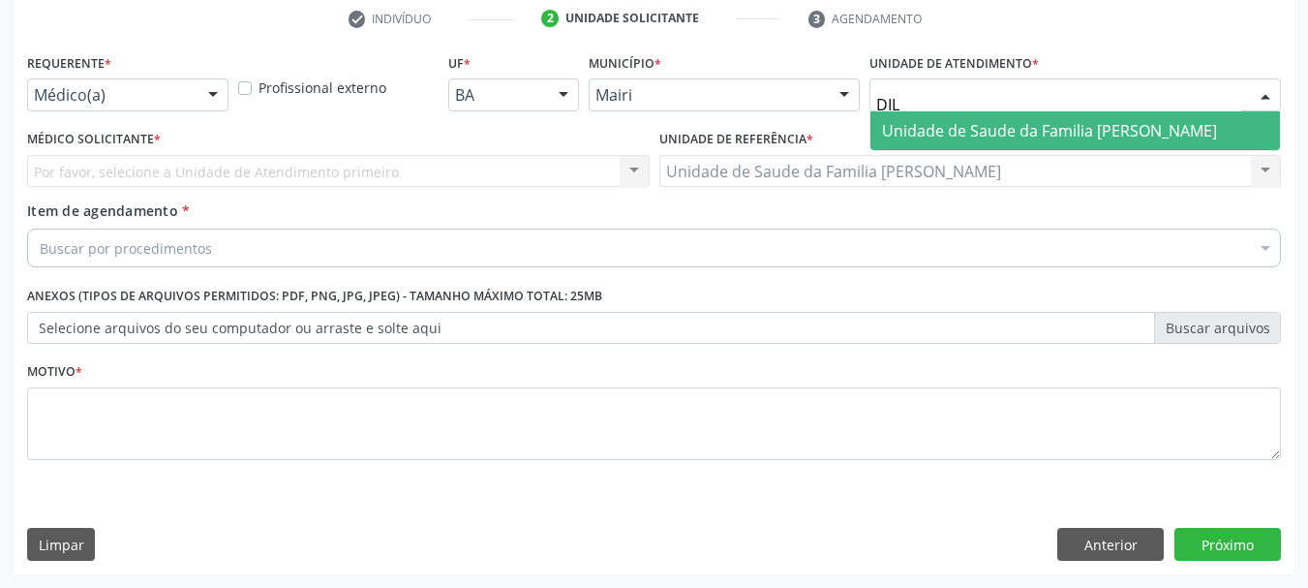
click at [929, 126] on span "Unidade de Saude da Familia [PERSON_NAME]" at bounding box center [1049, 130] width 335 height 21
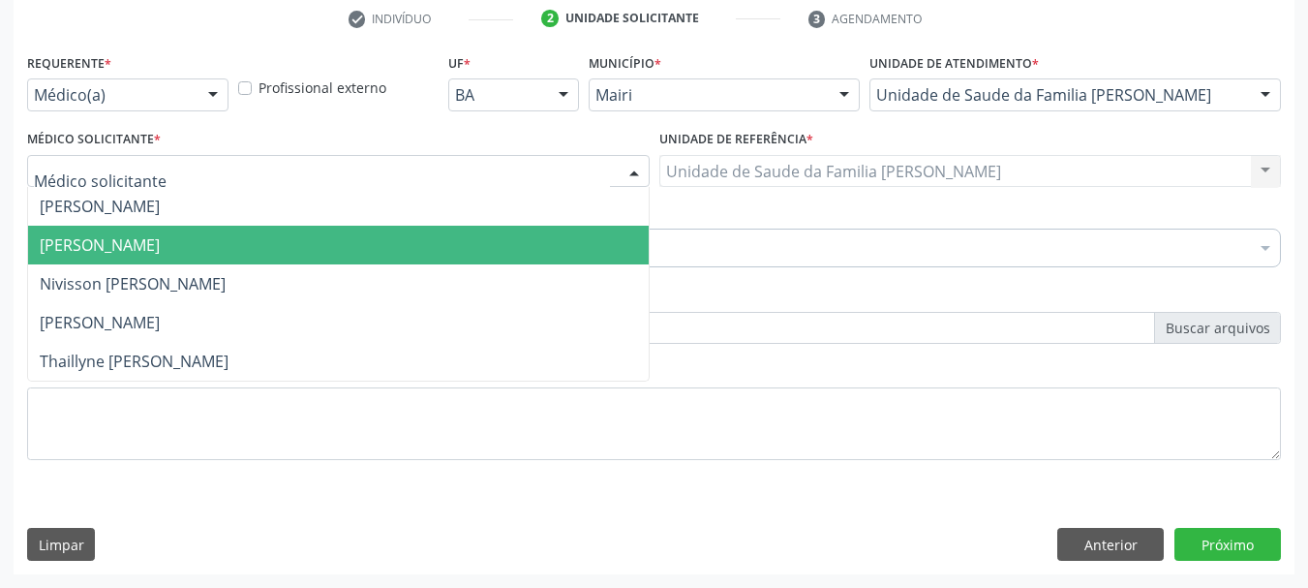
click at [76, 246] on span "[PERSON_NAME]" at bounding box center [100, 244] width 120 height 21
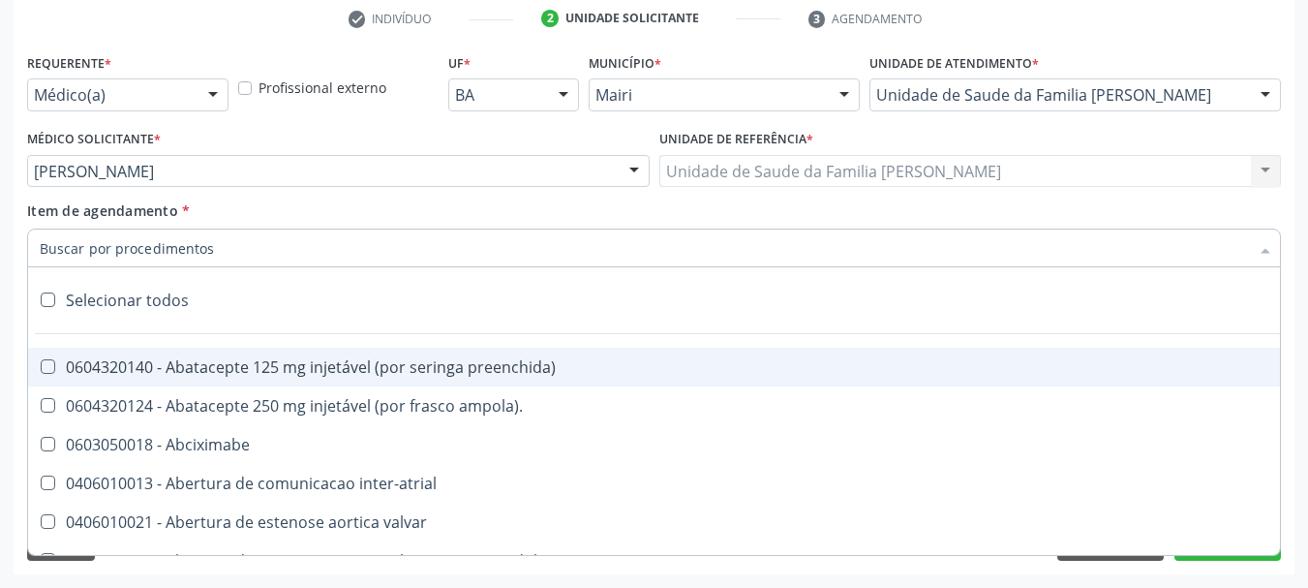
click at [76, 246] on input "Item de agendamento *" at bounding box center [644, 247] width 1209 height 39
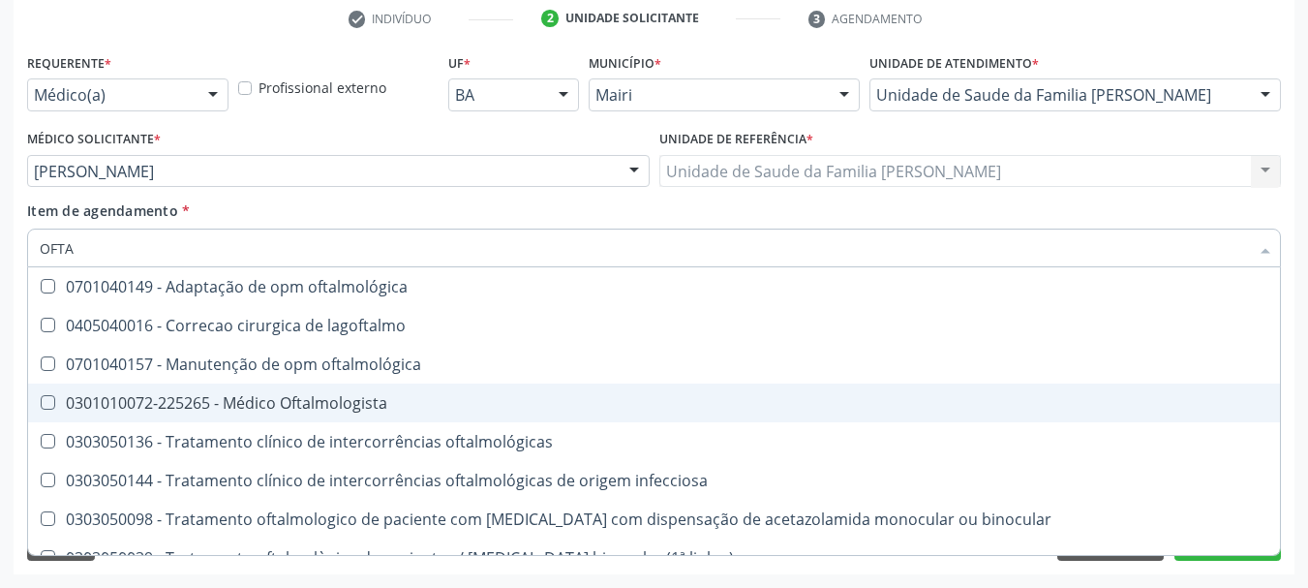
click at [343, 409] on div "0301010072-225265 - Médico Oftalmologista" at bounding box center [654, 402] width 1229 height 15
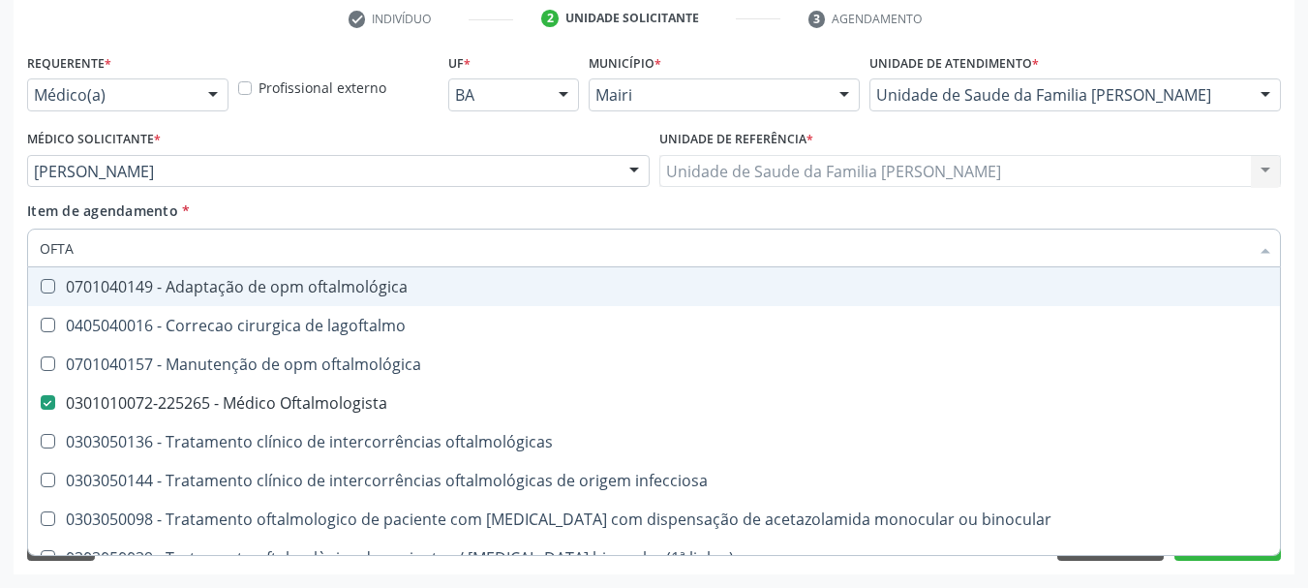
click at [352, 204] on div "Item de agendamento * OFTA Desfazer seleção 0701040149 - Adaptação de opm oftal…" at bounding box center [654, 230] width 1254 height 61
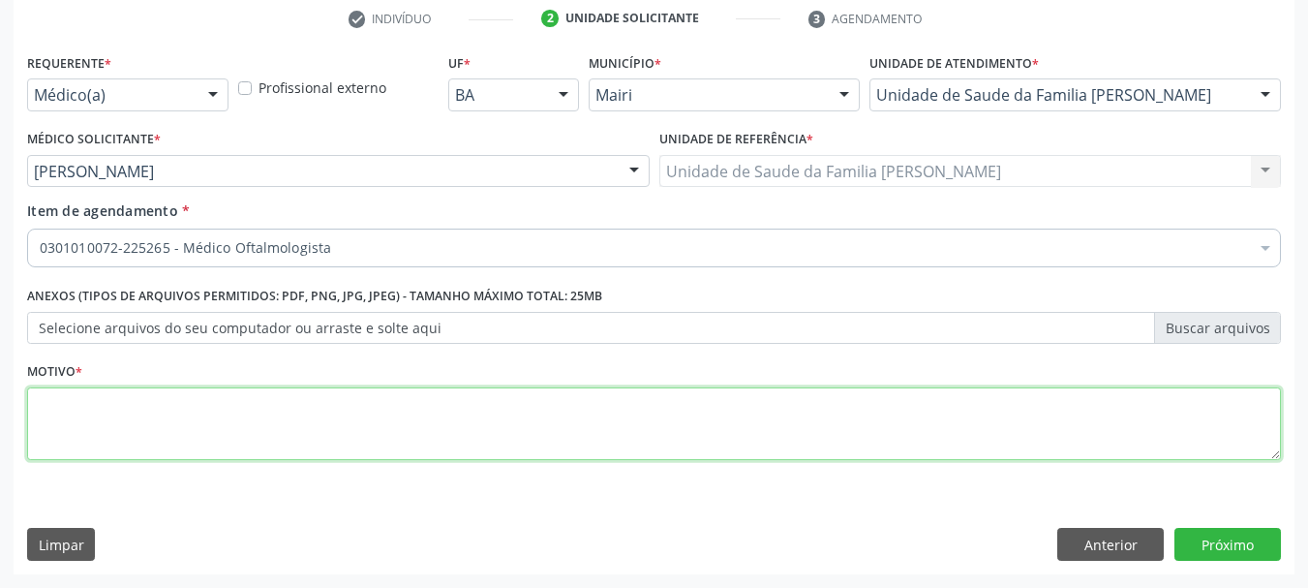
click at [188, 433] on textarea at bounding box center [654, 424] width 1254 height 74
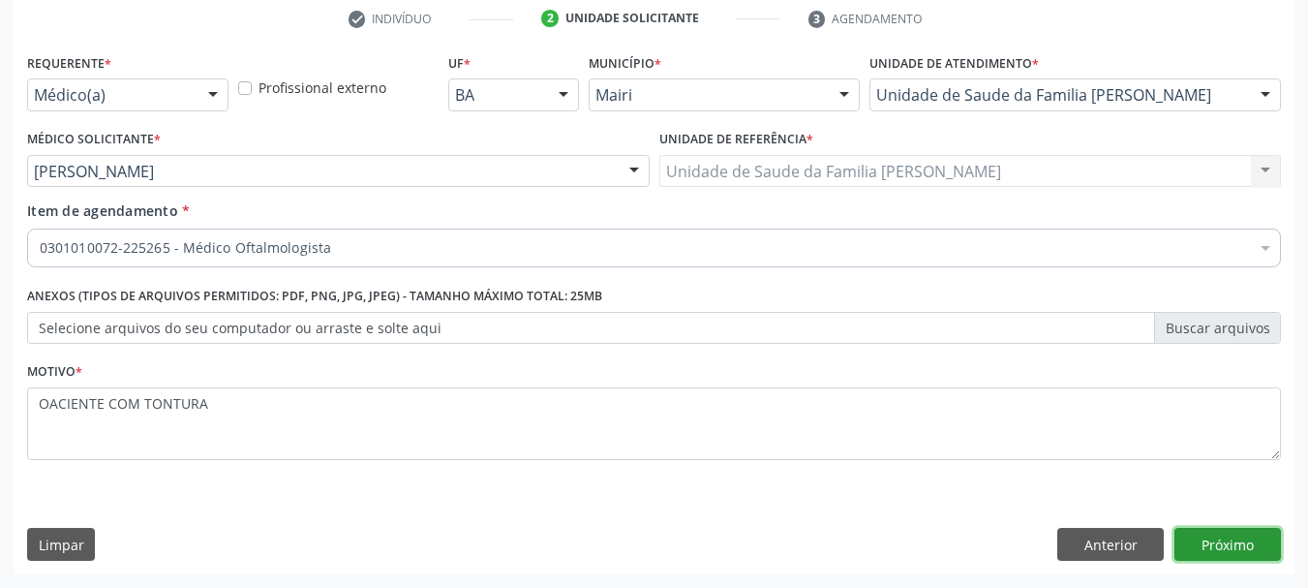
click at [1242, 553] on button "Próximo" at bounding box center [1227, 544] width 106 height 33
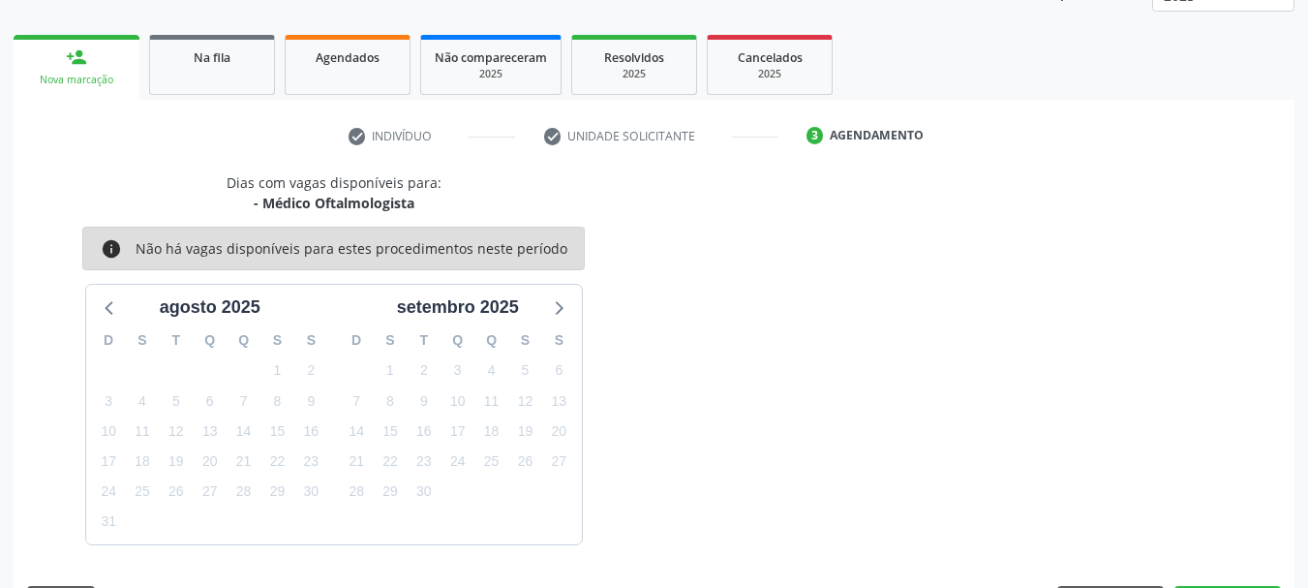
scroll to position [312, 0]
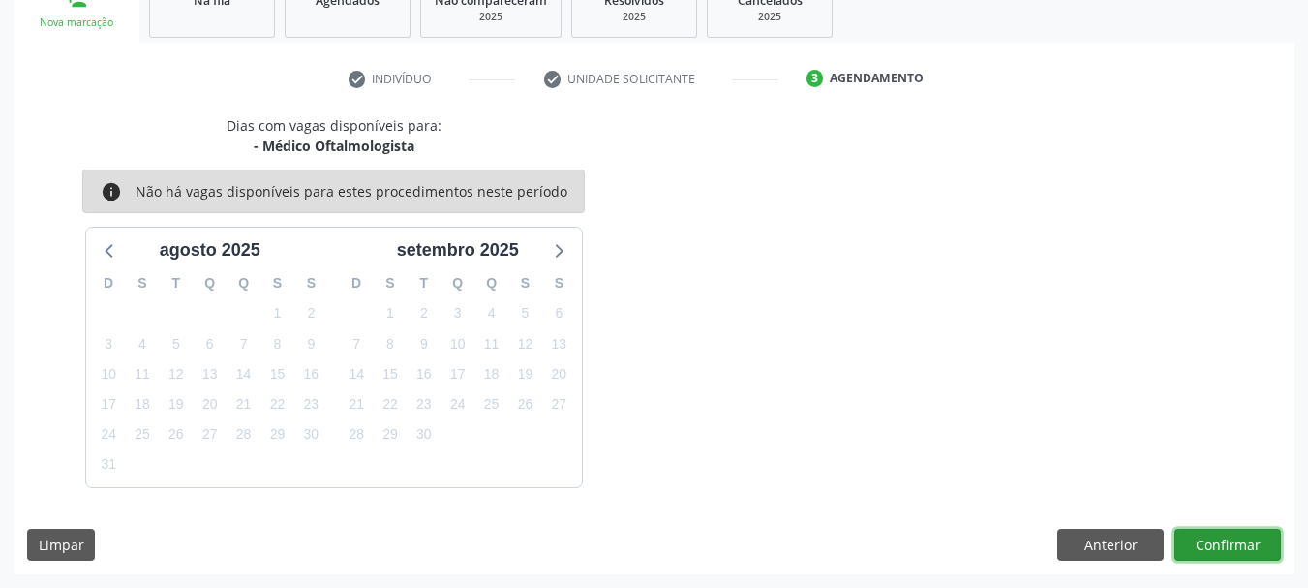
click at [1242, 553] on button "Confirmar" at bounding box center [1227, 545] width 106 height 33
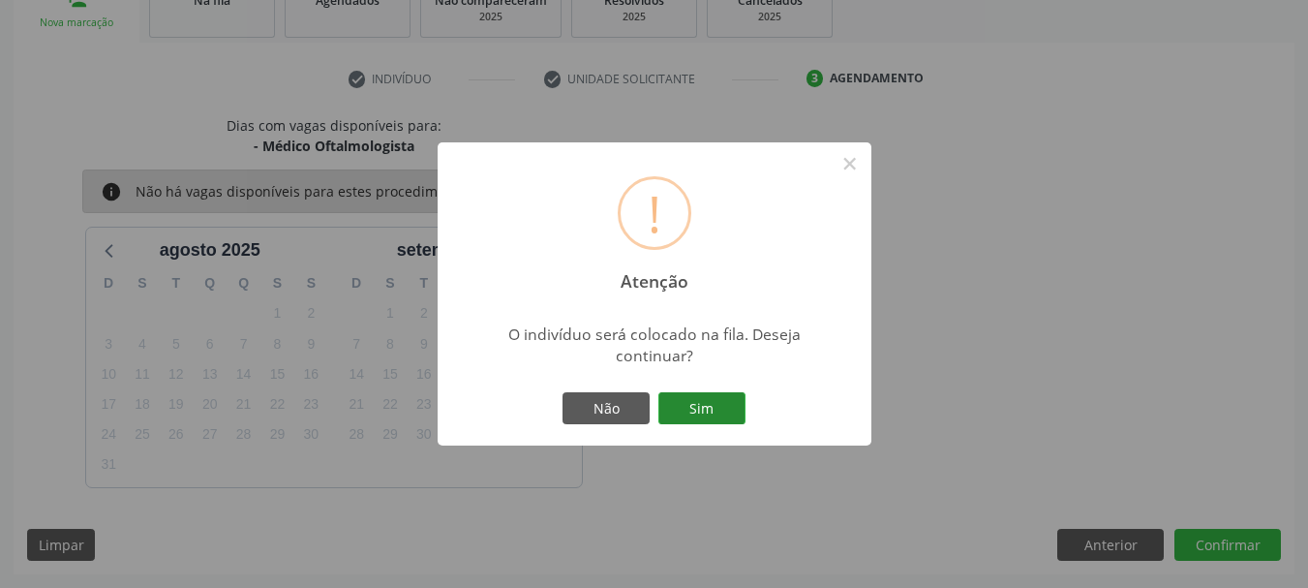
click at [714, 408] on button "Sim" at bounding box center [701, 408] width 87 height 33
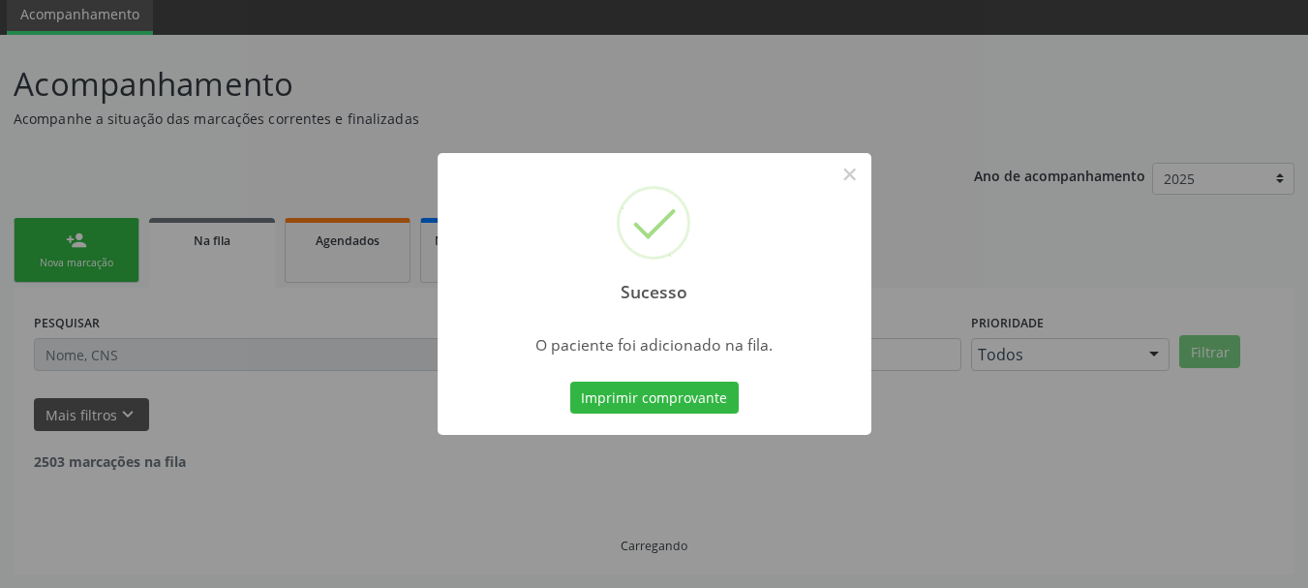
scroll to position [51, 0]
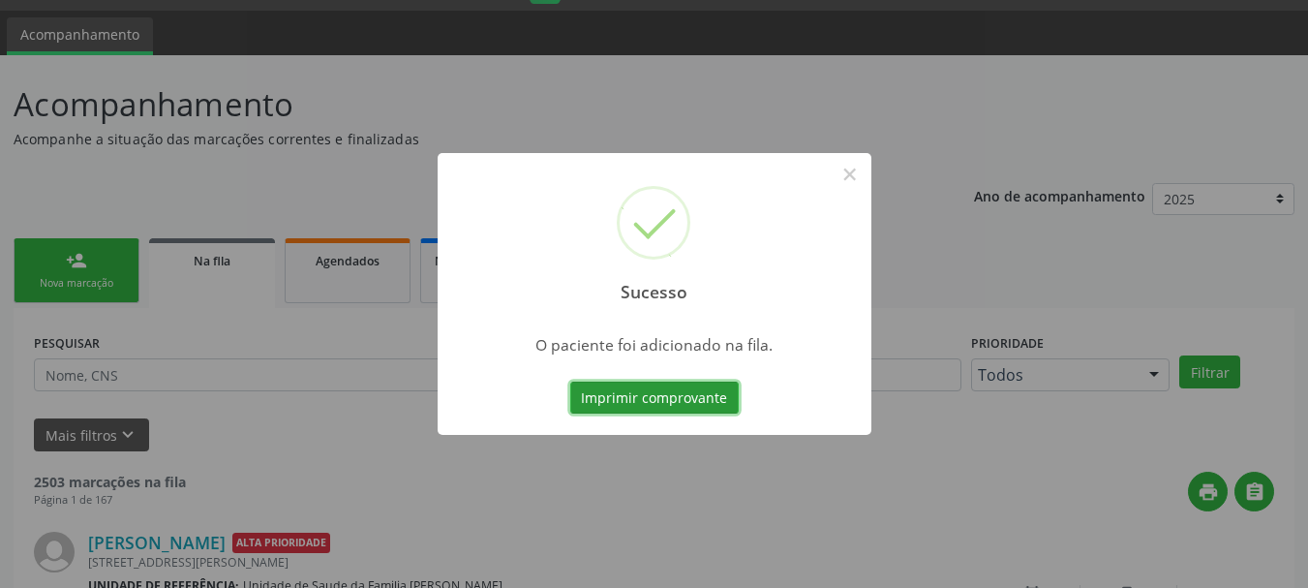
scroll to position [51, 0]
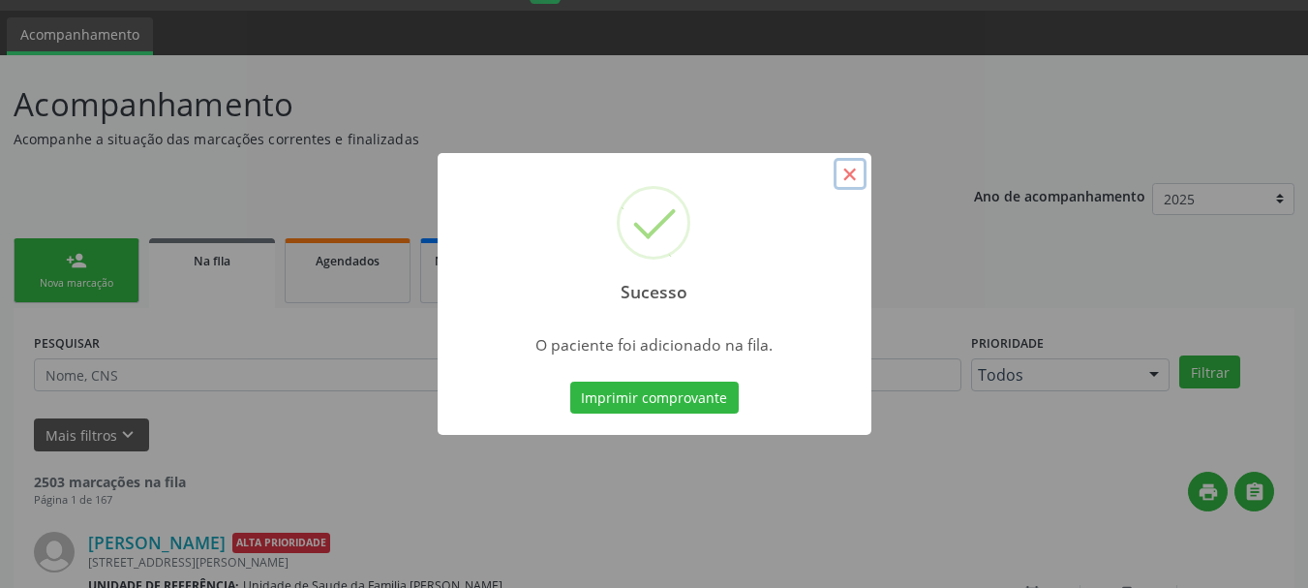
click at [848, 177] on button "×" at bounding box center [850, 174] width 33 height 33
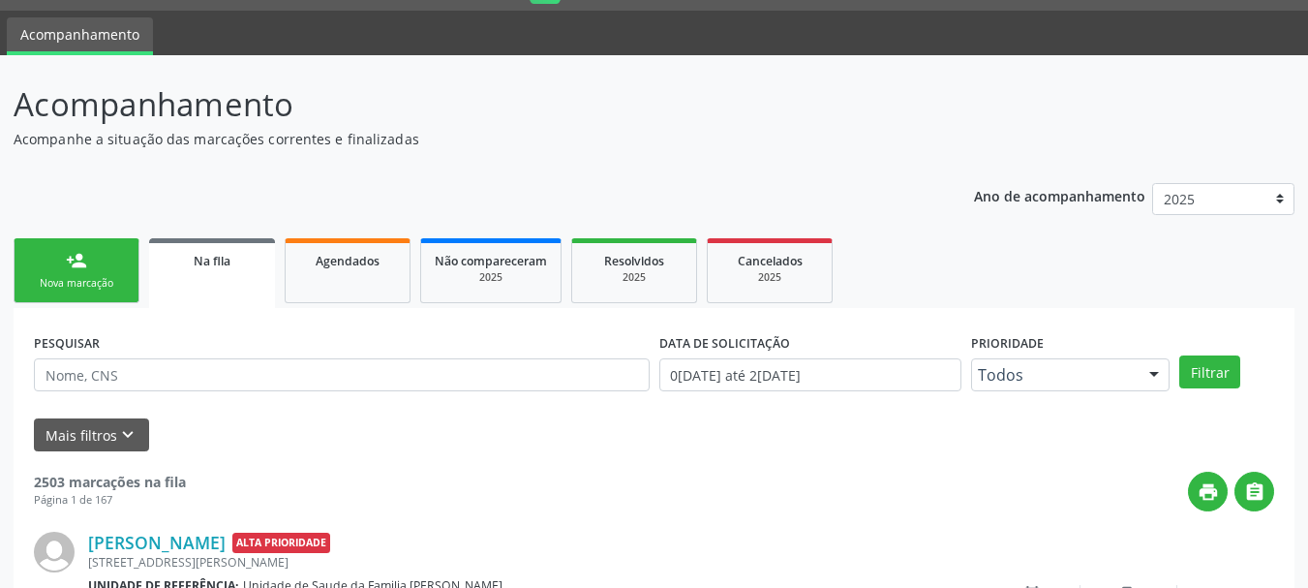
click at [42, 275] on link "person_add Nova marcação" at bounding box center [77, 270] width 126 height 65
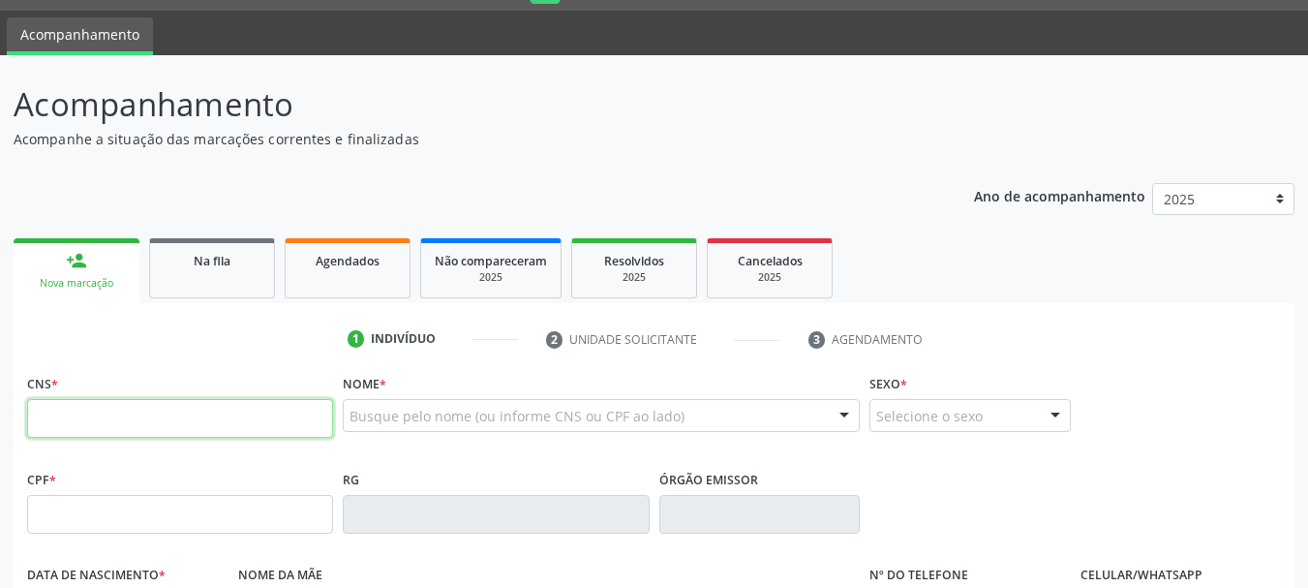
click at [157, 411] on input "text" at bounding box center [180, 418] width 306 height 39
type input "706 9071 7789 8331"
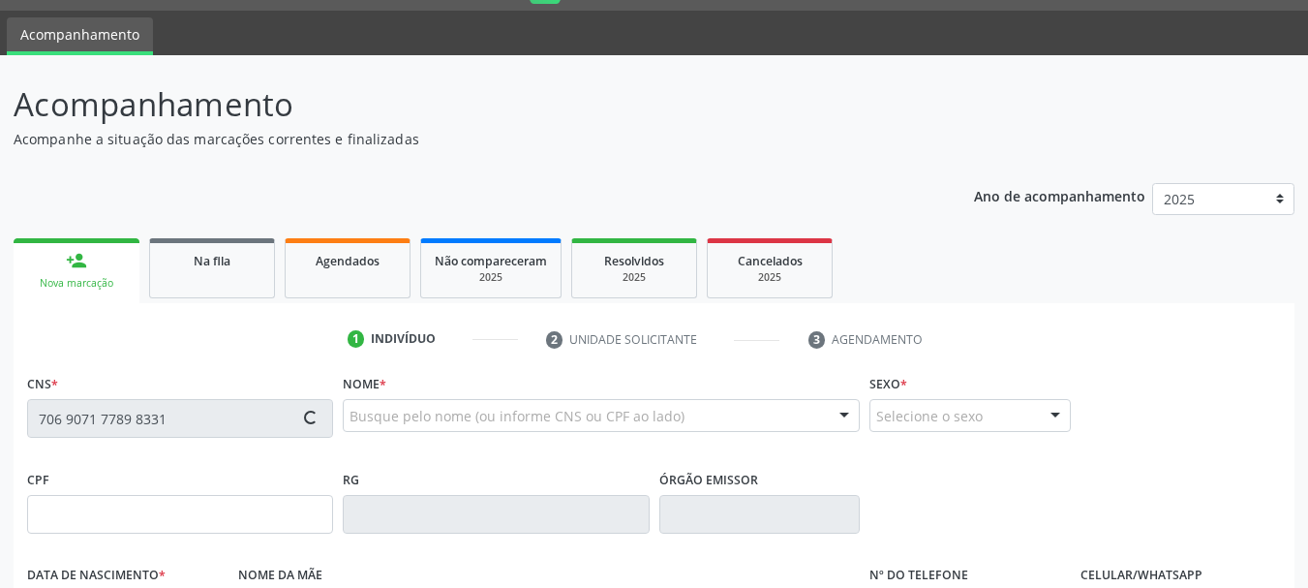
type input "326.098.018-07"
type input "30/04/1978"
type input "Agda Maria de Jesus"
type input "(75) 98234-5101"
type input "(74) 98856-1789"
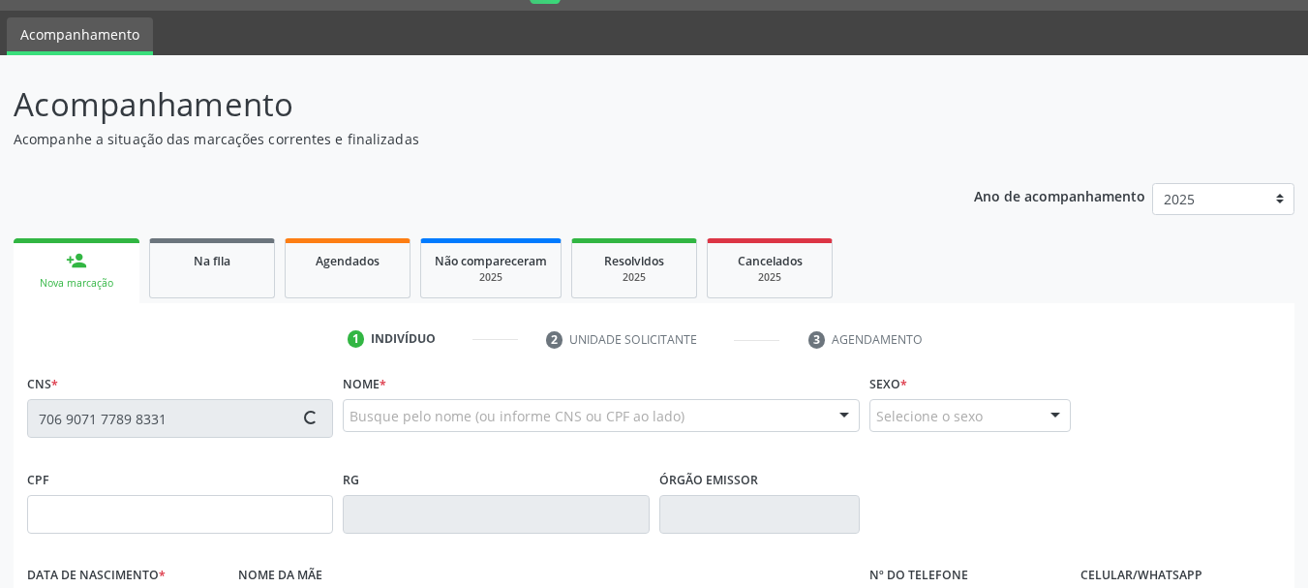
type input "988.383.855-72"
type input "38"
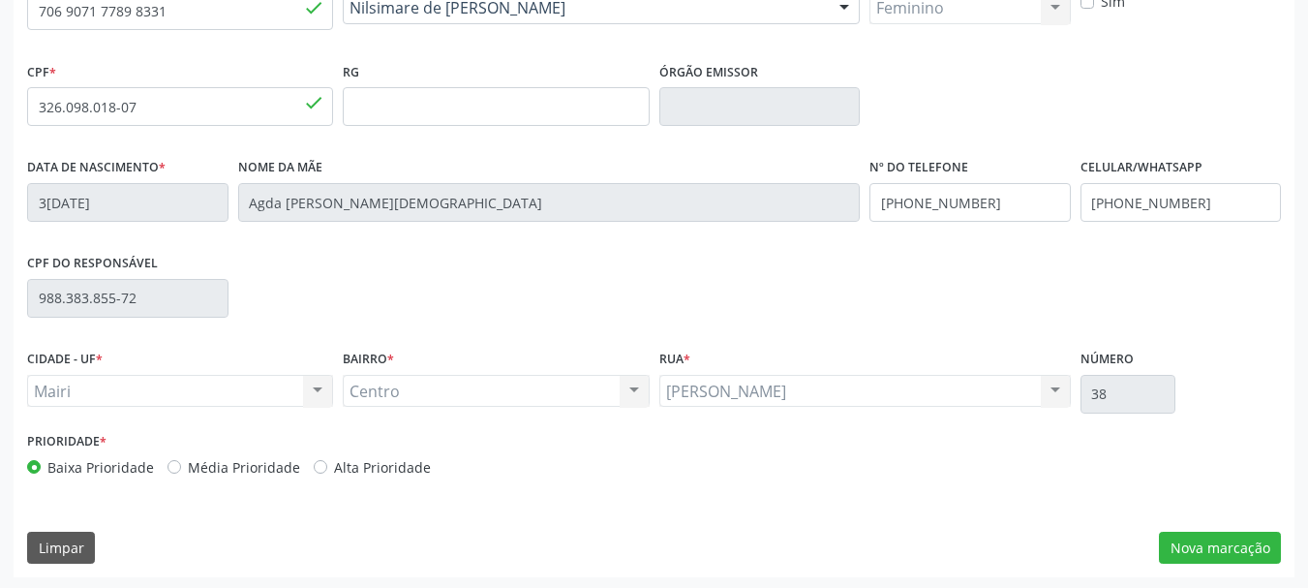
scroll to position [462, 0]
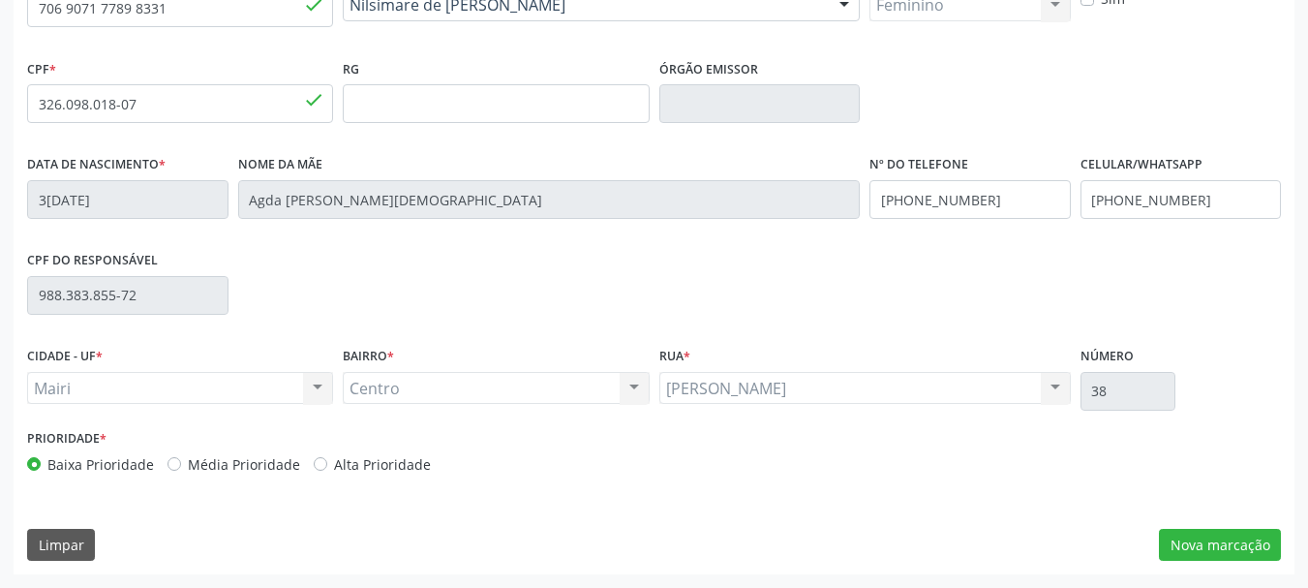
click at [355, 471] on label "Alta Prioridade" at bounding box center [382, 464] width 97 height 20
click at [327, 471] on input "Alta Prioridade" at bounding box center [321, 462] width 14 height 17
radio input "true"
click at [1245, 532] on button "Nova marcação" at bounding box center [1220, 545] width 122 height 33
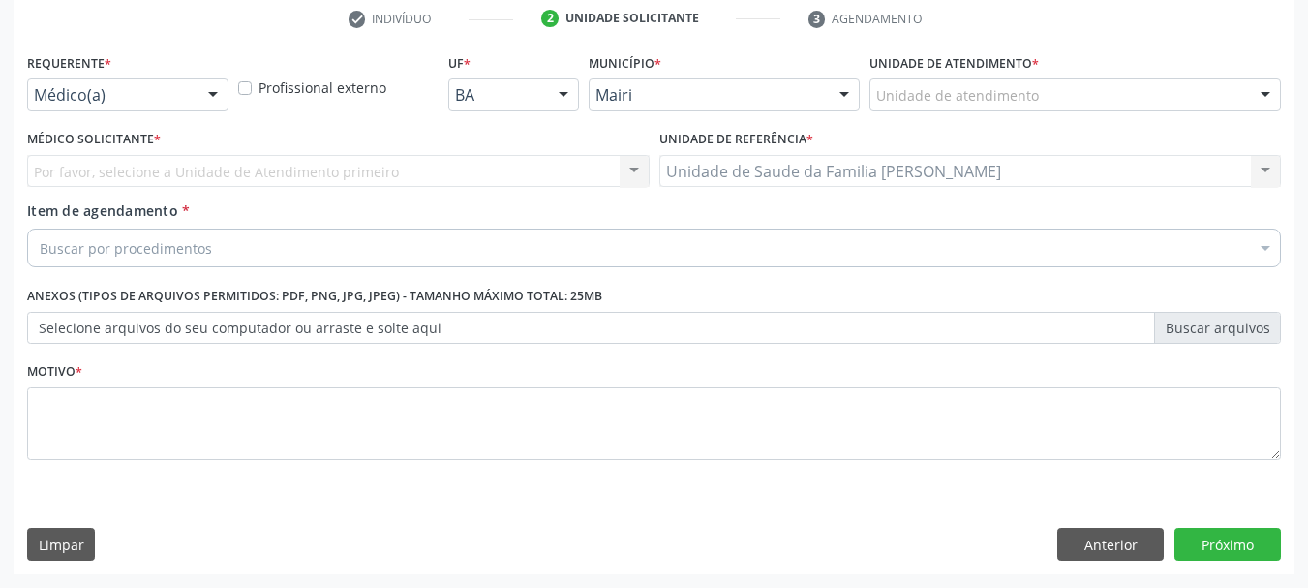
scroll to position [372, 0]
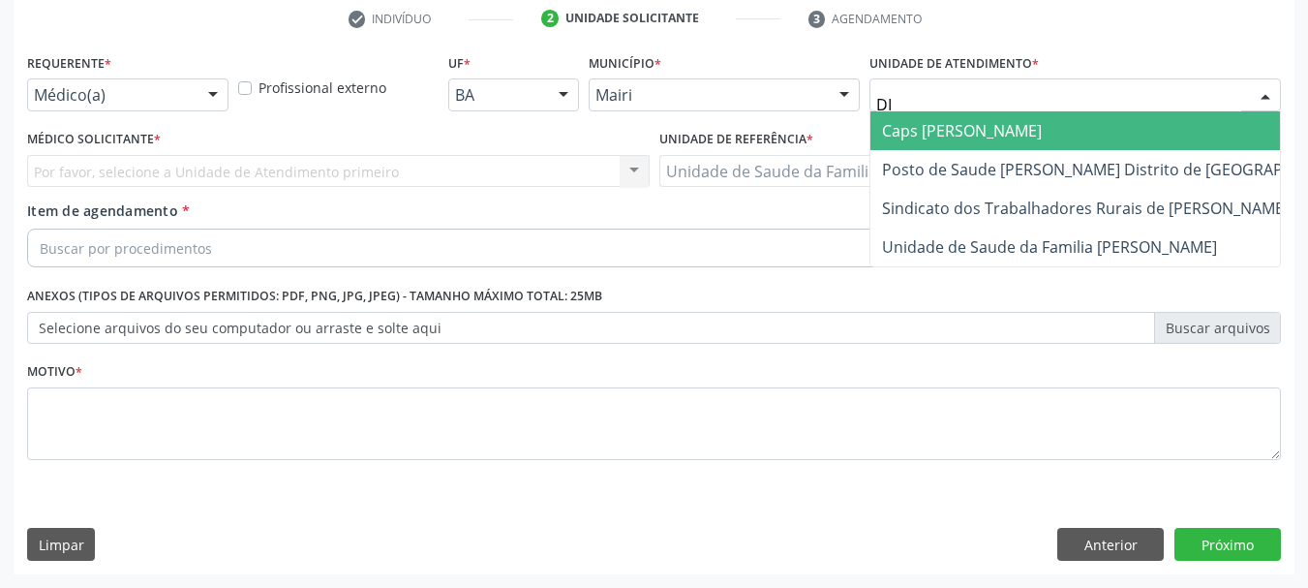
type input "DIL"
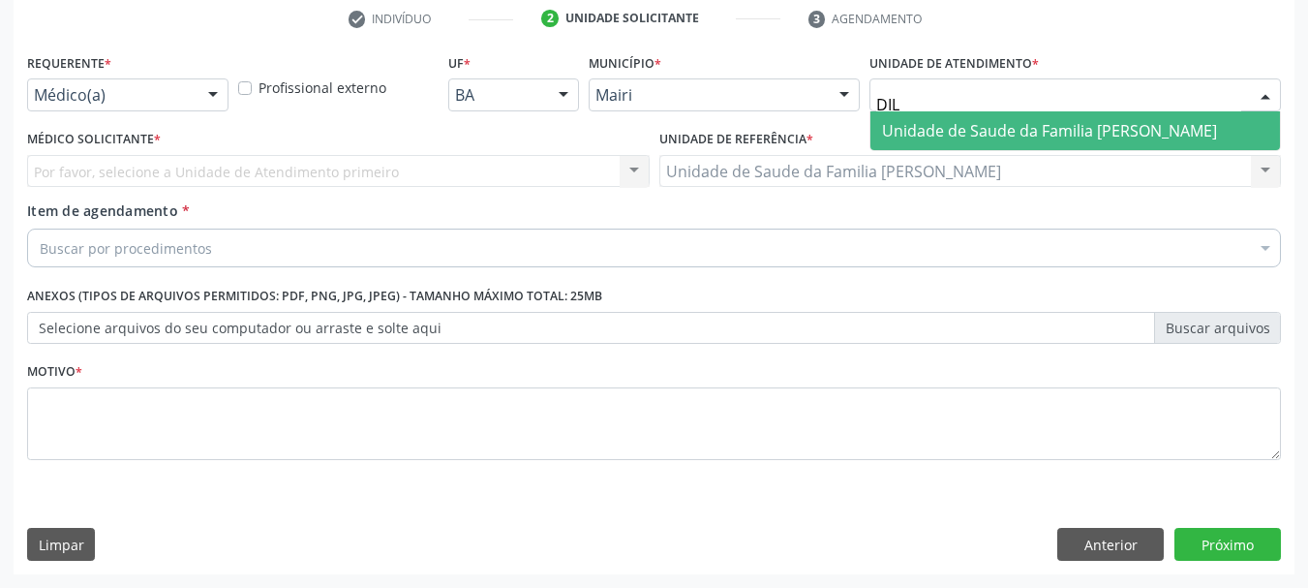
click at [969, 130] on span "Unidade de Saude da Familia [PERSON_NAME]" at bounding box center [1049, 130] width 335 height 21
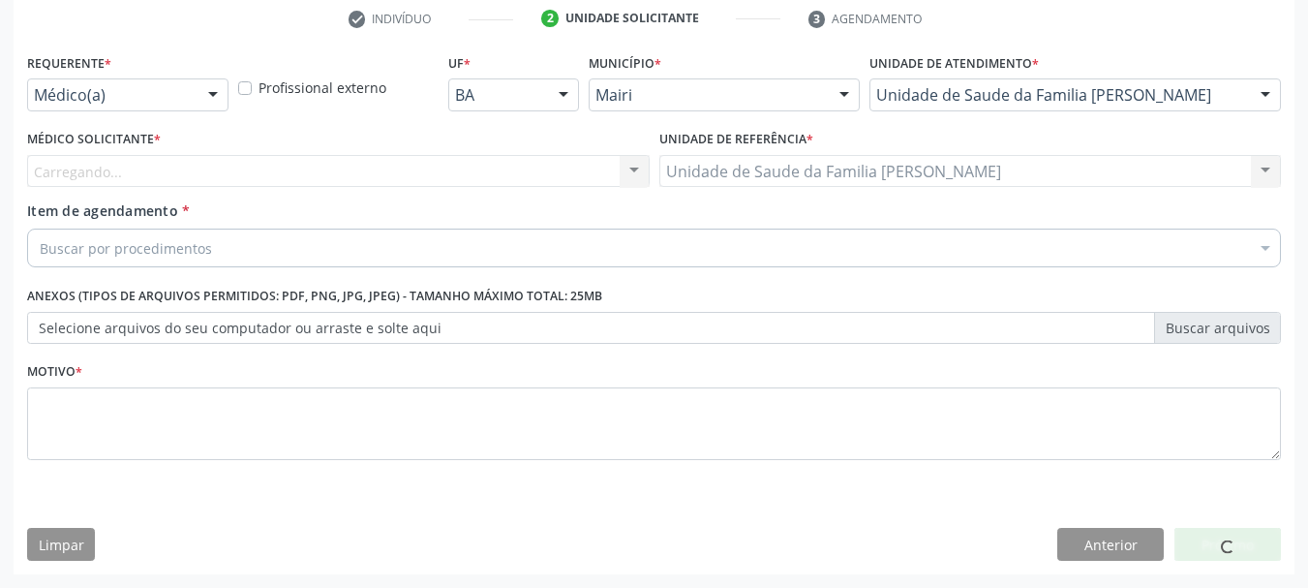
click at [58, 170] on div "Carregando... Nenhum resultado encontrado para: " " Não há nenhuma opção para s…" at bounding box center [338, 171] width 623 height 33
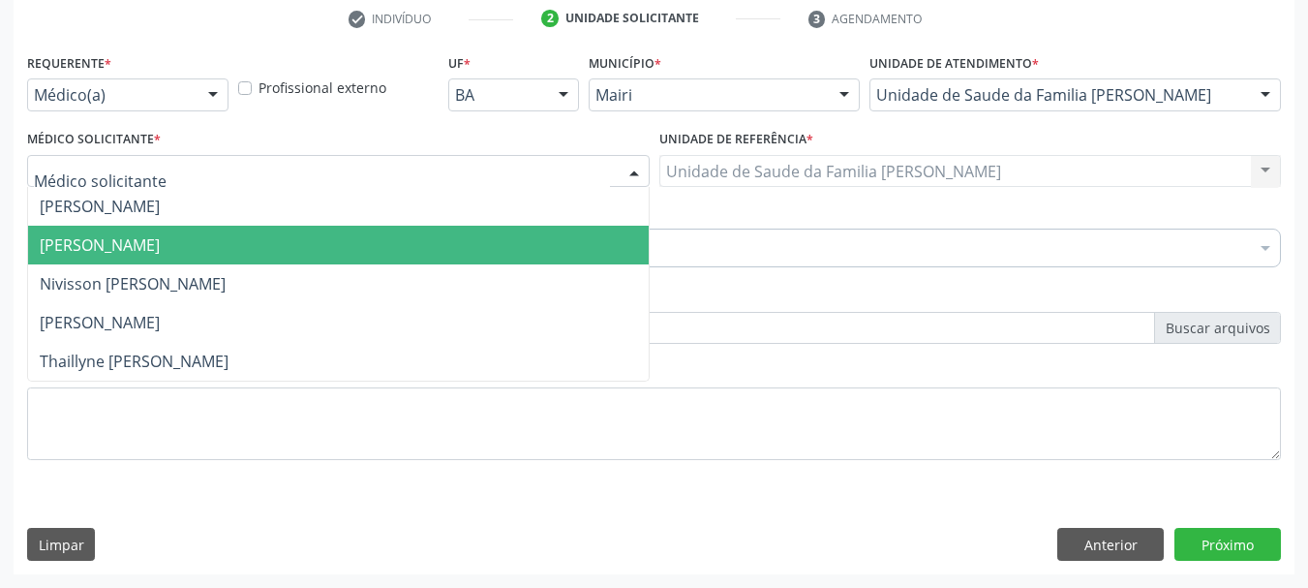
click at [83, 242] on span "[PERSON_NAME]" at bounding box center [100, 244] width 120 height 21
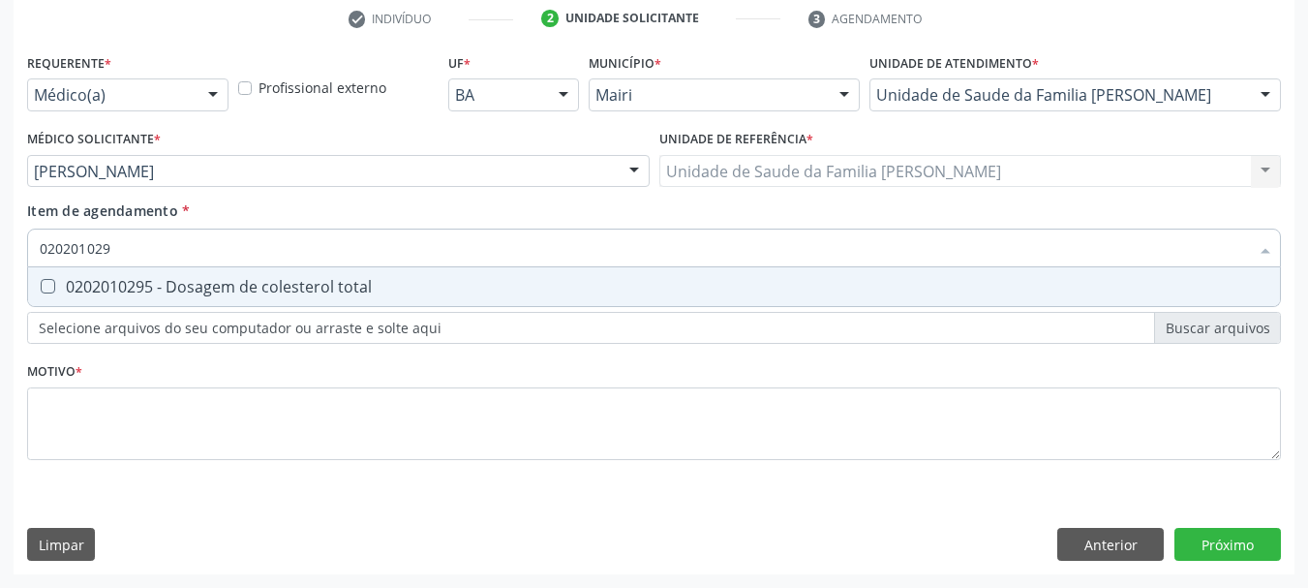
type input "0202010295"
click at [107, 272] on span "0202010295 - Dosagem de colesterol total" at bounding box center [654, 286] width 1252 height 39
checkbox total "true"
type input "020201"
checkbox total "false"
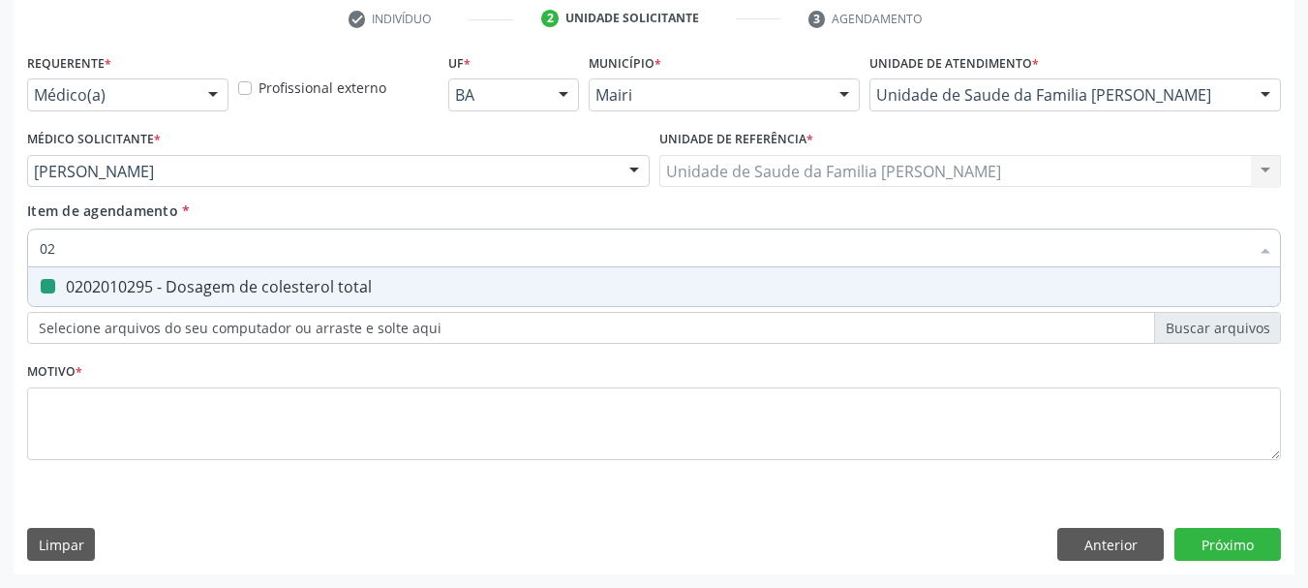
type input "0"
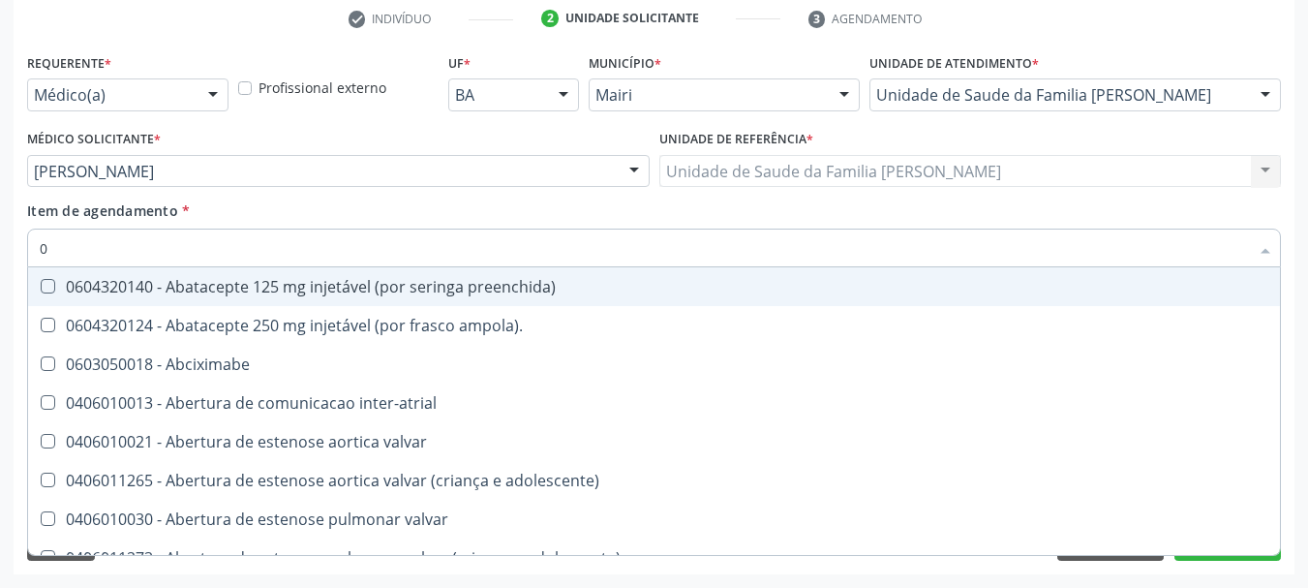
type input "02"
checkbox estimulo "true"
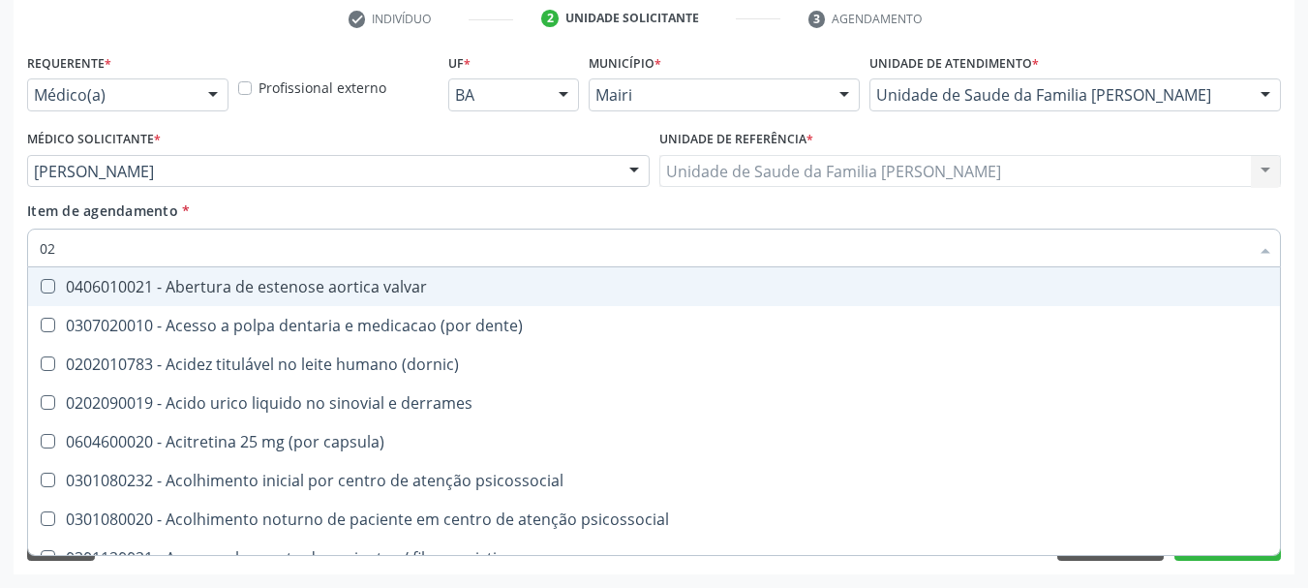
type input "020"
checkbox alimentos "true"
checkbox total "false"
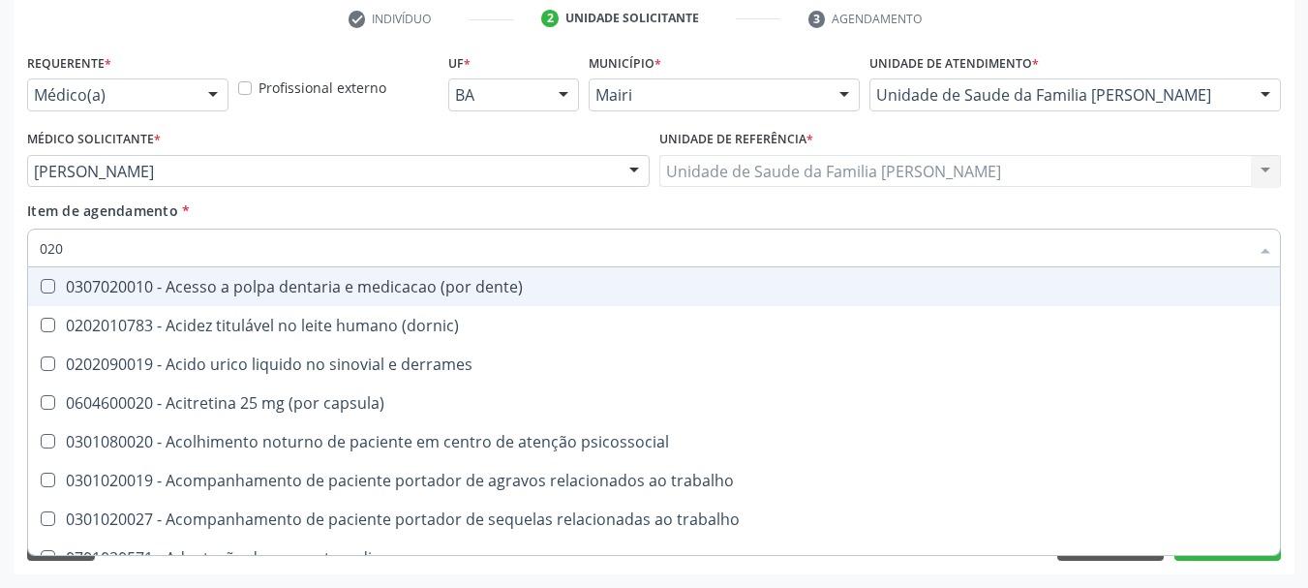
type input "0202"
checkbox ocular "true"
checkbox total "false"
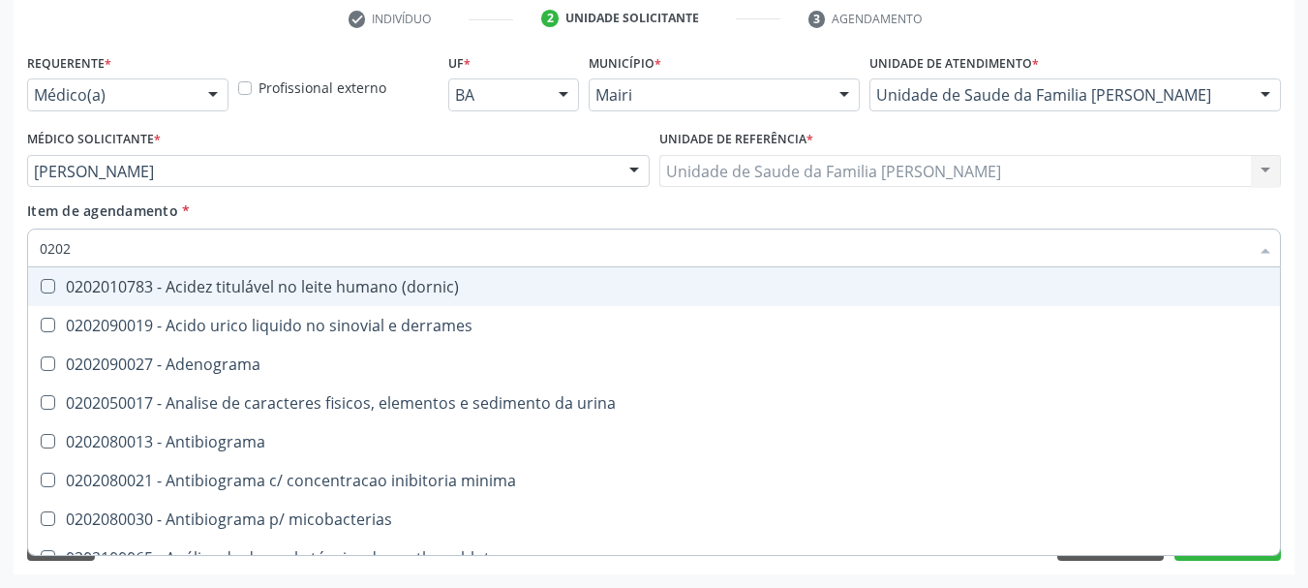
type input "02020"
checkbox ionizavel "true"
checkbox total "false"
type input "020201"
checkbox htlv-1 "true"
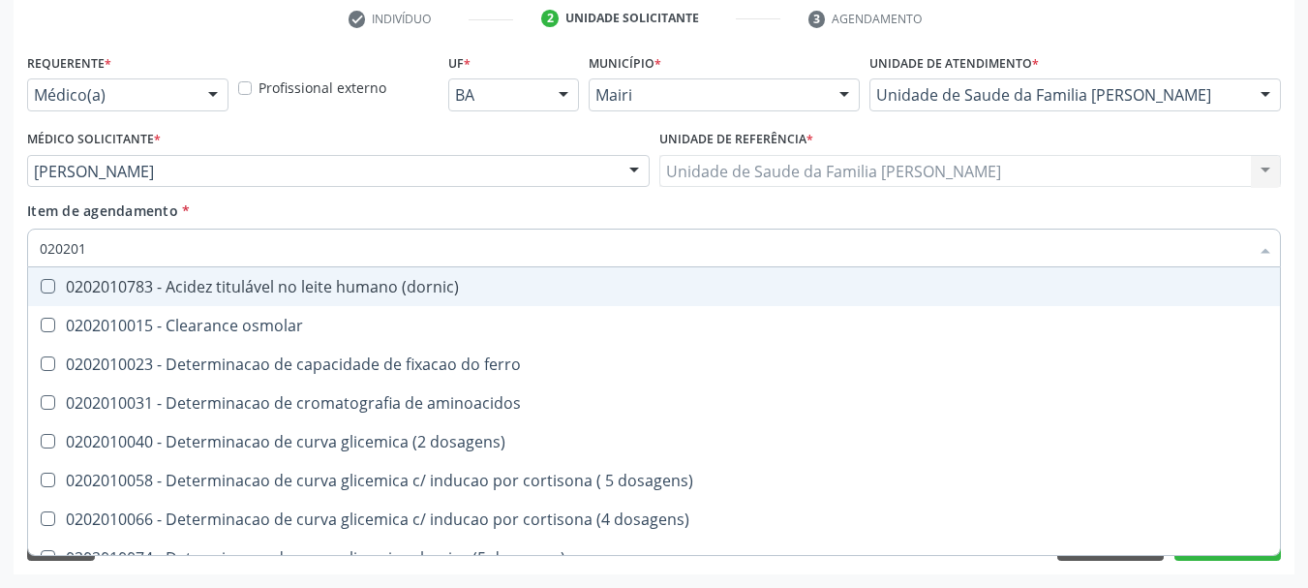
type input "0202010"
checkbox ionizavel "true"
checkbox total "false"
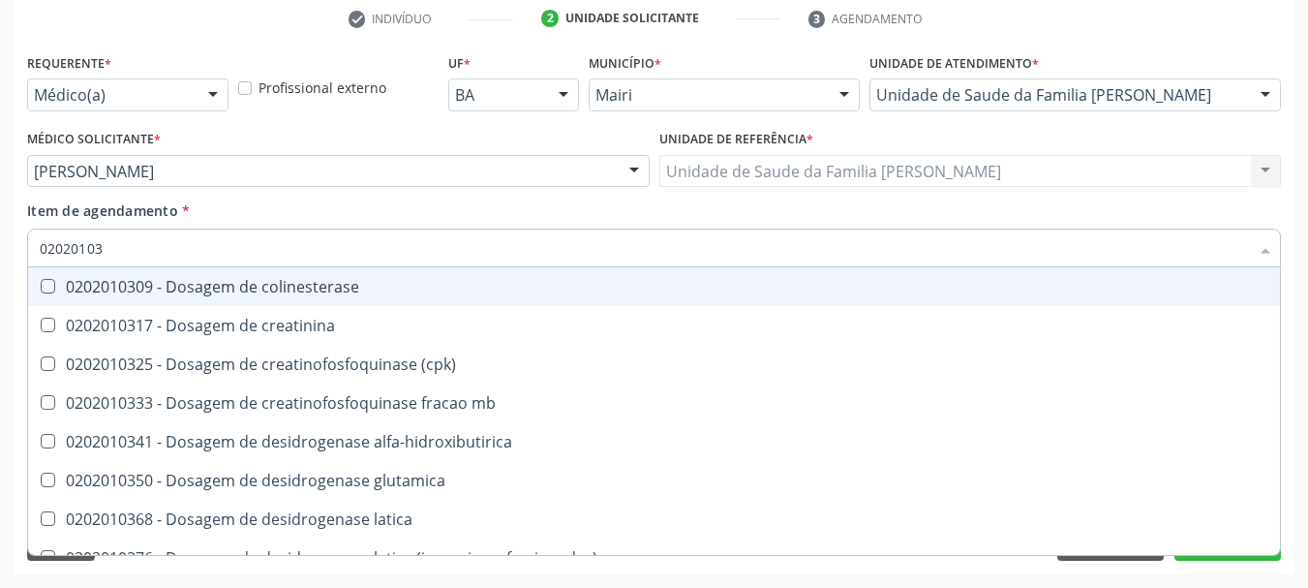
type input "020201031"
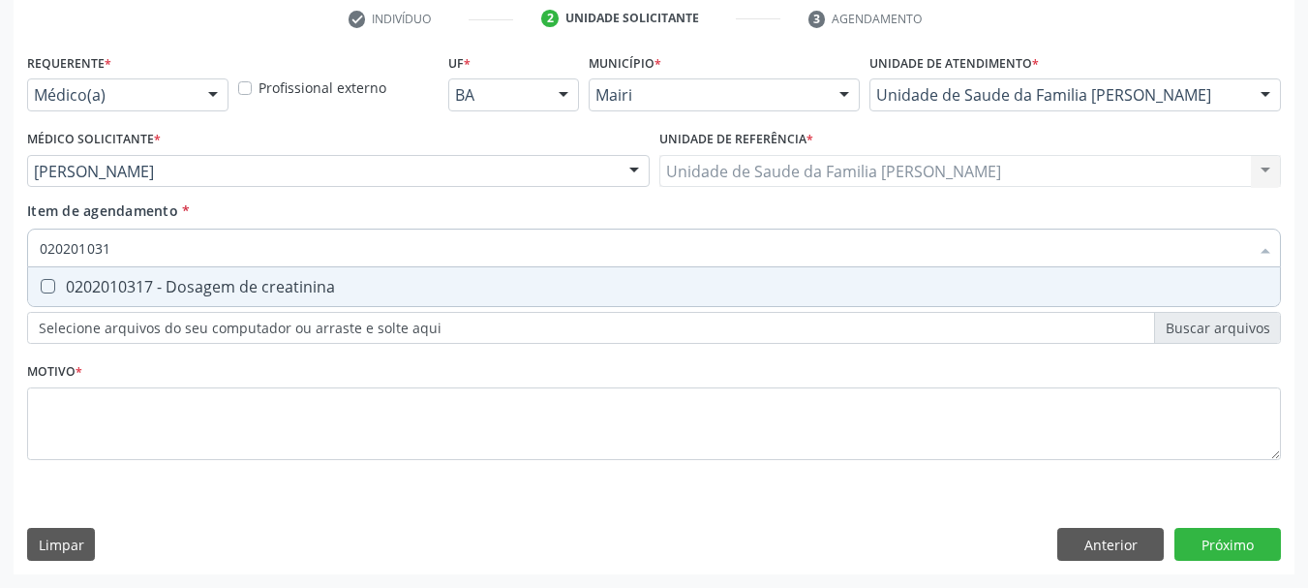
click at [107, 272] on span "0202010317 - Dosagem de creatinina" at bounding box center [654, 286] width 1252 height 39
checkbox creatinina "true"
type input "02020103"
checkbox creatinina "false"
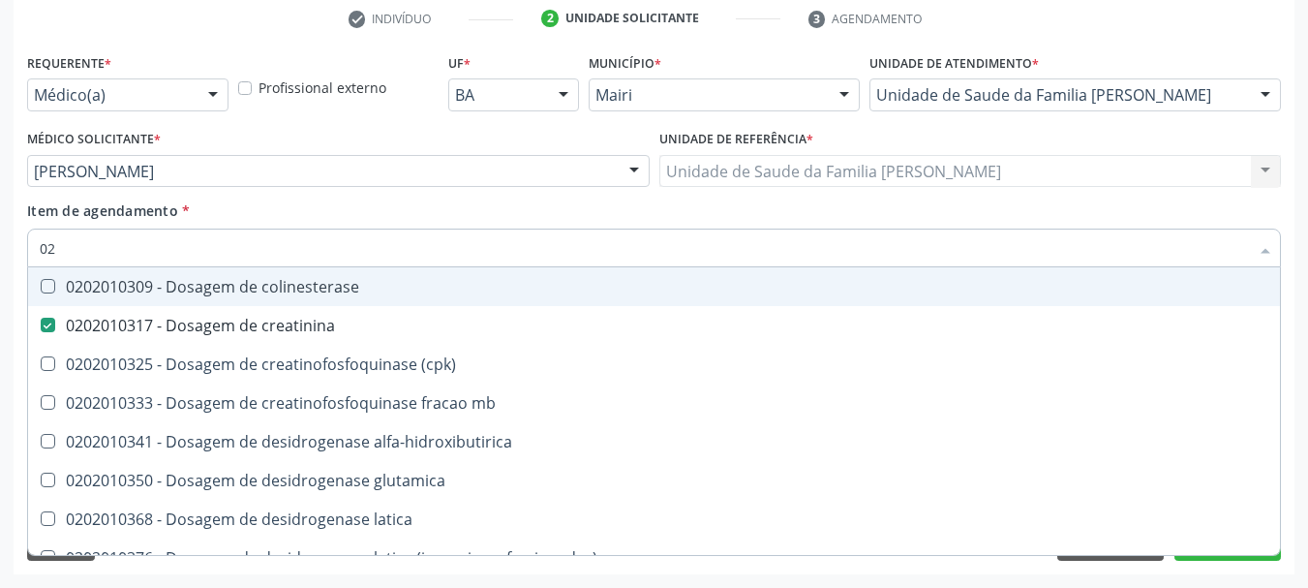
type input "0"
checkbox creatinina "false"
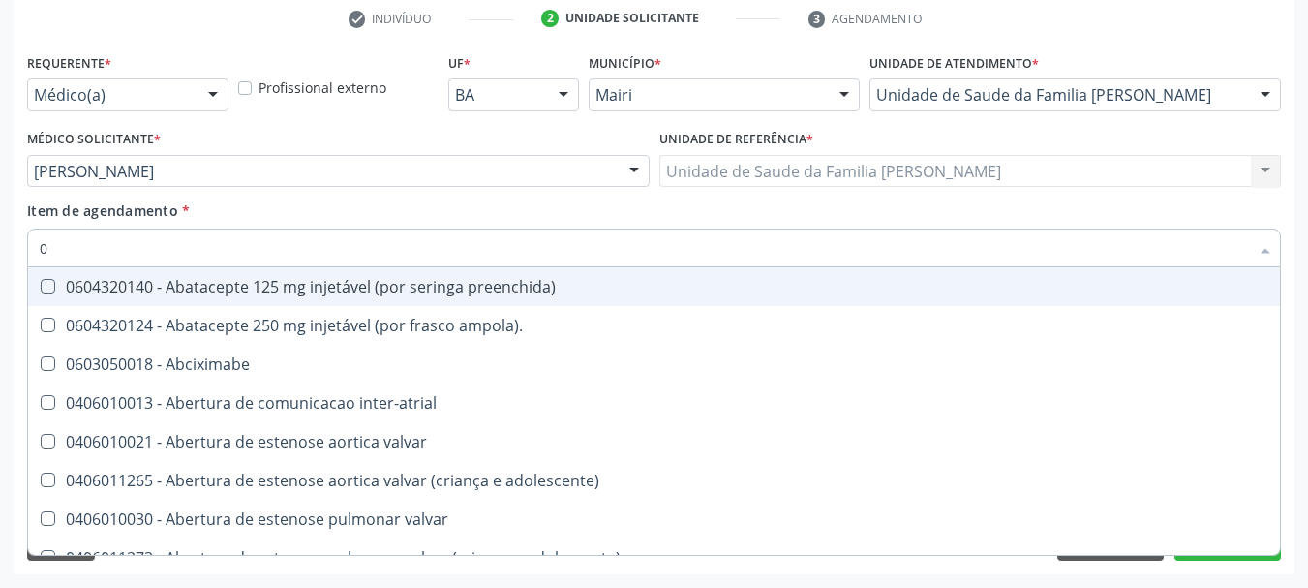
type input "02"
checkbox estimulo "true"
checkbox meckel "true"
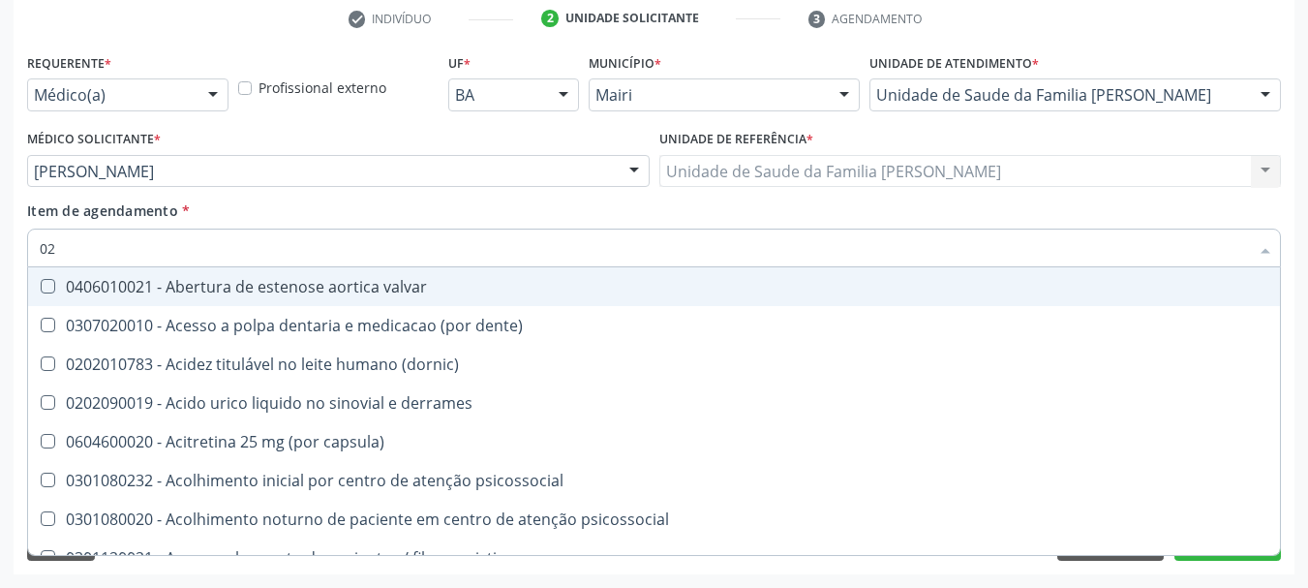
type input "020"
checkbox alimentos "true"
checkbox debridamento "true"
checkbox total "false"
checkbox creatinina "false"
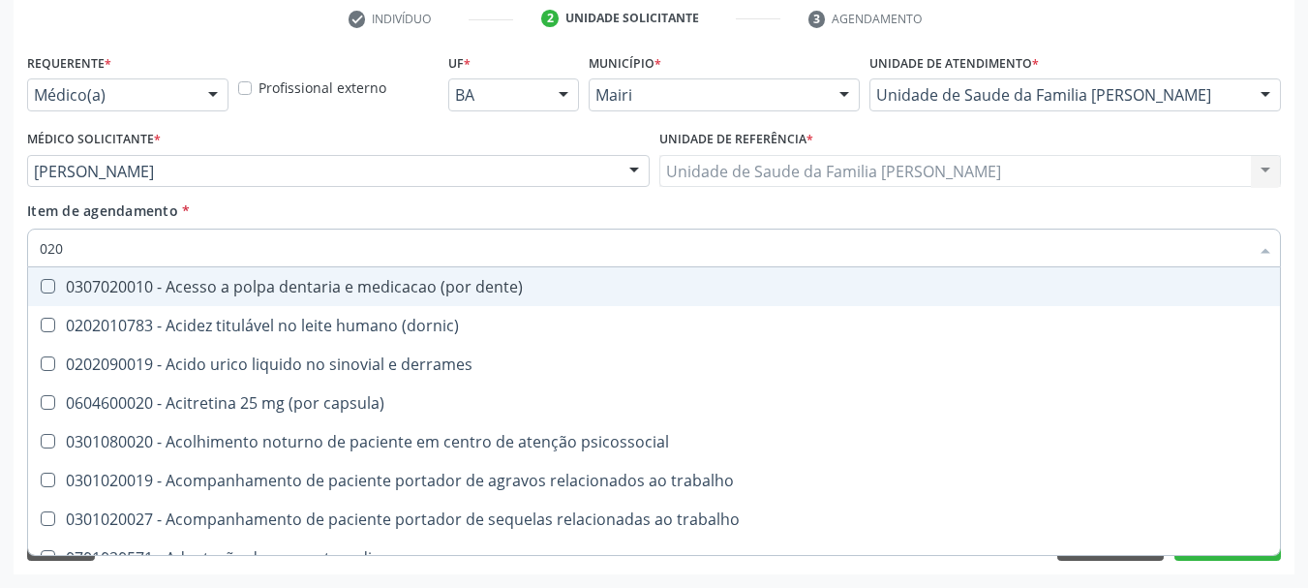
type input "0202"
checkbox ocular "true"
checkbox nervo "true"
checkbox total "false"
checkbox creatinina "false"
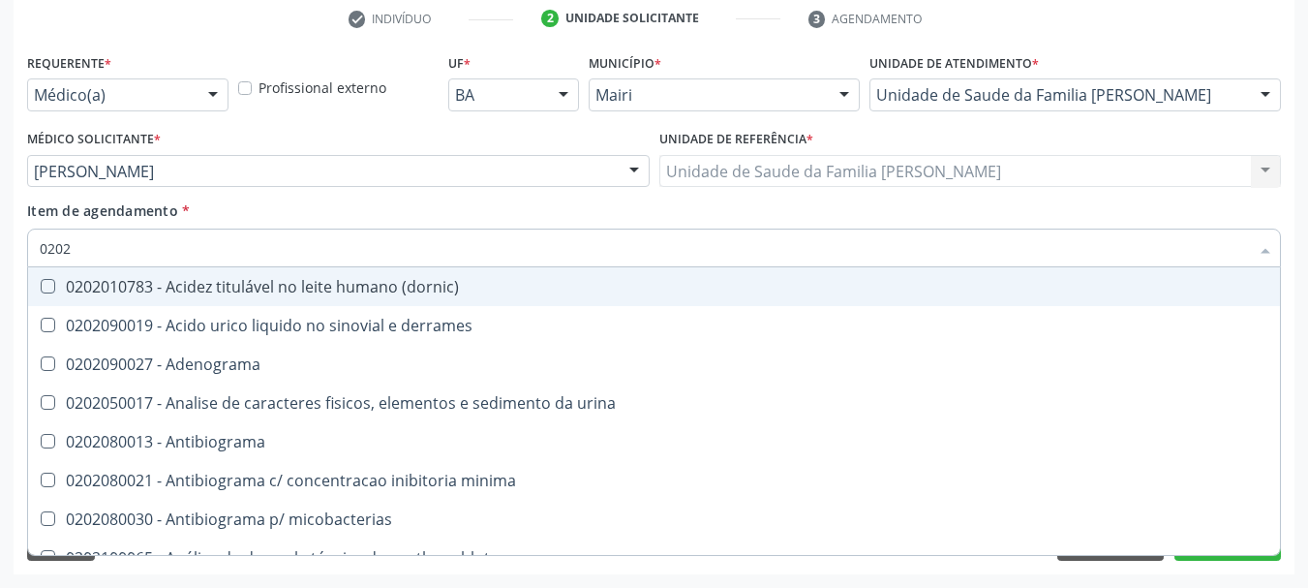
type input "02020"
checkbox ionizavel "true"
checkbox catecolaminas "true"
checkbox total "false"
checkbox creatinina "false"
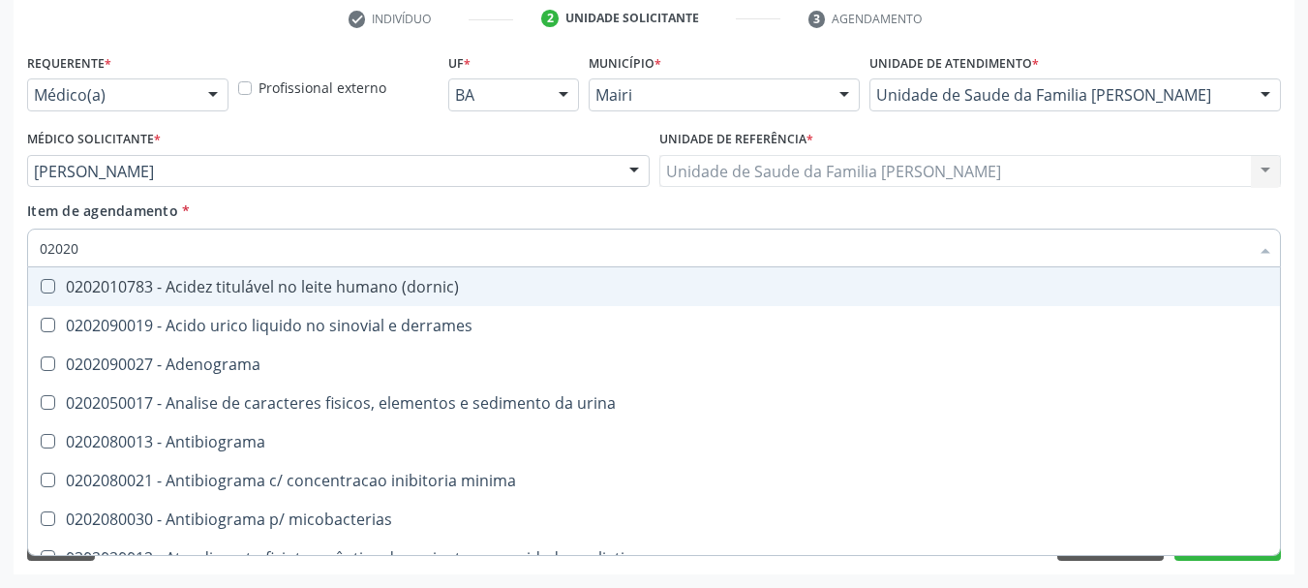
type input "020201"
checkbox htlv-1 "true"
checkbox \(ch50\) "true"
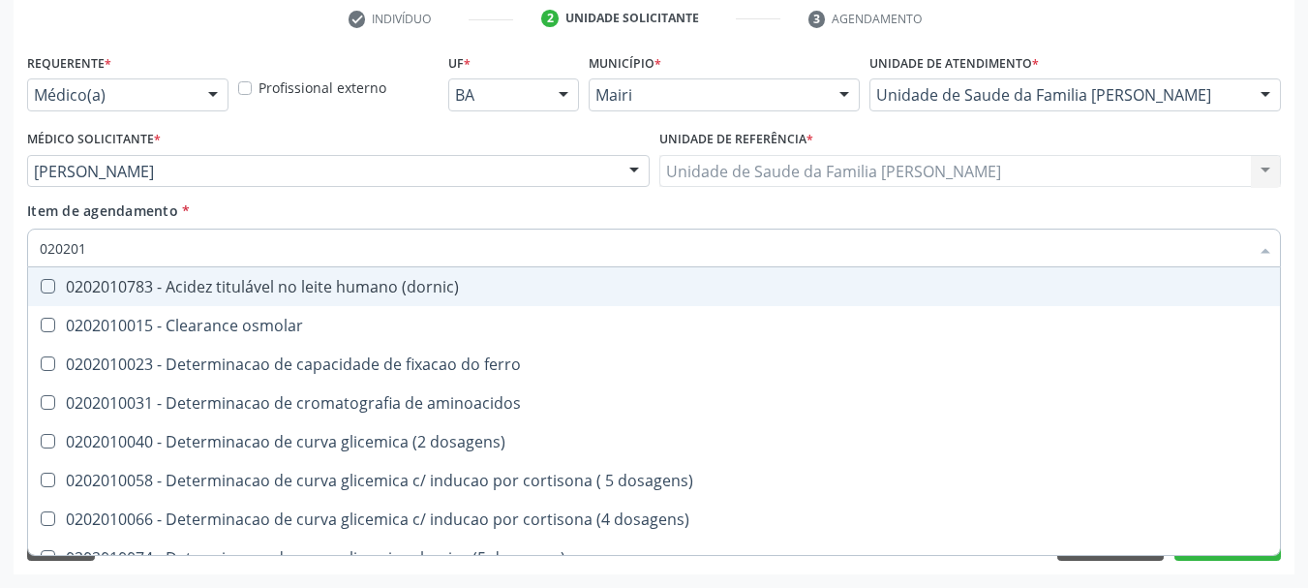
type input "0202010"
checkbox ionizavel "true"
checkbox catecolaminas "true"
checkbox total "false"
checkbox creatinina "false"
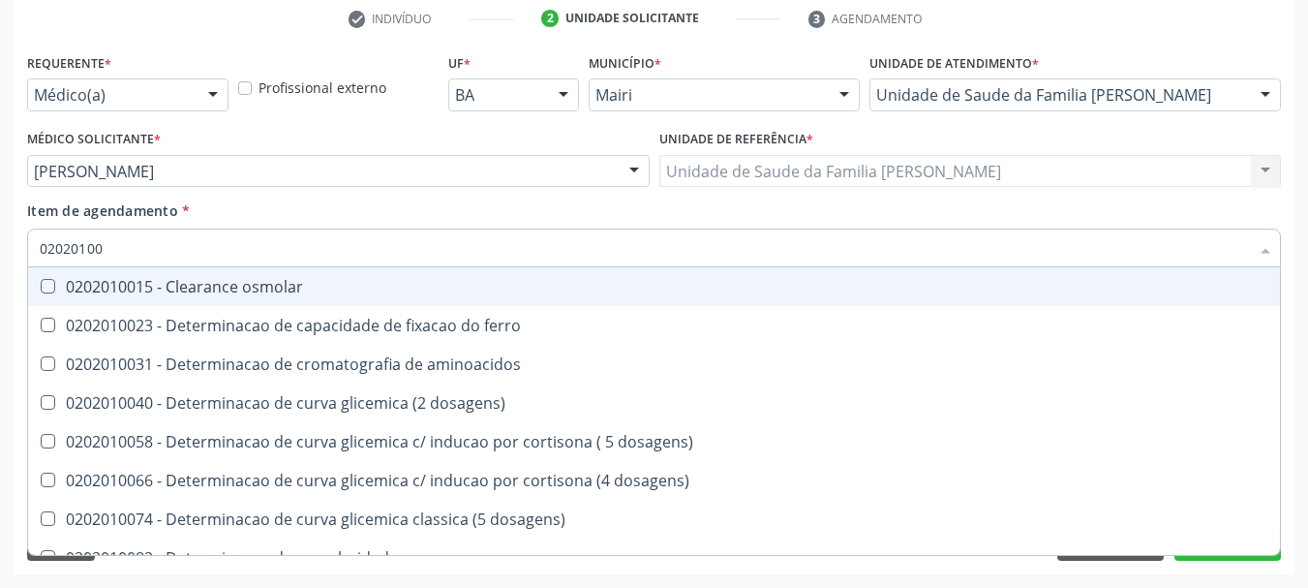
type input "020201004"
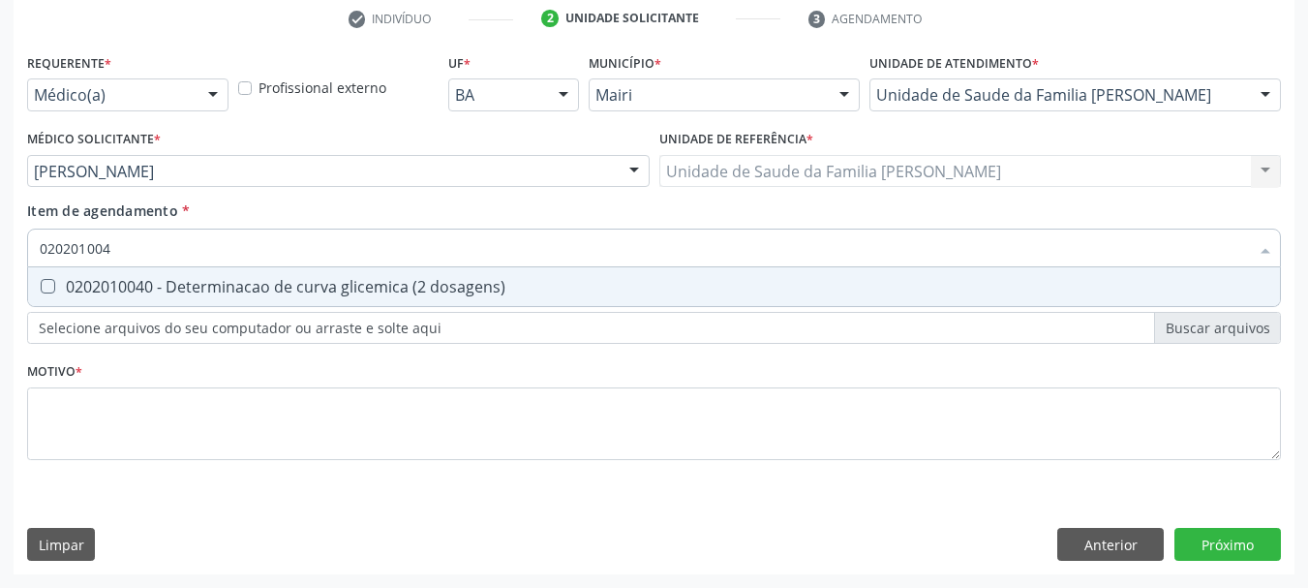
click at [107, 272] on span "0202010040 - Determinacao de curva glicemica (2 dosagens)" at bounding box center [654, 286] width 1252 height 39
checkbox dosagens\) "true"
type input "02020100"
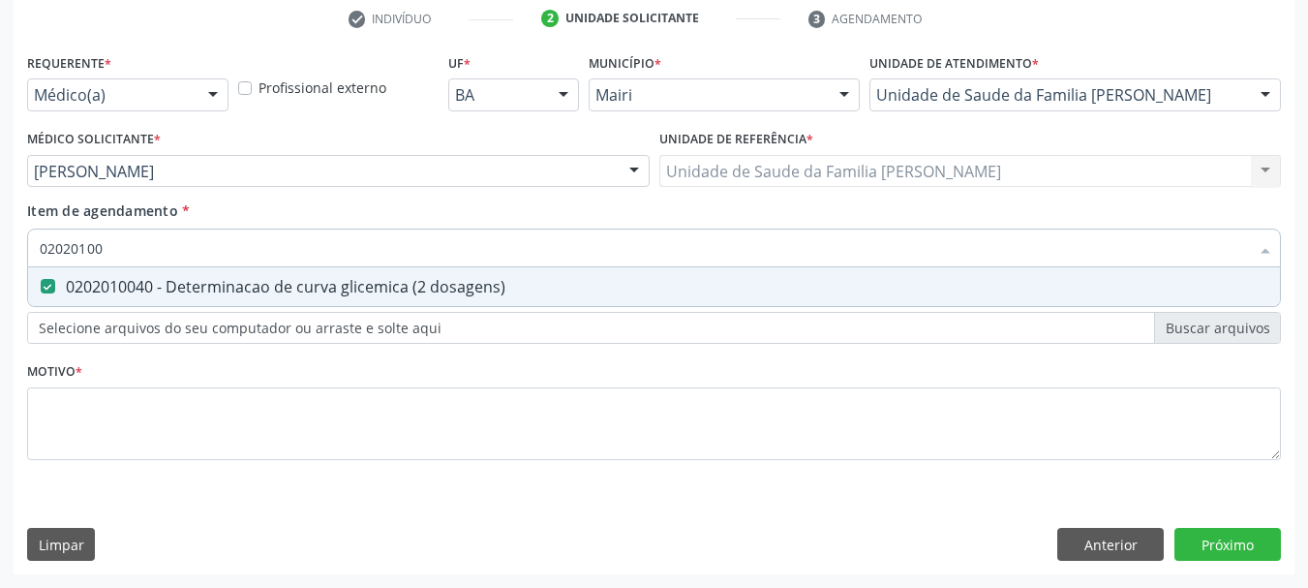
checkbox dosagens\) "false"
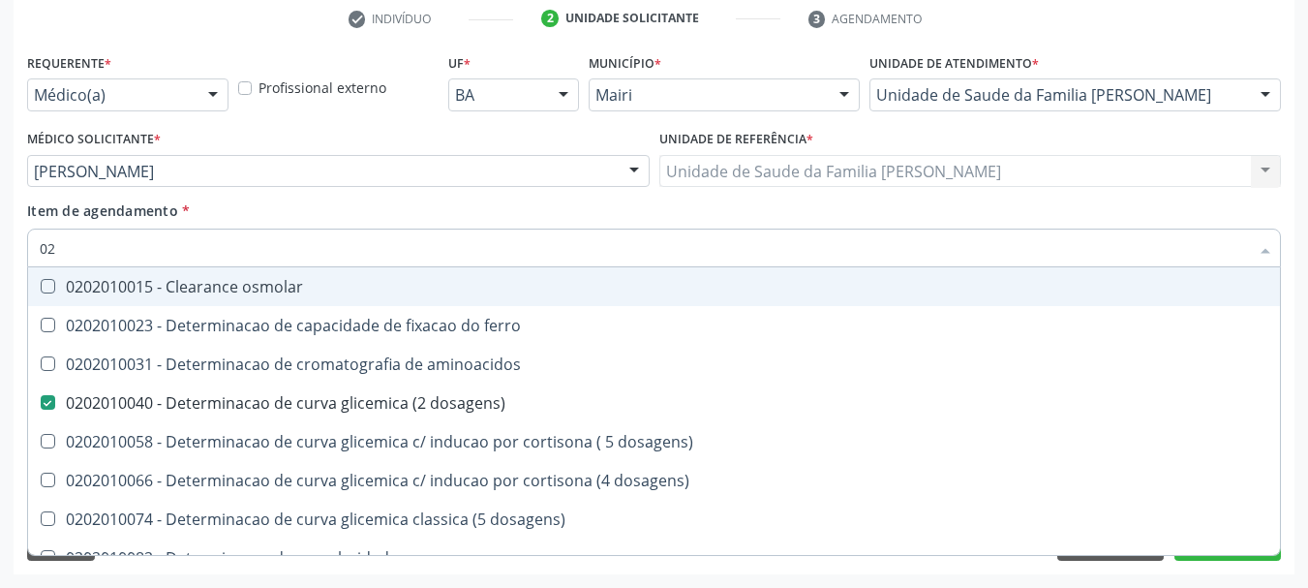
type input "0"
checkbox dosagens\) "false"
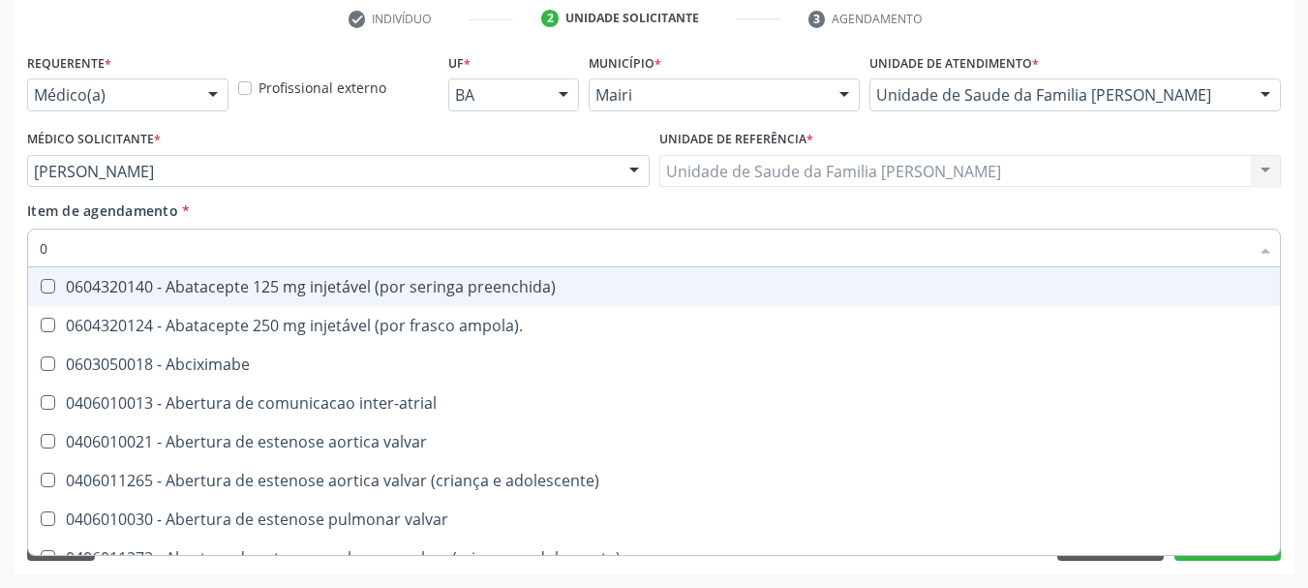
type input "02"
checkbox alimentação "true"
checkbox estimulo "true"
checkbox meckel "true"
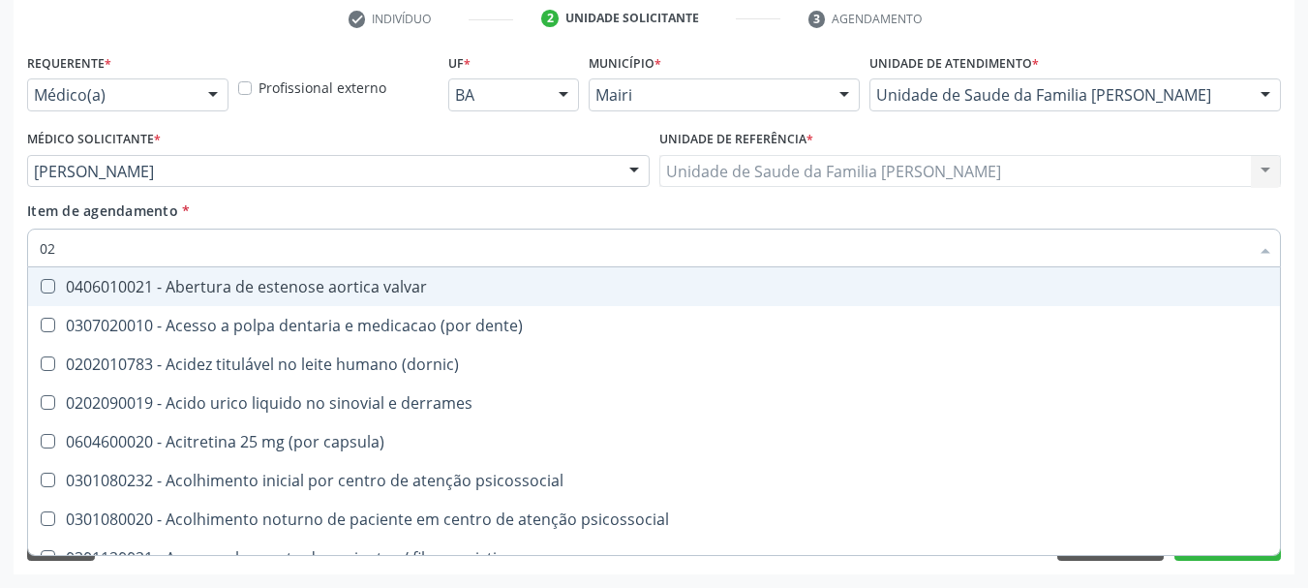
type input "020"
checkbox comprimido\) "true"
checkbox alimentos "true"
checkbox debridamento "true"
checkbox dosagens\) "false"
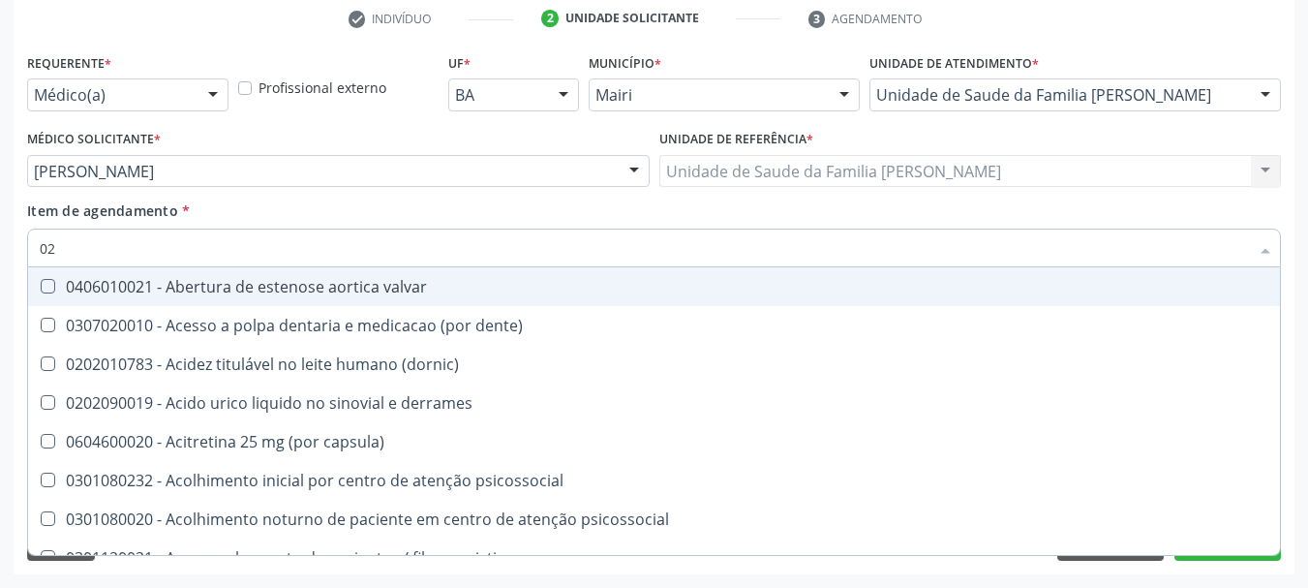
checkbox total "false"
checkbox creatinina "false"
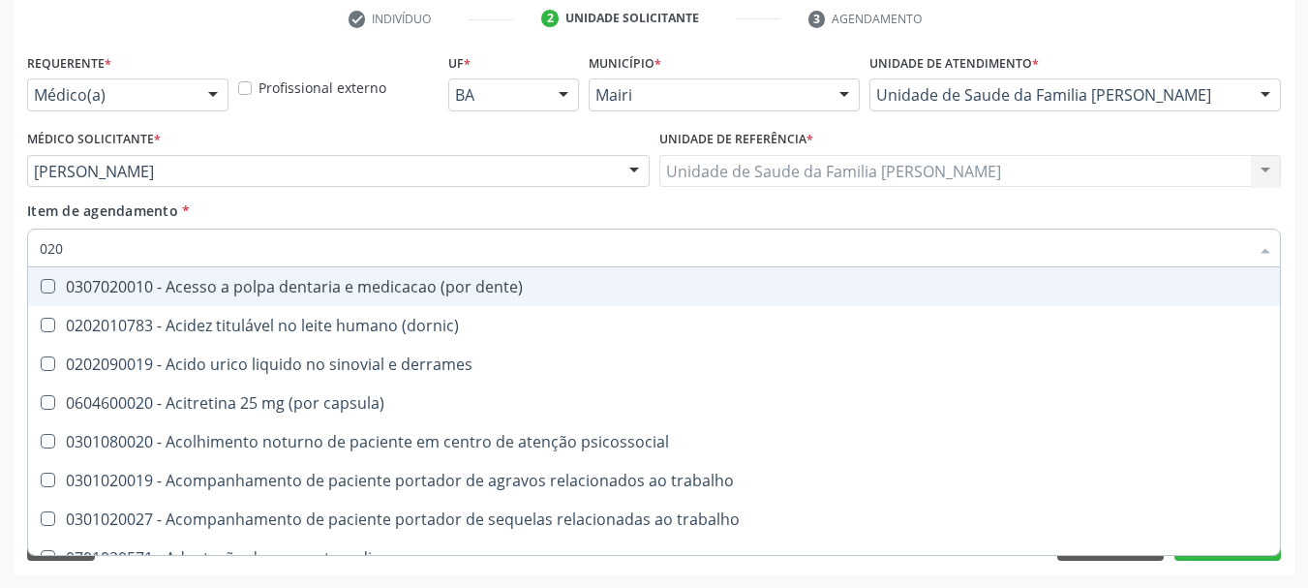
type input "0202"
checkbox lisa "true"
checkbox ocular "true"
checkbox nervo "true"
checkbox dosagens\) "false"
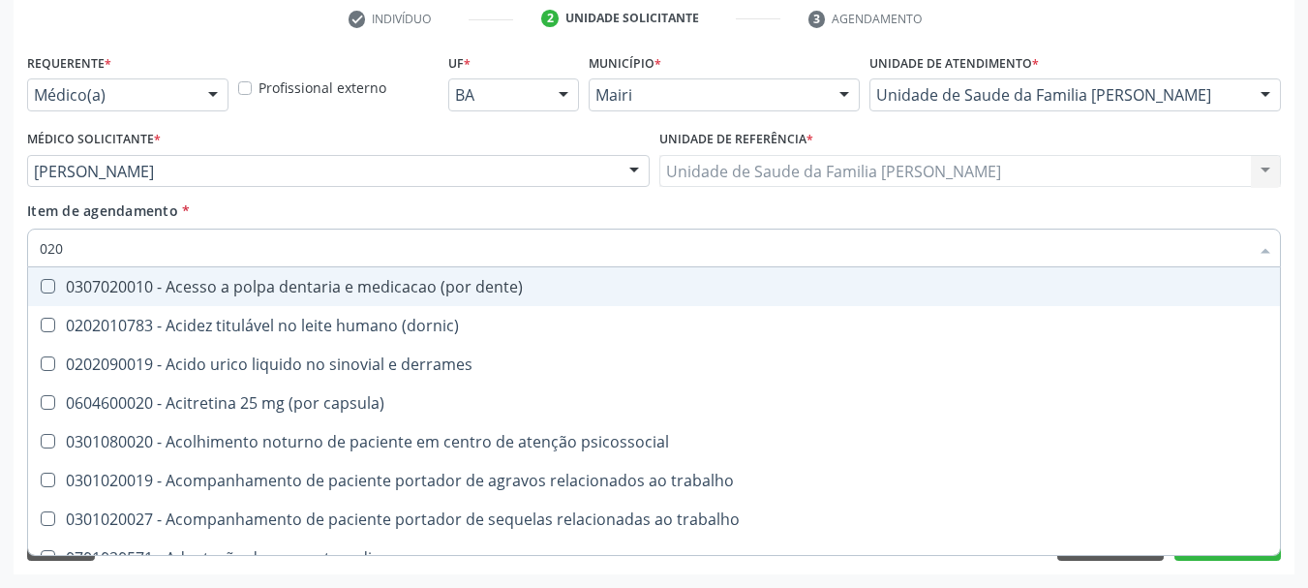
checkbox total "false"
checkbox creatinina "false"
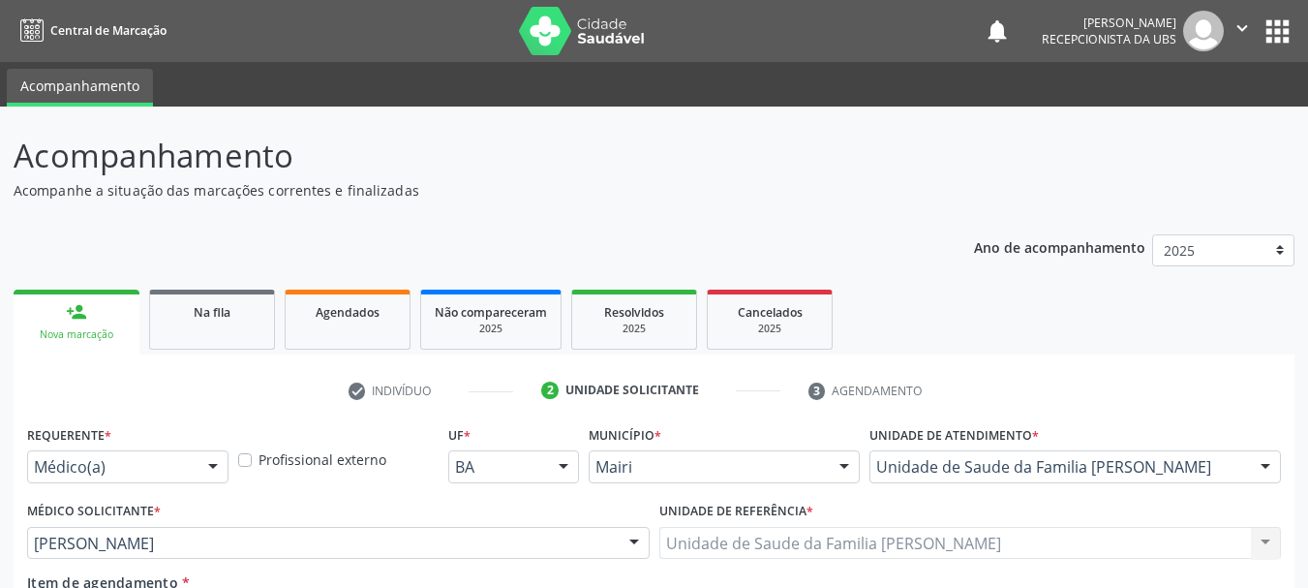
scroll to position [372, 0]
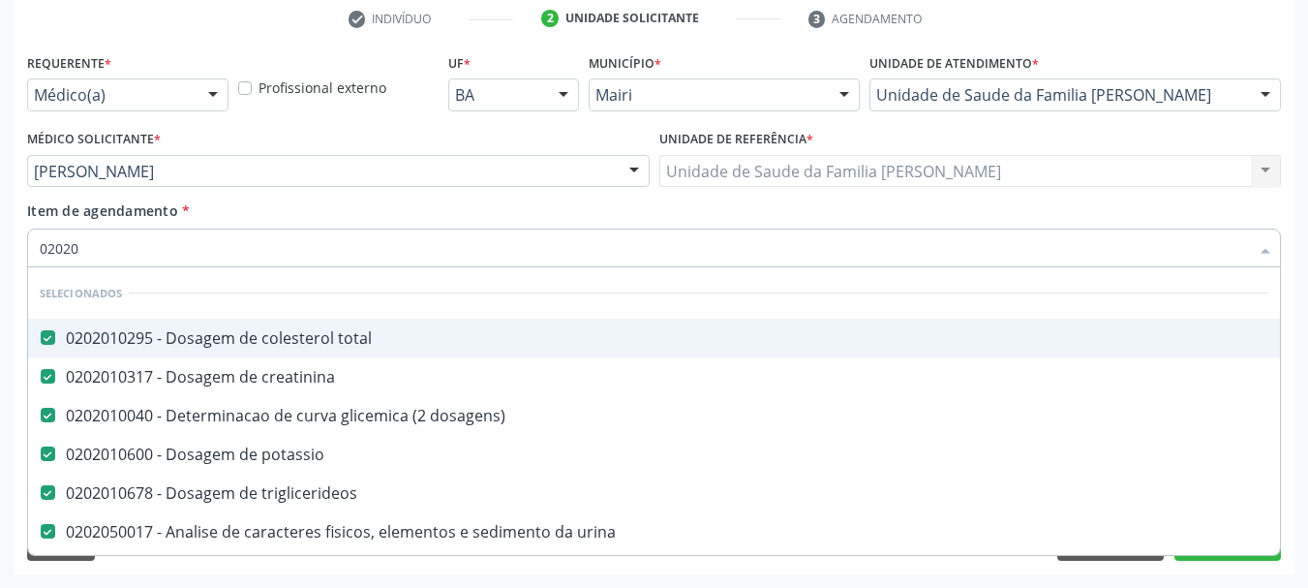
type input "020201"
checkbox \(tgo\) "false"
type input "02020107"
checkbox total "false"
checkbox creatinina "false"
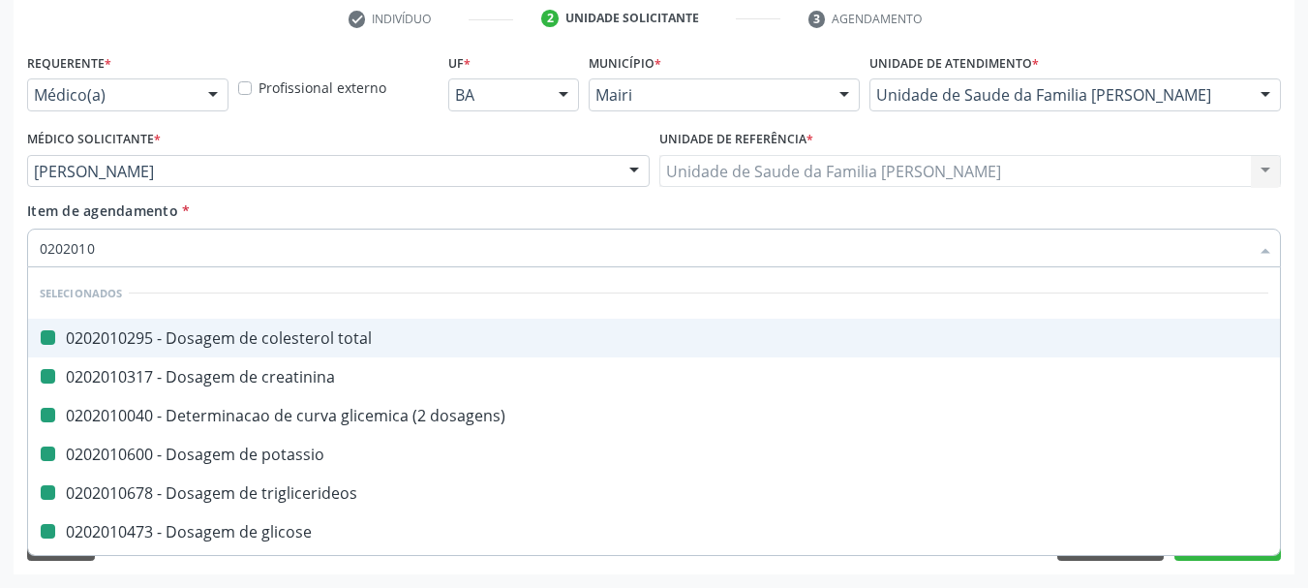
checkbox dosagens\) "false"
checkbox potassio "false"
checkbox triglicerideos "false"
checkbox glicose "false"
checkbox hdl "false"
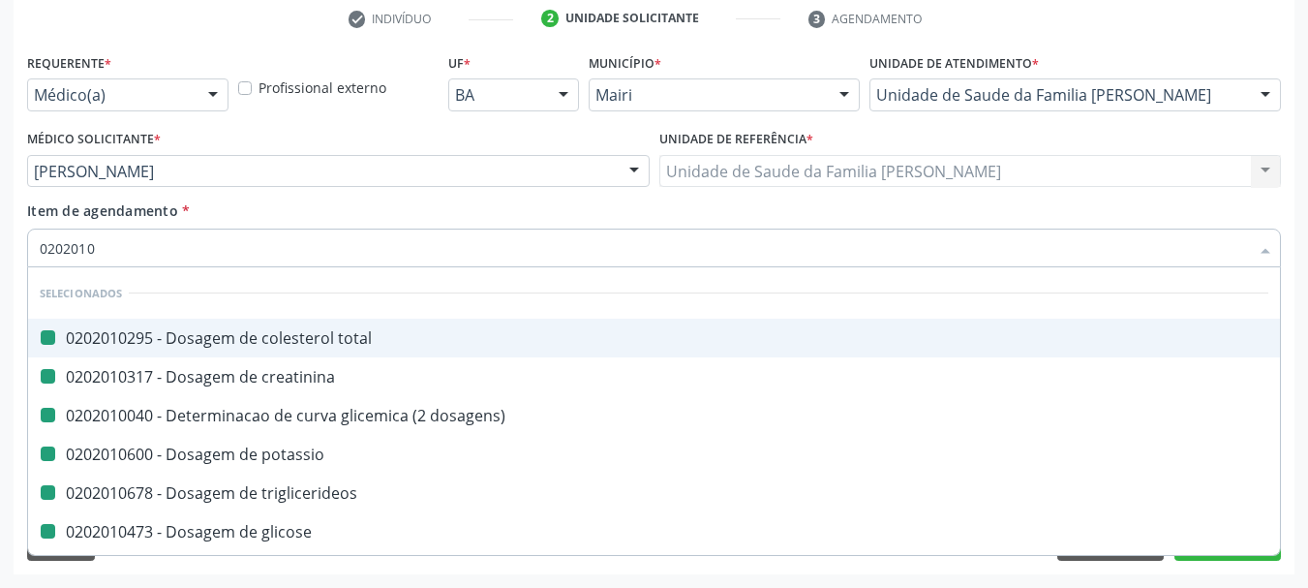
checkbox glicosilada "false"
checkbox ldl "false"
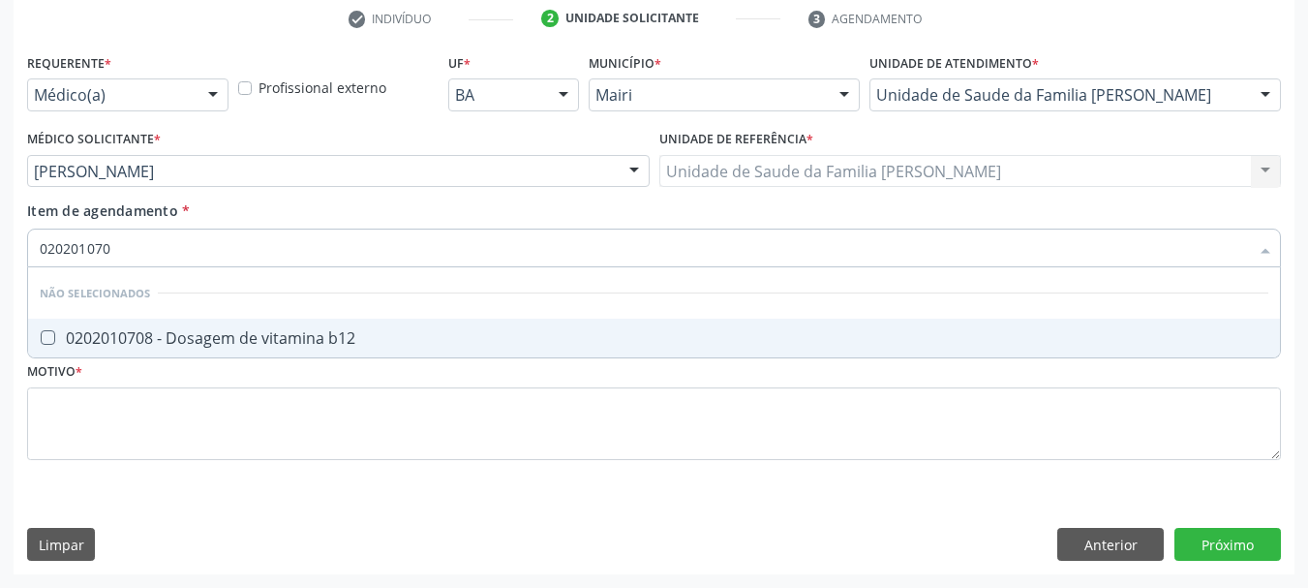
type input "0202010708"
click at [319, 333] on div "0202010708 - Dosagem de vitamina b12" at bounding box center [654, 337] width 1229 height 15
checkbox b12 "true"
type input "0"
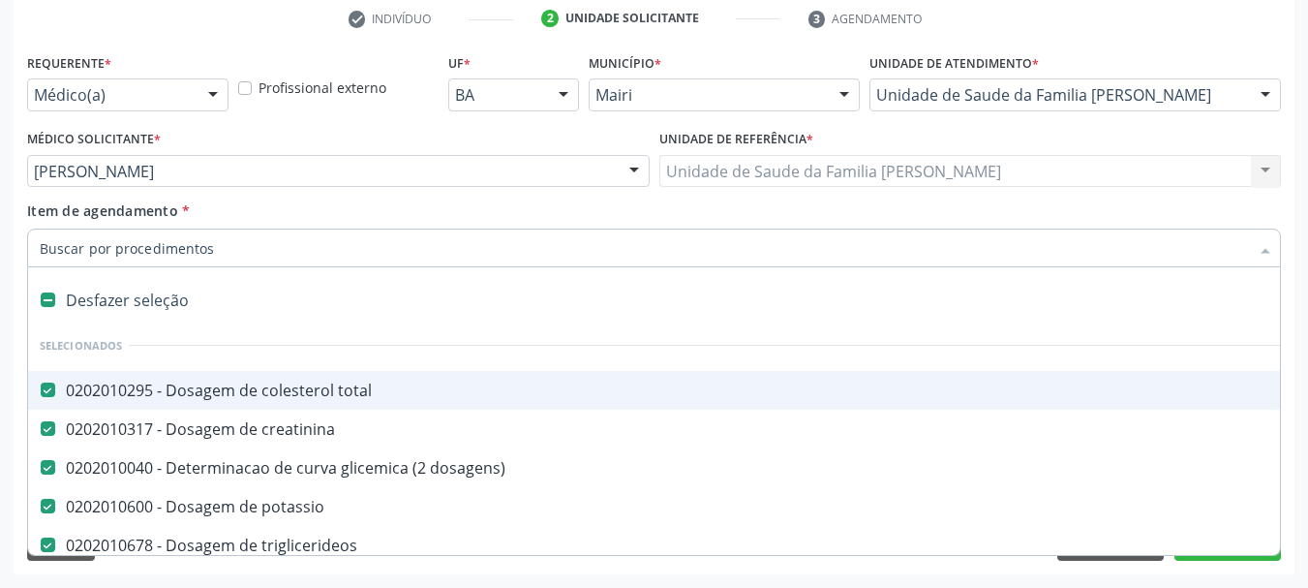
checkbox total "true"
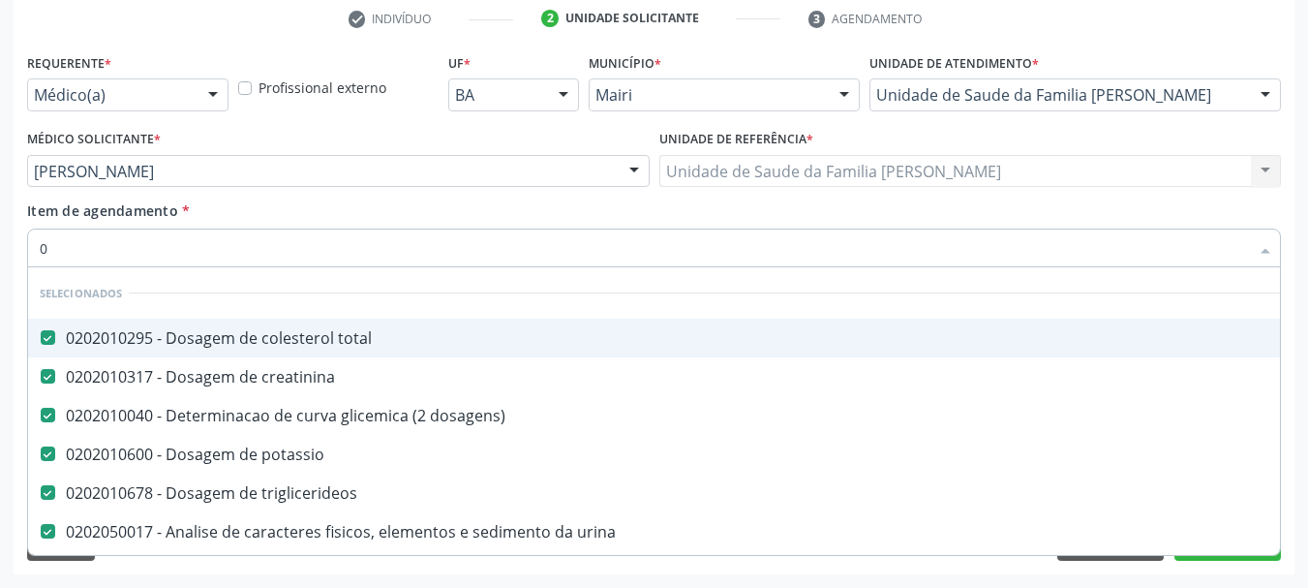
type input "02"
checkbox Colostomia "true"
type input "020"
checkbox 17-hidroxicorticosteroides "true"
checkbox b12 "false"
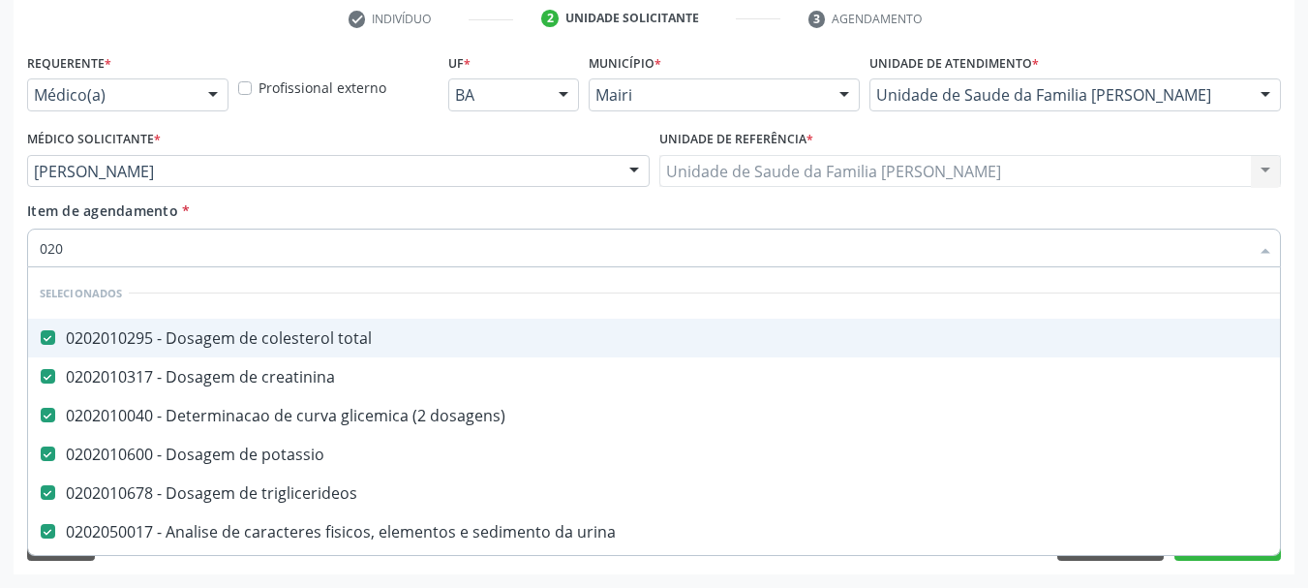
type input "0202"
checkbox captacao "true"
type input "02020"
checkbox b12 "true"
checkbox c "false"
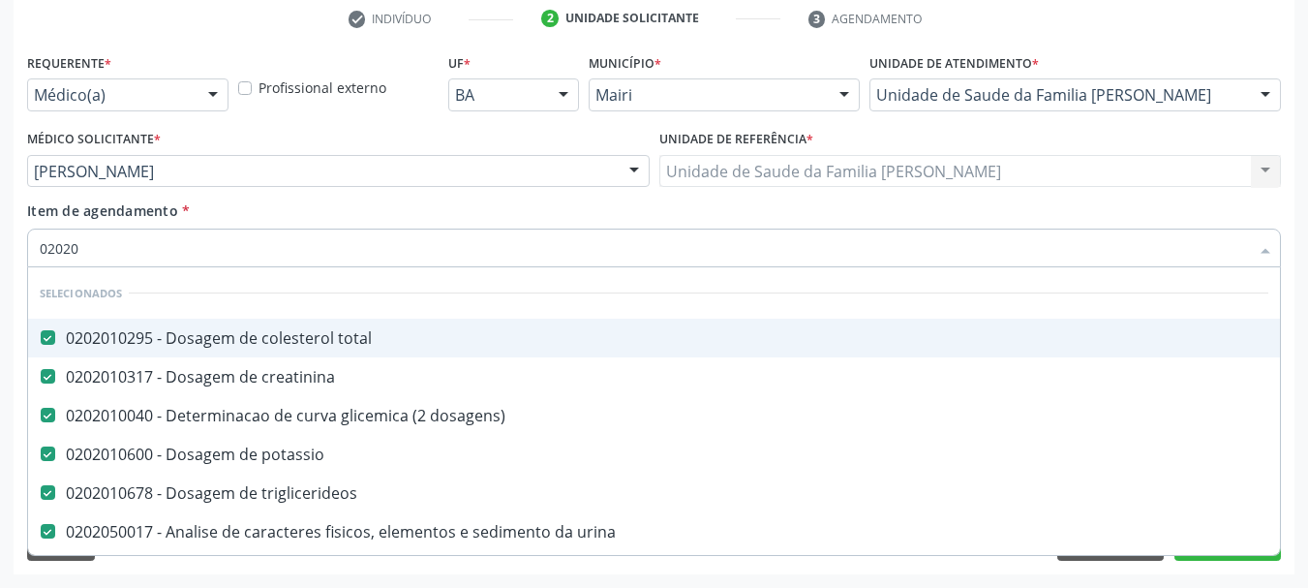
type input "020201"
checkbox \(tgo\) "false"
checkbox 17-hidroxicorticosteroides "true"
type input "0202010"
checkbox b12 "true"
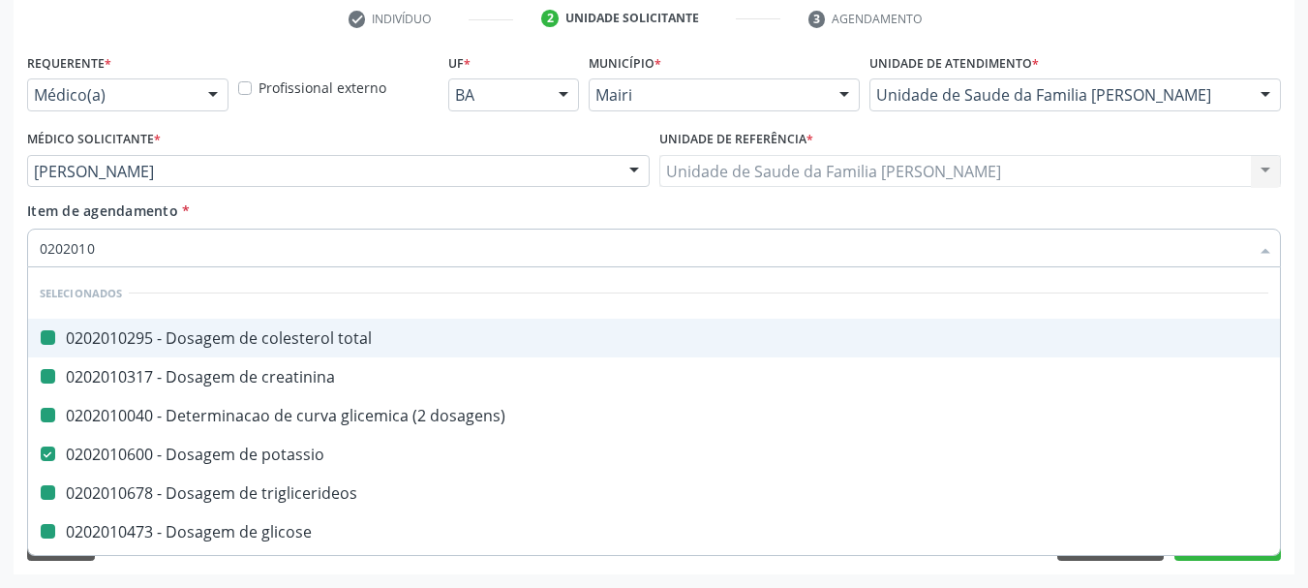
type input "02020107"
checkbox total "false"
checkbox creatinina "false"
checkbox dosagens\) "false"
checkbox triglicerideos "false"
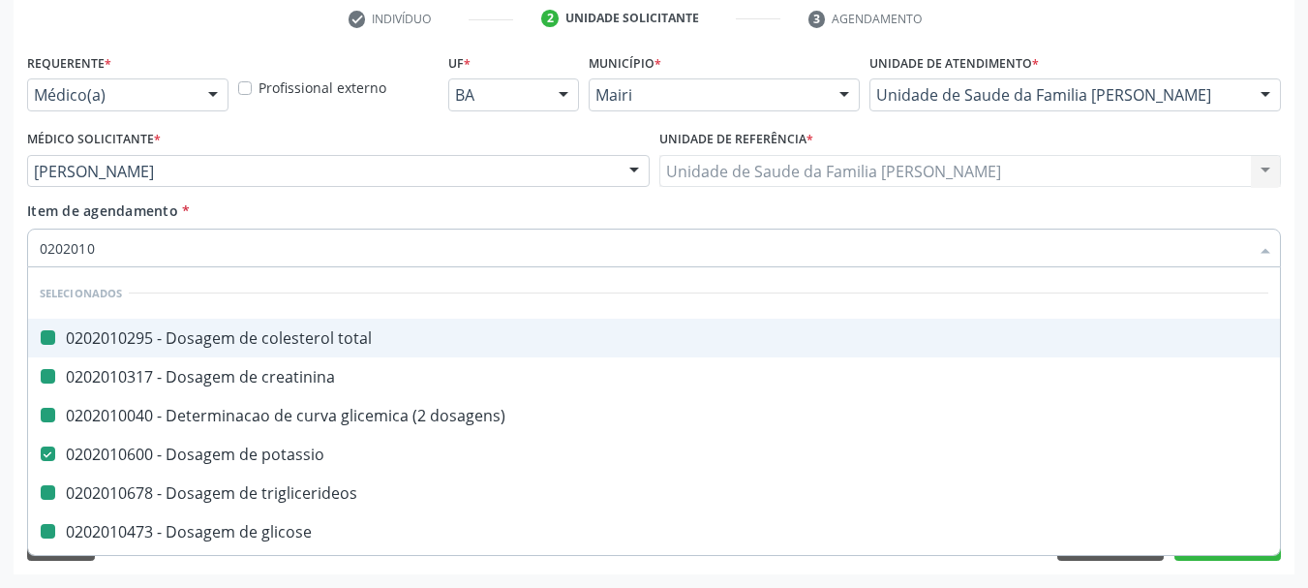
checkbox glicose "false"
checkbox hdl "false"
checkbox glicosilada "false"
checkbox ldl "false"
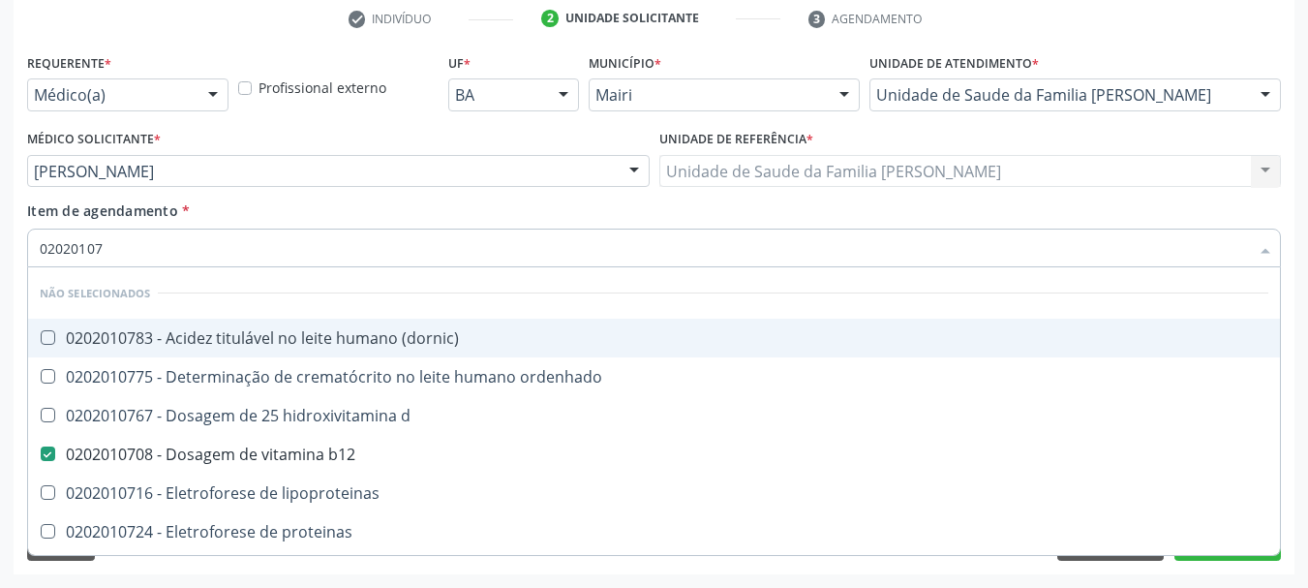
type input "020201076"
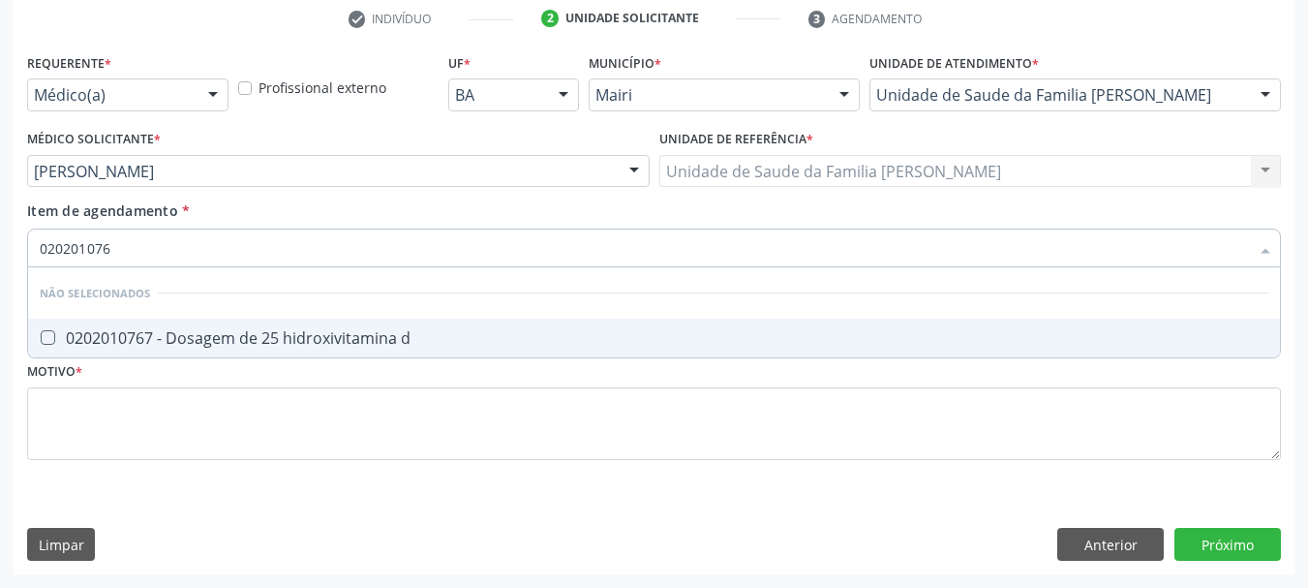
click at [319, 333] on div "0202010767 - Dosagem de 25 hidroxivitamina d" at bounding box center [654, 337] width 1229 height 15
checkbox d "true"
type input "02020107"
checkbox d "false"
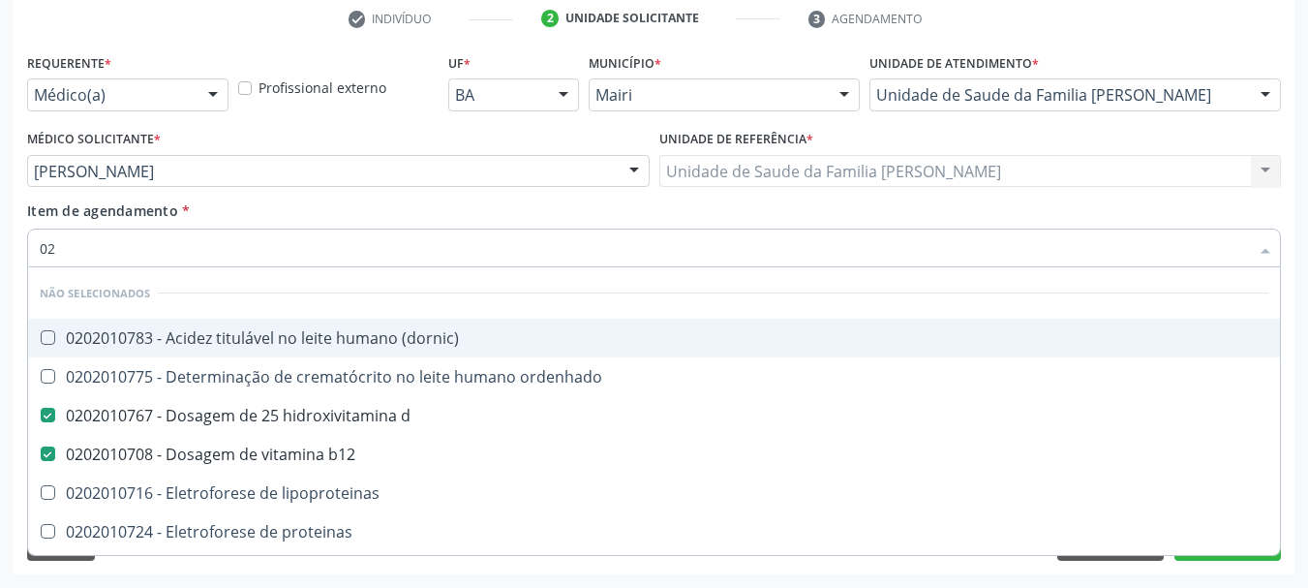
type input "0"
checkbox \(dornic\) "true"
checkbox ordenhado "true"
checkbox lipoproteinas "true"
checkbox proteinas "true"
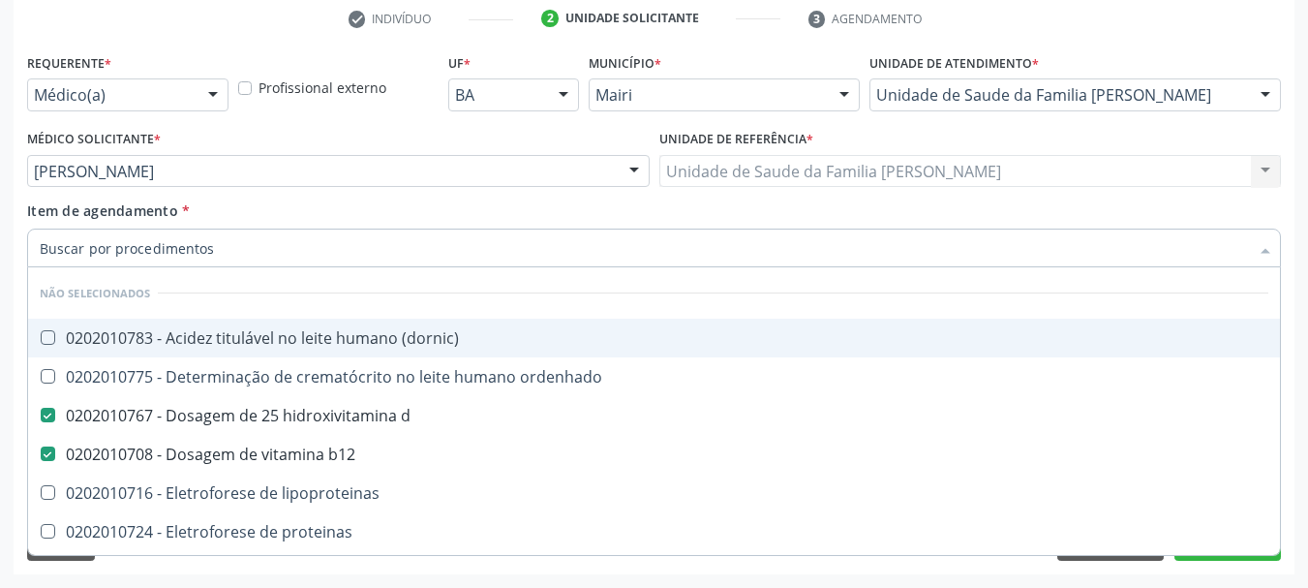
checkbox \) "true"
checkbox d-xilose "true"
checkbox orais "true"
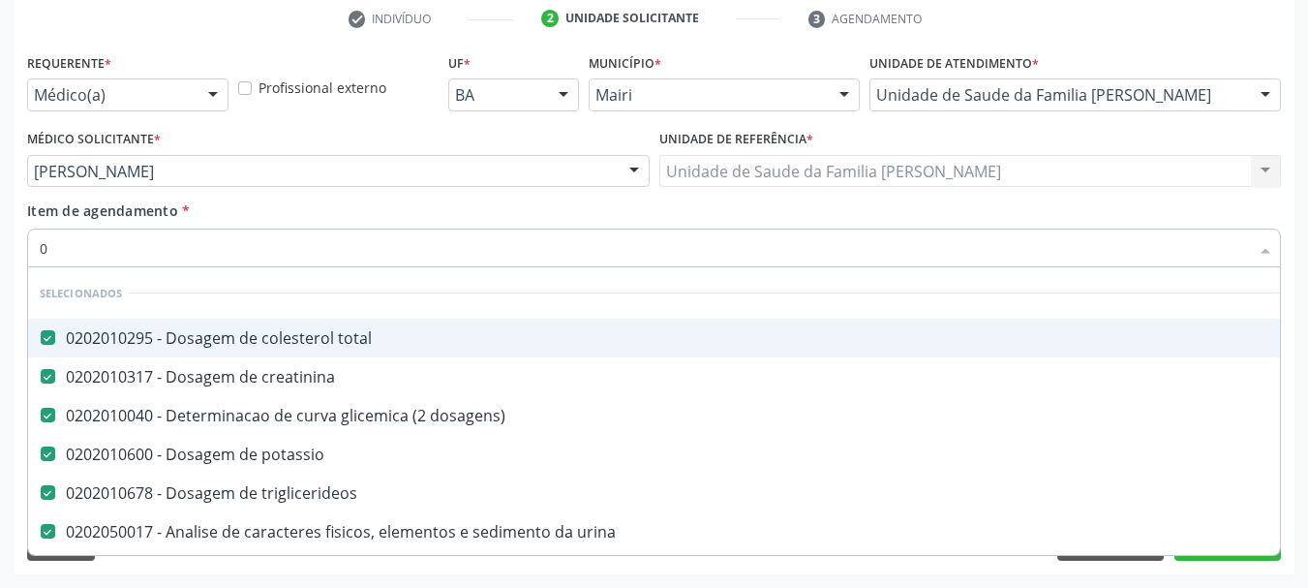
type input "02"
checkbox lesoes "true"
checkbox Colostomia "true"
type input "020"
checkbox unidades "true"
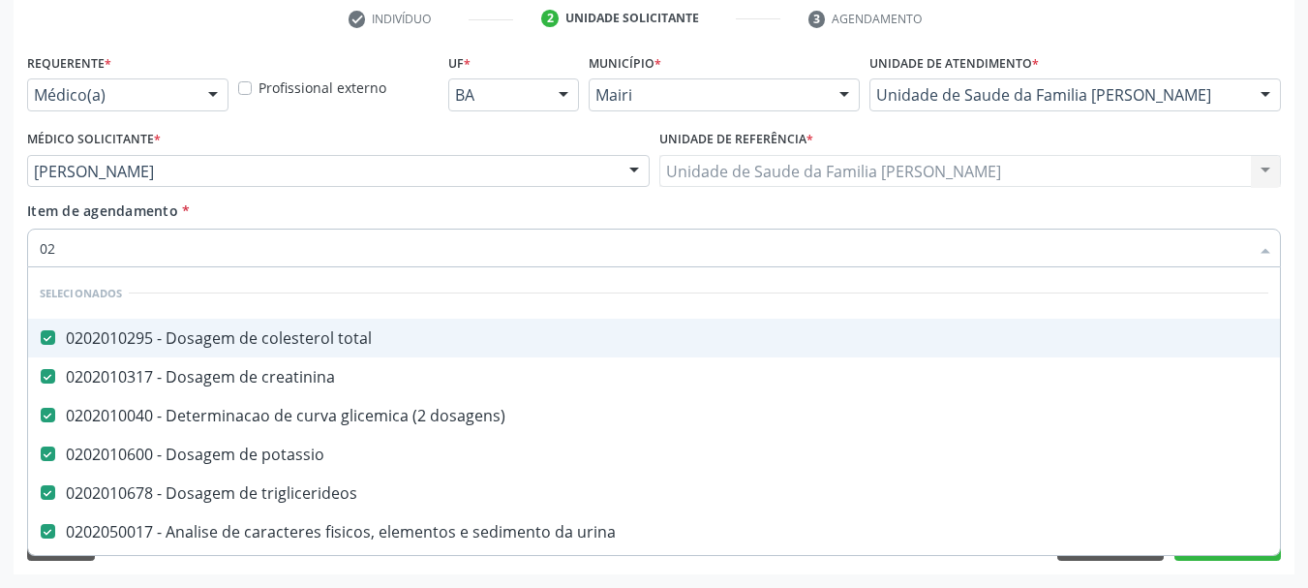
checkbox 17-hidroxicorticosteroides "true"
checkbox d "false"
checkbox b12 "false"
type input "0202"
checkbox sistêmicas "true"
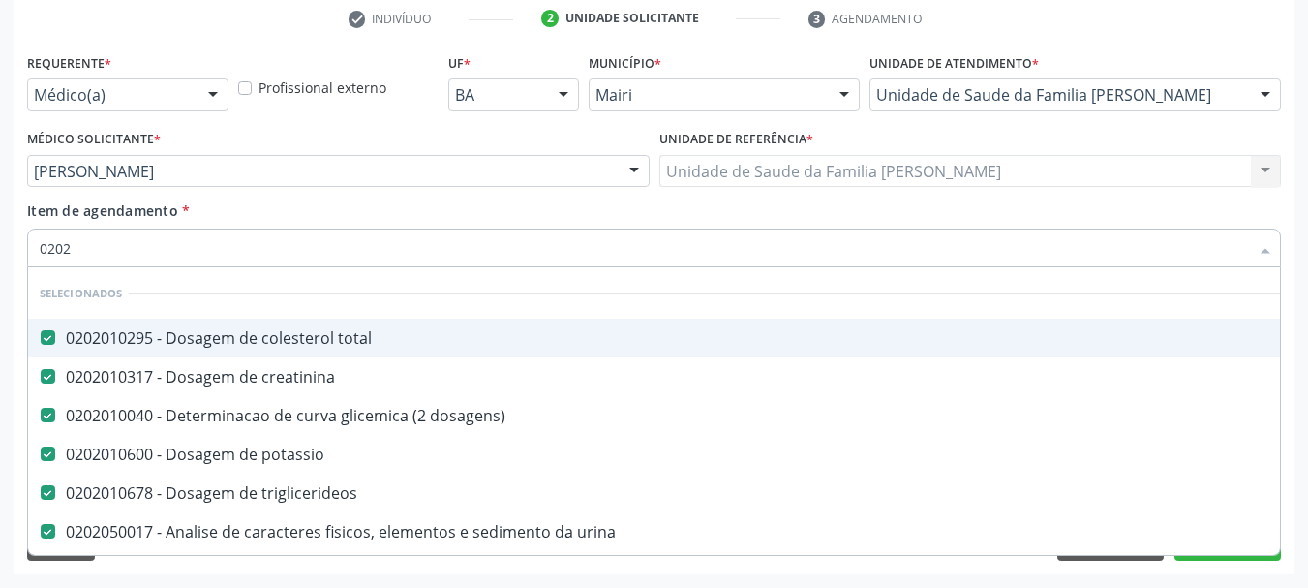
checkbox captacao "true"
checkbox d "false"
type input "02020"
checkbox hemacias "true"
checkbox d "false"
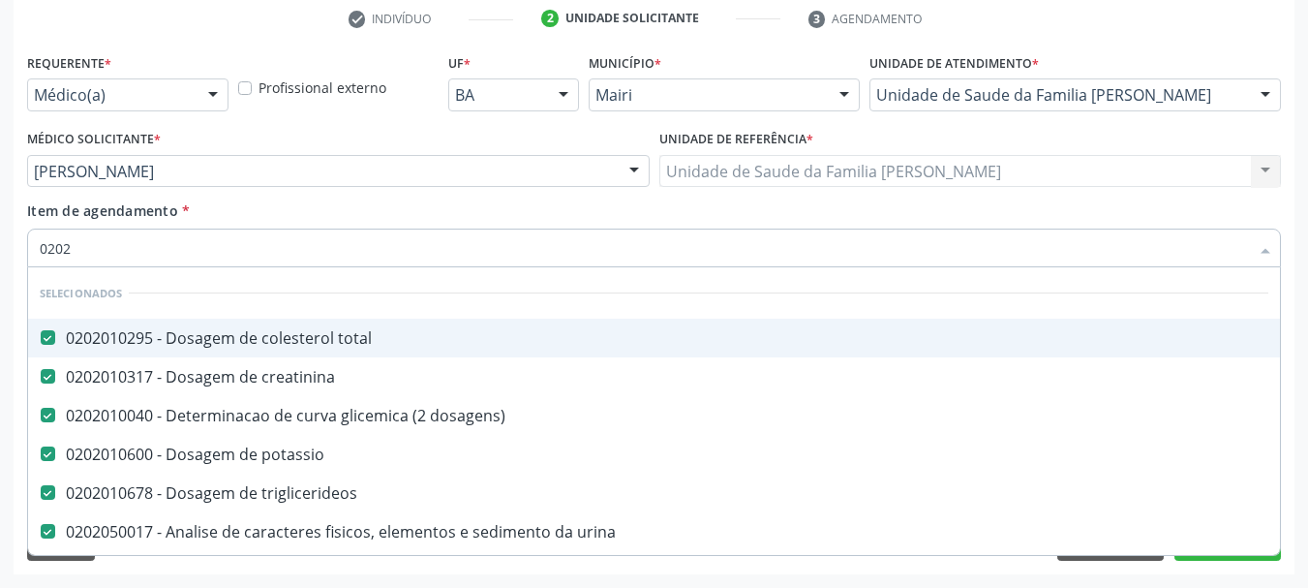
checkbox salicilatos "true"
checkbox b12 "false"
type input "020202"
checkbox dosagens\) "false"
checkbox potassio "false"
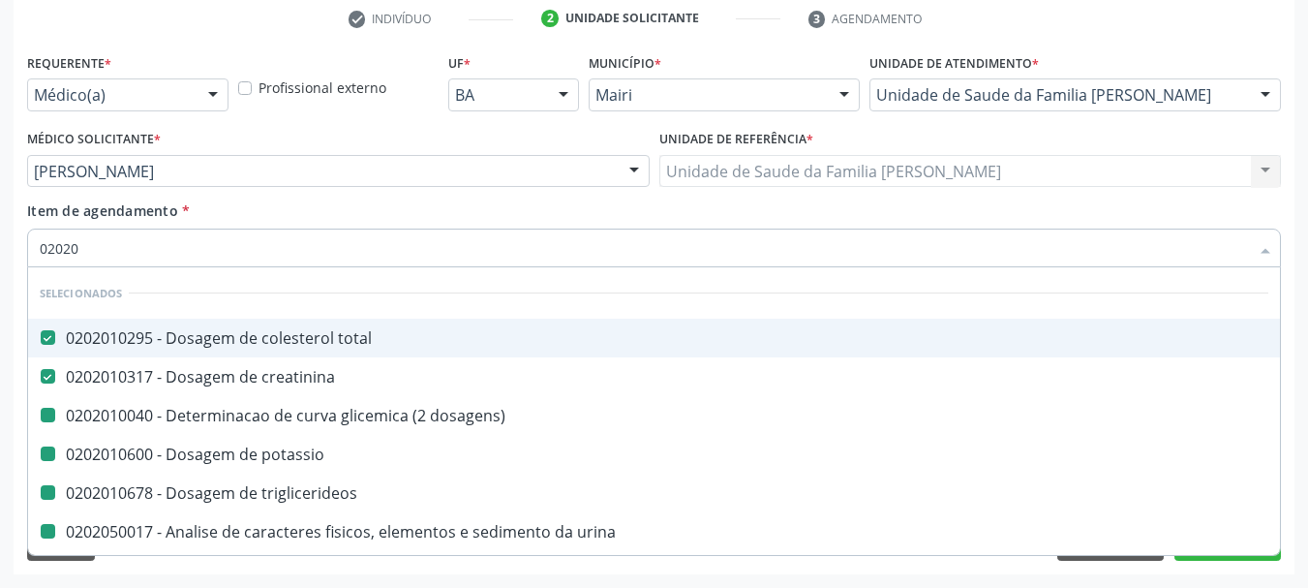
checkbox triglicerideos "false"
checkbox urina "false"
checkbox glicose "false"
checkbox hdl "false"
checkbox glicosilada "false"
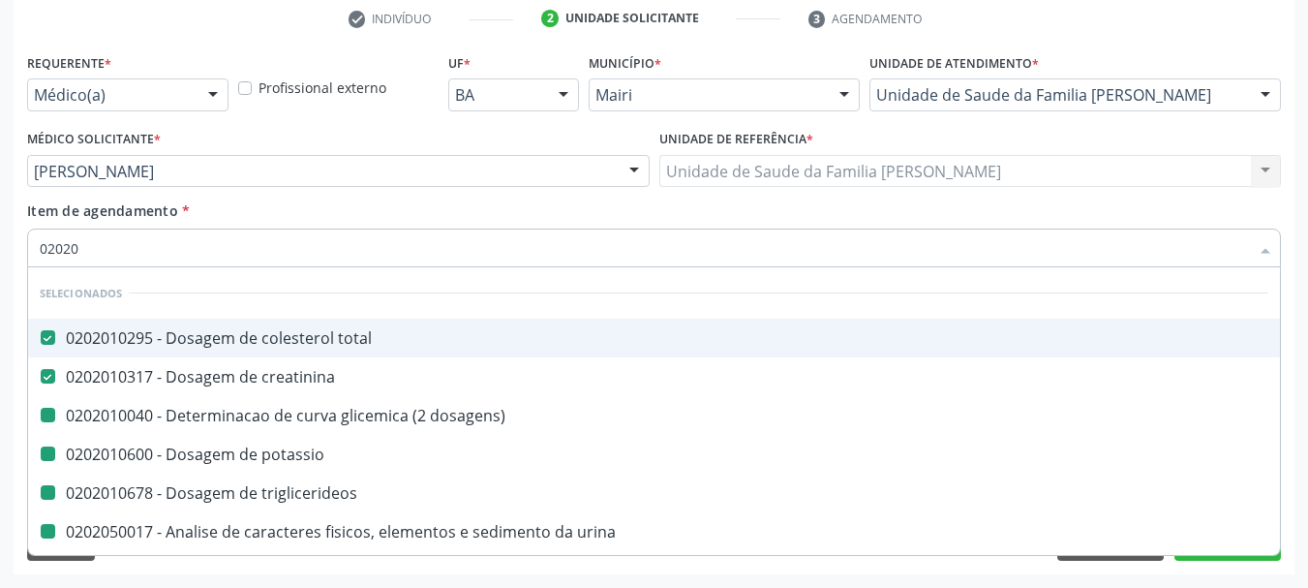
checkbox ldl "false"
checkbox completo "false"
checkbox \(tgp\) "false"
checkbox \(tgo\) "false"
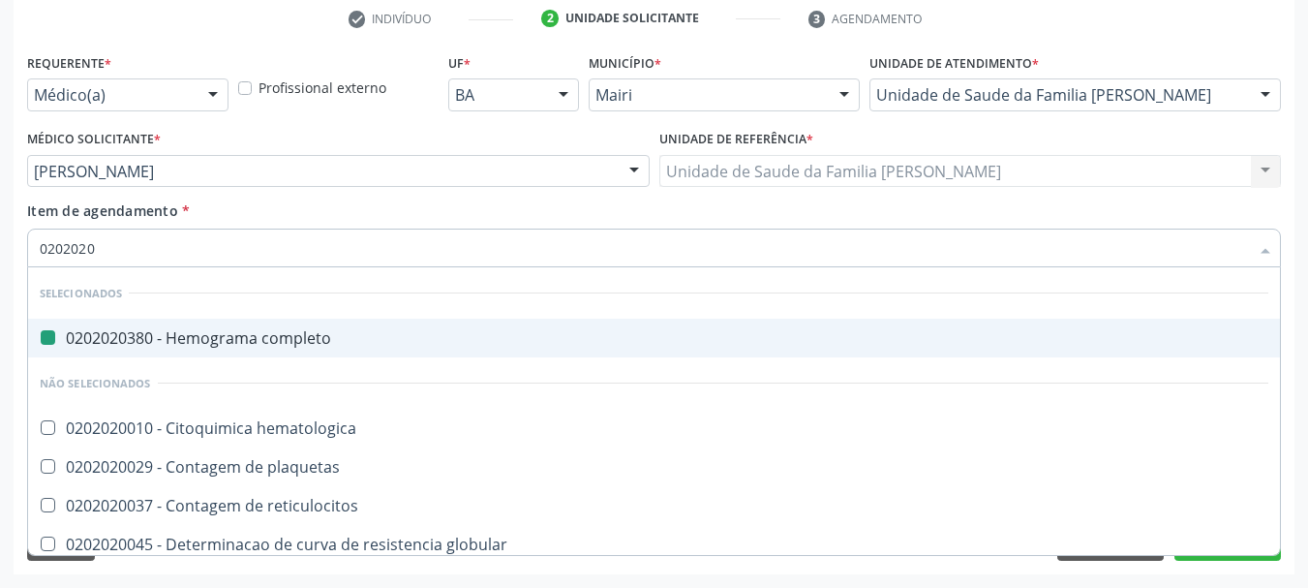
type input "02020201"
checkbox completo "false"
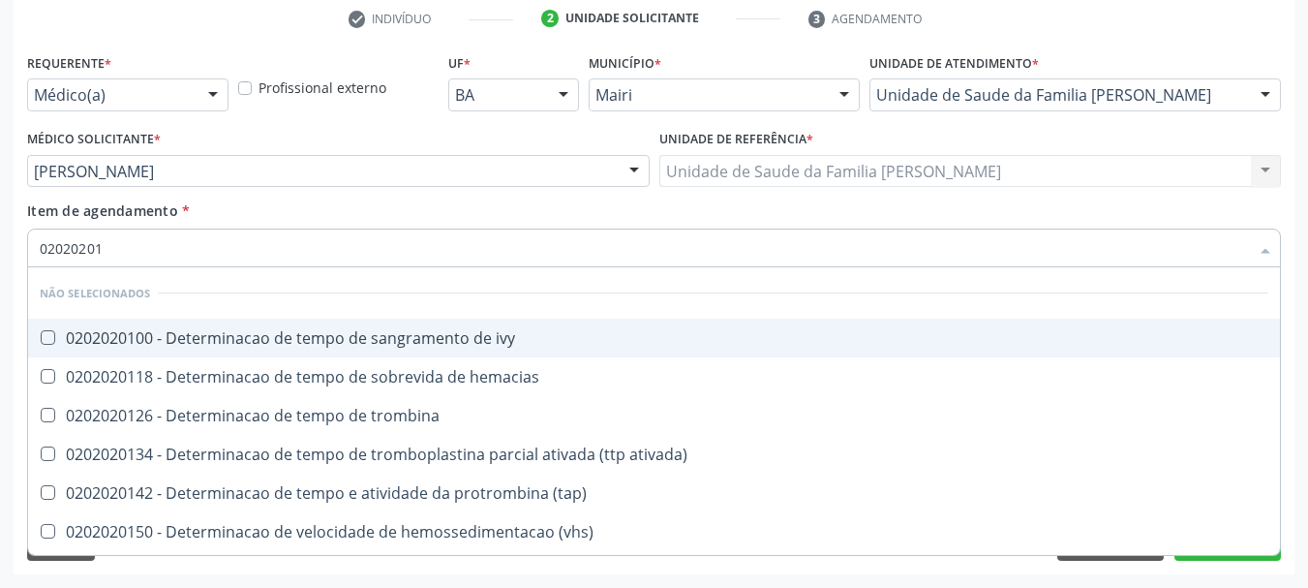
type input "020202015"
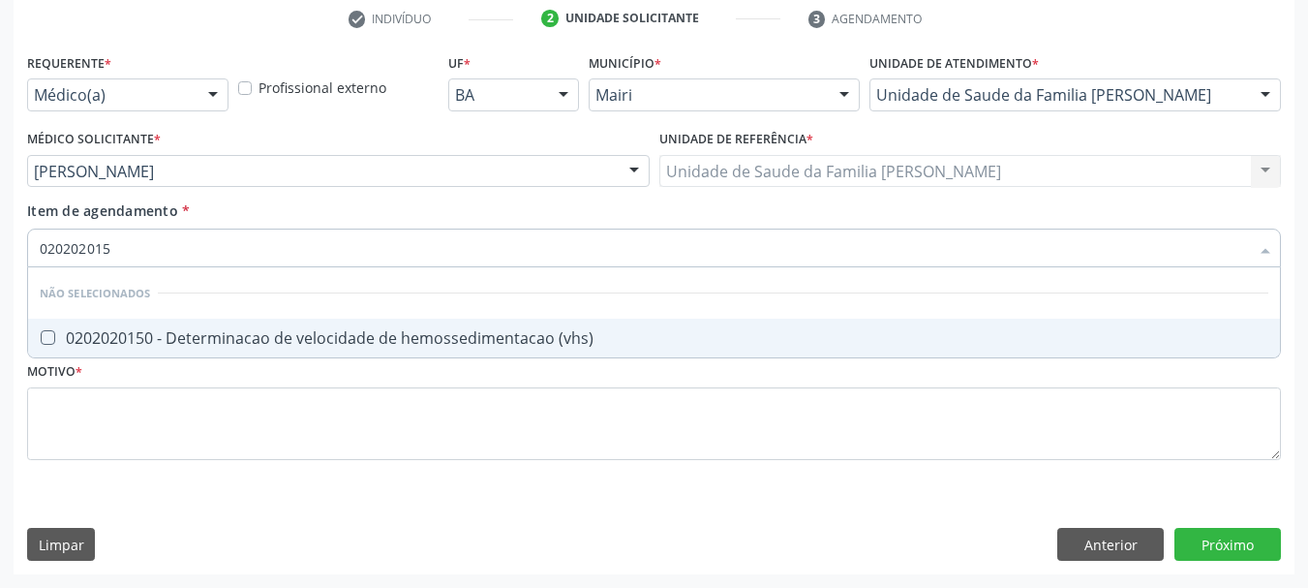
click at [319, 333] on div "0202020150 - Determinacao de velocidade de hemossedimentacao (vhs)" at bounding box center [654, 337] width 1229 height 15
checkbox \(vhs\) "true"
click at [421, 189] on div "Médico Solicitante * Edisbel Valdes Mendez Daniel Souza Hipolito Edisbel Valdes…" at bounding box center [338, 163] width 632 height 76
click at [420, 207] on div "Item de agendamento * 020202015 Desfazer seleção Não selecionados 0202020150 - …" at bounding box center [654, 230] width 1254 height 61
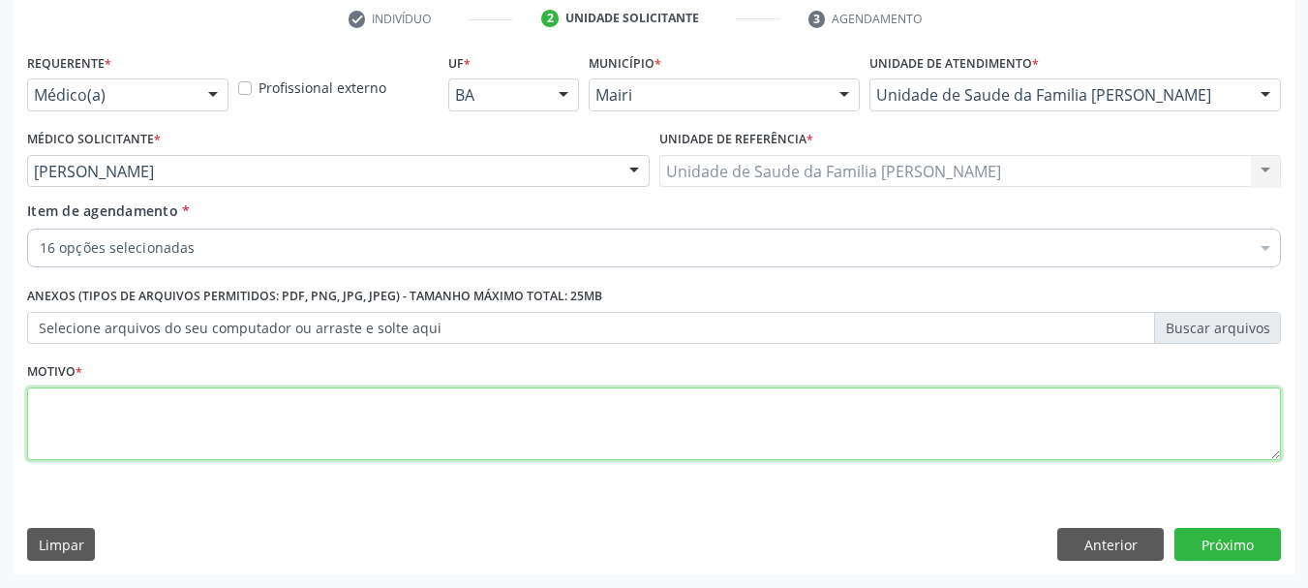
click at [85, 431] on textarea at bounding box center [654, 424] width 1254 height 74
type textarea "CONTROLE"
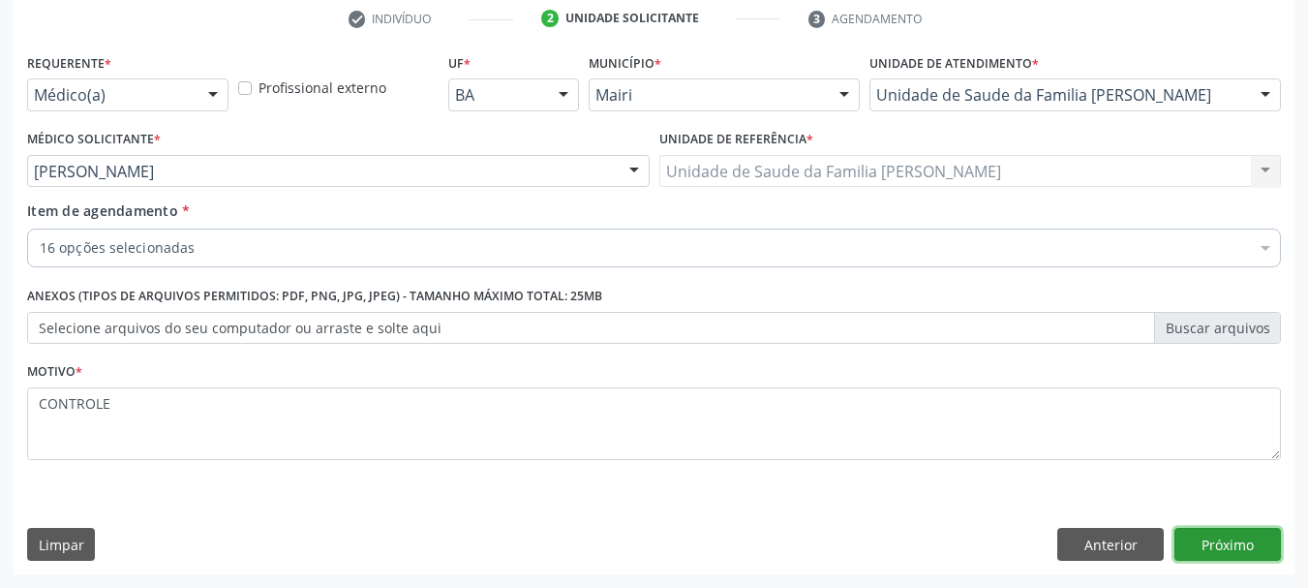
click at [1260, 548] on button "Próximo" at bounding box center [1227, 544] width 106 height 33
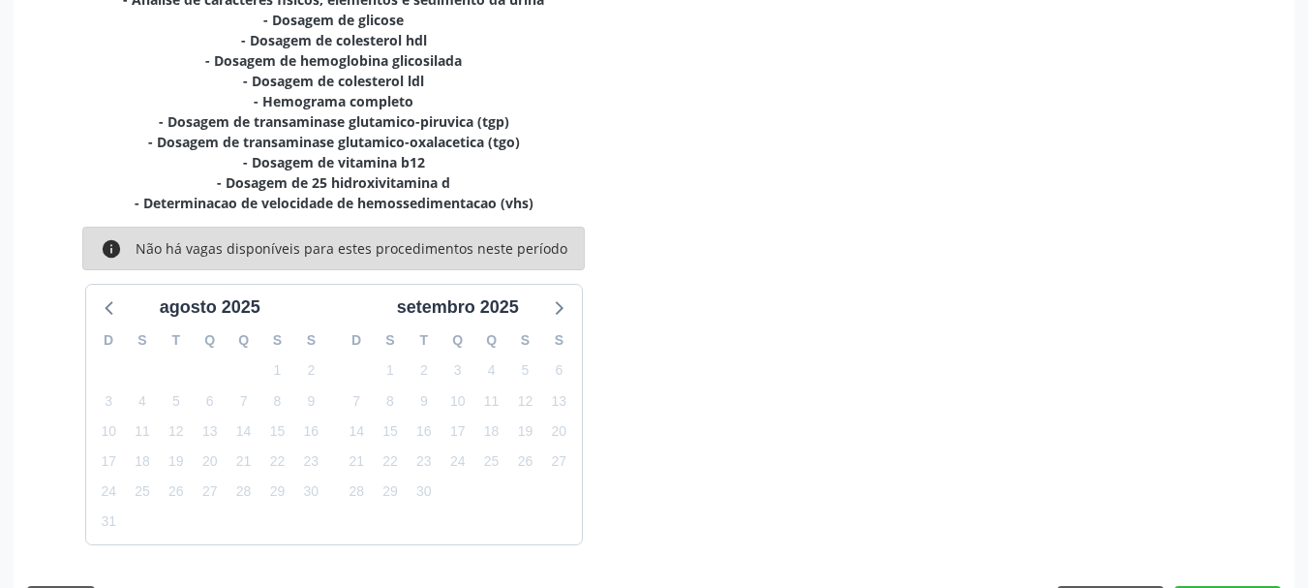
scroll to position [617, 0]
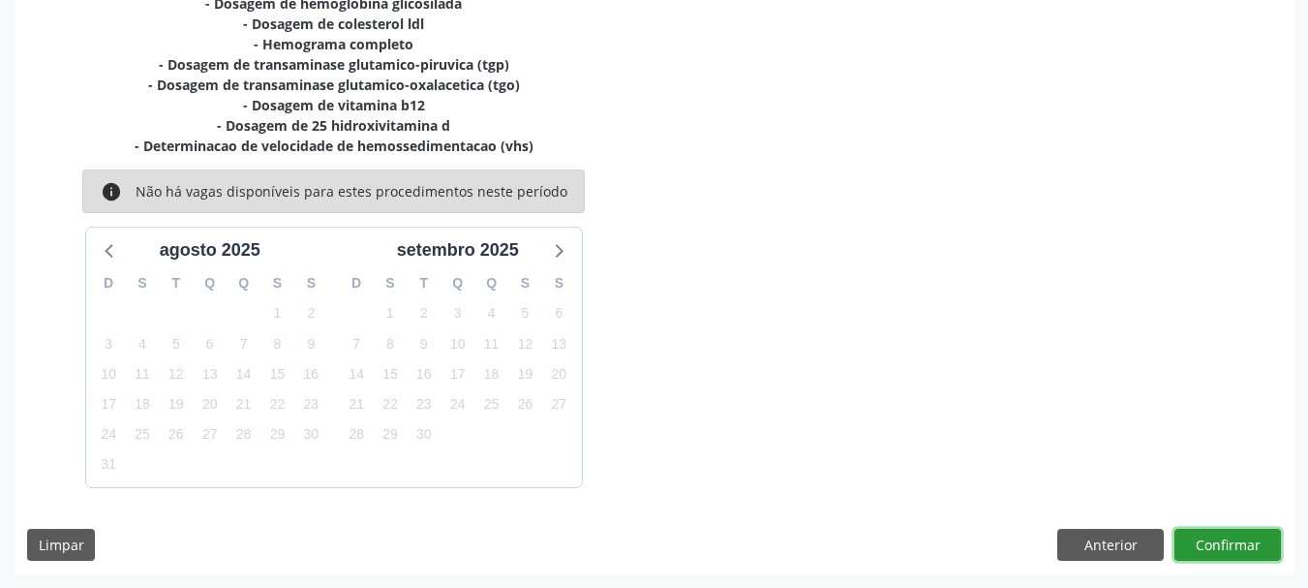
click at [1238, 539] on button "Confirmar" at bounding box center [1227, 545] width 106 height 33
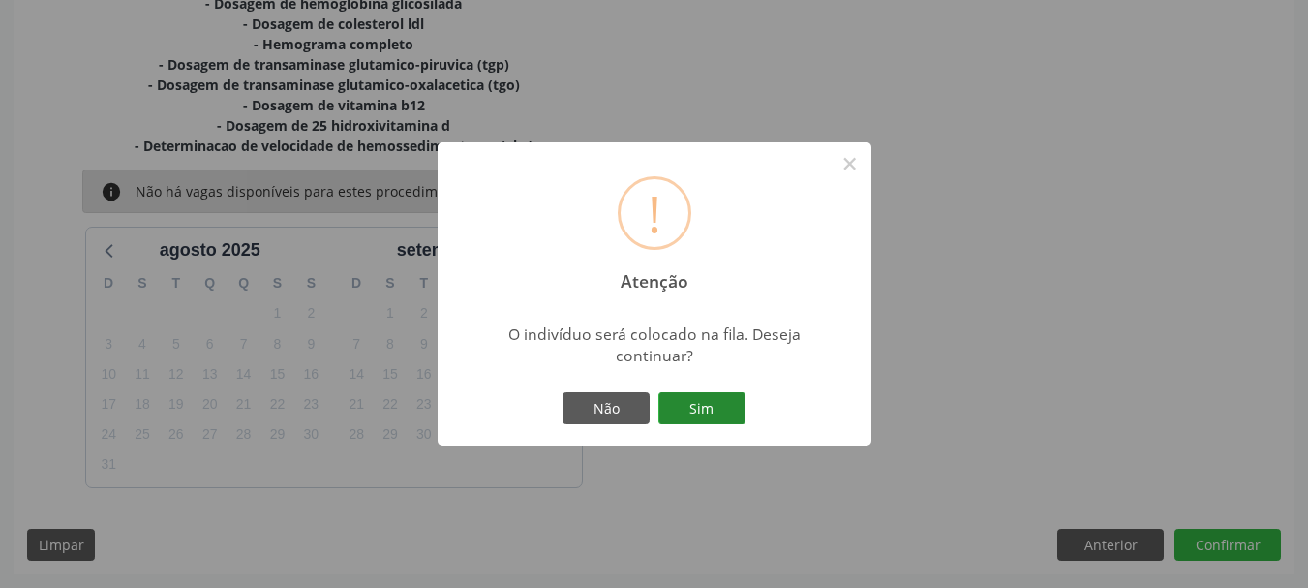
click at [725, 407] on button "Sim" at bounding box center [701, 408] width 87 height 33
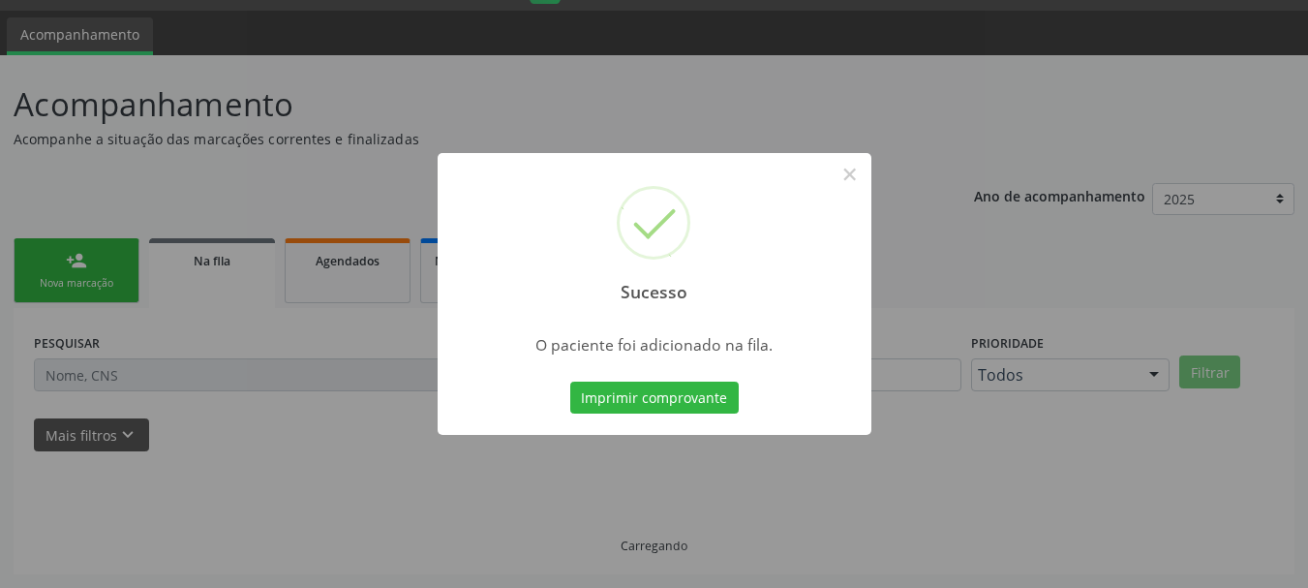
scroll to position [51, 0]
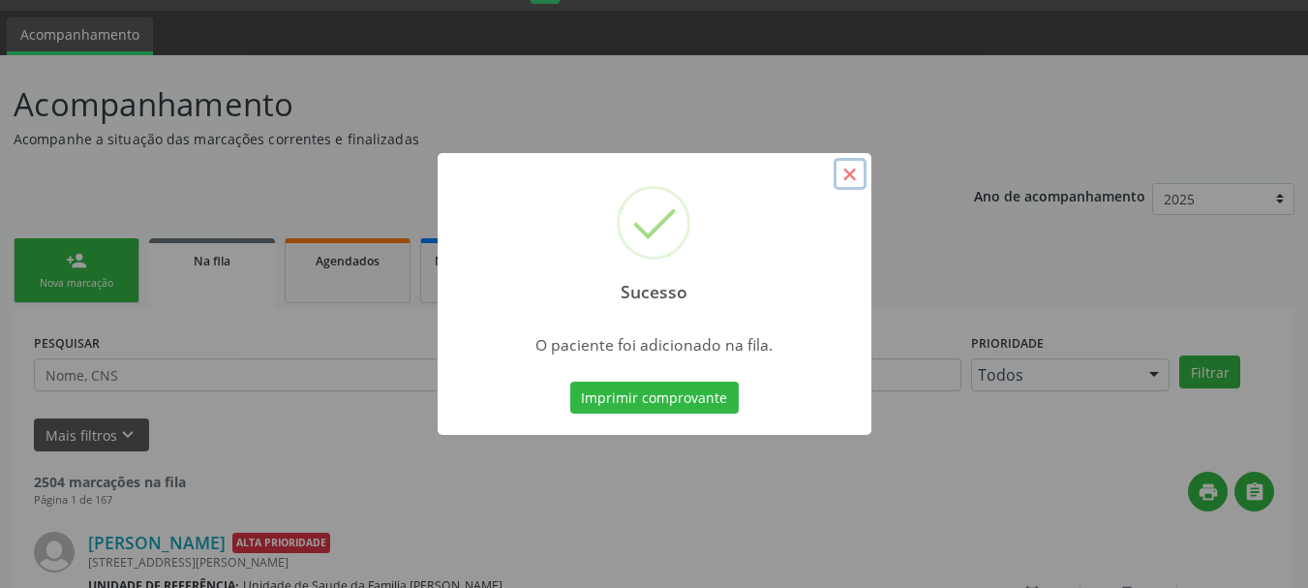
click at [852, 175] on button "×" at bounding box center [850, 174] width 33 height 33
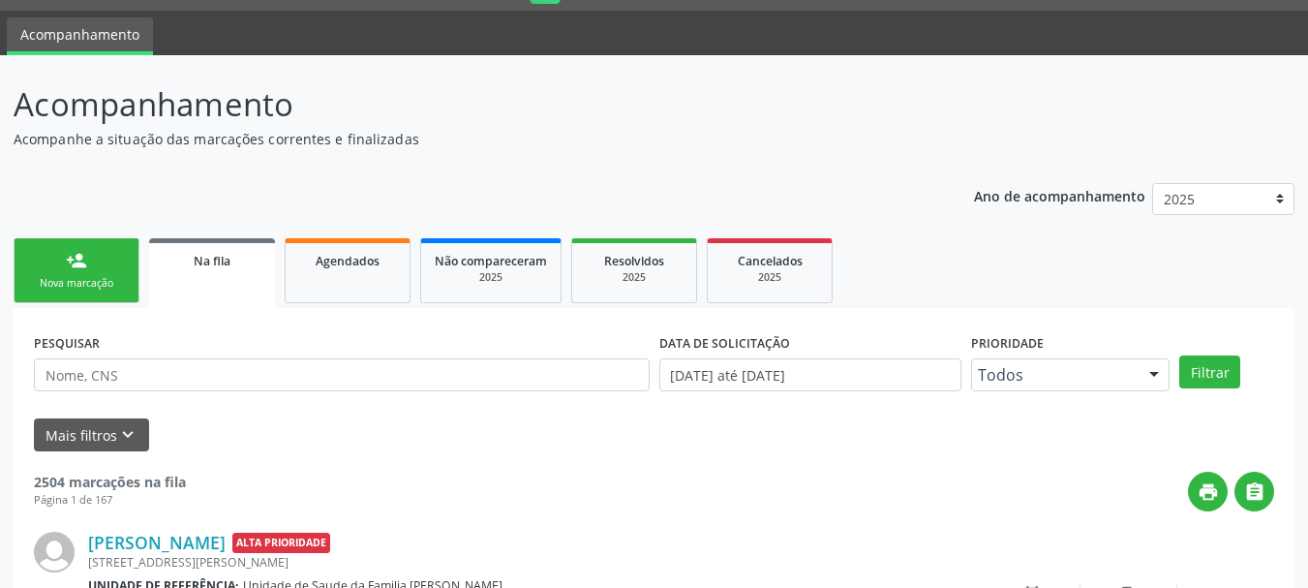
click at [85, 284] on div "Nova marcação" at bounding box center [76, 283] width 97 height 15
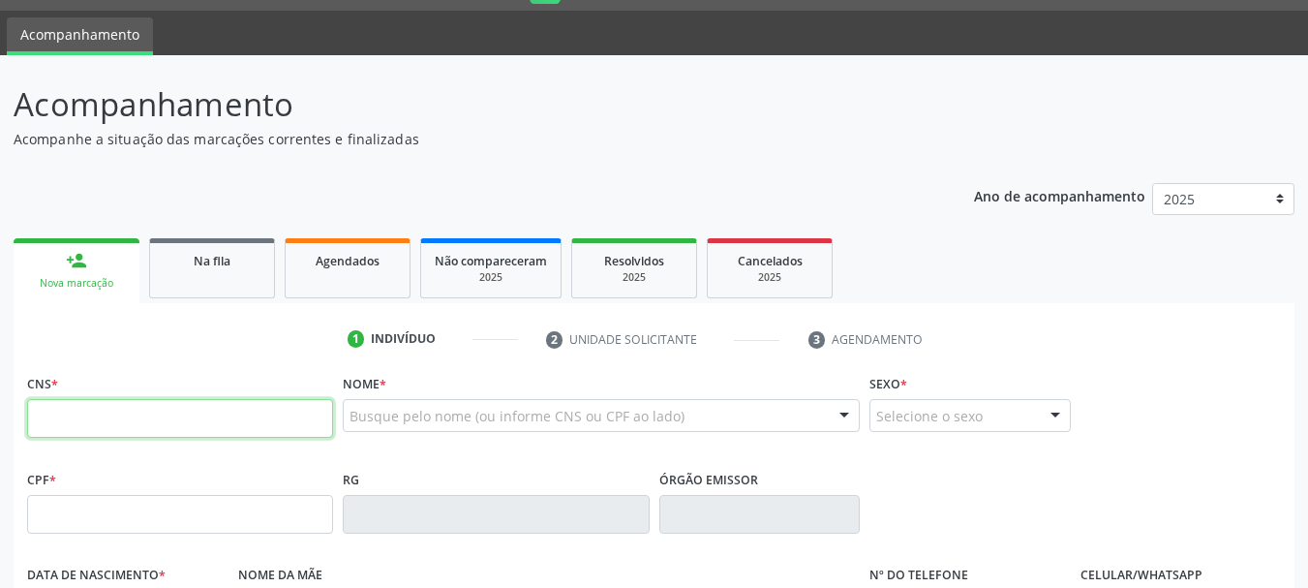
click at [93, 415] on input "text" at bounding box center [180, 418] width 306 height 39
paste input "705 2064 4682 3979"
type input "705 2064 4682 3979"
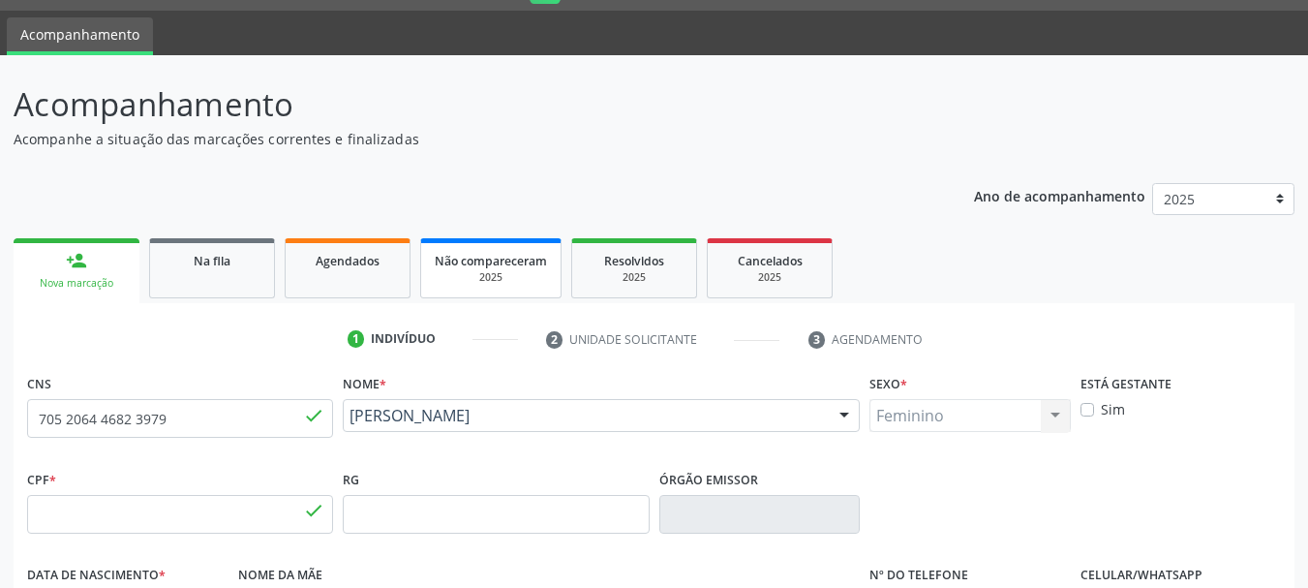
type input "049.671.445-78"
type input "21/04/1990"
type input "Maria José Jesus Lima"
type input "(74) 99987-1869"
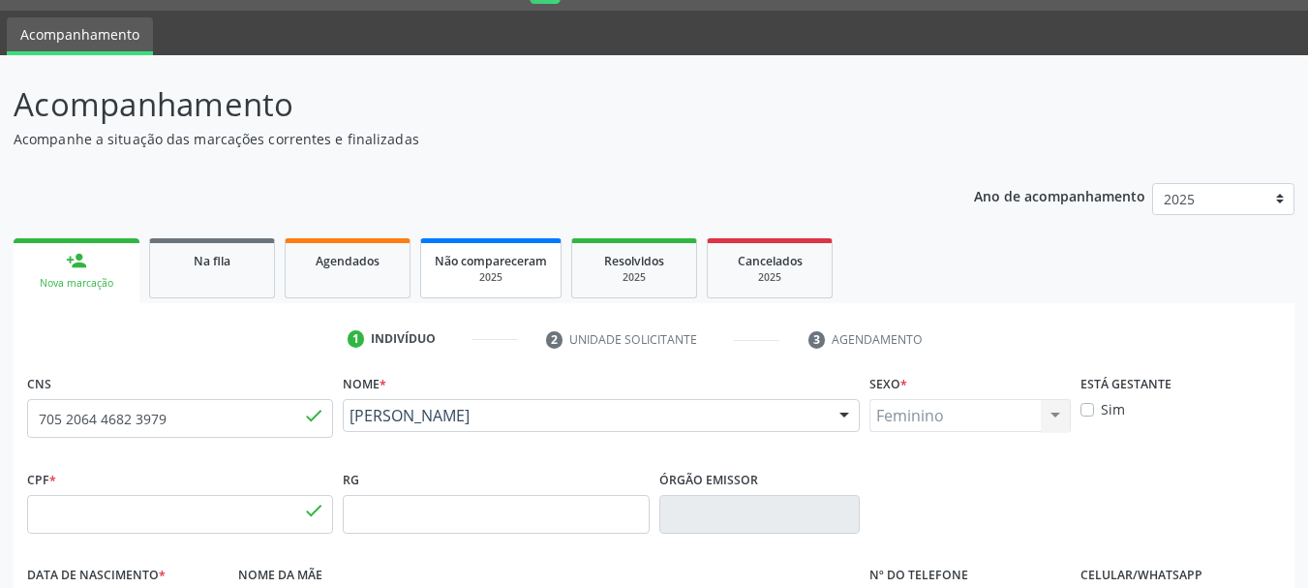
type input "S/N"
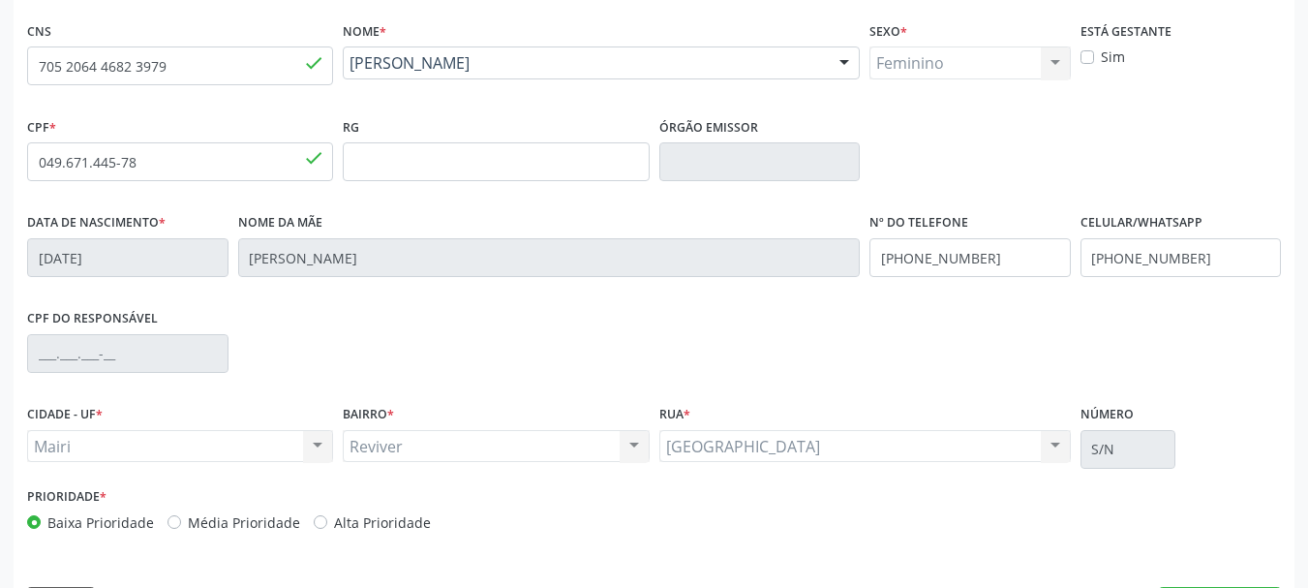
scroll to position [439, 0]
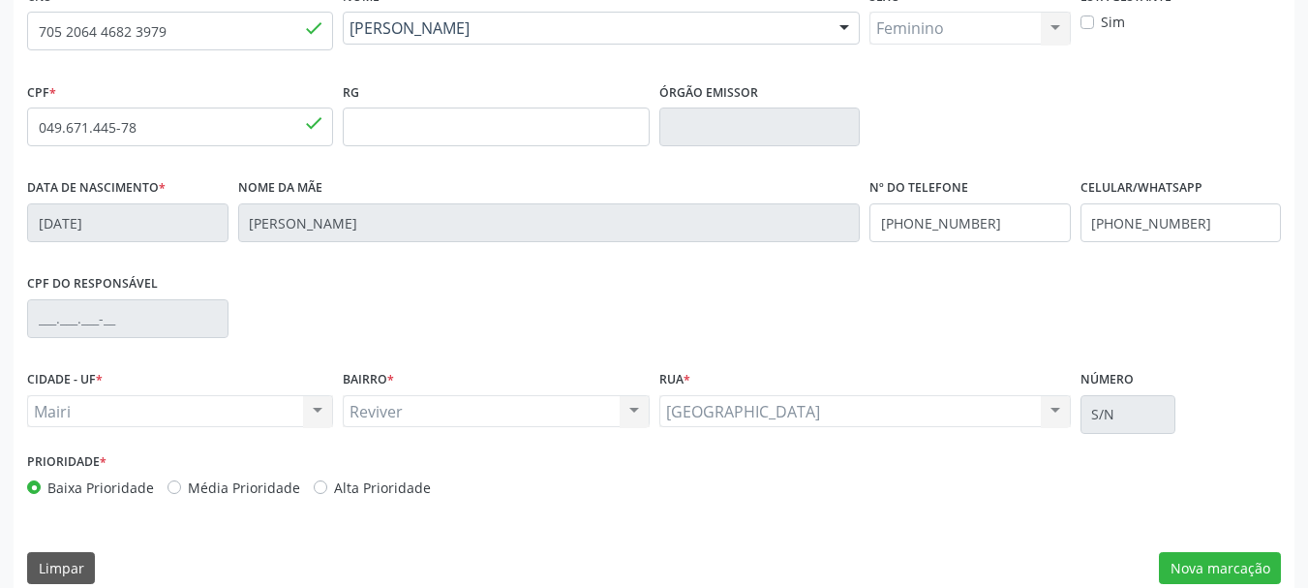
click at [372, 479] on label "Alta Prioridade" at bounding box center [382, 487] width 97 height 20
click at [327, 479] on input "Alta Prioridade" at bounding box center [321, 485] width 14 height 17
radio input "true"
click at [1256, 560] on button "Nova marcação" at bounding box center [1220, 568] width 122 height 33
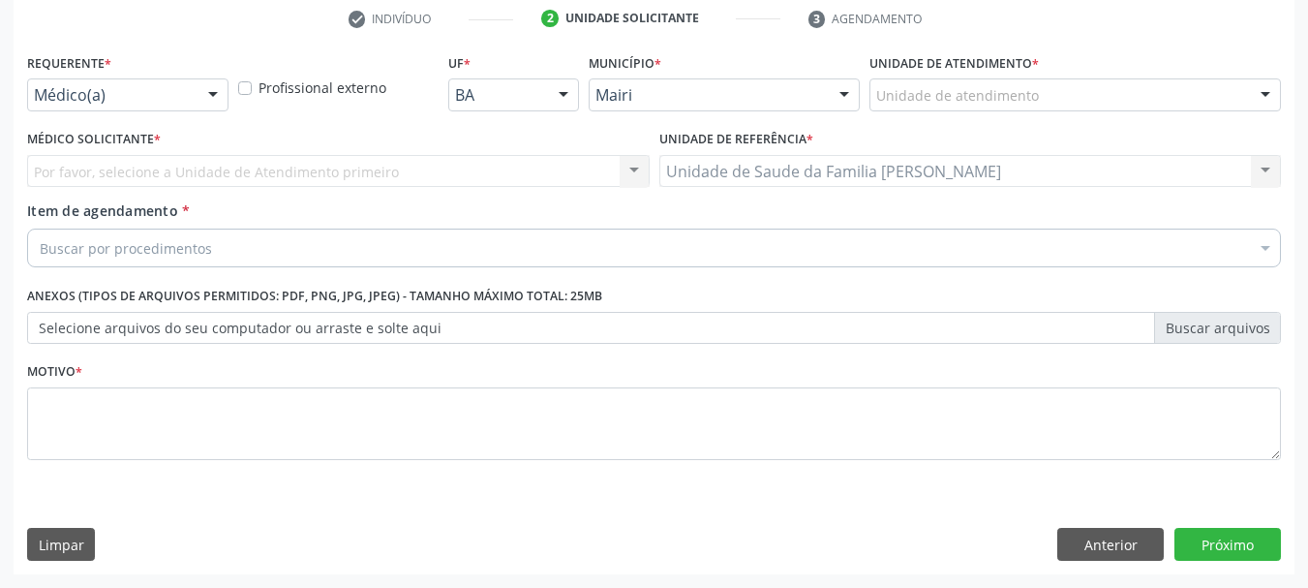
scroll to position [372, 0]
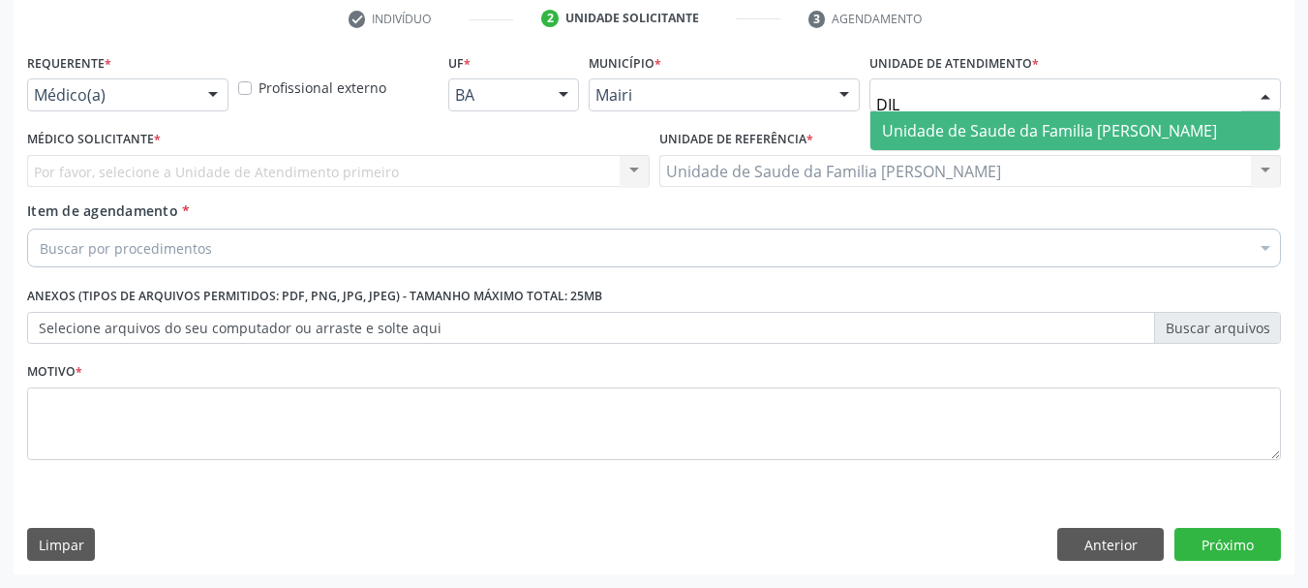
click at [1013, 125] on span "Unidade de Saude da Familia [PERSON_NAME]" at bounding box center [1049, 130] width 335 height 21
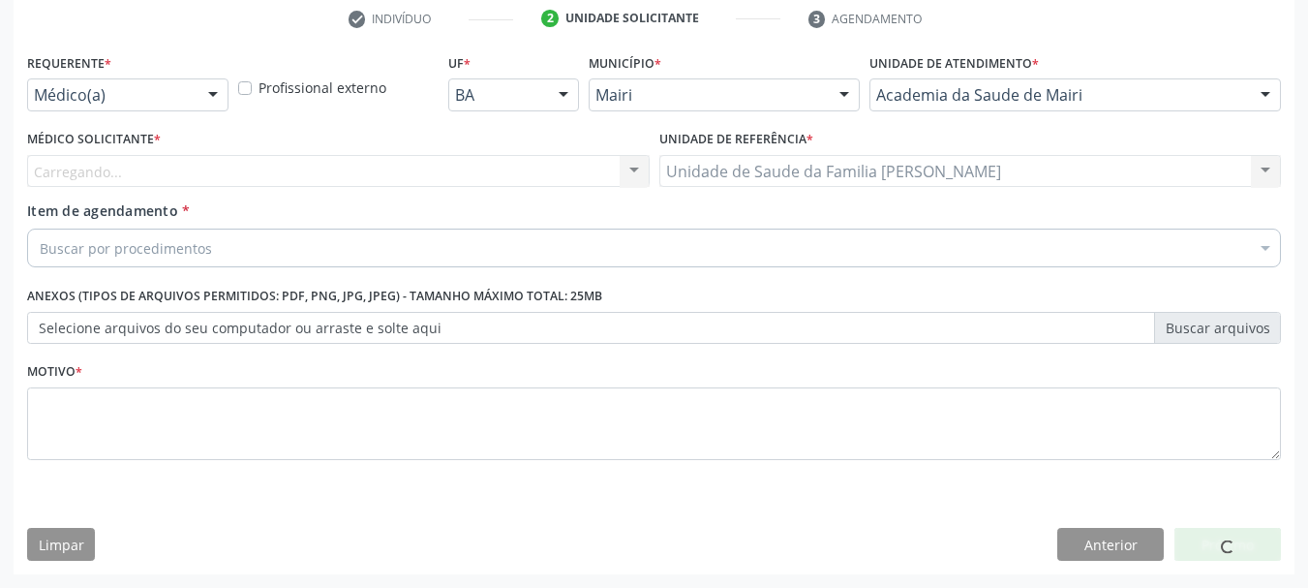
click at [85, 175] on div "Carregando... Nenhum resultado encontrado para: " " Não há nenhuma opção para s…" at bounding box center [338, 171] width 623 height 33
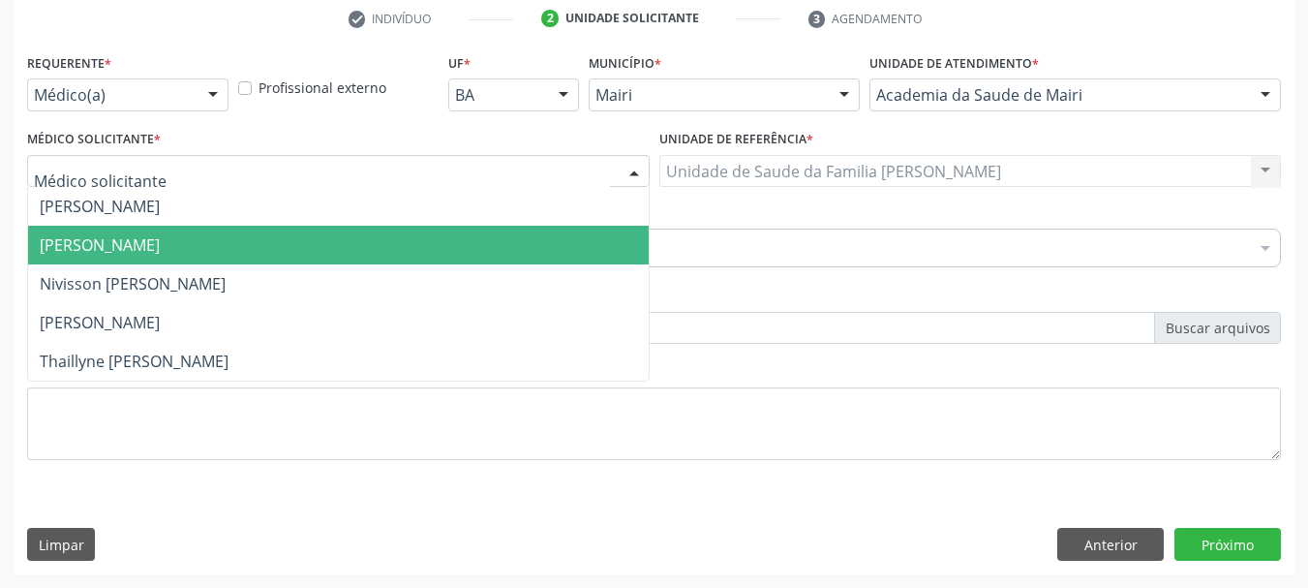
click at [113, 252] on span "[PERSON_NAME]" at bounding box center [100, 244] width 120 height 21
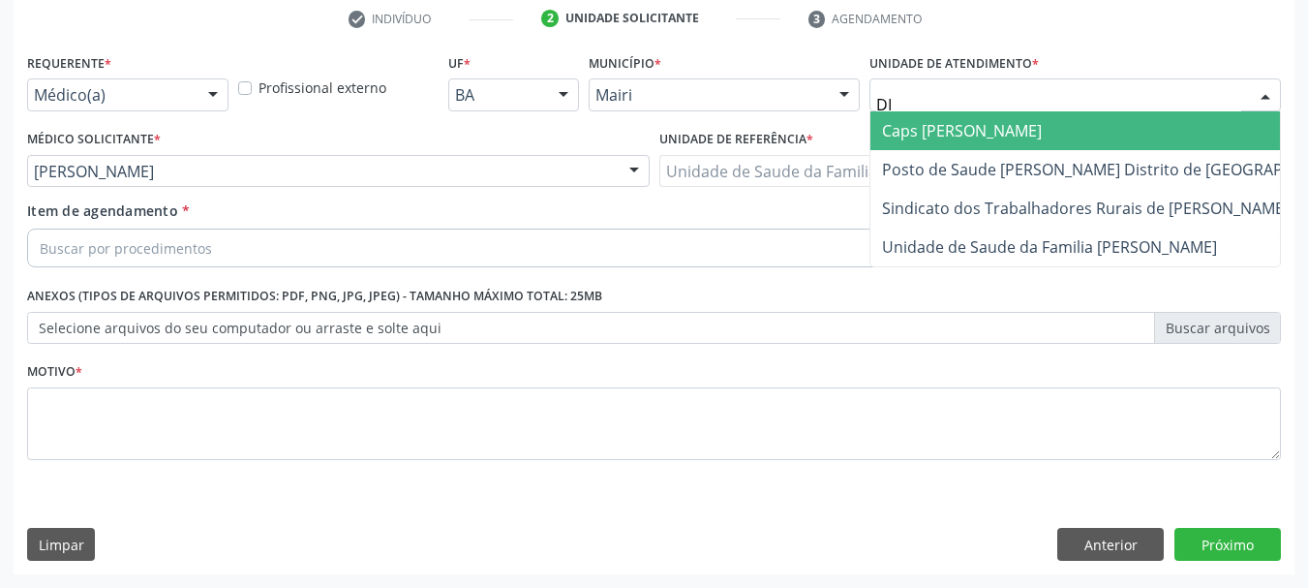
type input "DIL"
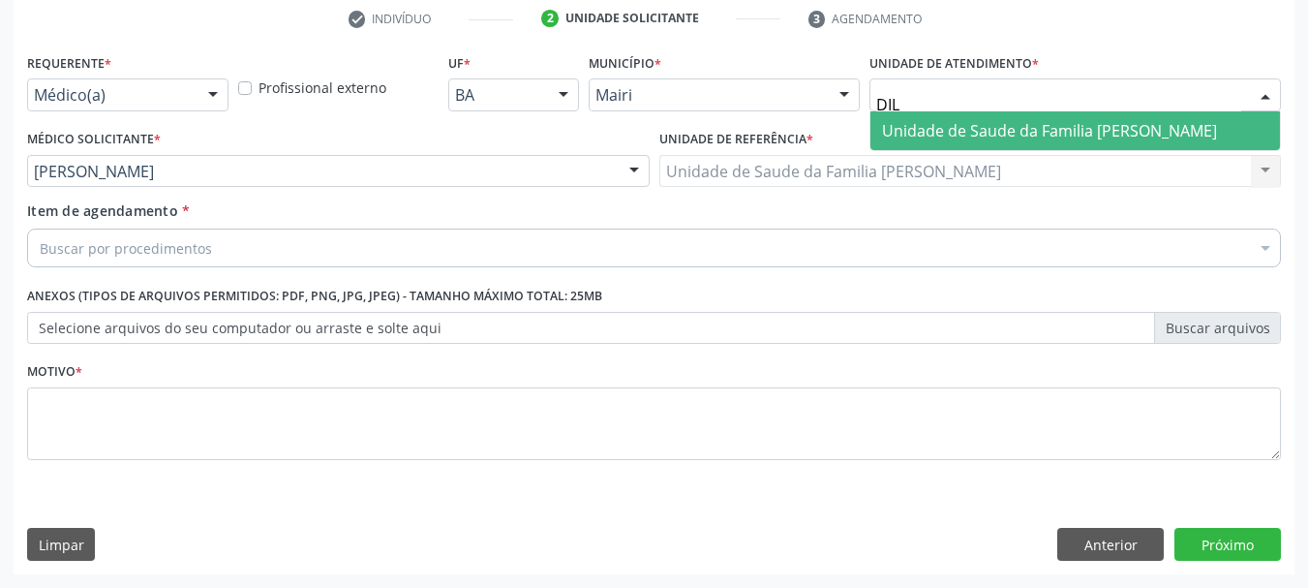
click at [1017, 136] on span "Unidade de Saude da Familia [PERSON_NAME]" at bounding box center [1049, 130] width 335 height 21
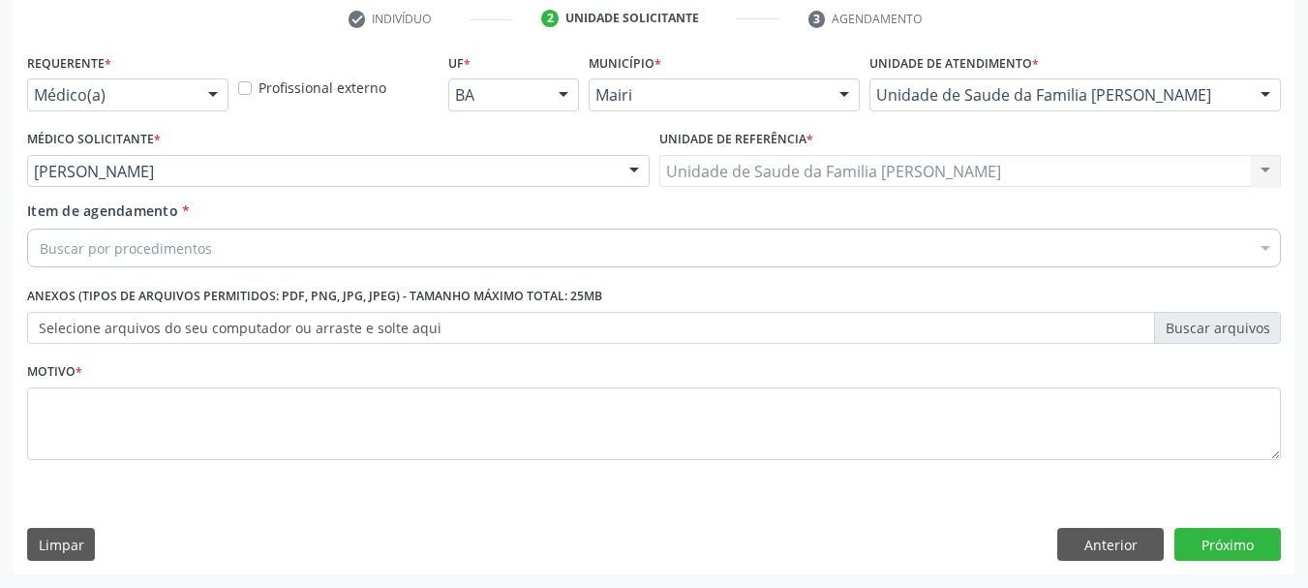
click at [107, 82] on div "Médico(a)" at bounding box center [127, 94] width 201 height 33
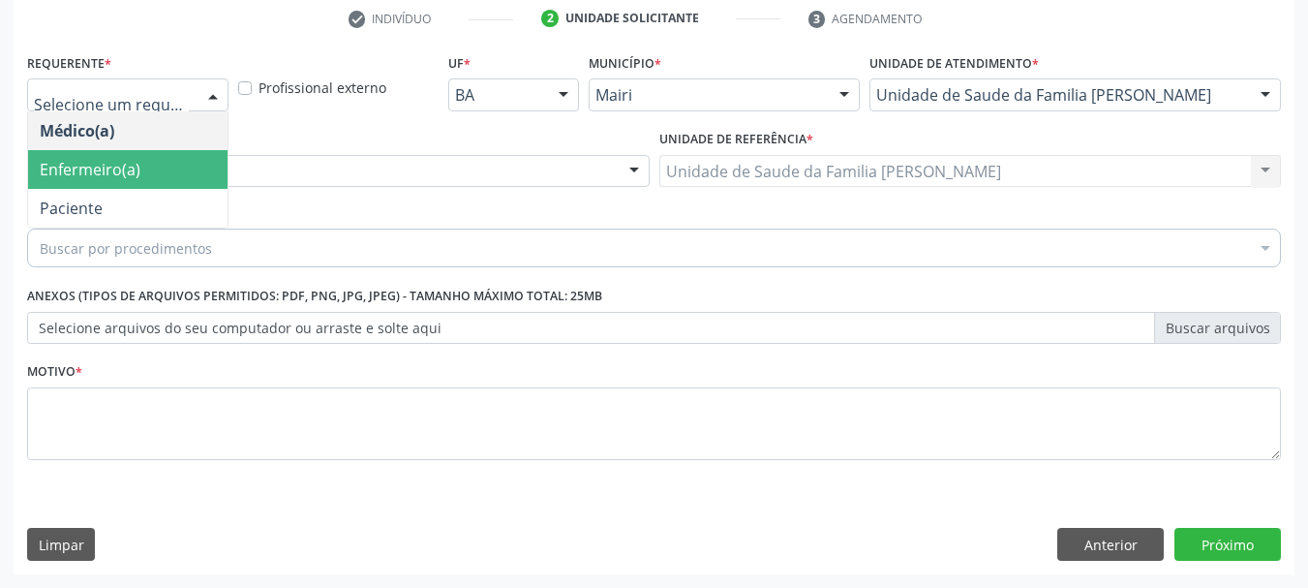
click at [78, 150] on span "Enfermeiro(a)" at bounding box center [127, 169] width 199 height 39
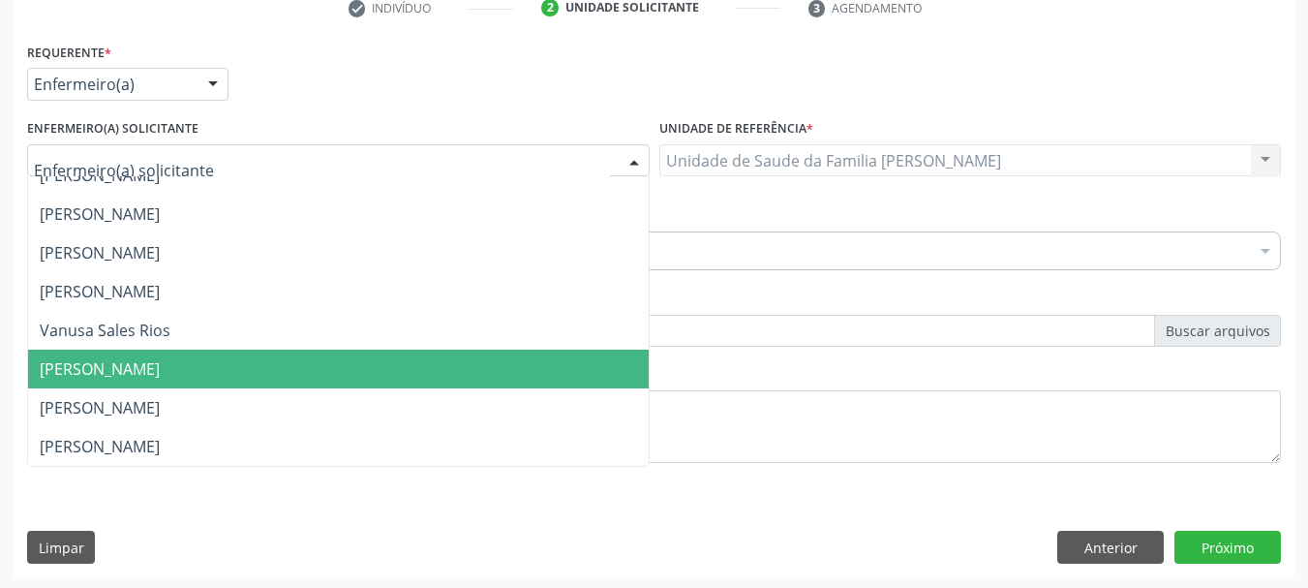
scroll to position [385, 0]
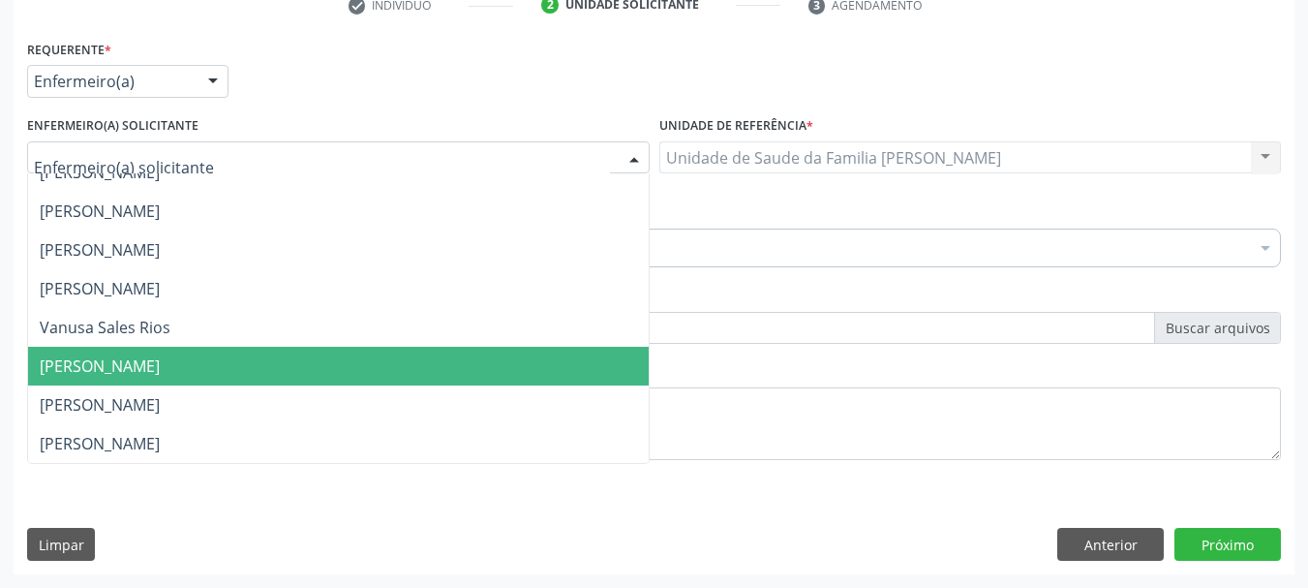
type input "J"
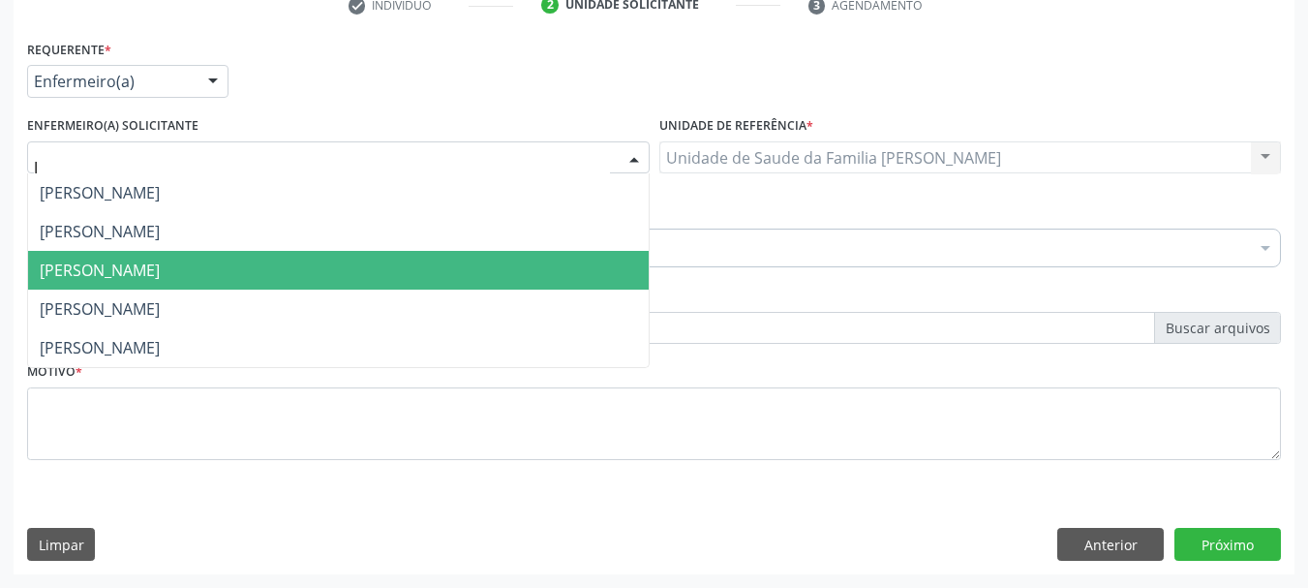
click at [116, 279] on span "Jordenia Rios Barbosa Reis" at bounding box center [100, 269] width 120 height 21
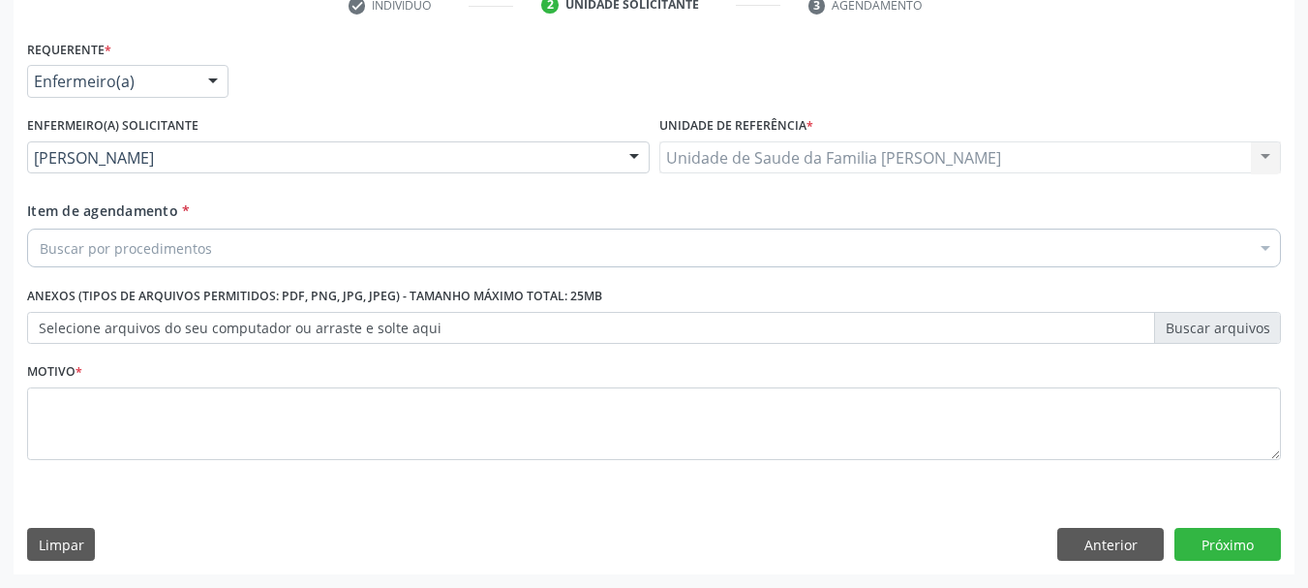
click at [115, 233] on div "Buscar por procedimentos" at bounding box center [654, 247] width 1254 height 39
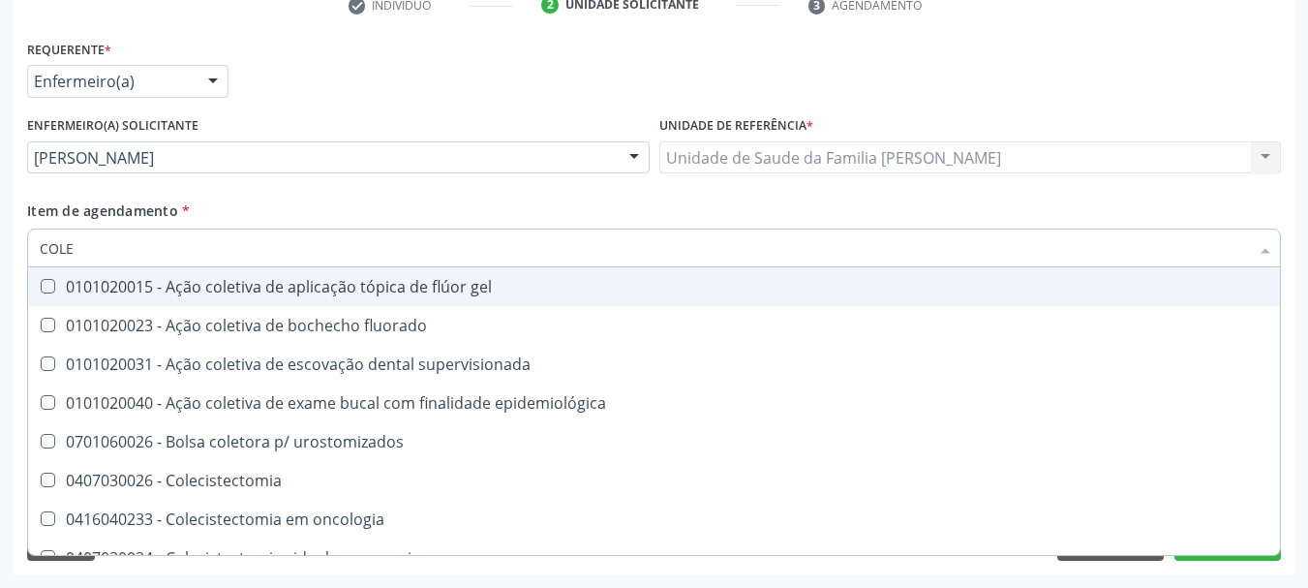
type input "COLES"
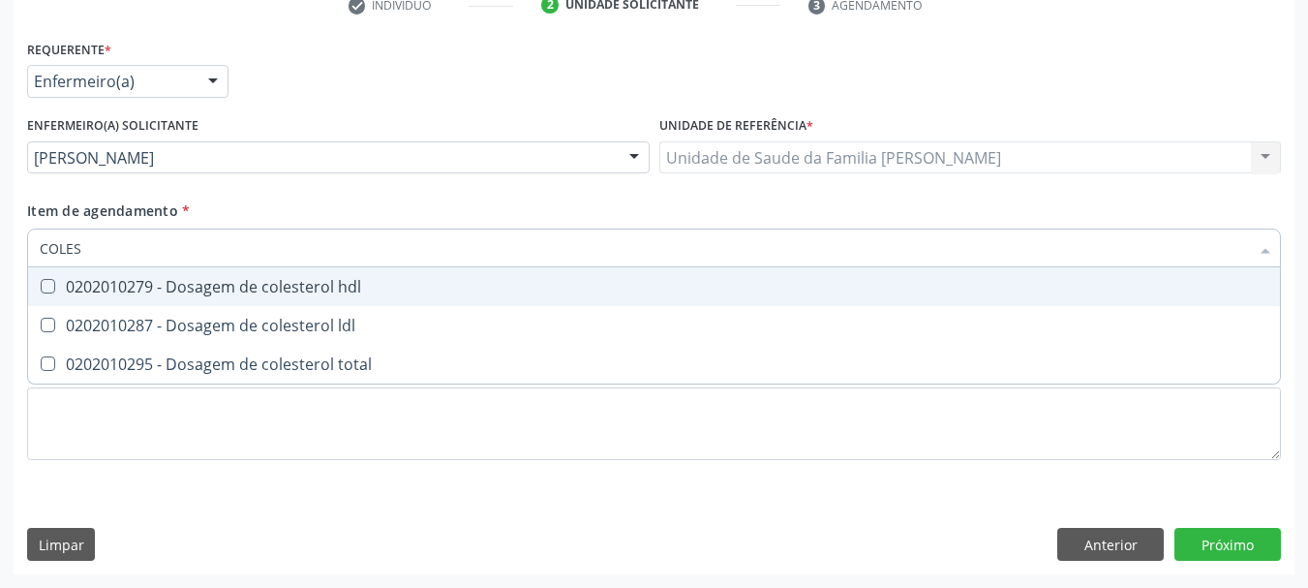
click at [185, 285] on div "0202010279 - Dosagem de colesterol hdl" at bounding box center [654, 286] width 1229 height 15
checkbox hdl "true"
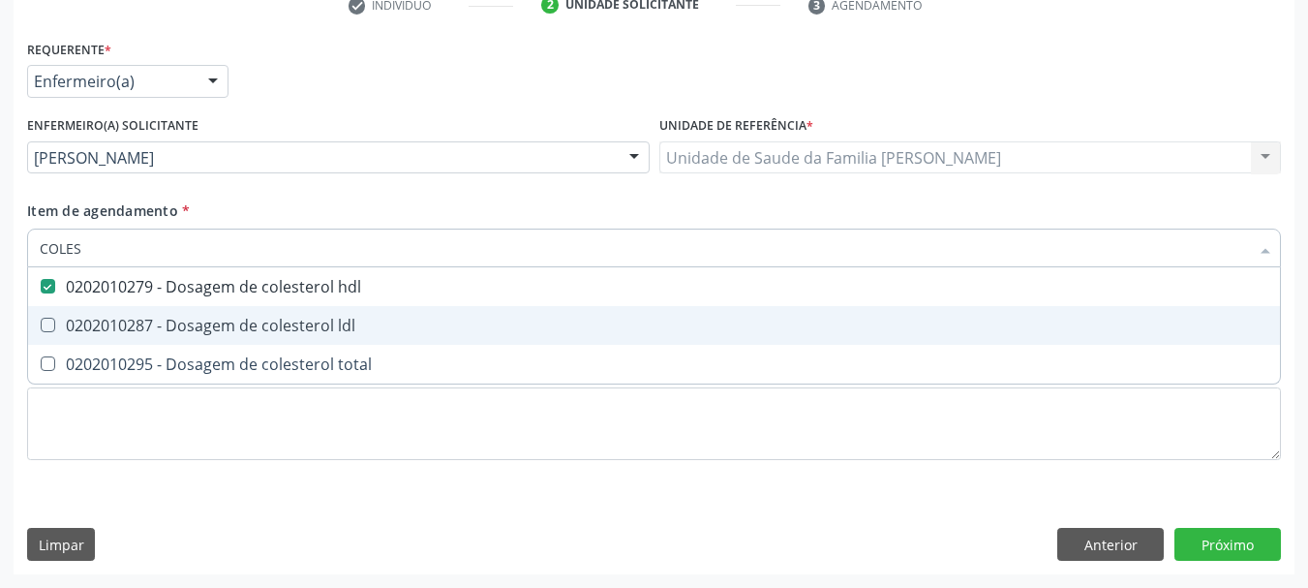
click at [221, 331] on div "0202010287 - Dosagem de colesterol ldl" at bounding box center [654, 325] width 1229 height 15
checkbox ldl "true"
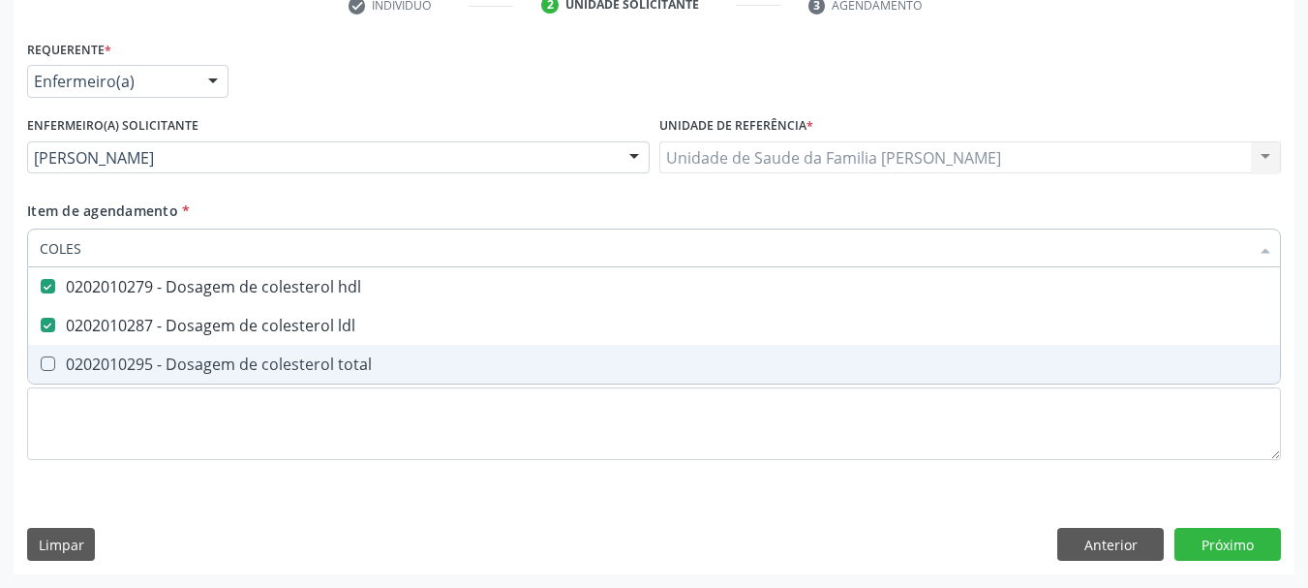
click at [259, 368] on div "0202010295 - Dosagem de colesterol total" at bounding box center [654, 363] width 1229 height 15
checkbox total "true"
type input "COLE"
checkbox hdl "false"
checkbox ldl "false"
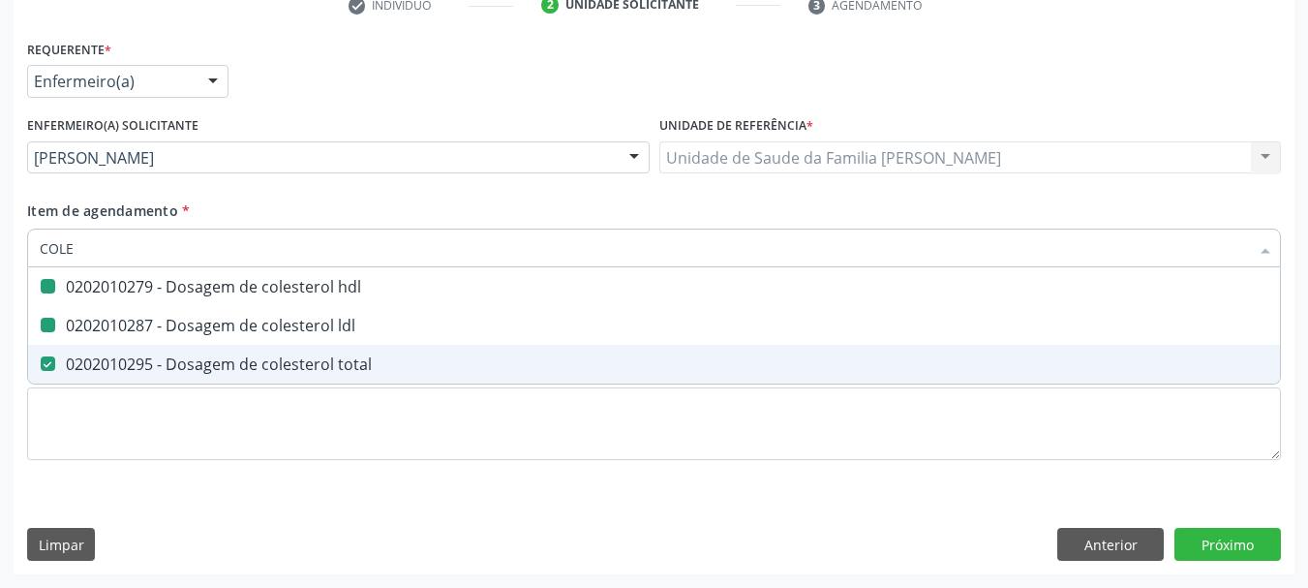
checkbox total "false"
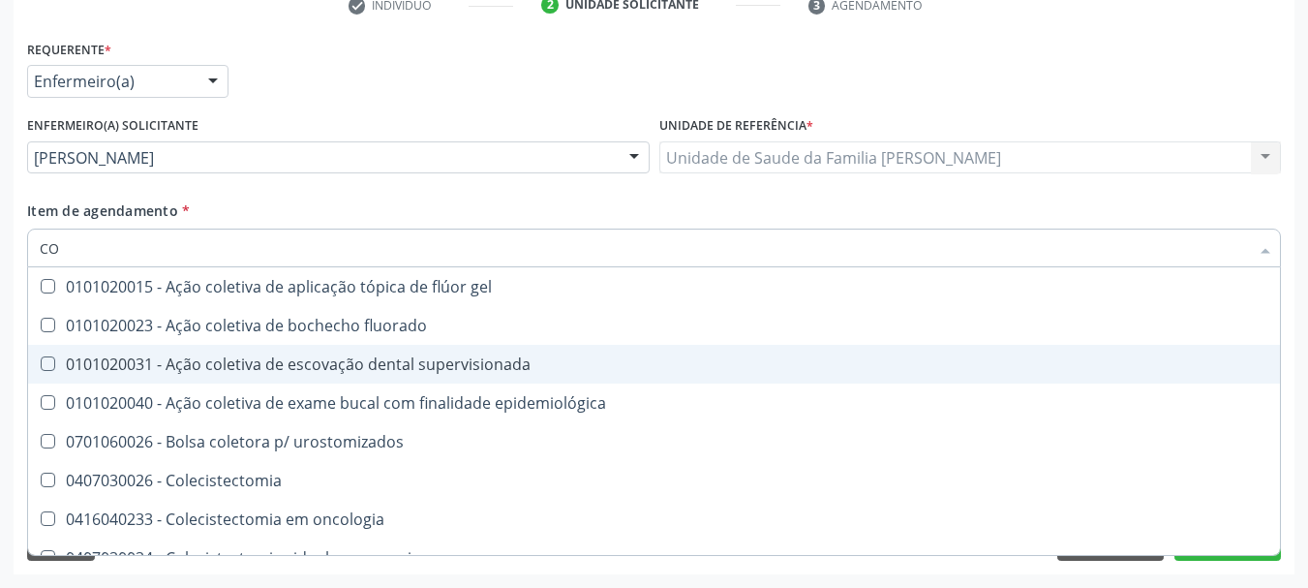
type input "C"
checkbox hdl "false"
checkbox ldl "false"
checkbox total "false"
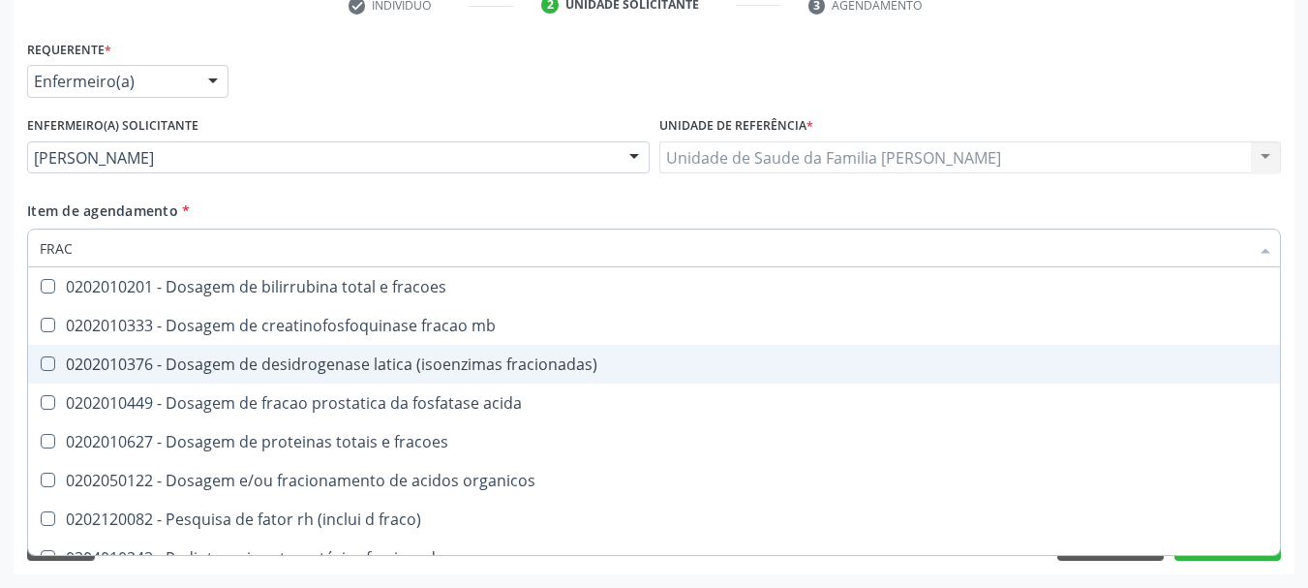
type input "FRACO"
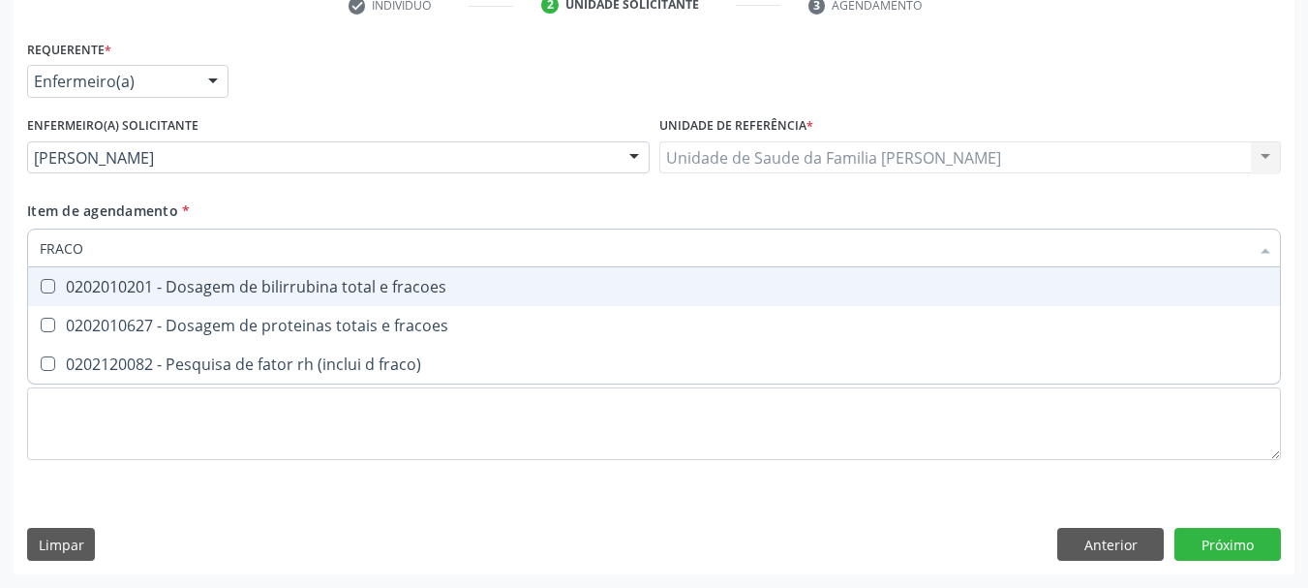
click at [323, 289] on div "0202010201 - Dosagem de bilirrubina total e fracoes" at bounding box center [654, 286] width 1229 height 15
checkbox fracoes "true"
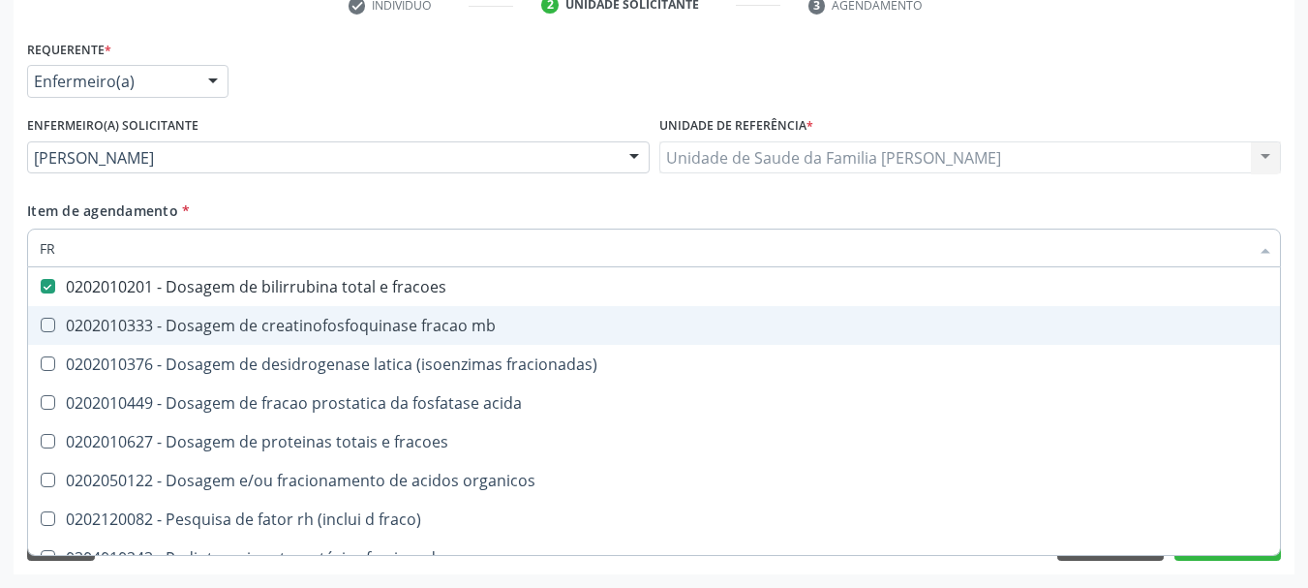
type input "F"
checkbox fracoes "false"
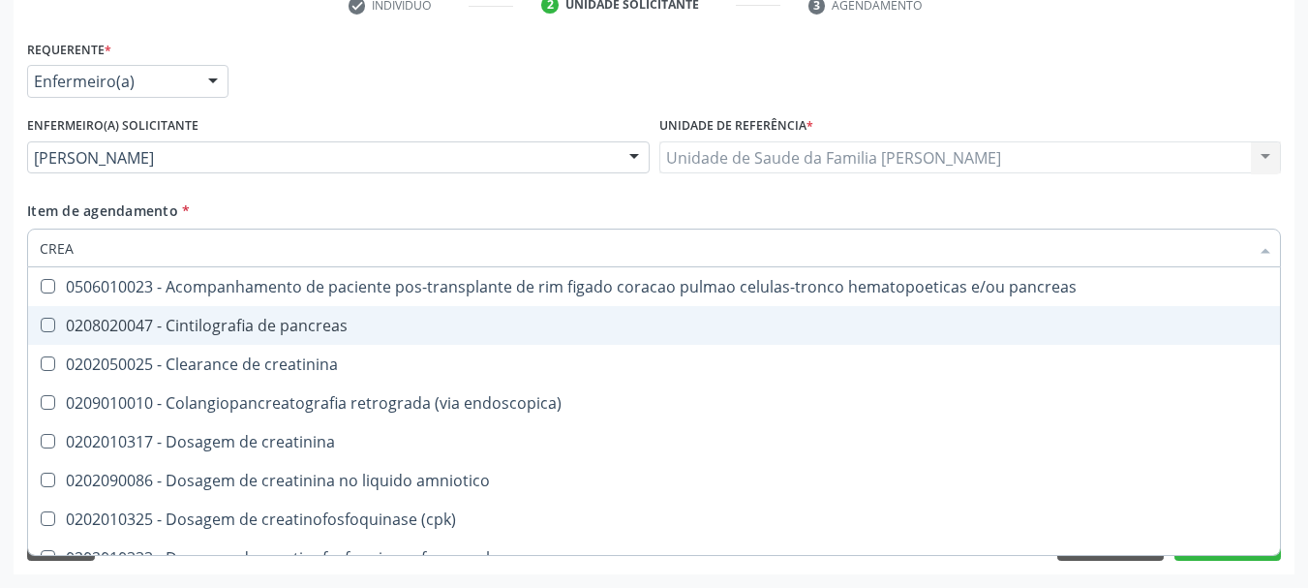
type input "CREAT"
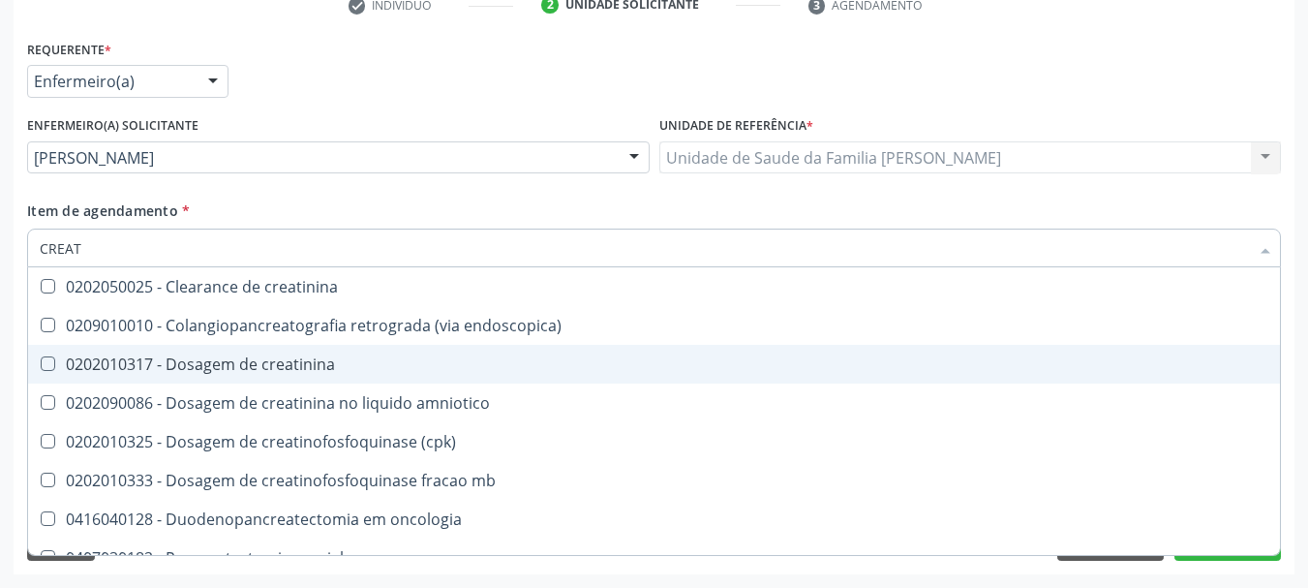
click at [328, 359] on div "0202010317 - Dosagem de creatinina" at bounding box center [654, 363] width 1229 height 15
checkbox creatinina "true"
type input "CREA"
checkbox creatinina "false"
checkbox \(cpk\) "true"
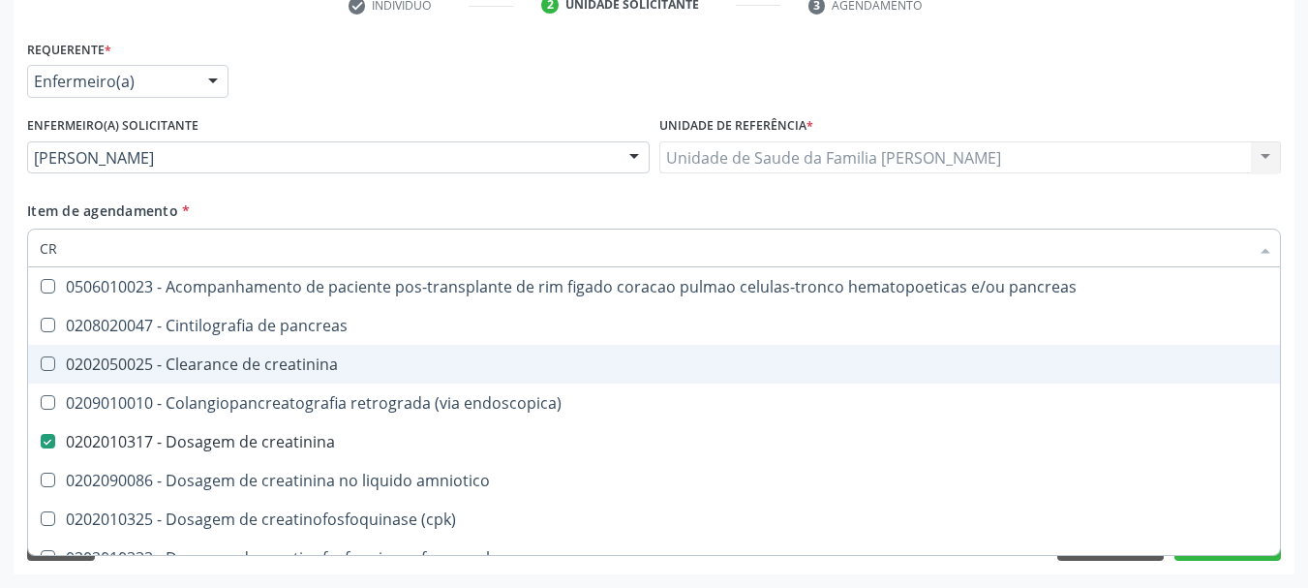
type input "C"
checkbox creatinina "false"
checkbox oncologia "false"
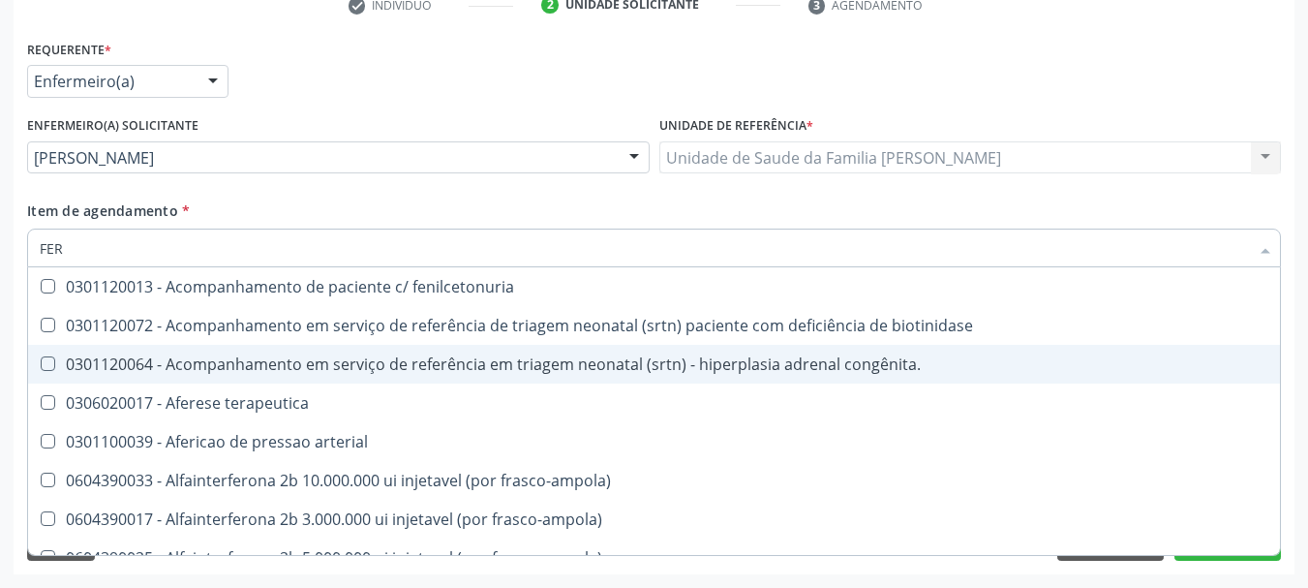
type input "FERR"
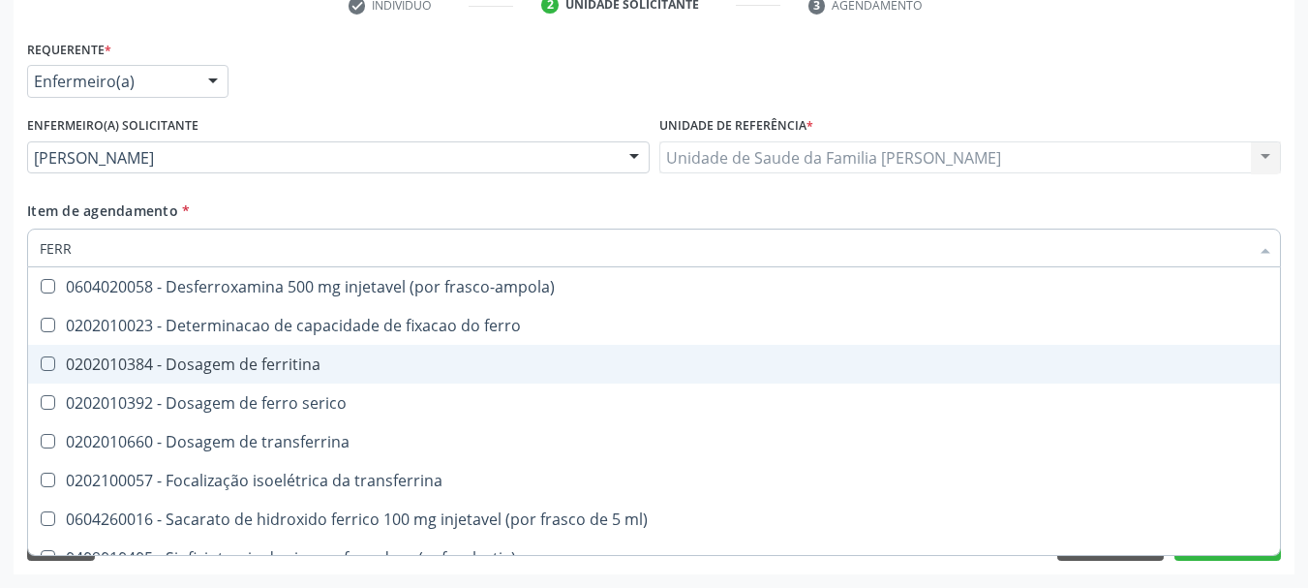
click at [328, 359] on div "0202010384 - Dosagem de ferritina" at bounding box center [654, 363] width 1229 height 15
checkbox ferritina "true"
type input "FER"
checkbox ferritina "false"
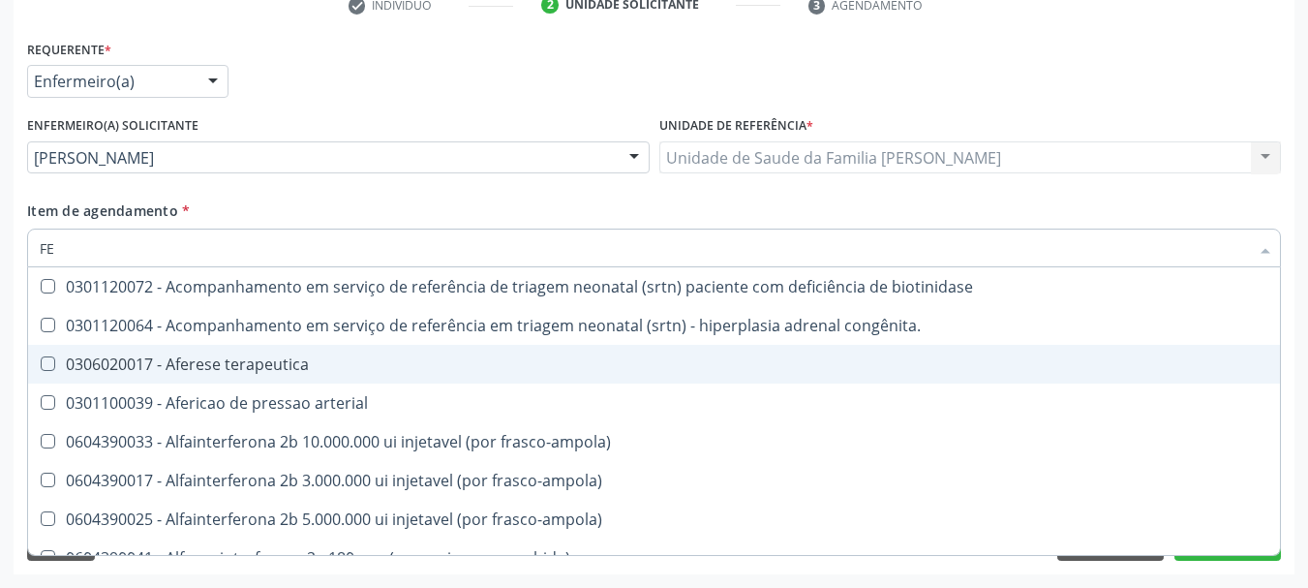
type input "F"
checkbox ferritina "false"
checkbox interferencia "false"
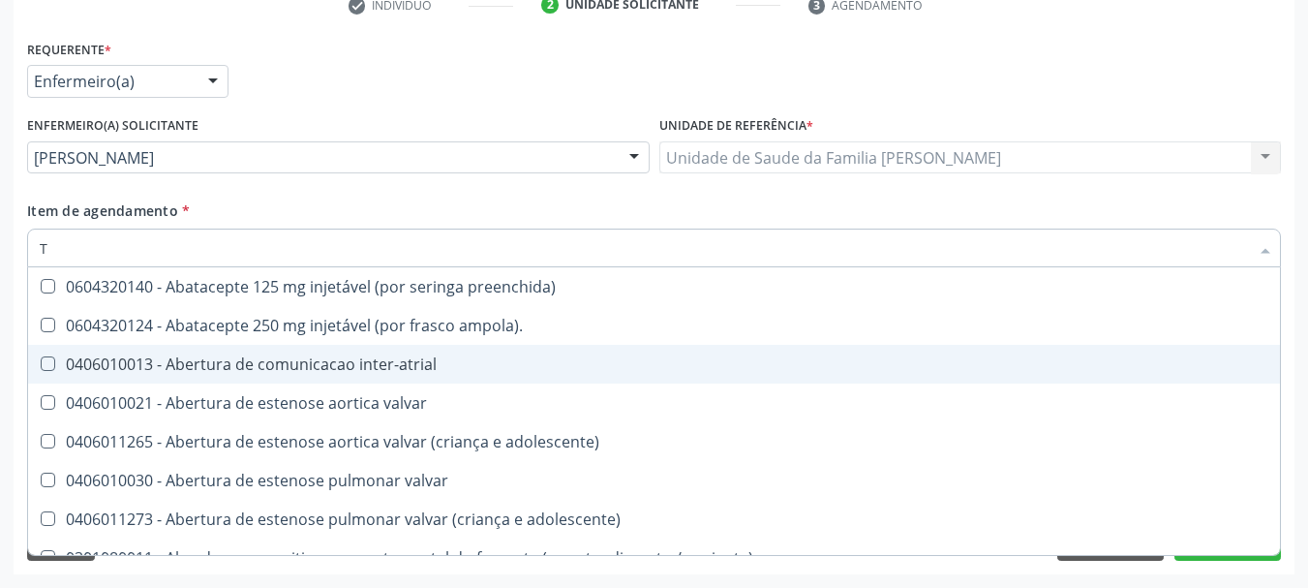
type input "TR"
